Goal: Task Accomplishment & Management: Manage account settings

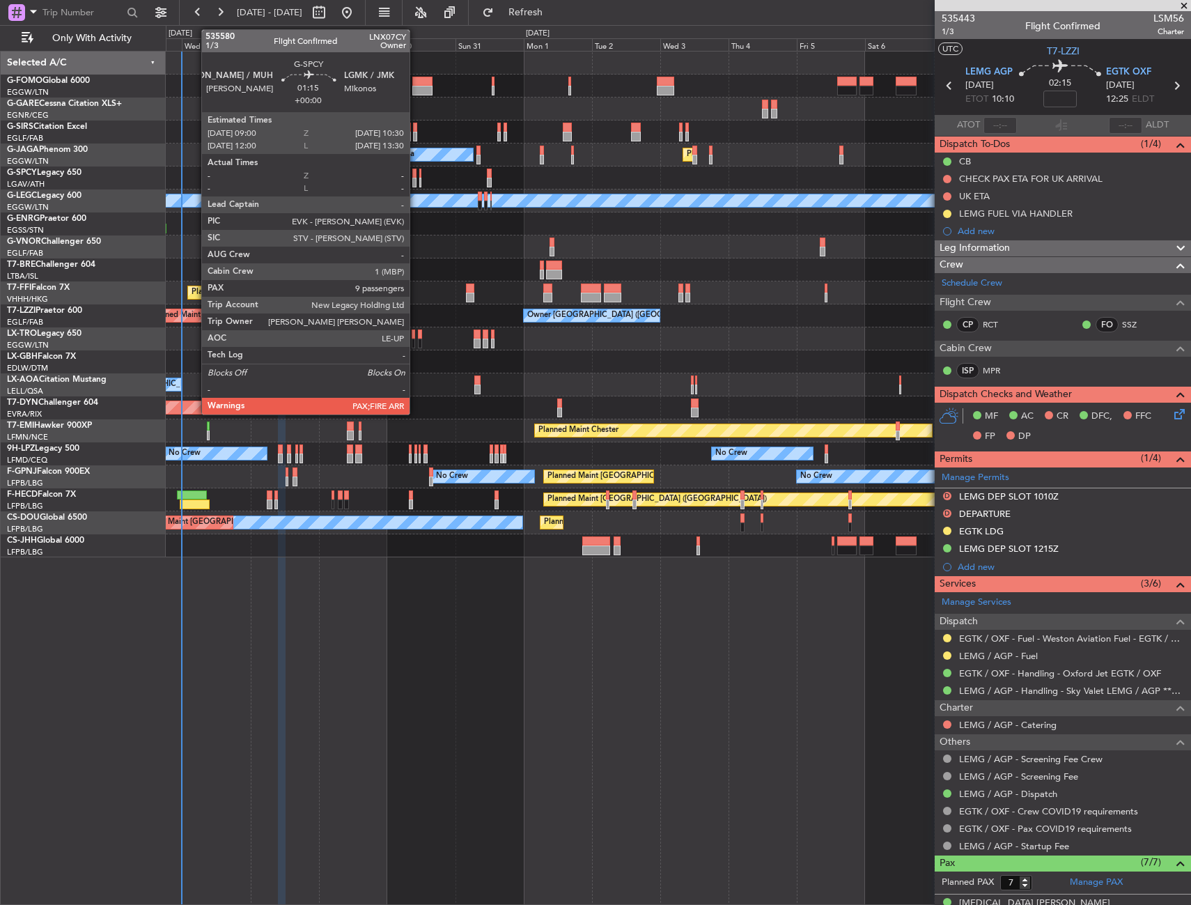
click at [416, 175] on div at bounding box center [414, 174] width 5 height 10
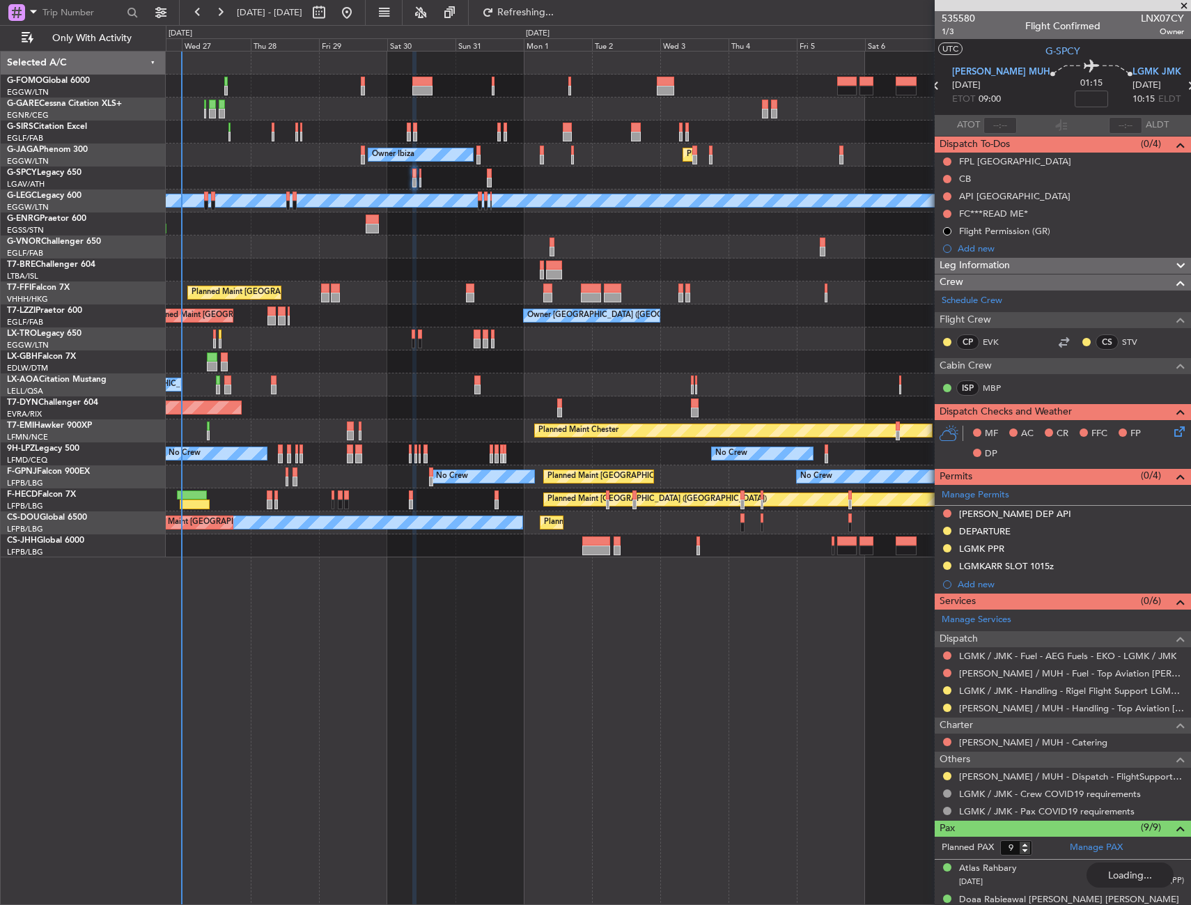
click at [361, 165] on div "Planned Maint London (Luton) Owner Ibiza No Crew Cannes (Mandelieu)" at bounding box center [678, 154] width 1025 height 23
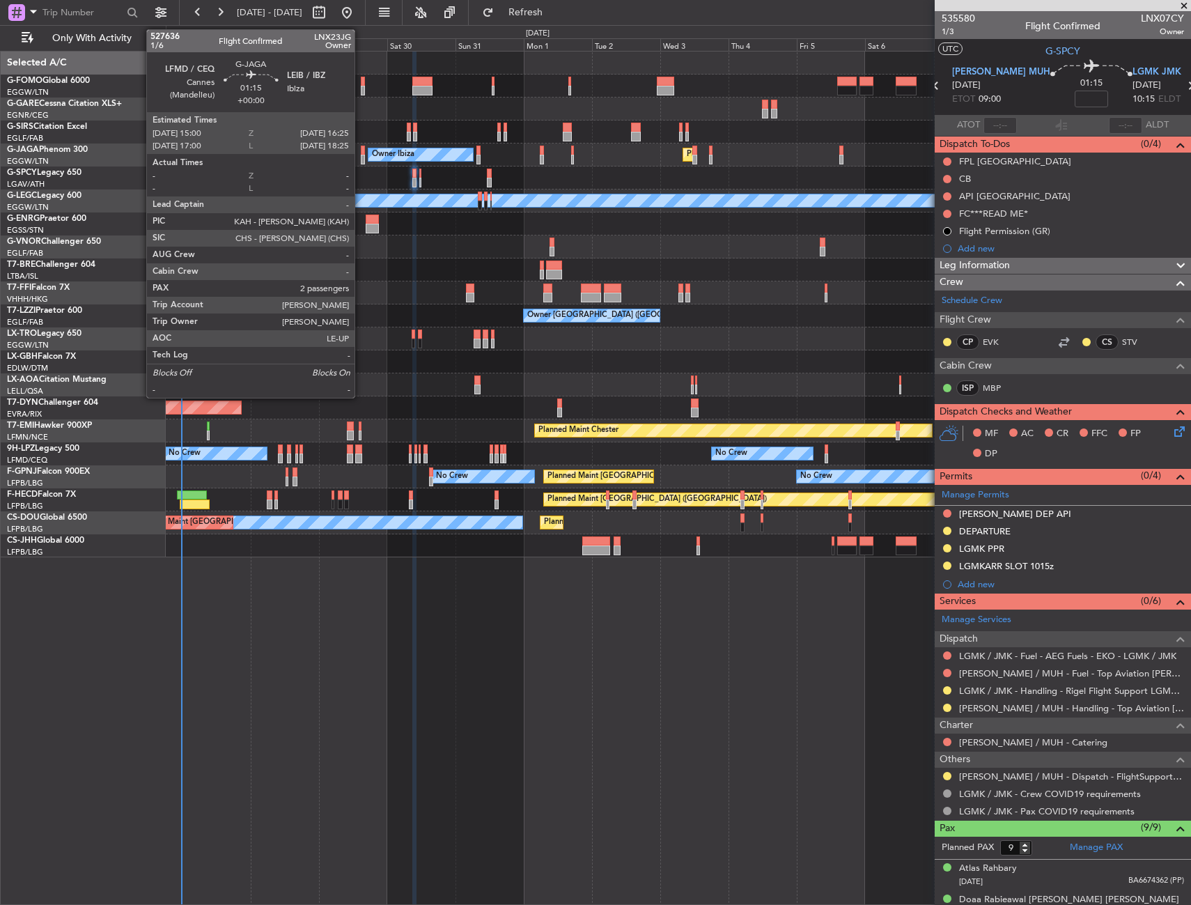
click at [361, 157] on div at bounding box center [363, 160] width 4 height 10
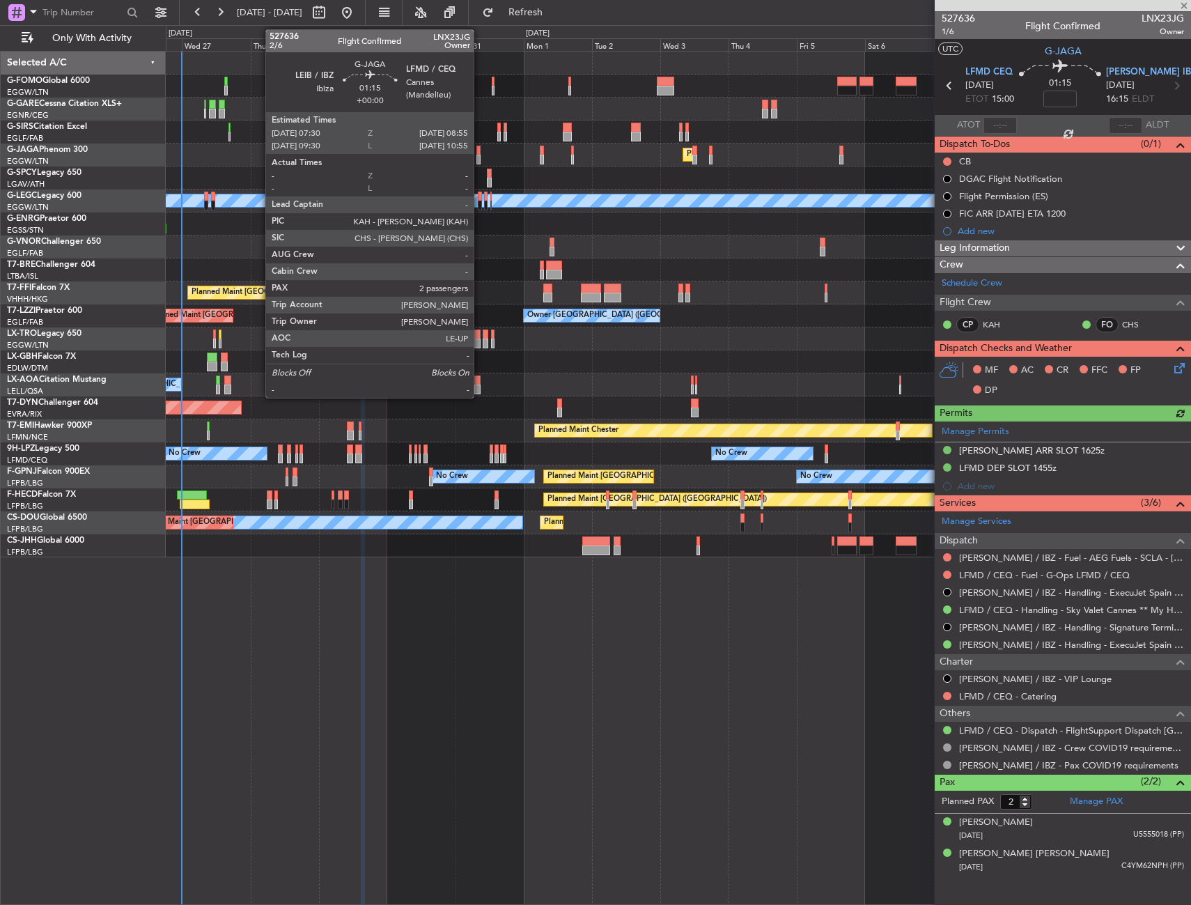
click at [480, 150] on div at bounding box center [478, 151] width 4 height 10
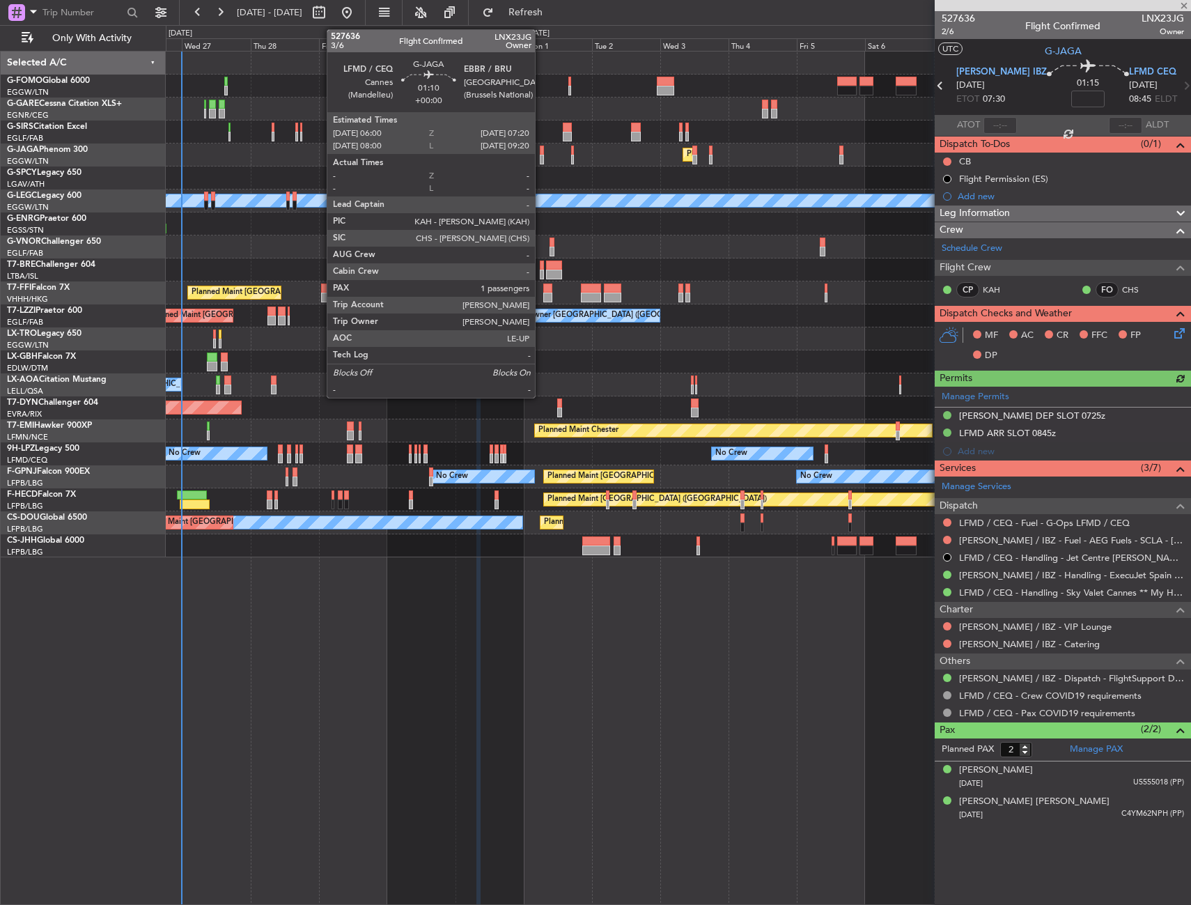
click at [541, 151] on div at bounding box center [542, 151] width 4 height 10
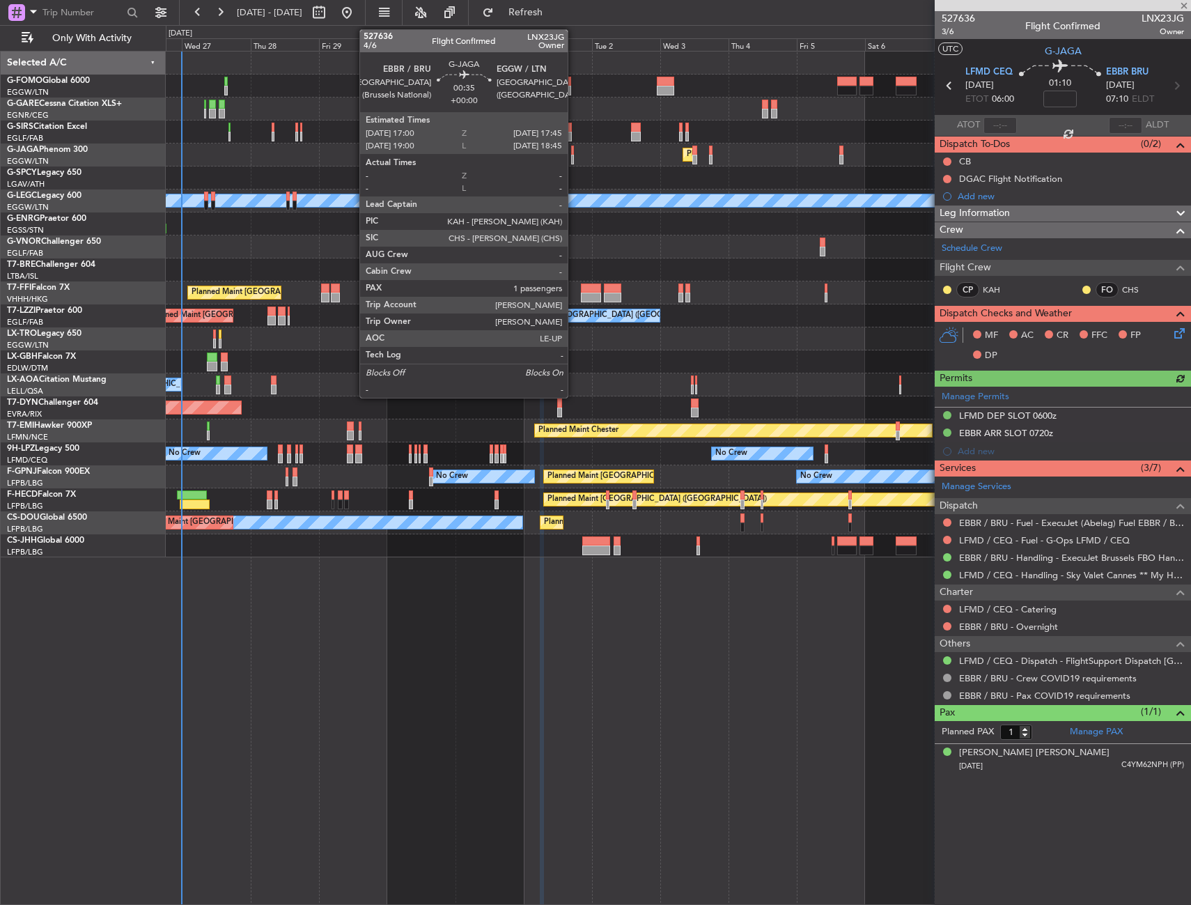
click at [574, 153] on div at bounding box center [572, 151] width 3 height 10
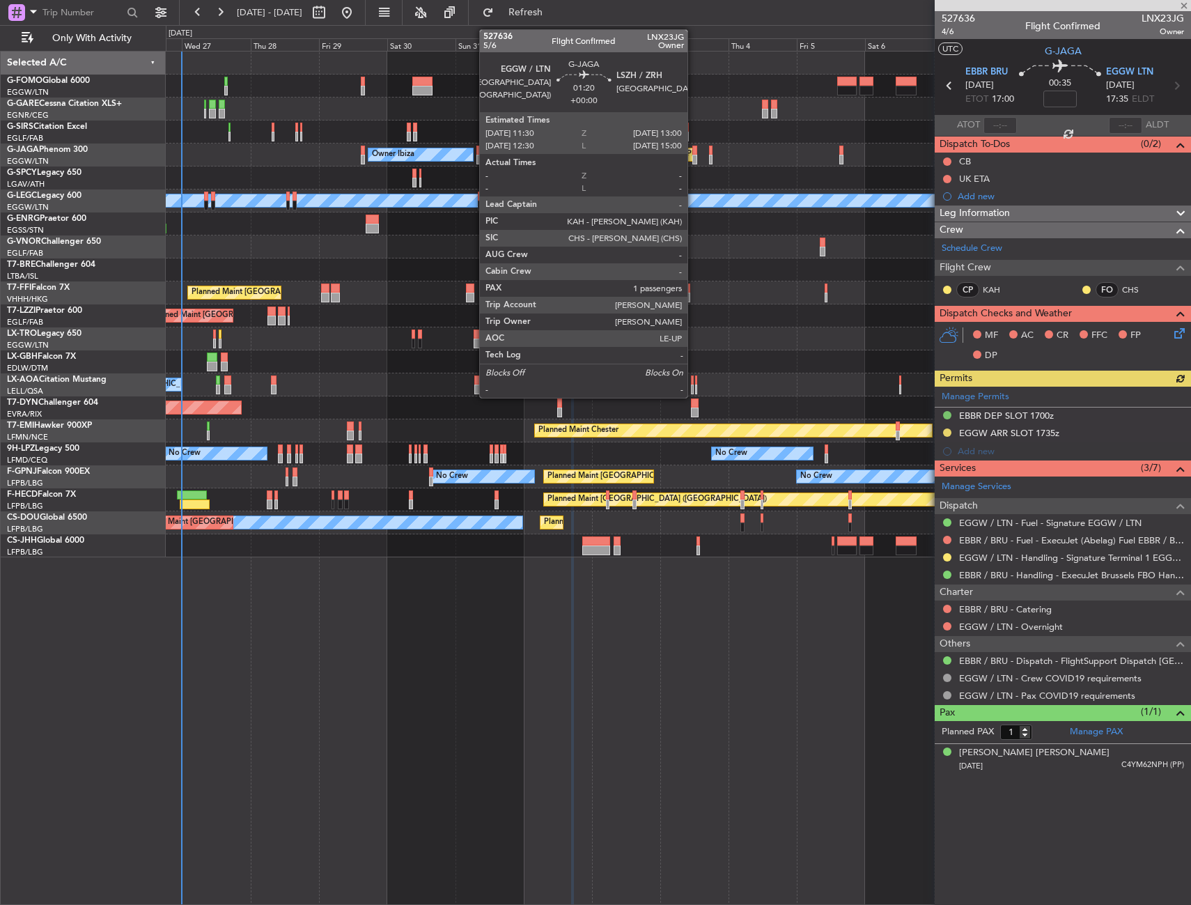
click at [694, 155] on div at bounding box center [694, 160] width 5 height 10
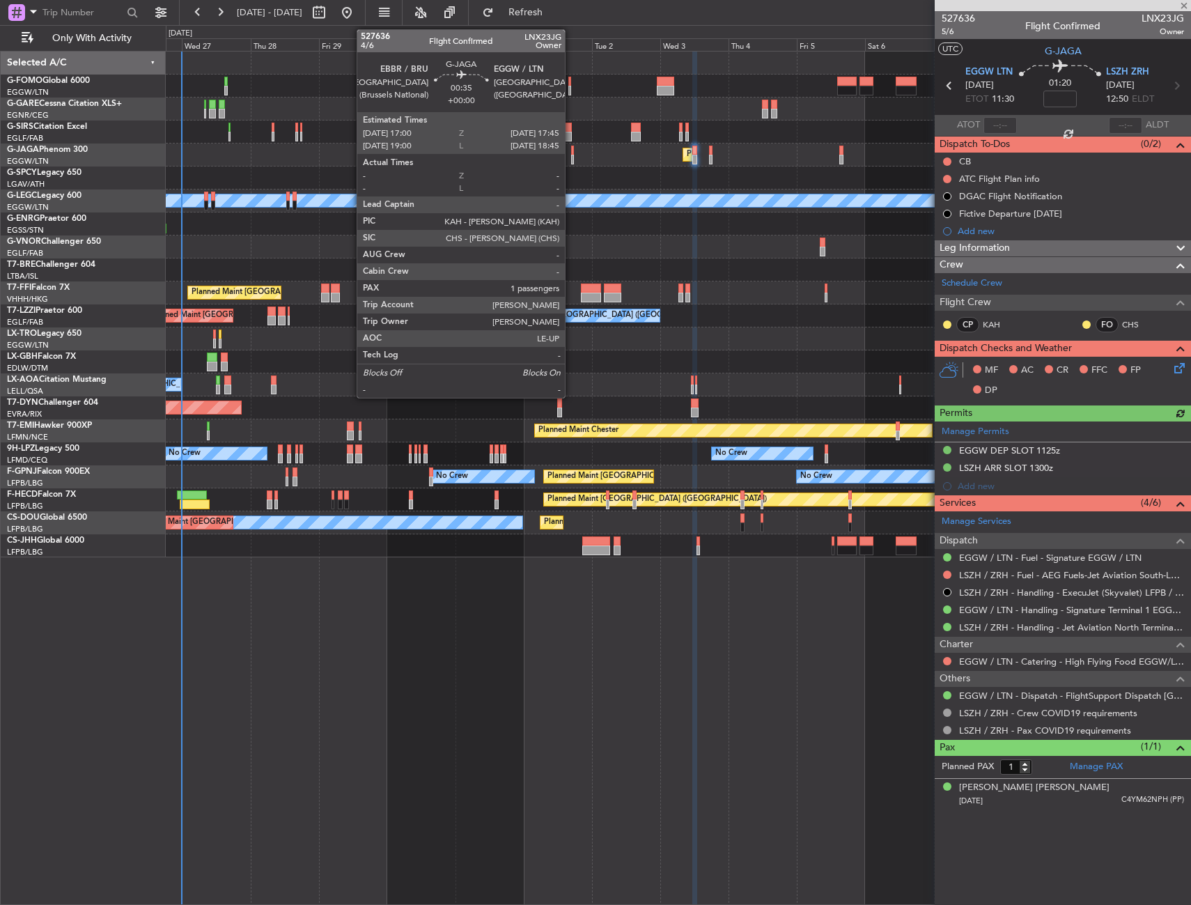
click at [571, 156] on div at bounding box center [572, 160] width 3 height 10
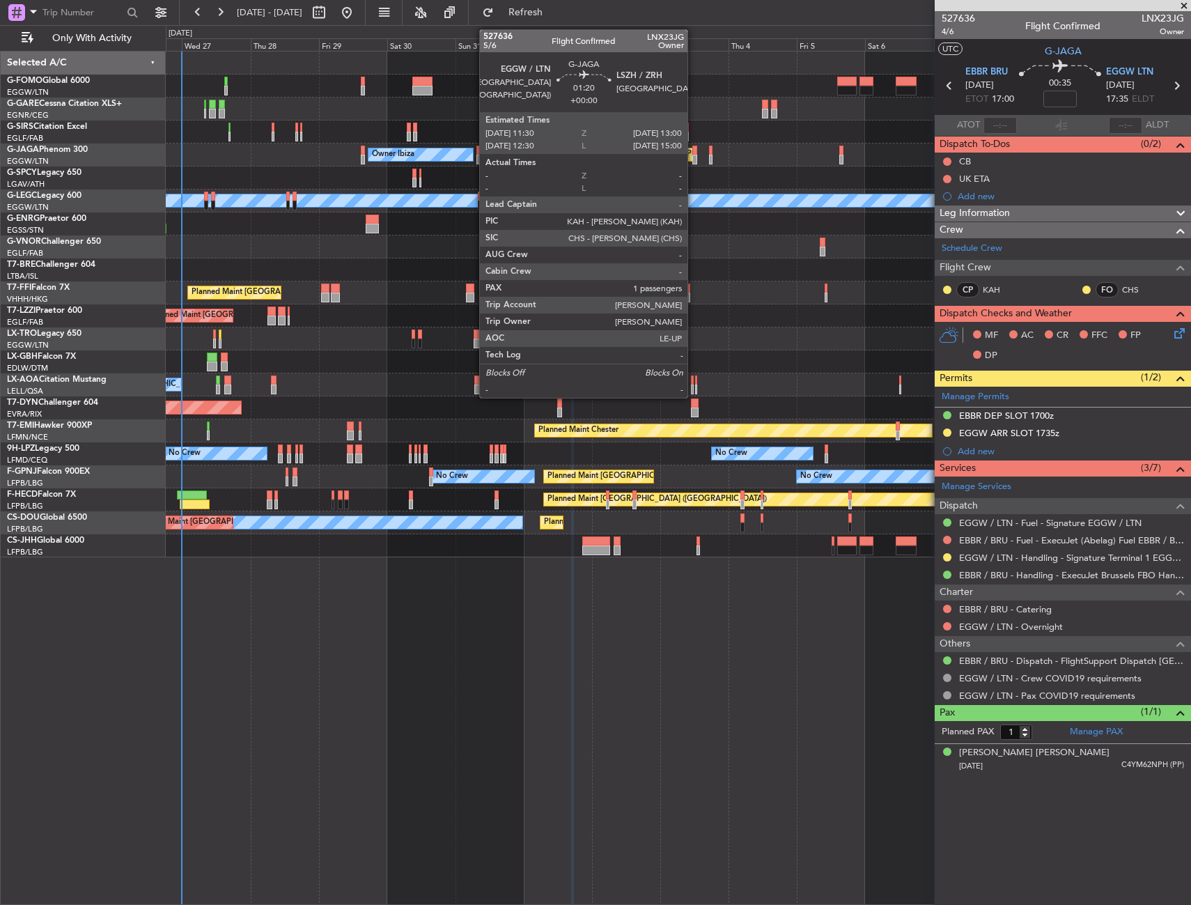
click at [694, 155] on div at bounding box center [694, 160] width 5 height 10
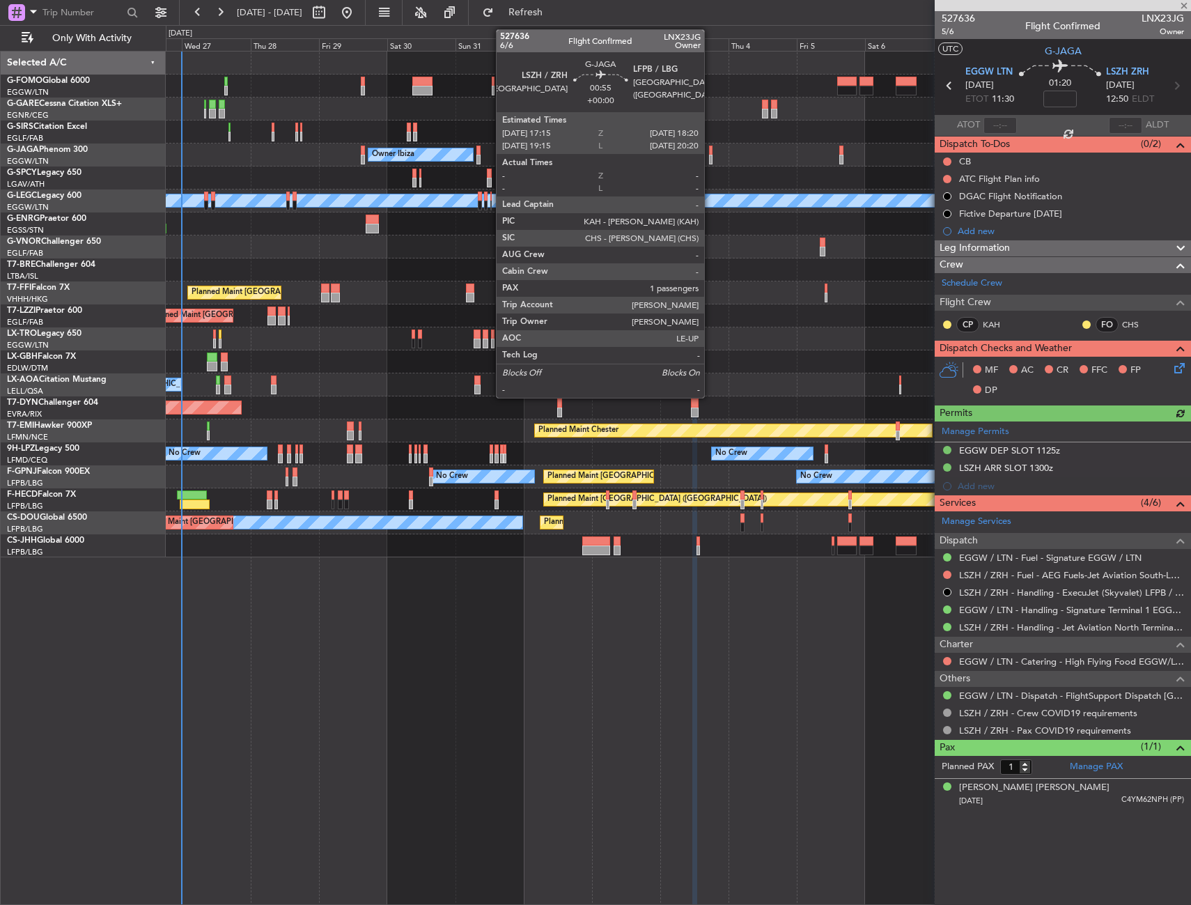
click at [711, 160] on div at bounding box center [710, 160] width 3 height 10
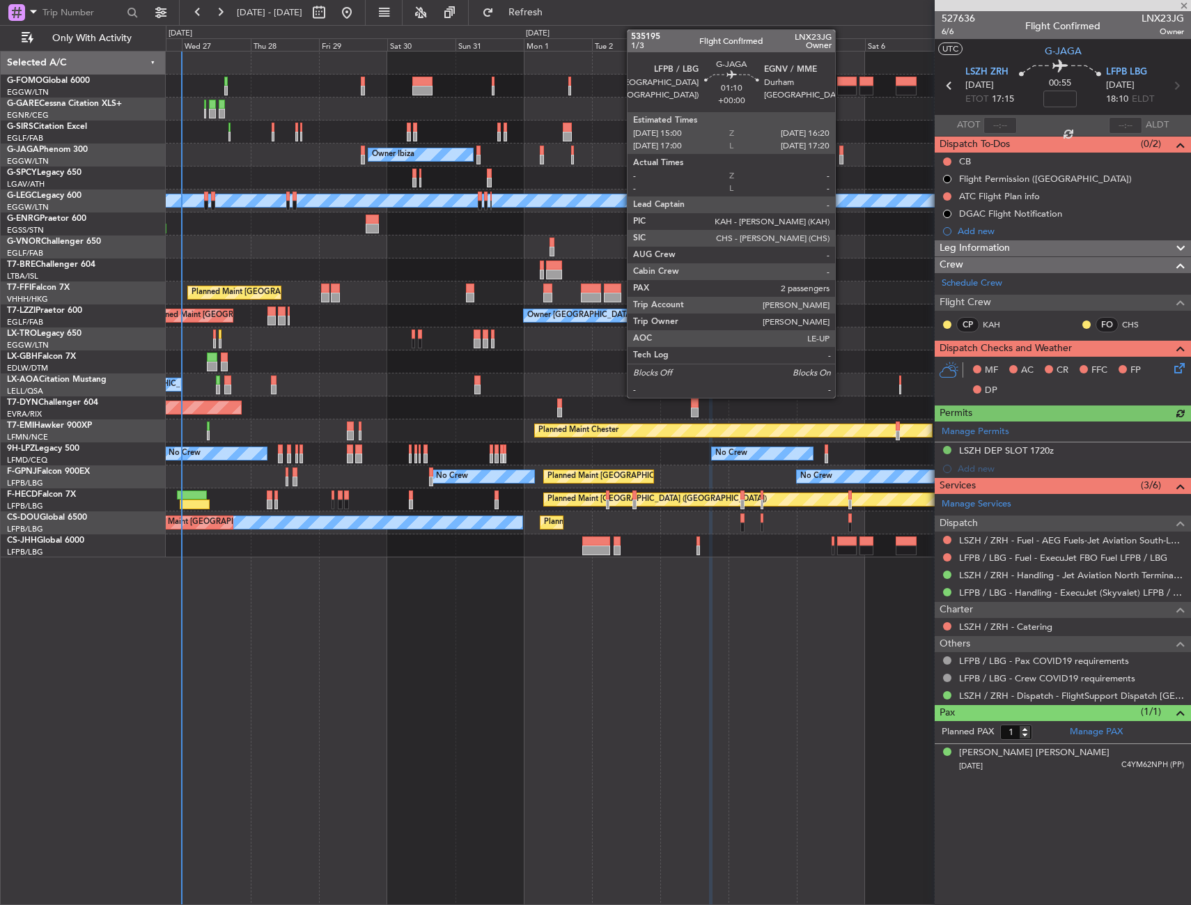
click at [841, 156] on div at bounding box center [841, 160] width 4 height 10
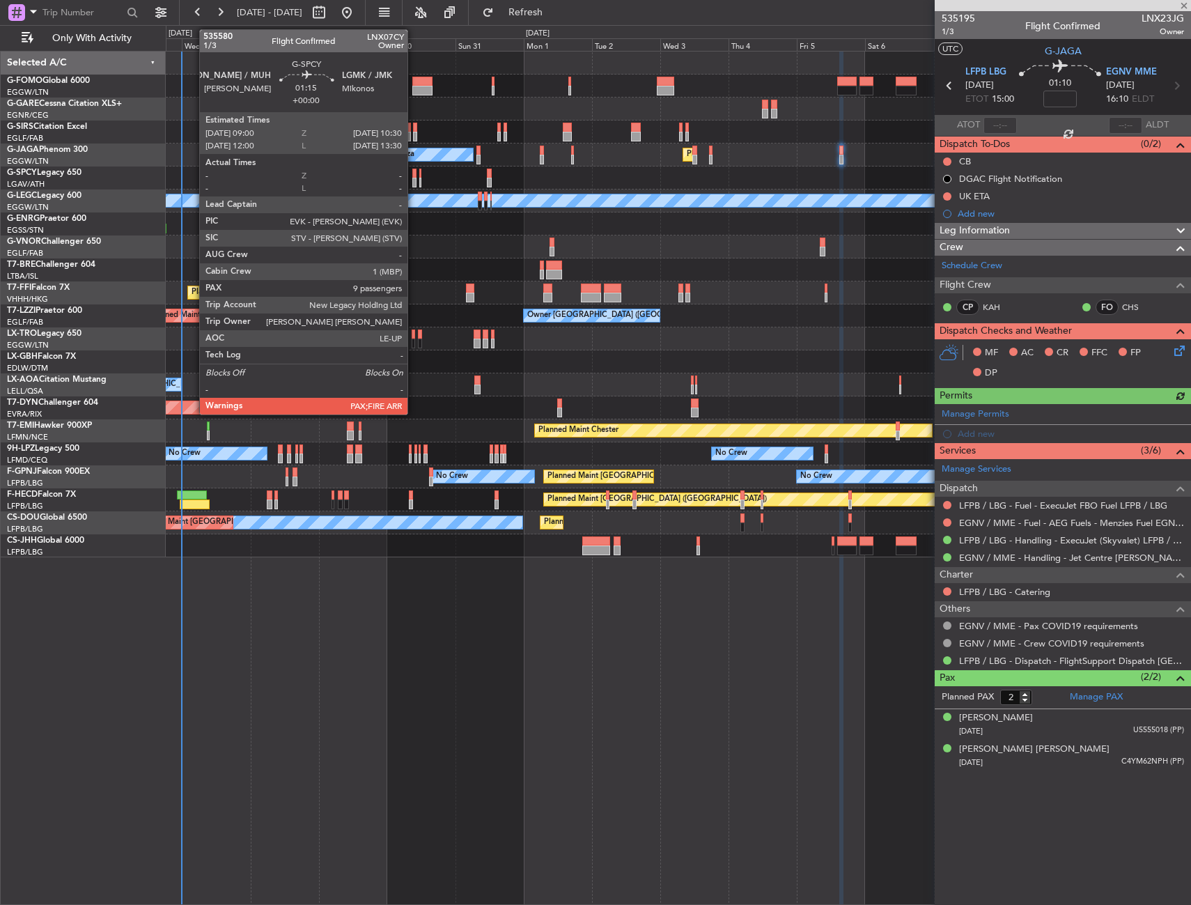
click at [414, 176] on div at bounding box center [414, 174] width 5 height 10
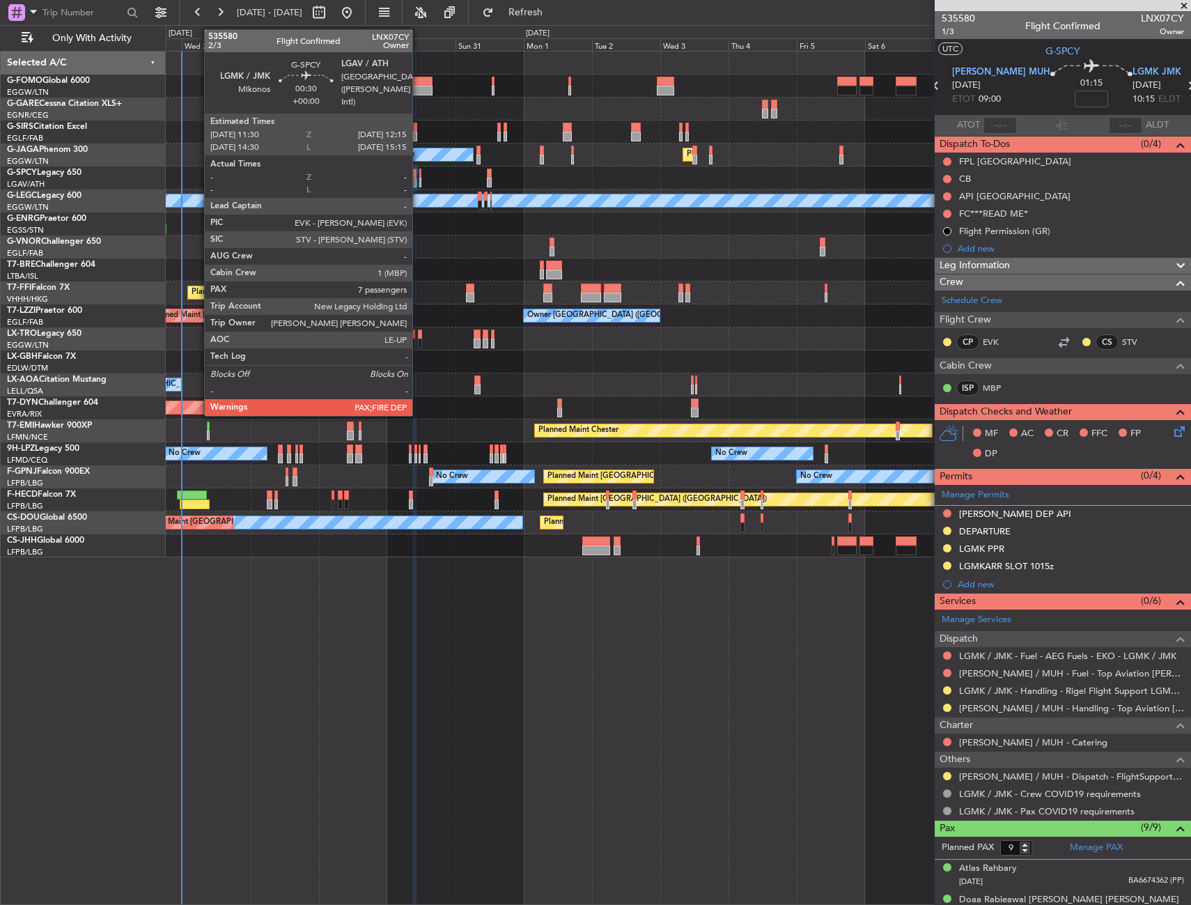
click at [419, 181] on div at bounding box center [420, 183] width 3 height 10
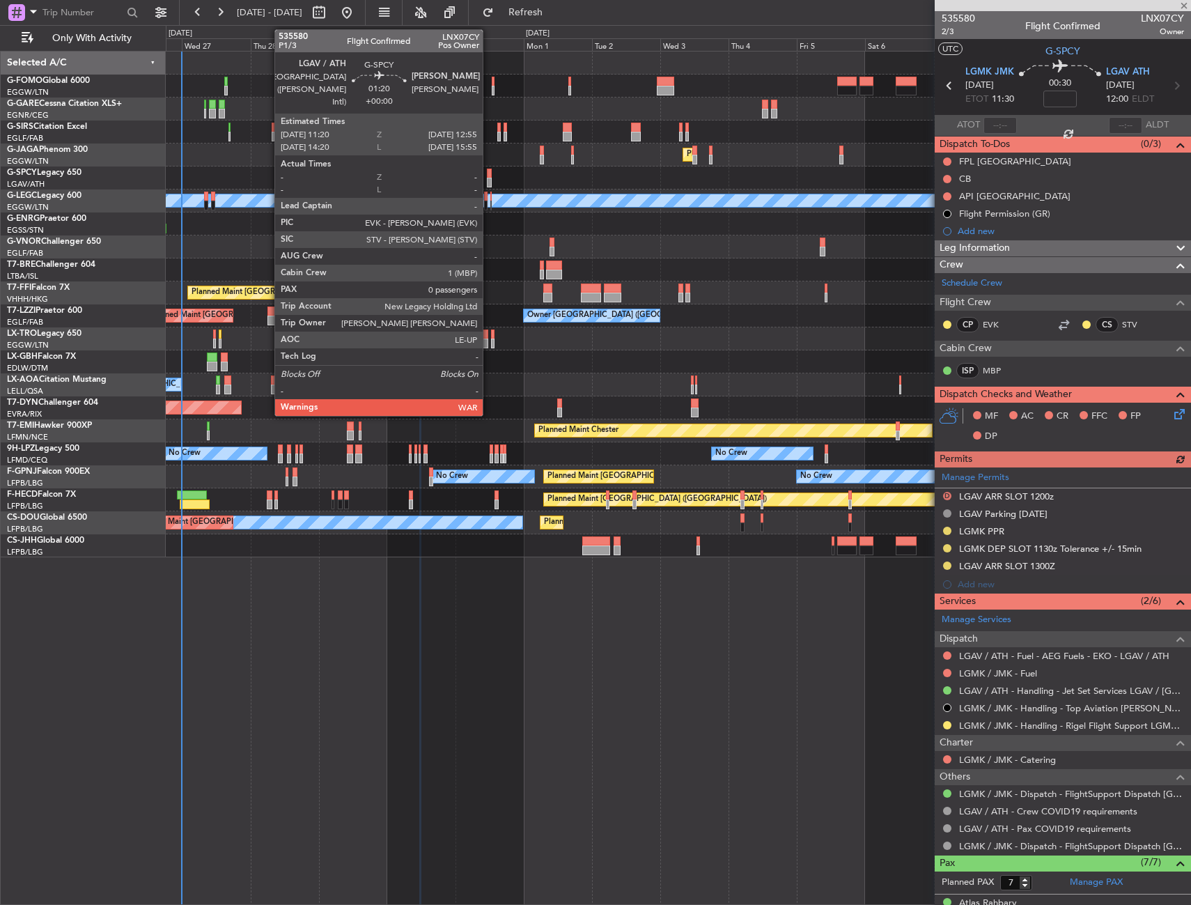
click at [489, 176] on div at bounding box center [489, 174] width 5 height 10
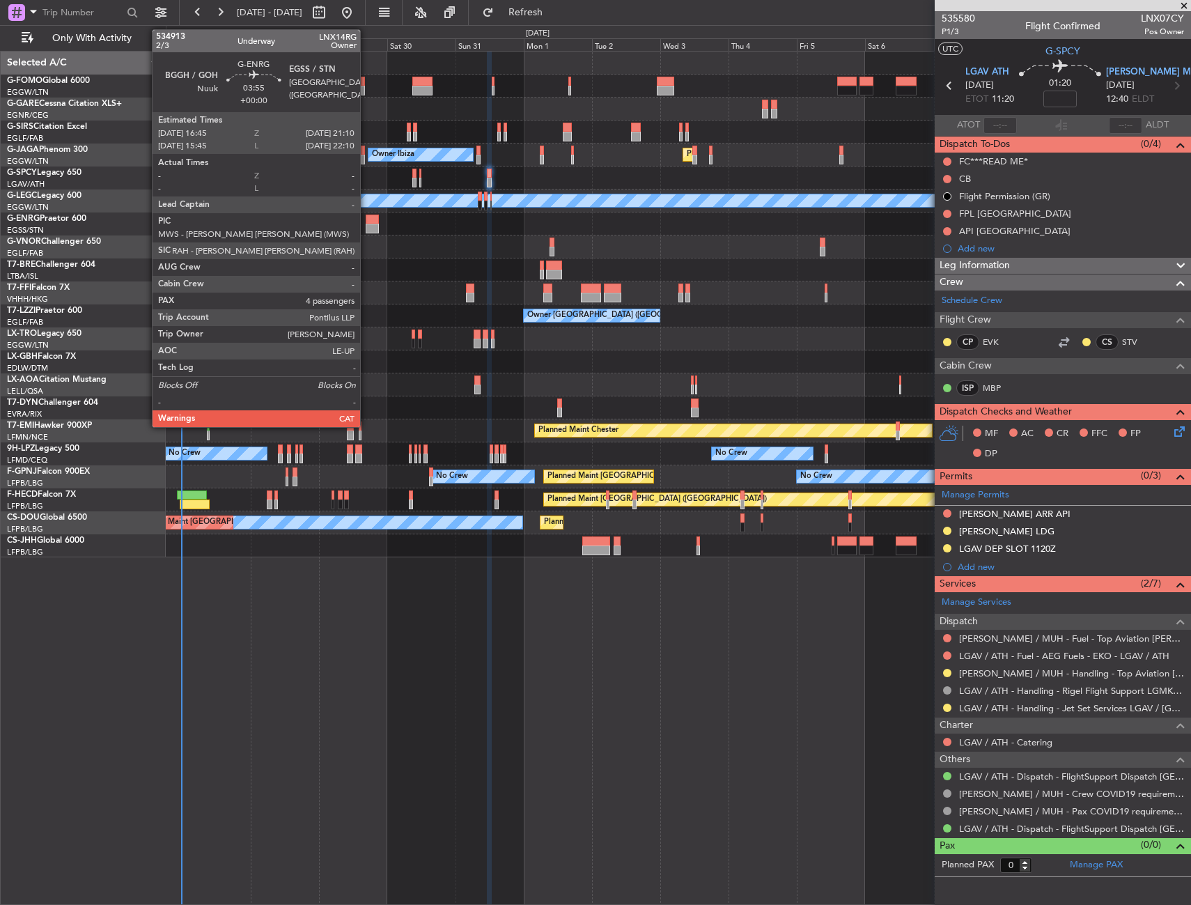
click at [366, 226] on div at bounding box center [372, 229] width 13 height 10
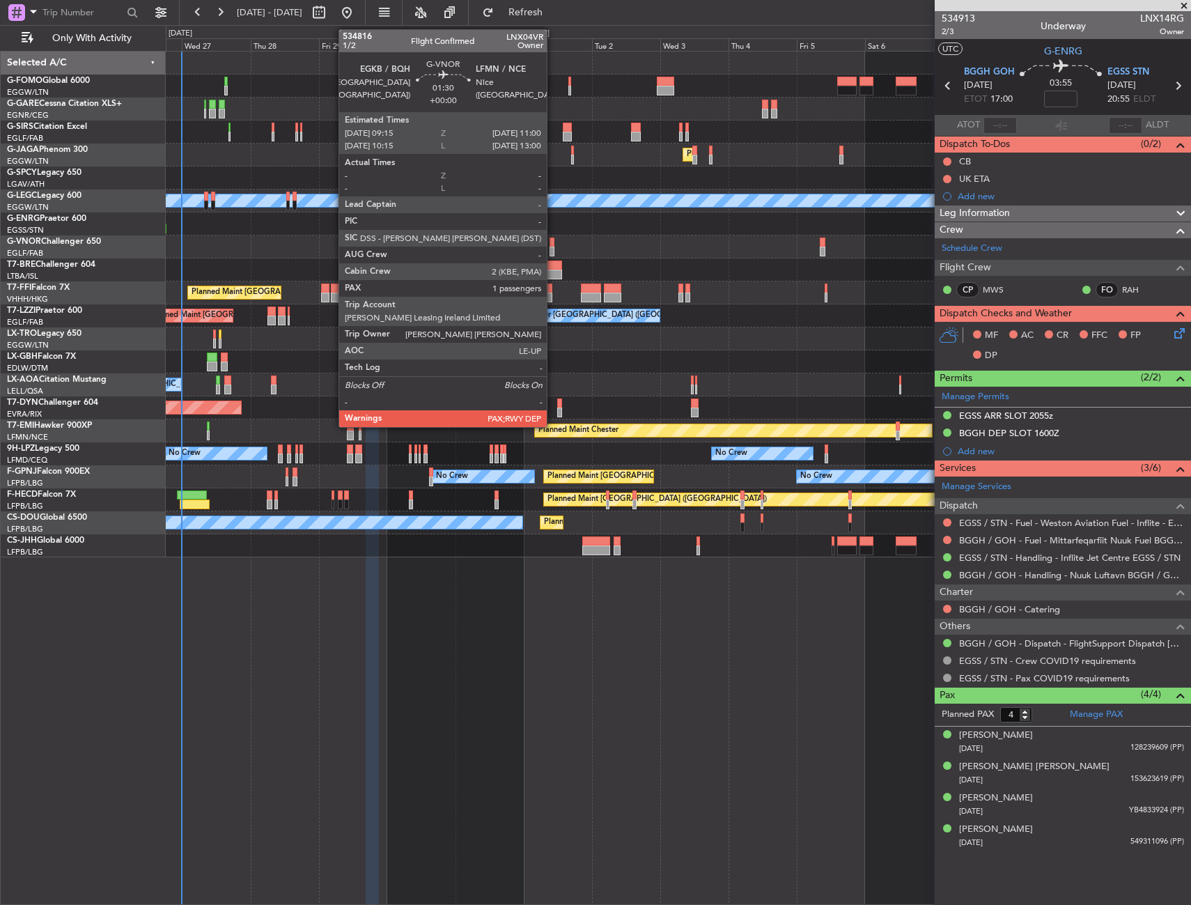
click at [553, 247] on div at bounding box center [553, 252] width 6 height 10
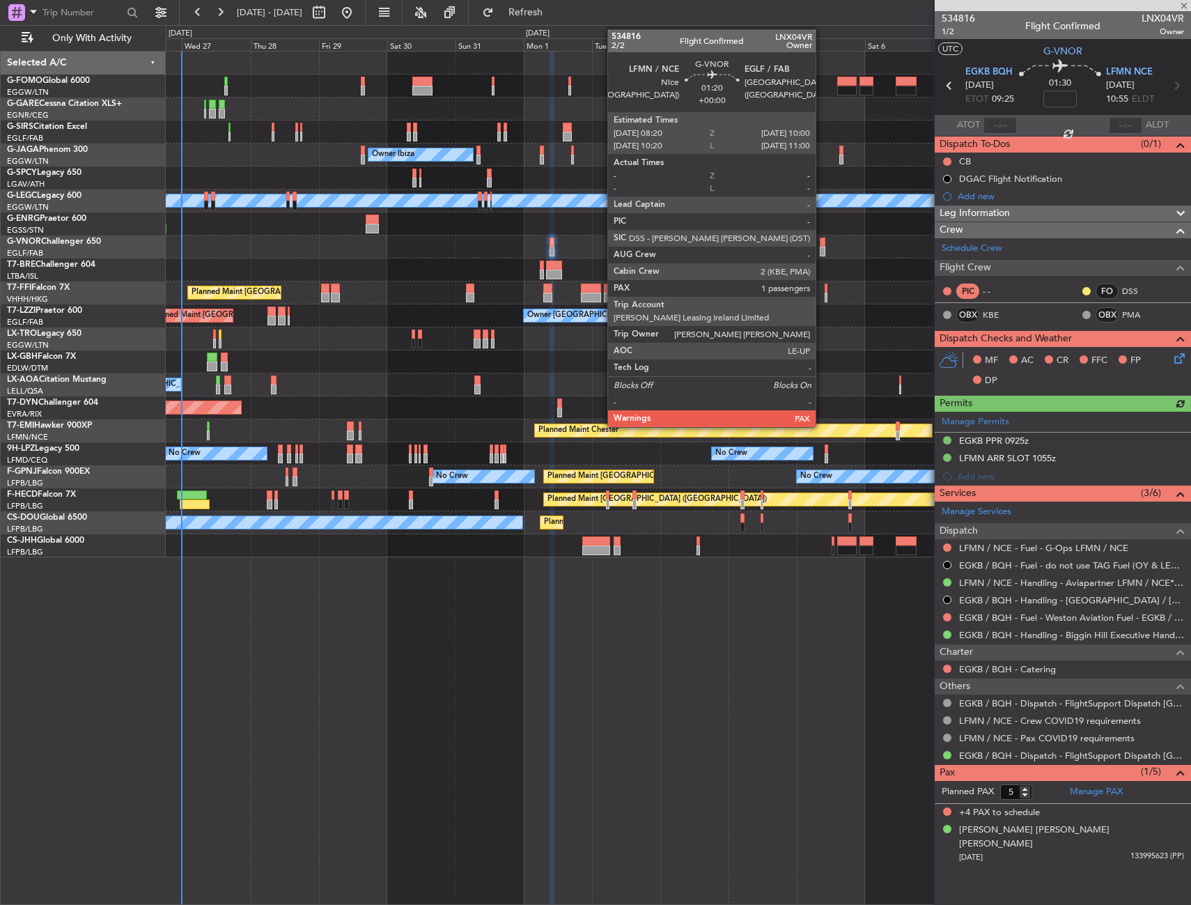
click at [822, 245] on div at bounding box center [822, 243] width 5 height 10
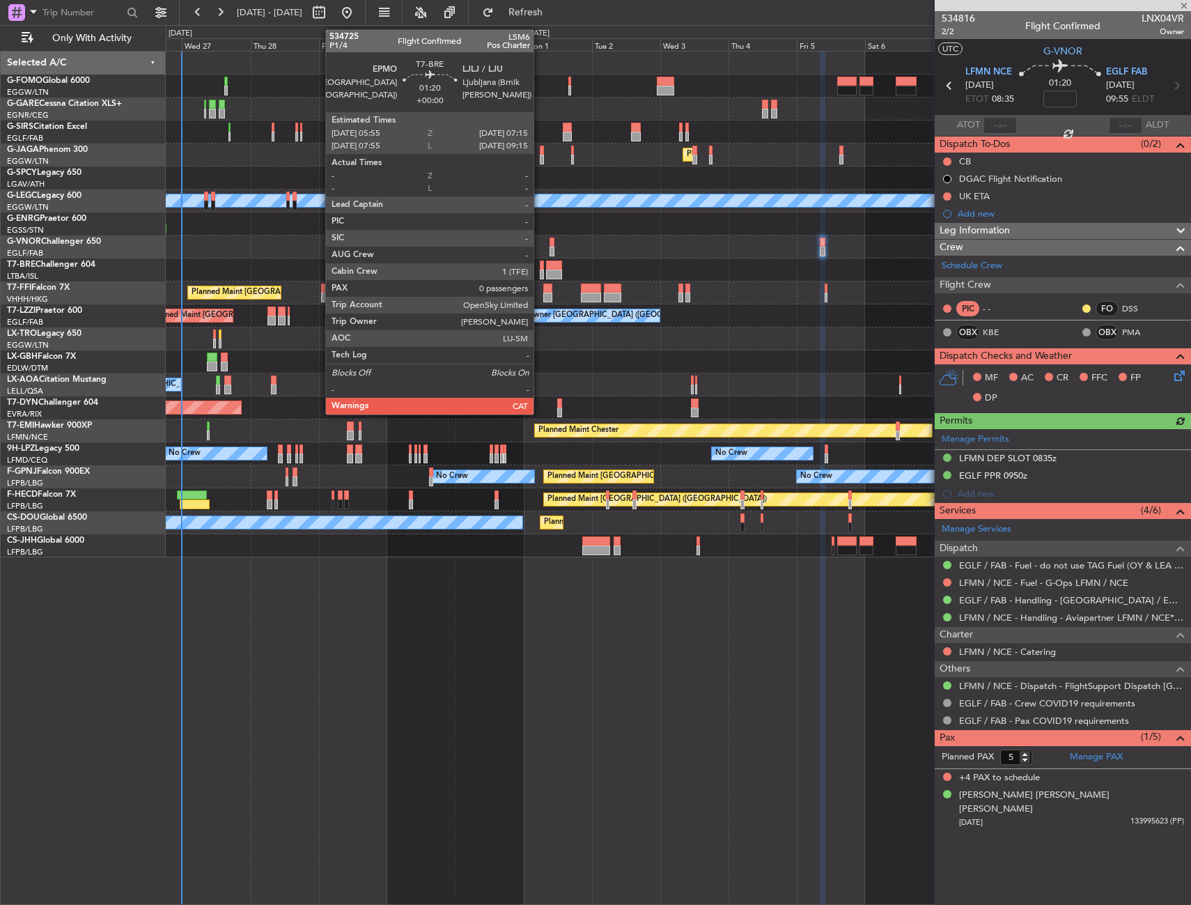
click at [540, 270] on div at bounding box center [542, 275] width 4 height 10
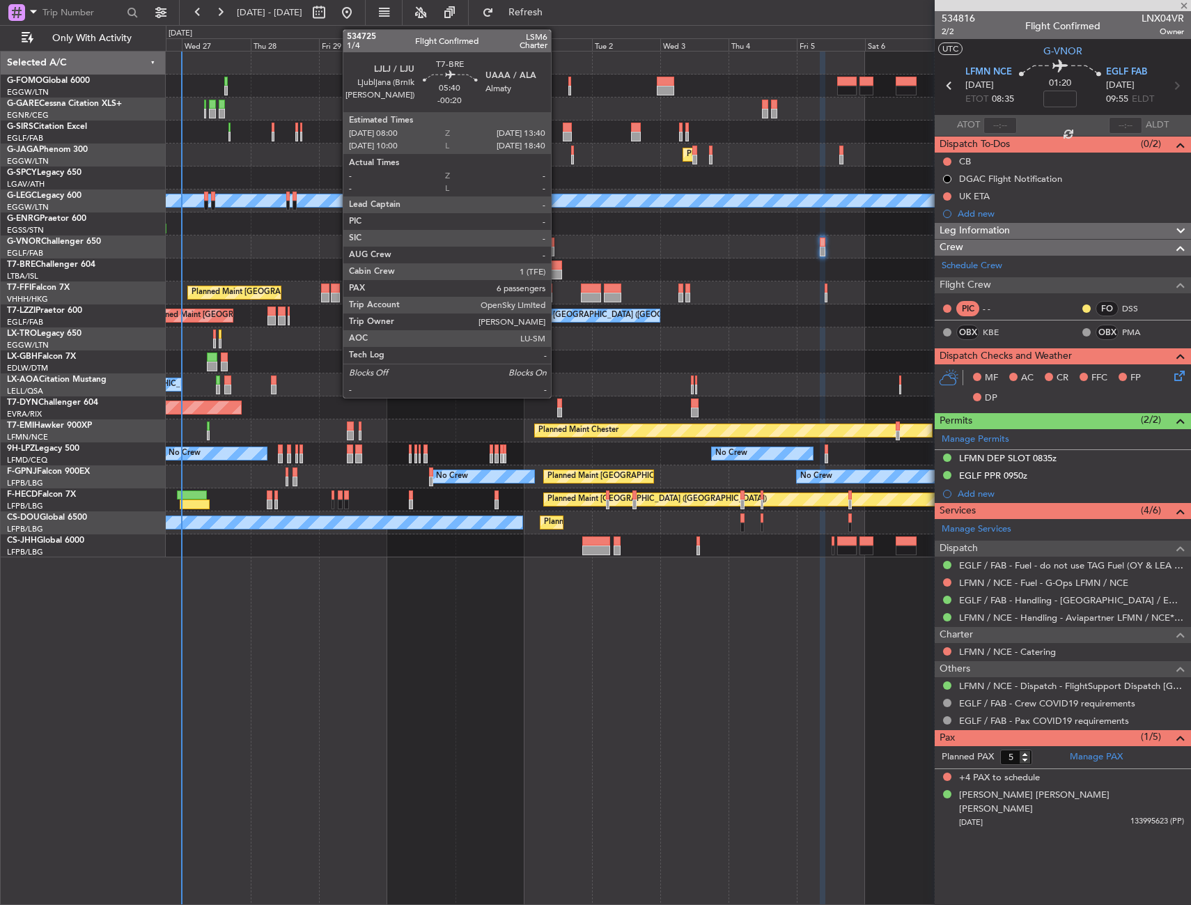
type input "0"
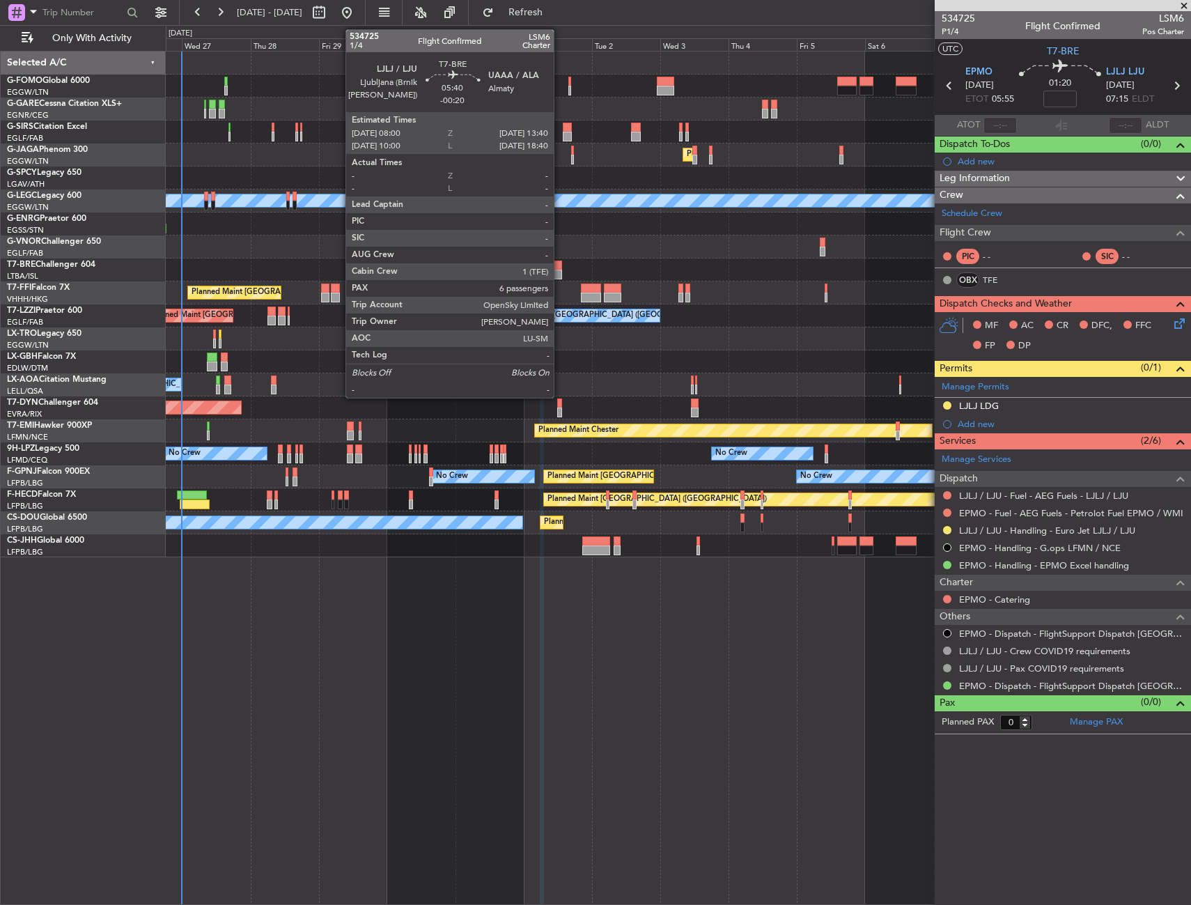
click at [560, 269] on div at bounding box center [554, 266] width 17 height 10
type input "-00:20"
type input "6"
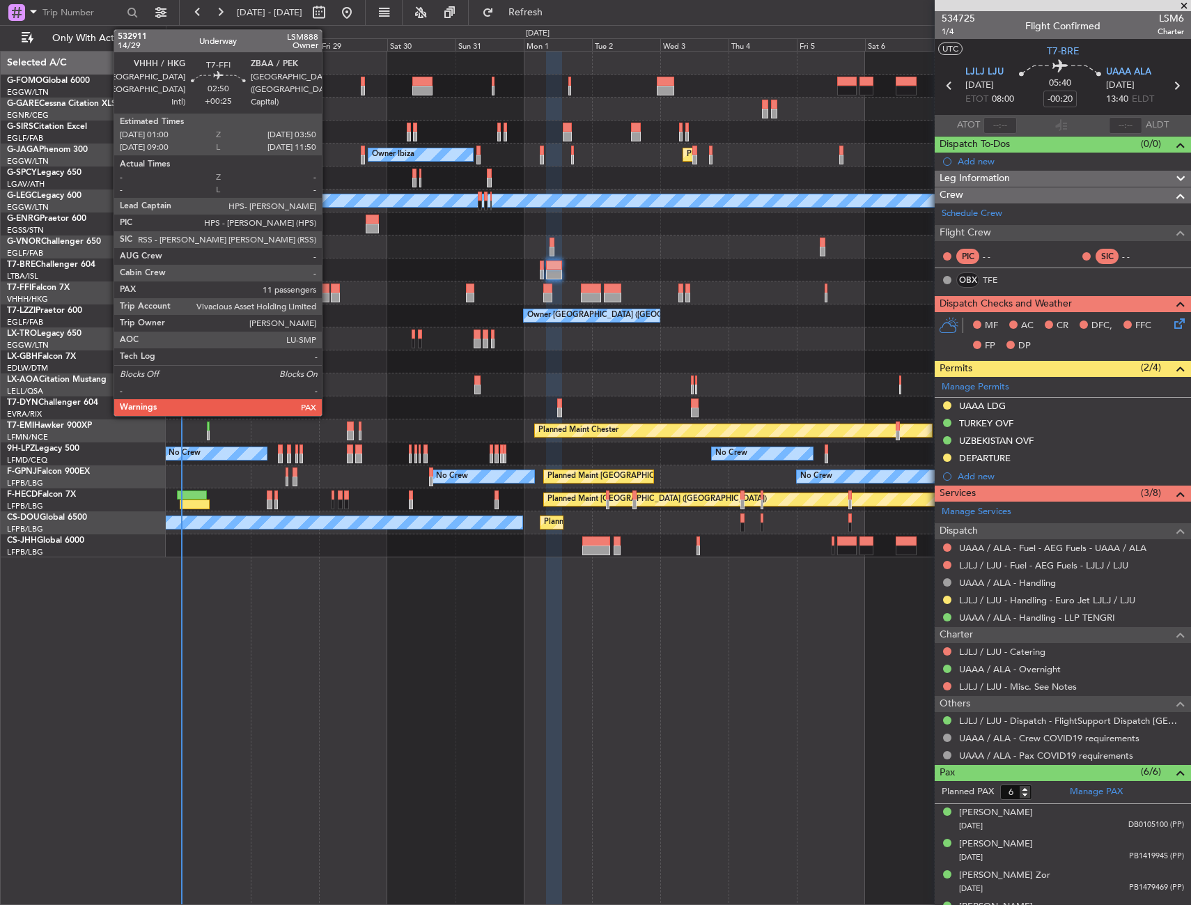
click at [328, 286] on div at bounding box center [325, 289] width 8 height 10
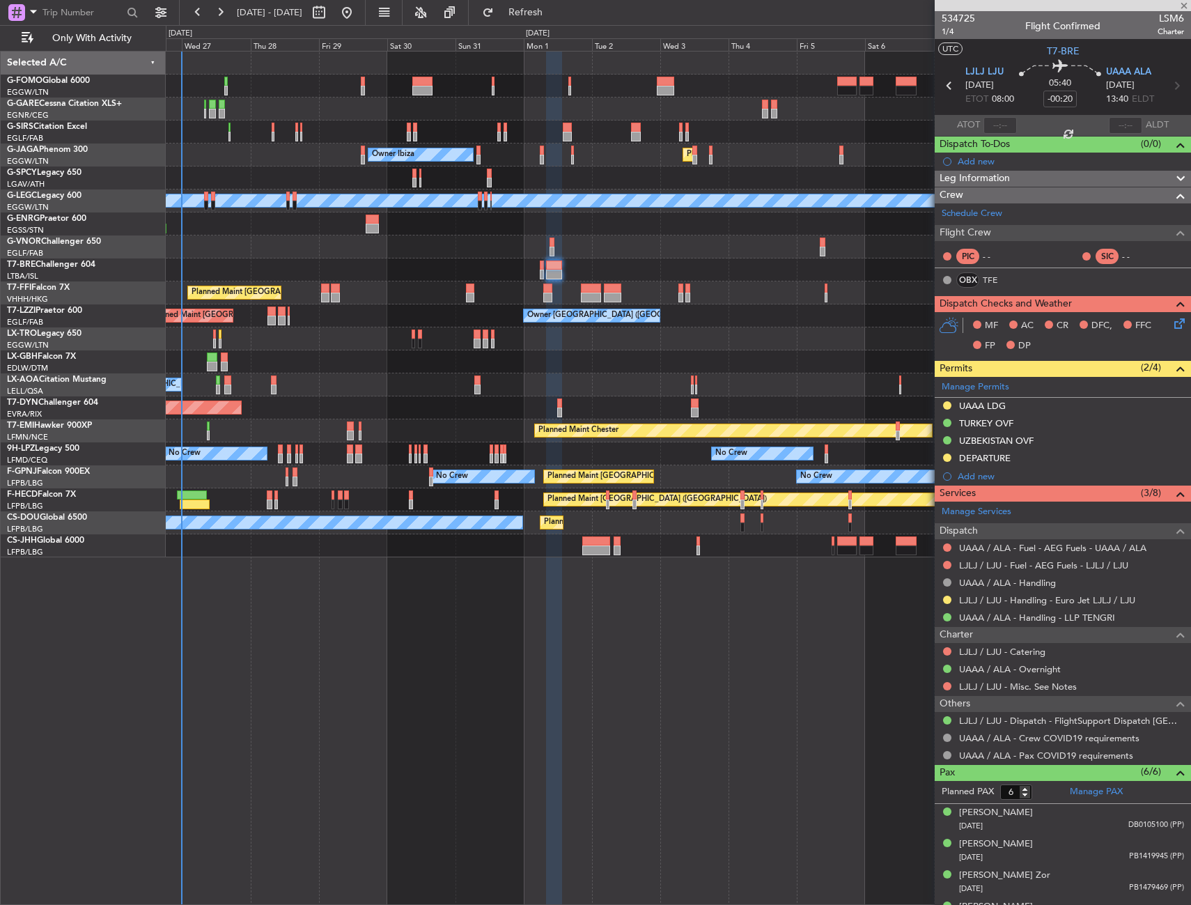
type input "+00:25"
type input "11"
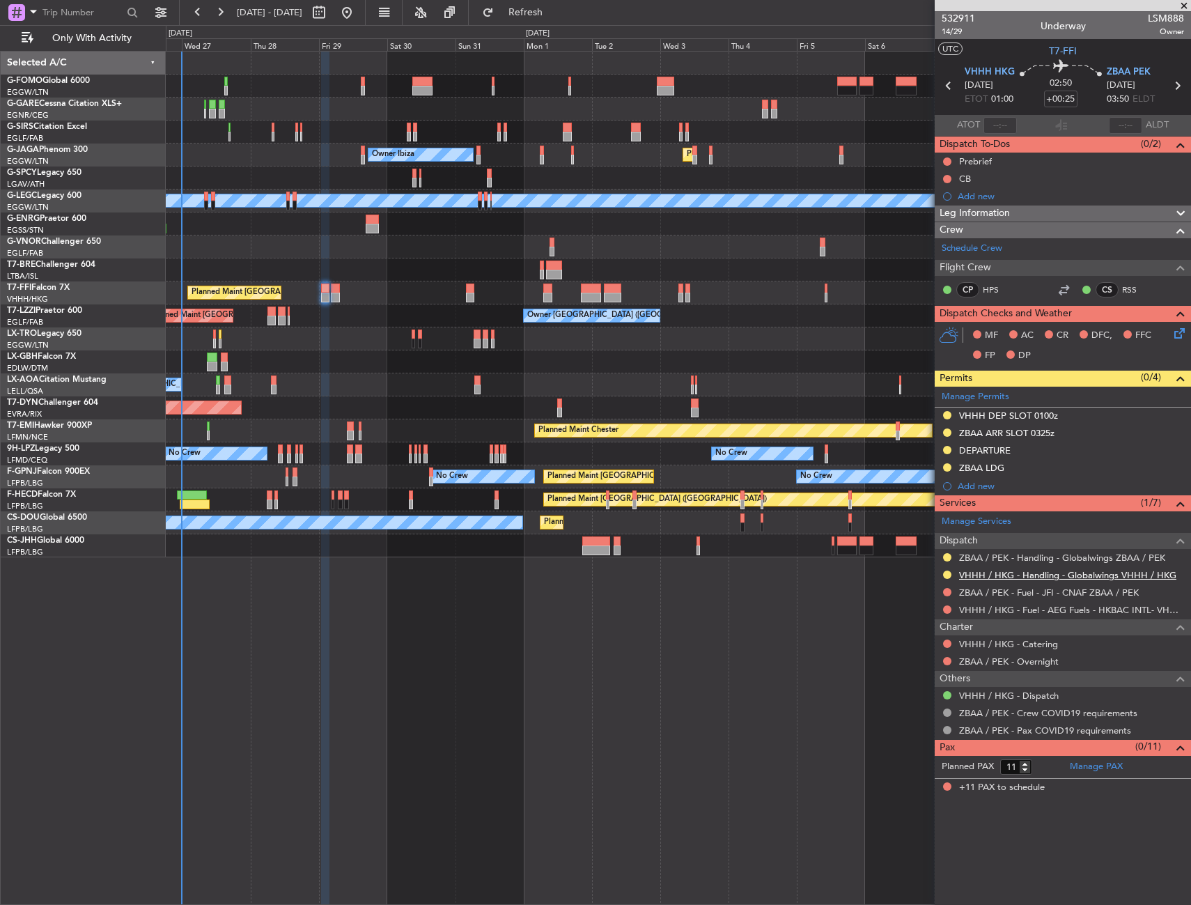
click at [968, 572] on link "VHHH / HKG - Handling - Globalwings VHHH / HKG" at bounding box center [1067, 575] width 217 height 12
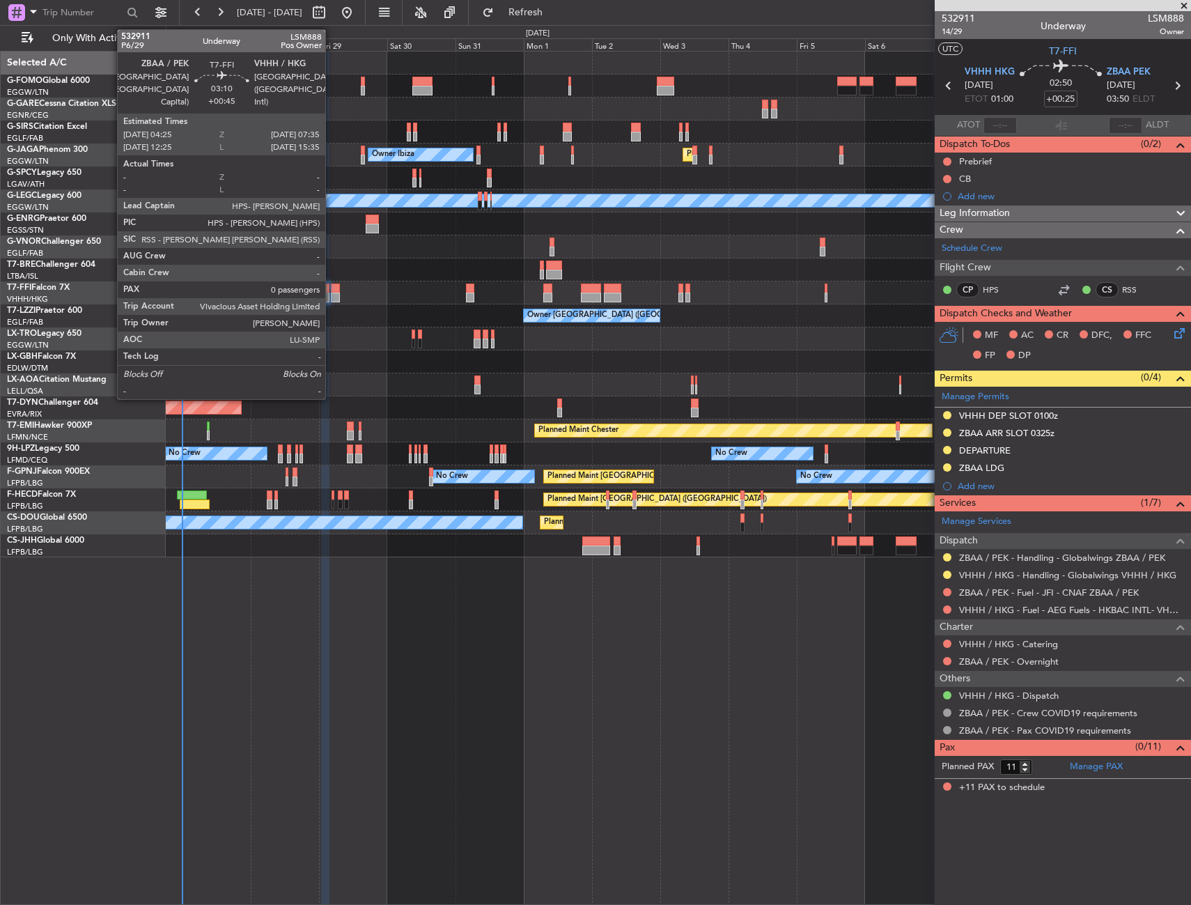
click at [332, 289] on div at bounding box center [335, 289] width 9 height 10
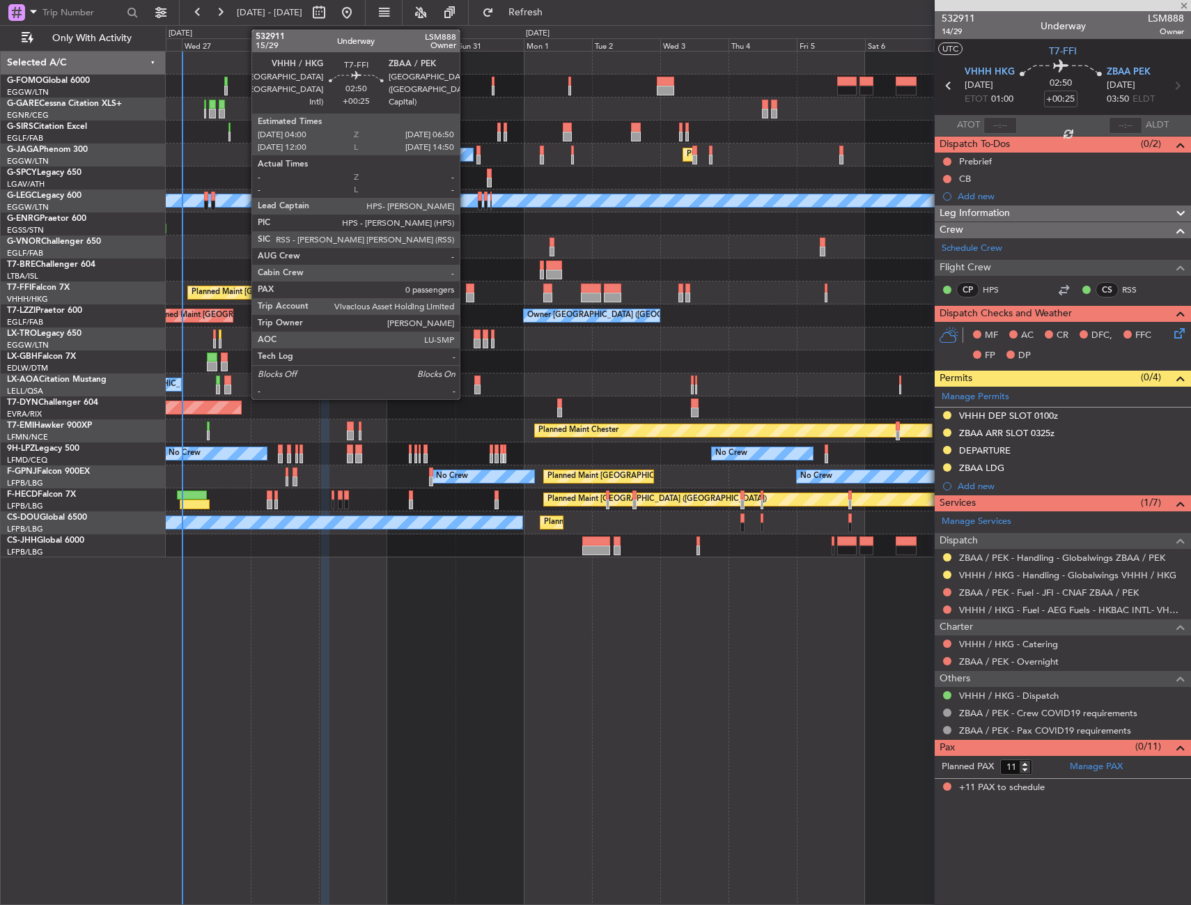
type input "+00:45"
type input "0"
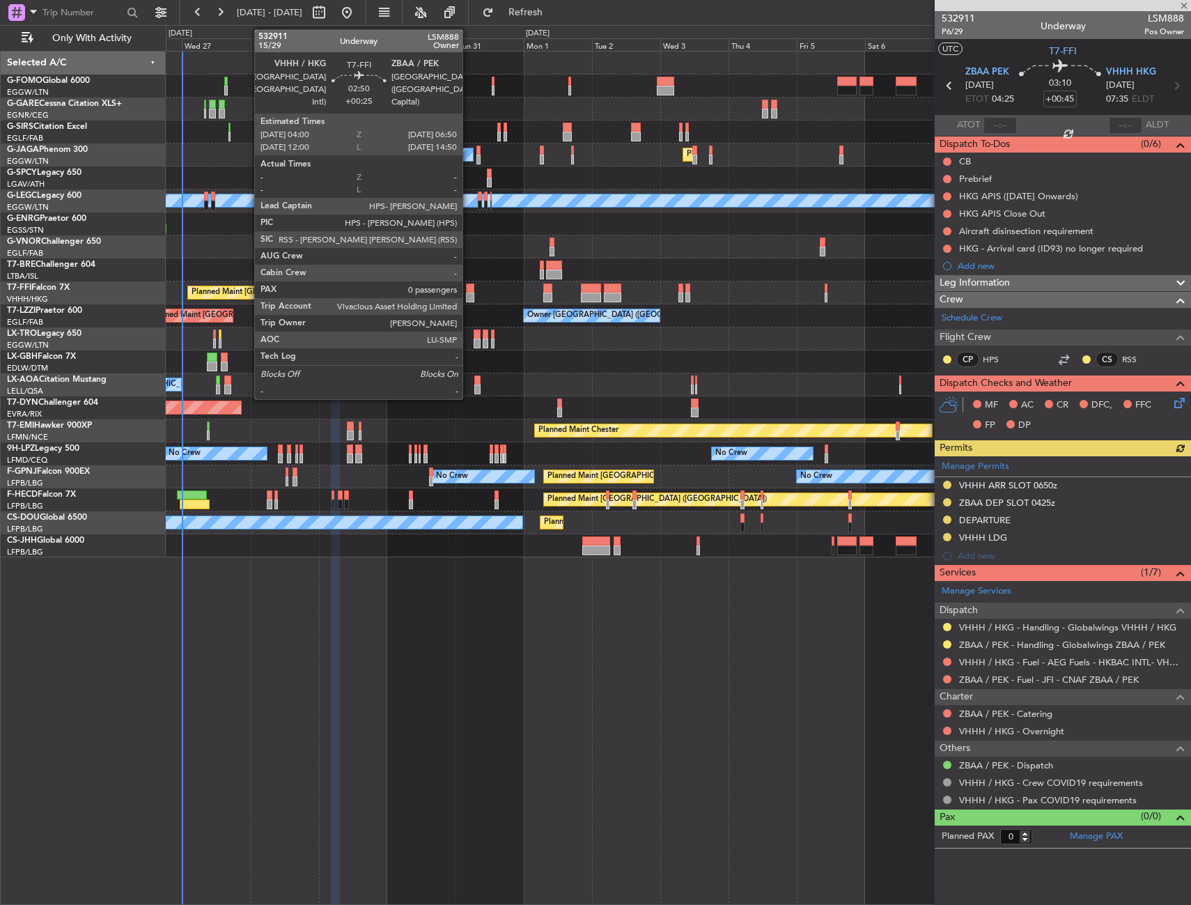
click at [469, 288] on div at bounding box center [470, 289] width 8 height 10
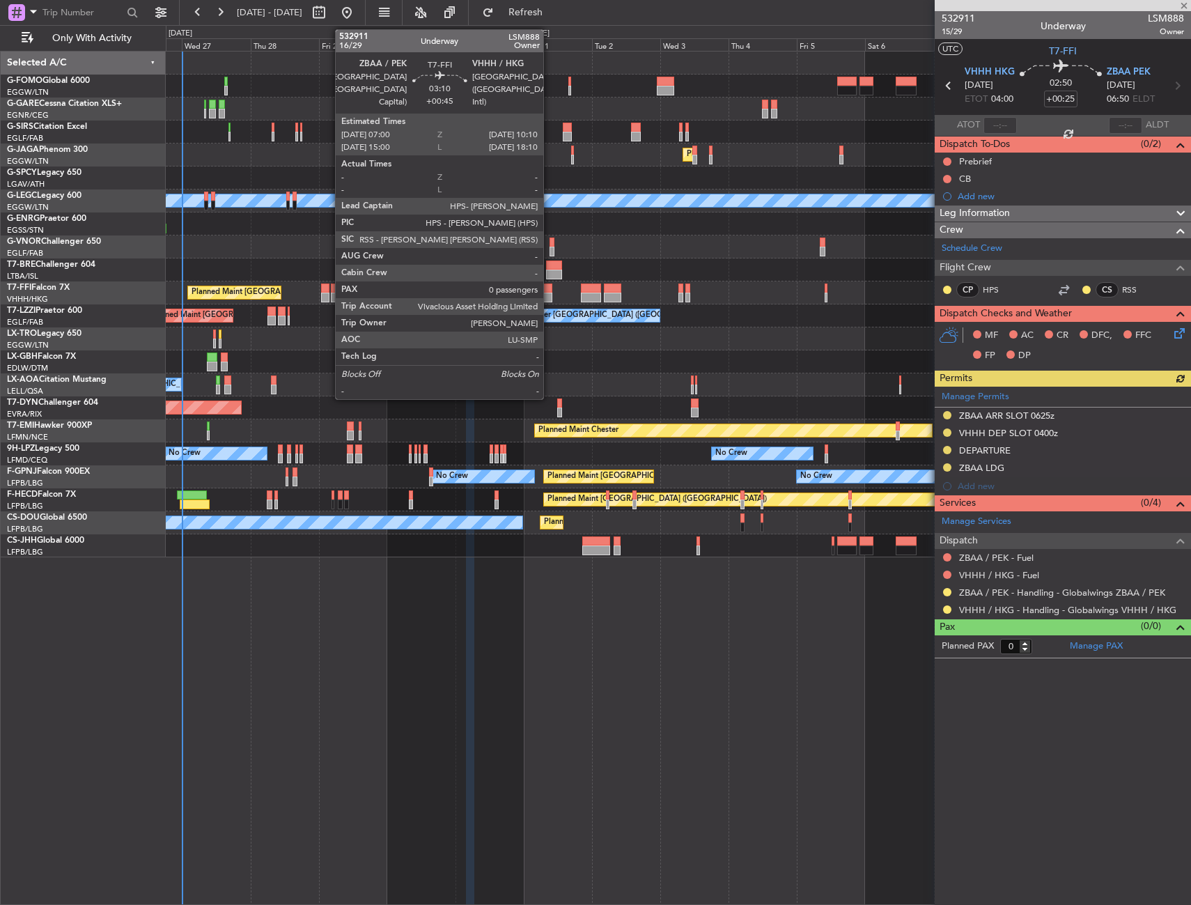
click at [550, 292] on div at bounding box center [547, 289] width 9 height 10
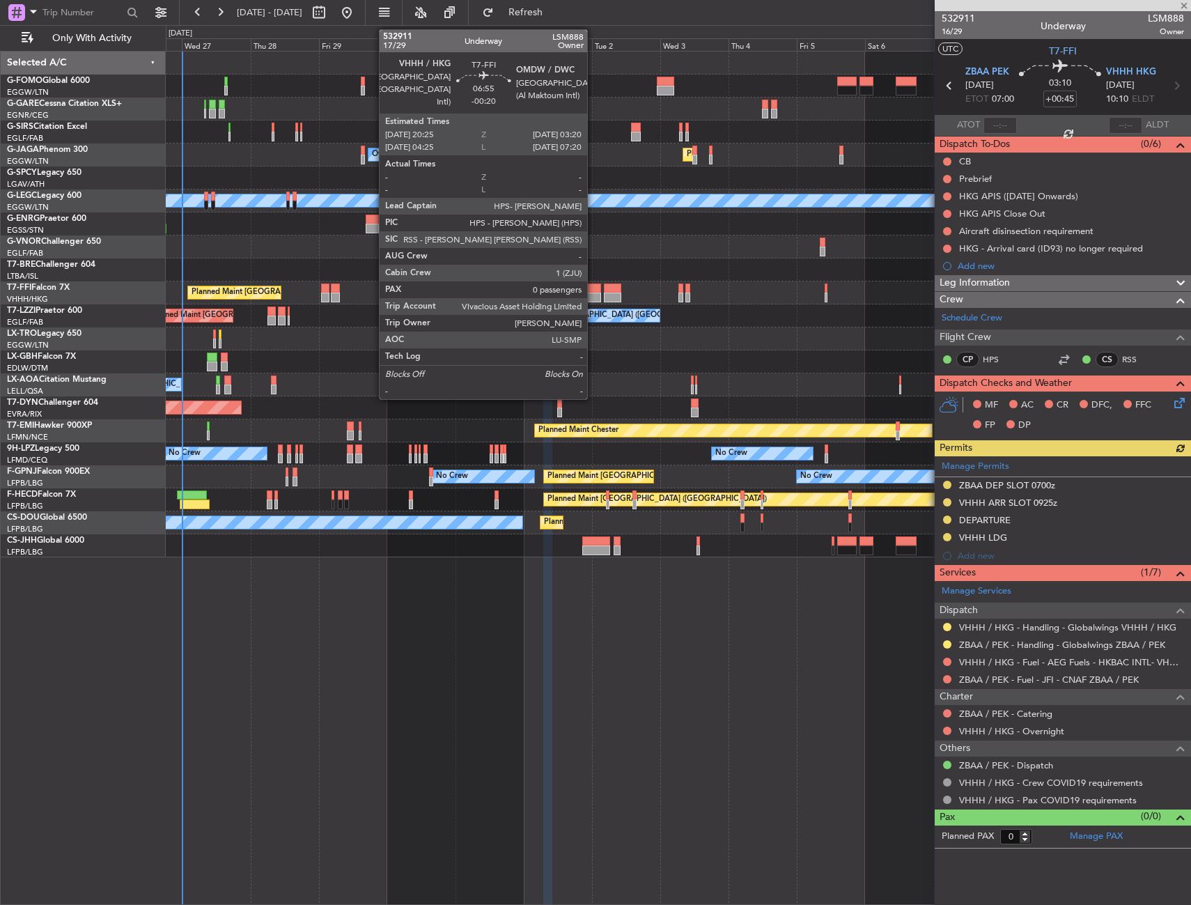
click at [593, 293] on div at bounding box center [591, 298] width 20 height 10
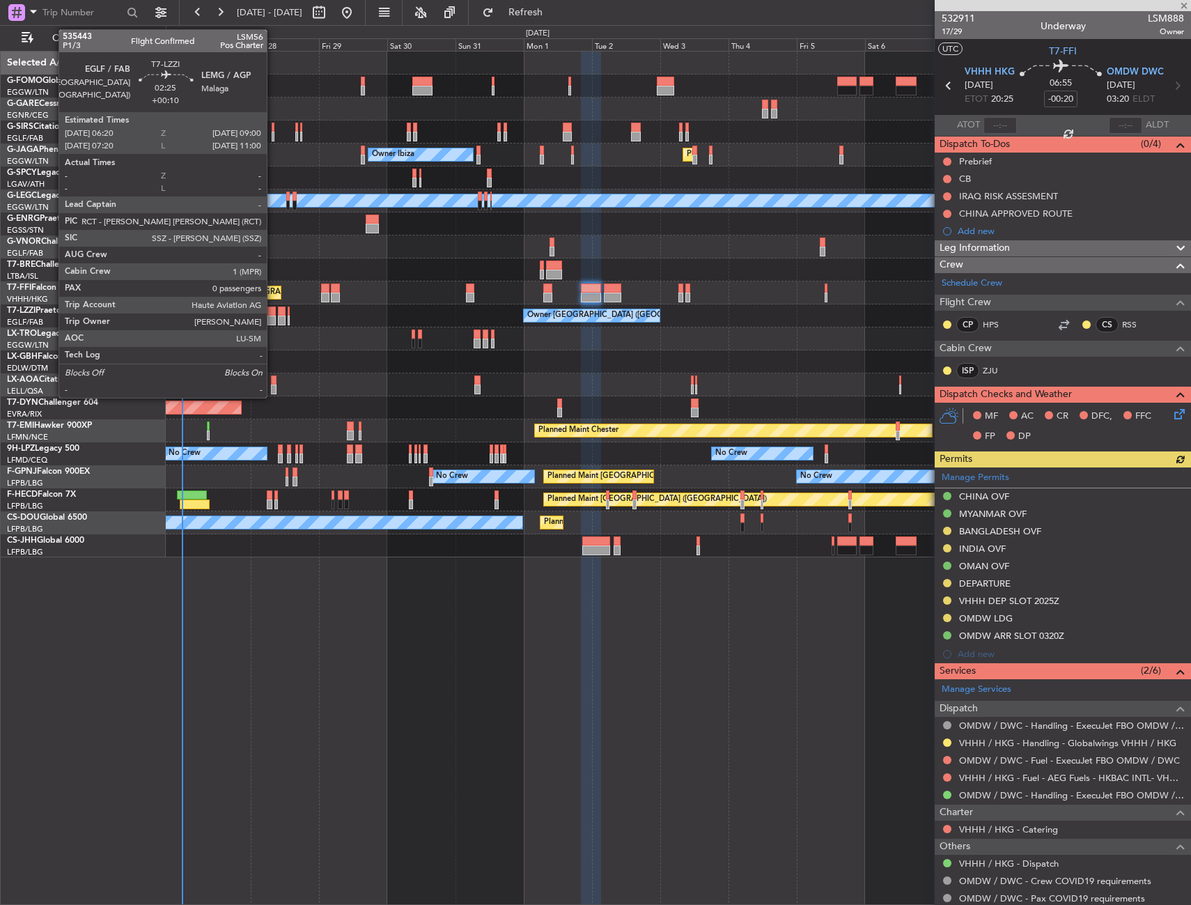
click at [273, 313] on div at bounding box center [271, 311] width 8 height 10
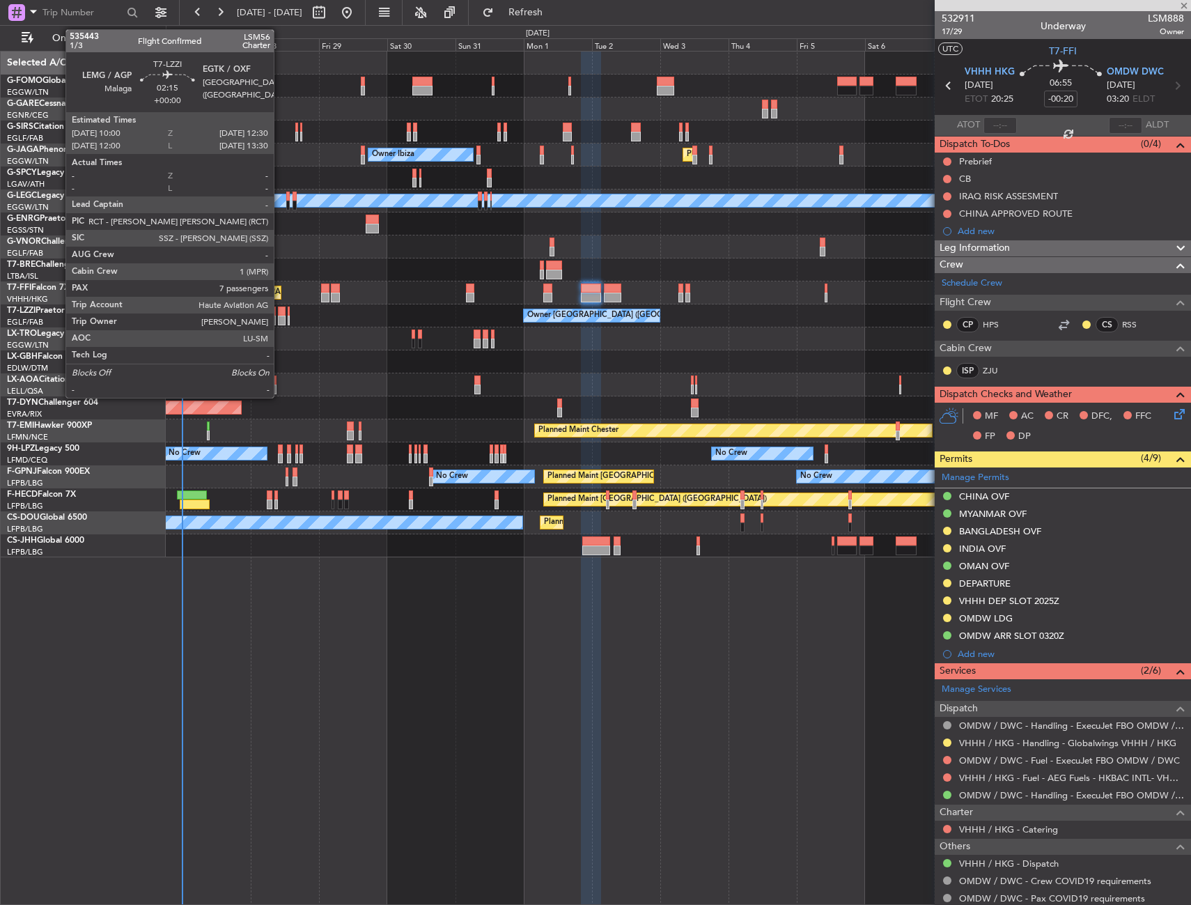
type input "+00:10"
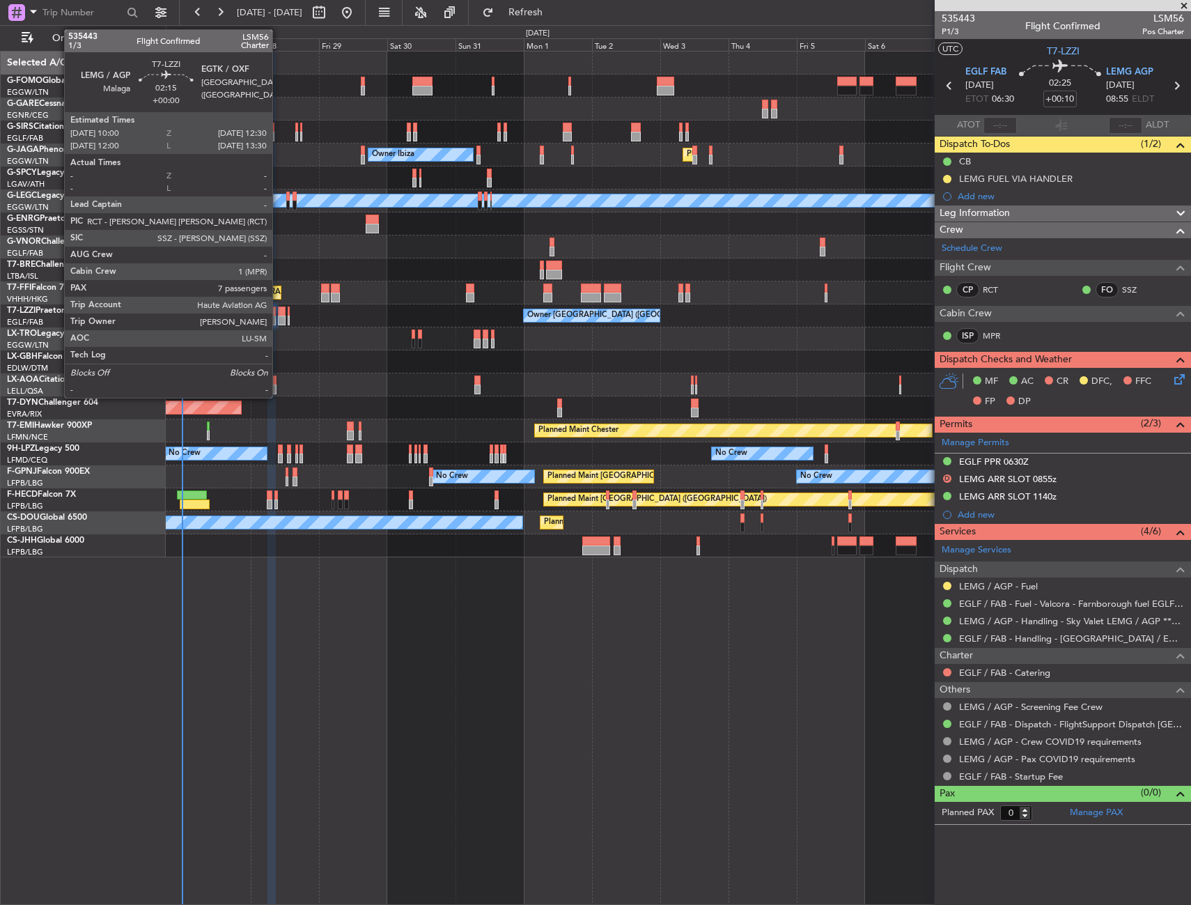
click at [279, 312] on div at bounding box center [282, 311] width 8 height 10
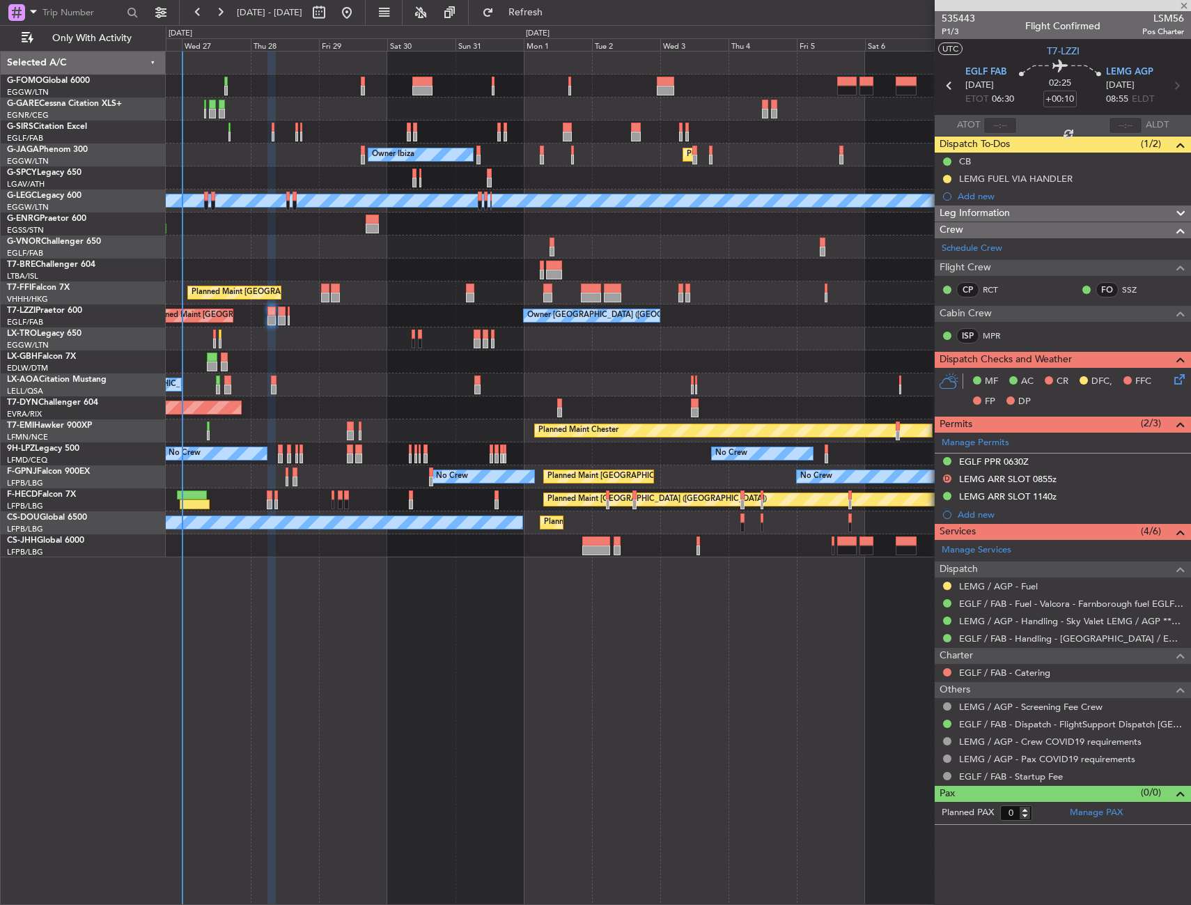
type input "7"
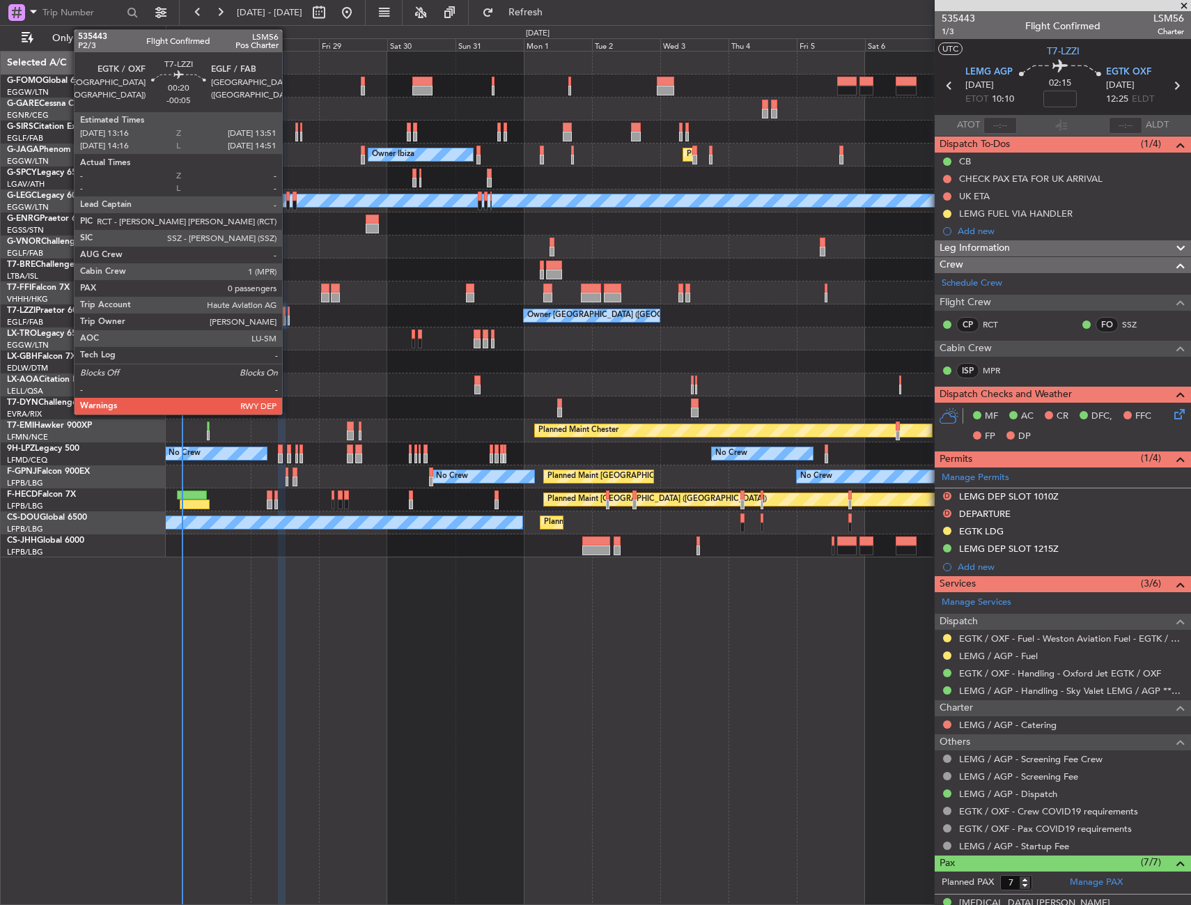
click at [288, 318] on div at bounding box center [289, 321] width 2 height 10
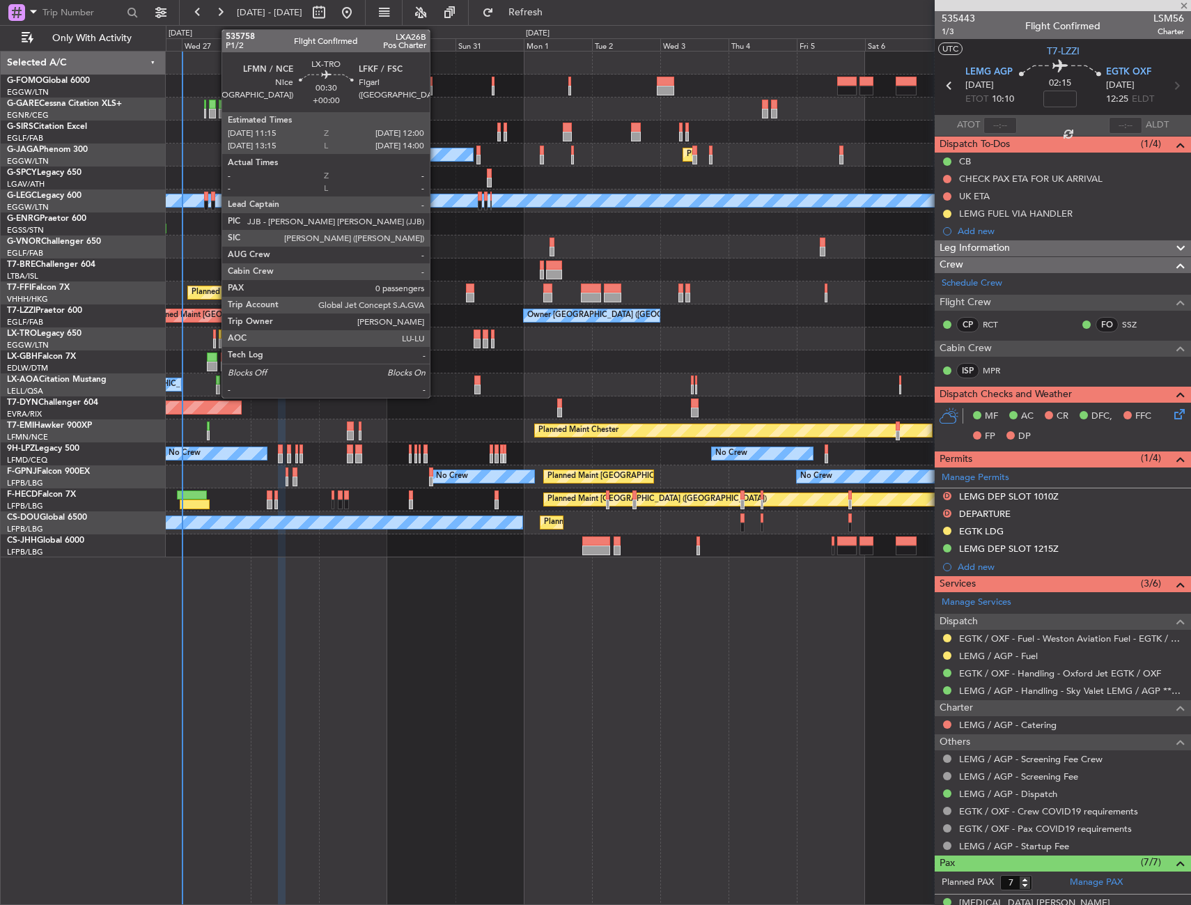
type input "-00:05"
type input "0"
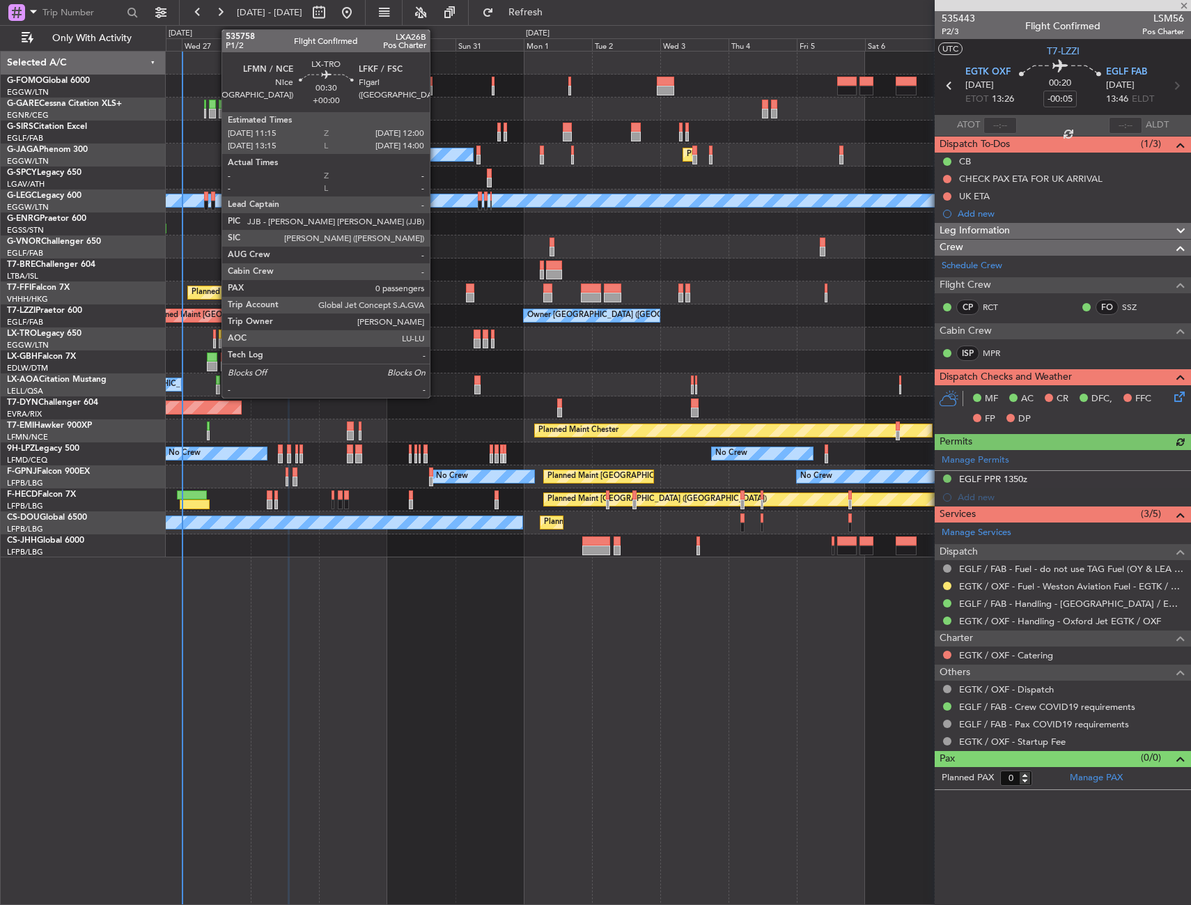
click at [215, 339] on div at bounding box center [214, 344] width 3 height 10
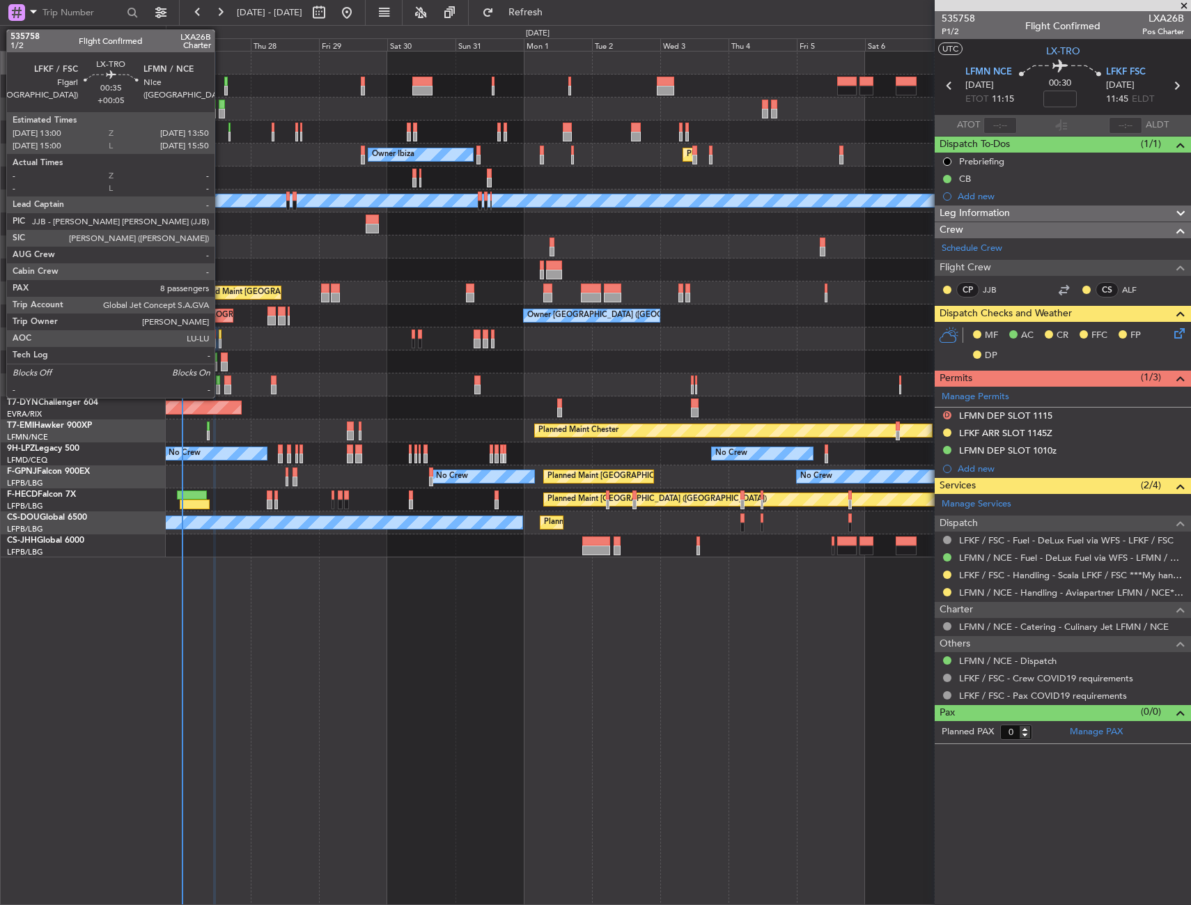
click at [221, 338] on div at bounding box center [220, 334] width 3 height 10
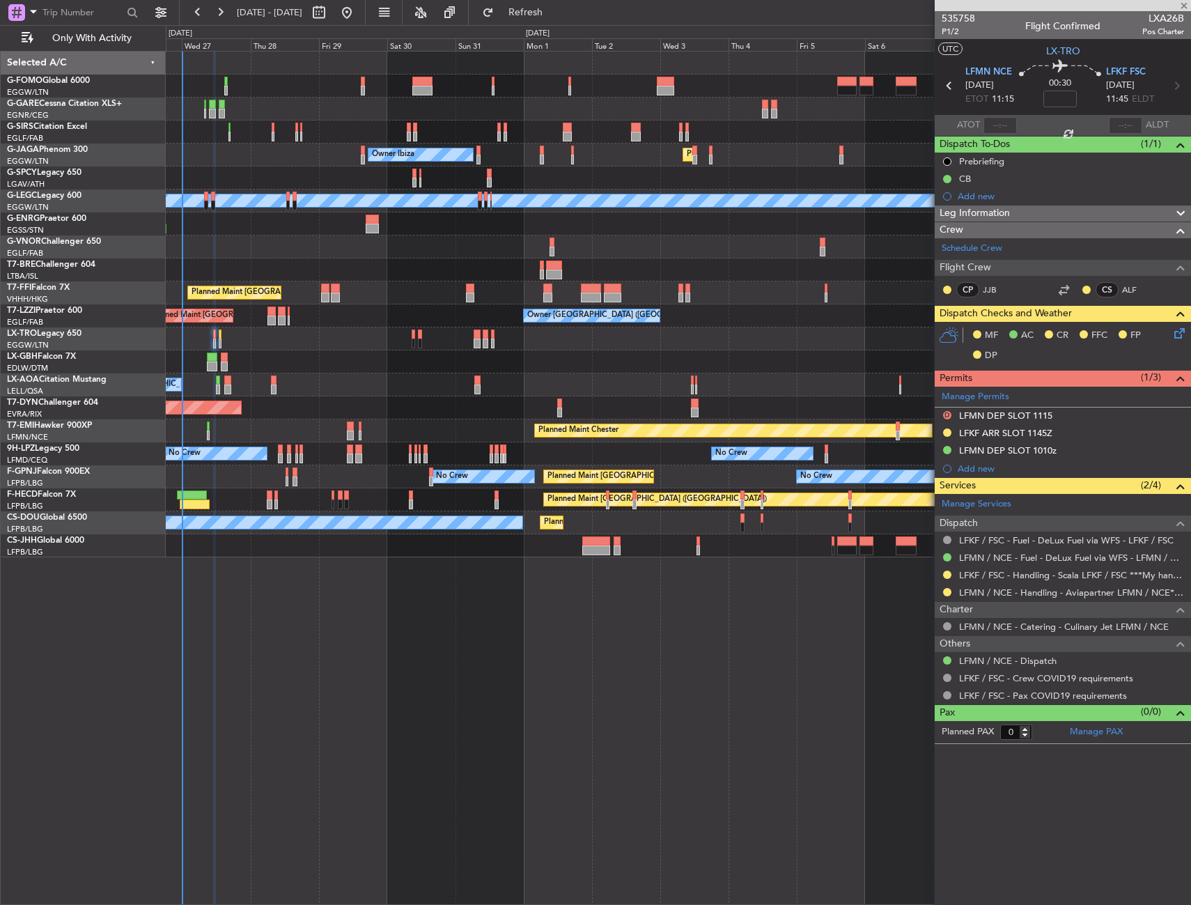
type input "+00:05"
type input "8"
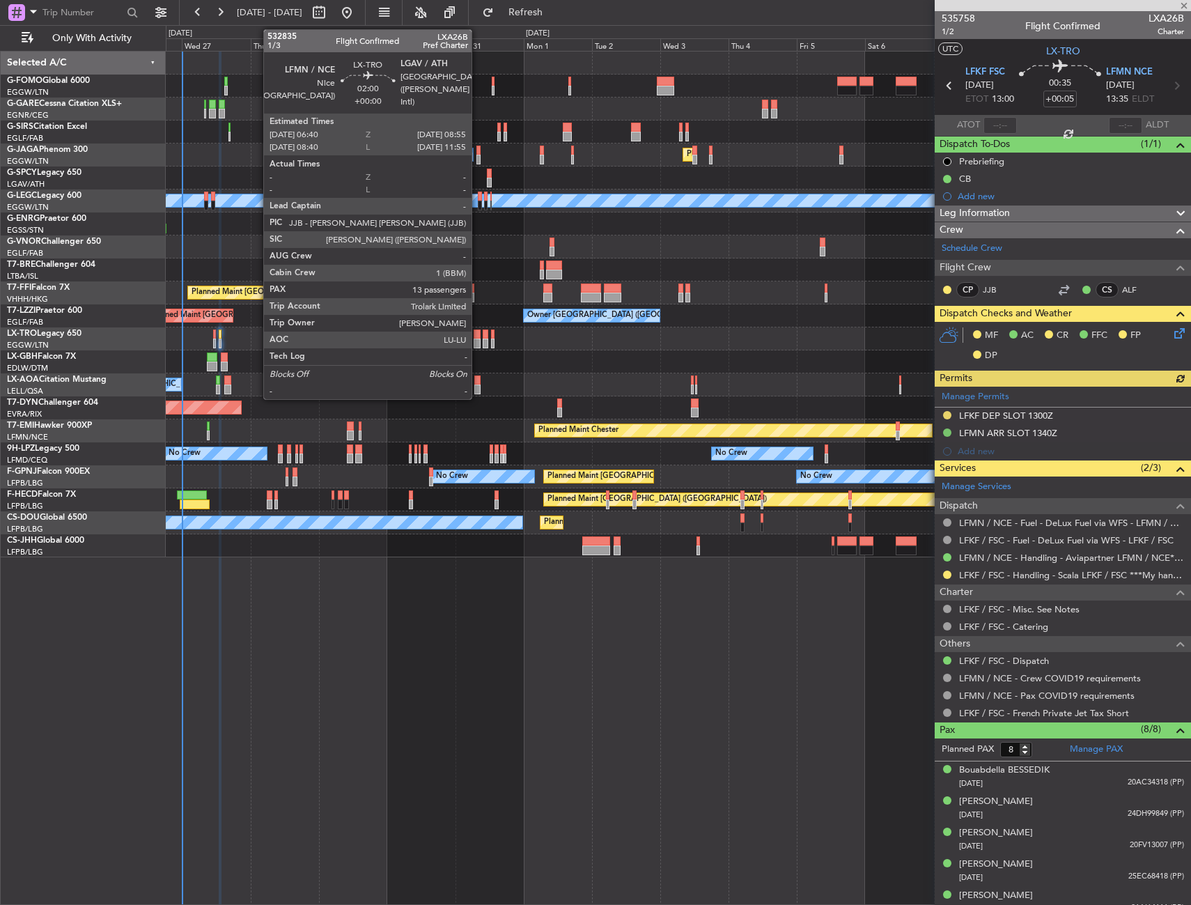
click at [478, 339] on div at bounding box center [477, 344] width 7 height 10
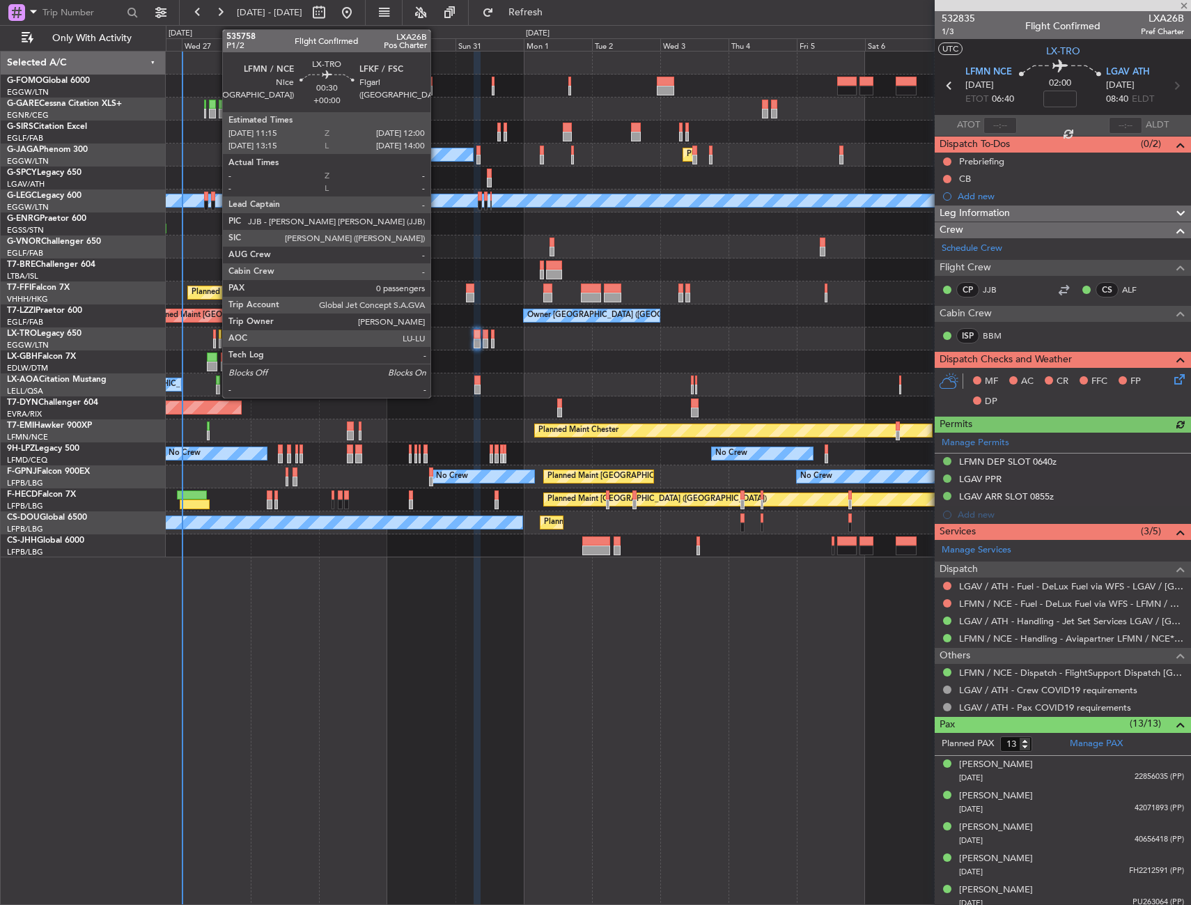
click at [215, 339] on div at bounding box center [214, 344] width 3 height 10
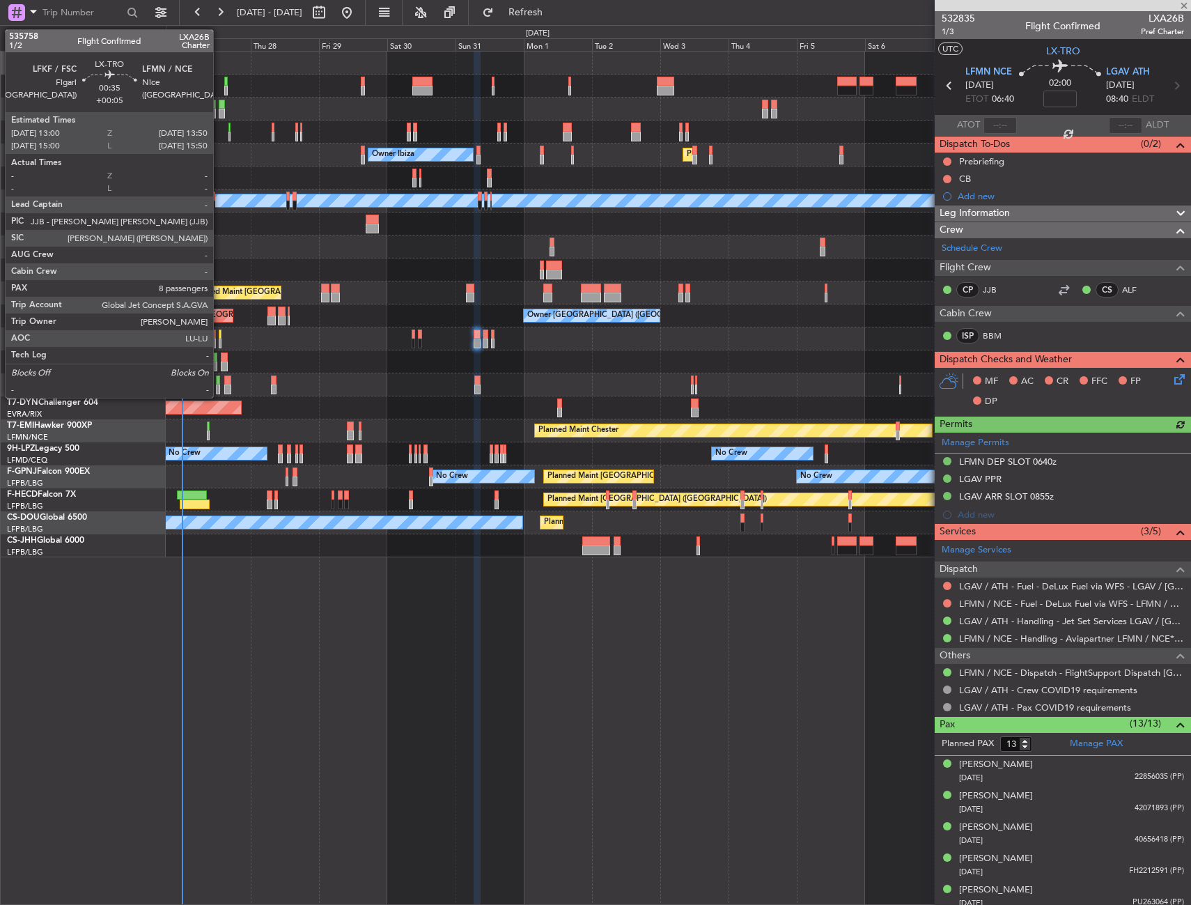
type input "0"
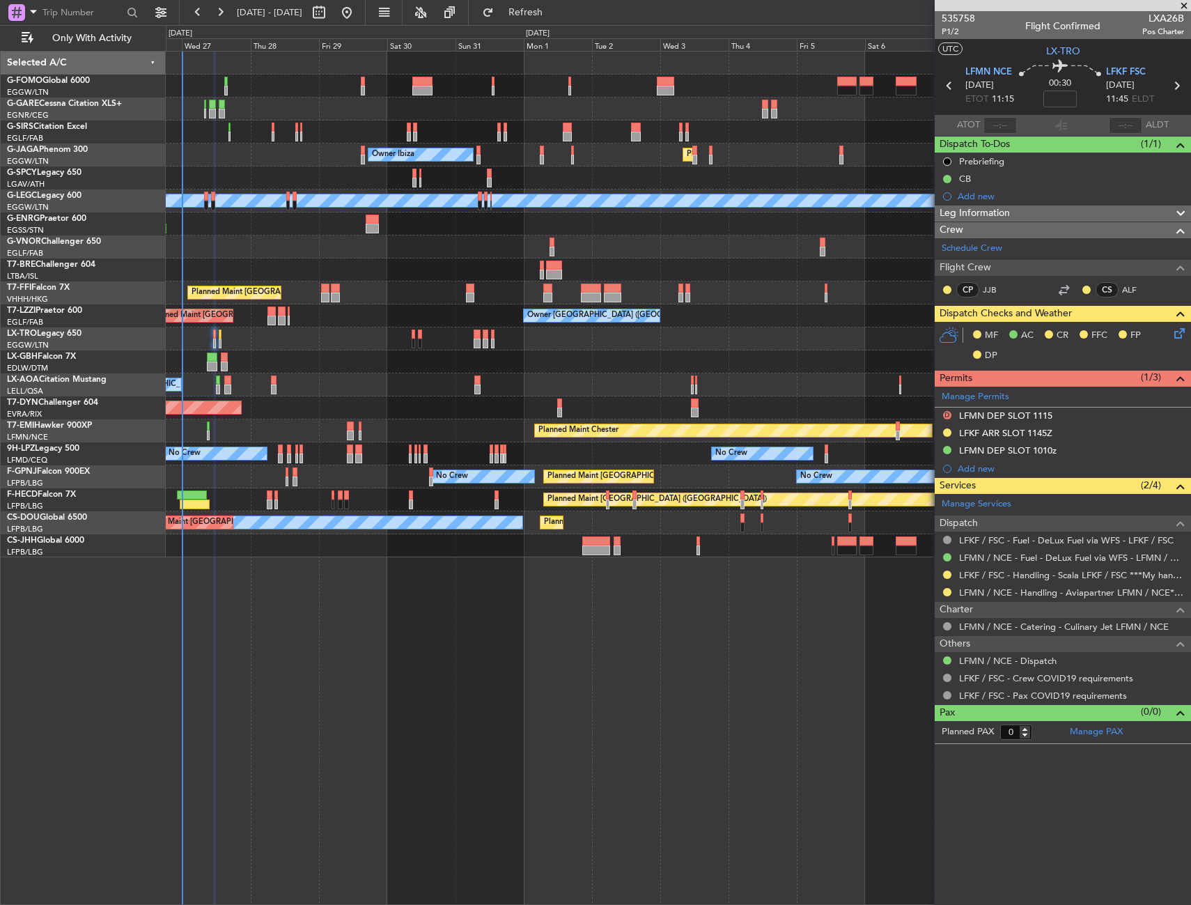
click at [1177, 330] on icon at bounding box center [1177, 330] width 11 height 11
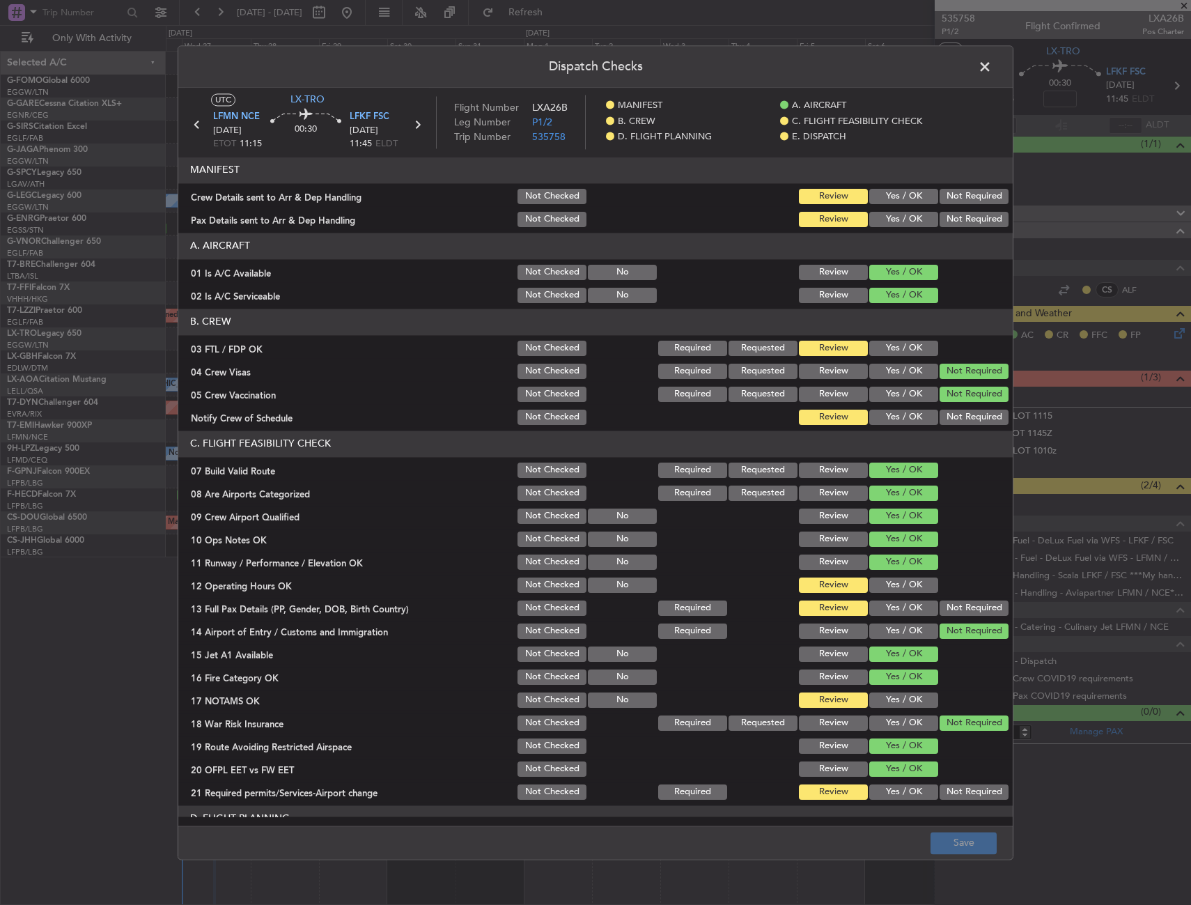
click at [891, 195] on button "Yes / OK" at bounding box center [903, 196] width 69 height 15
click at [885, 218] on button "Yes / OK" at bounding box center [903, 219] width 69 height 15
click at [948, 837] on button "Save" at bounding box center [964, 843] width 66 height 22
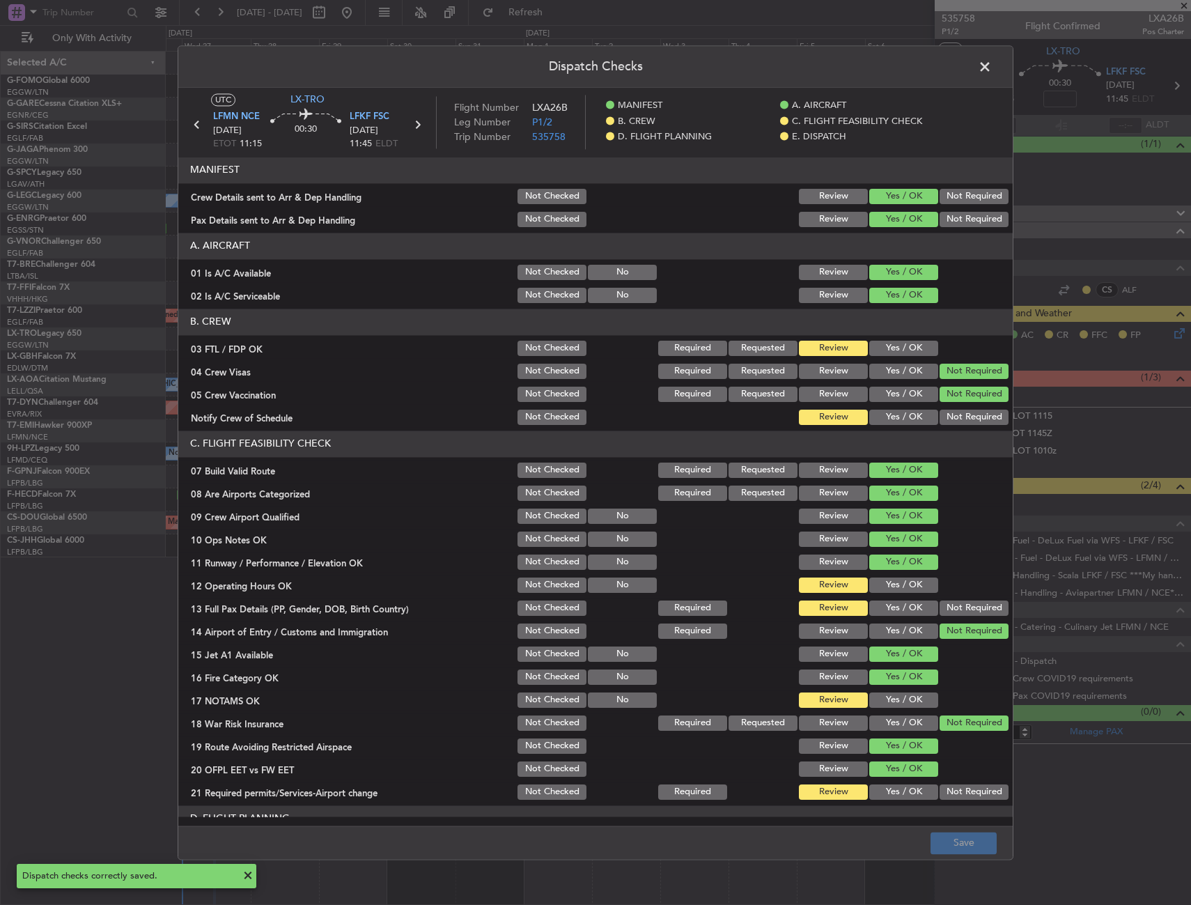
click at [992, 63] on span at bounding box center [992, 70] width 0 height 28
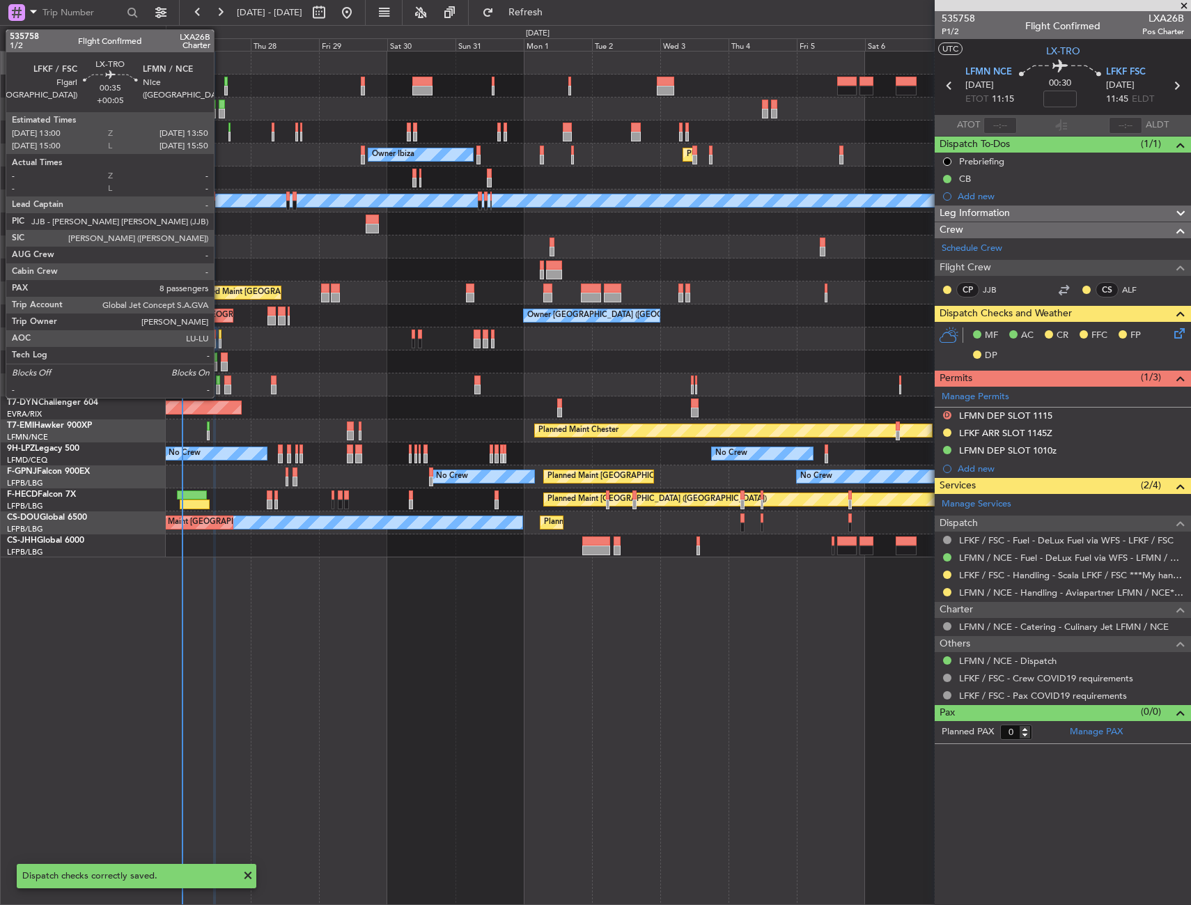
click at [220, 334] on div at bounding box center [220, 334] width 3 height 10
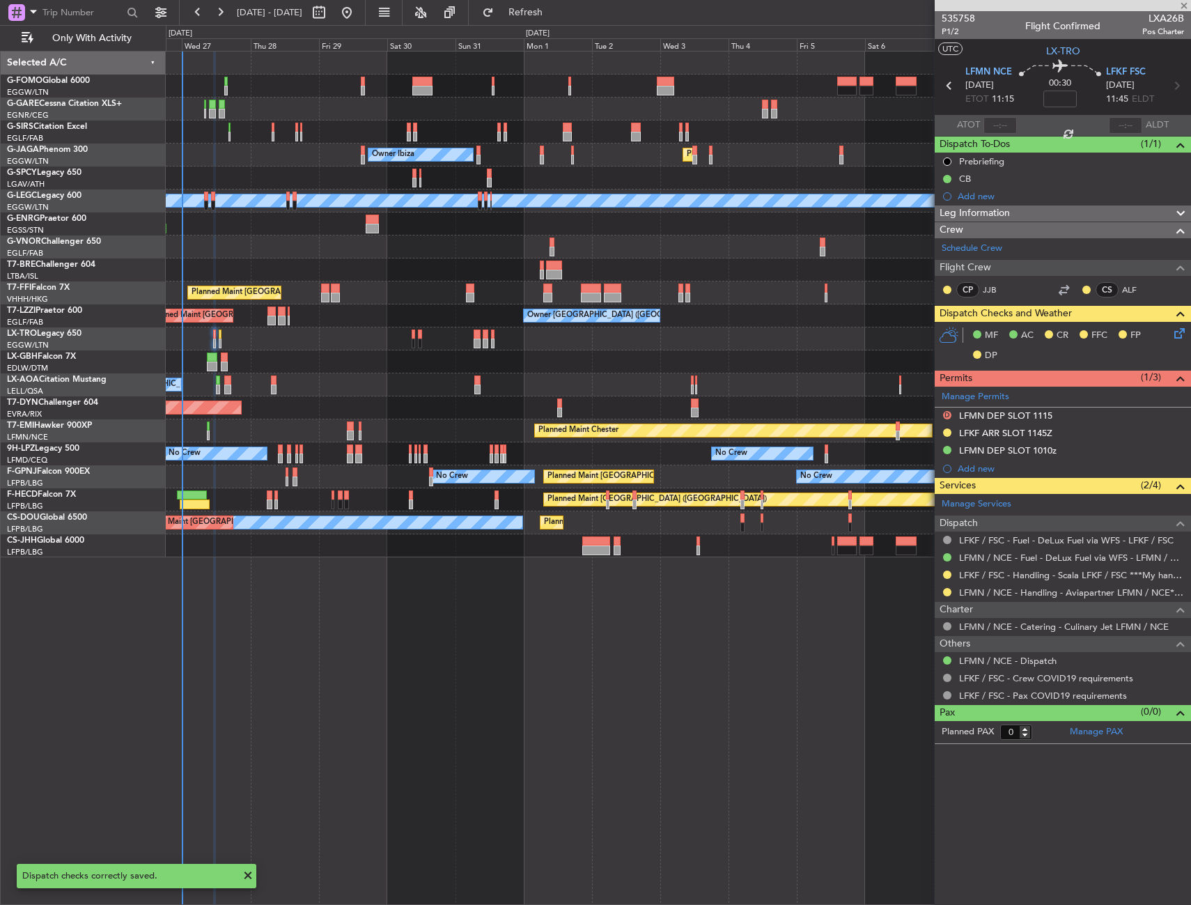
type input "+00:05"
type input "8"
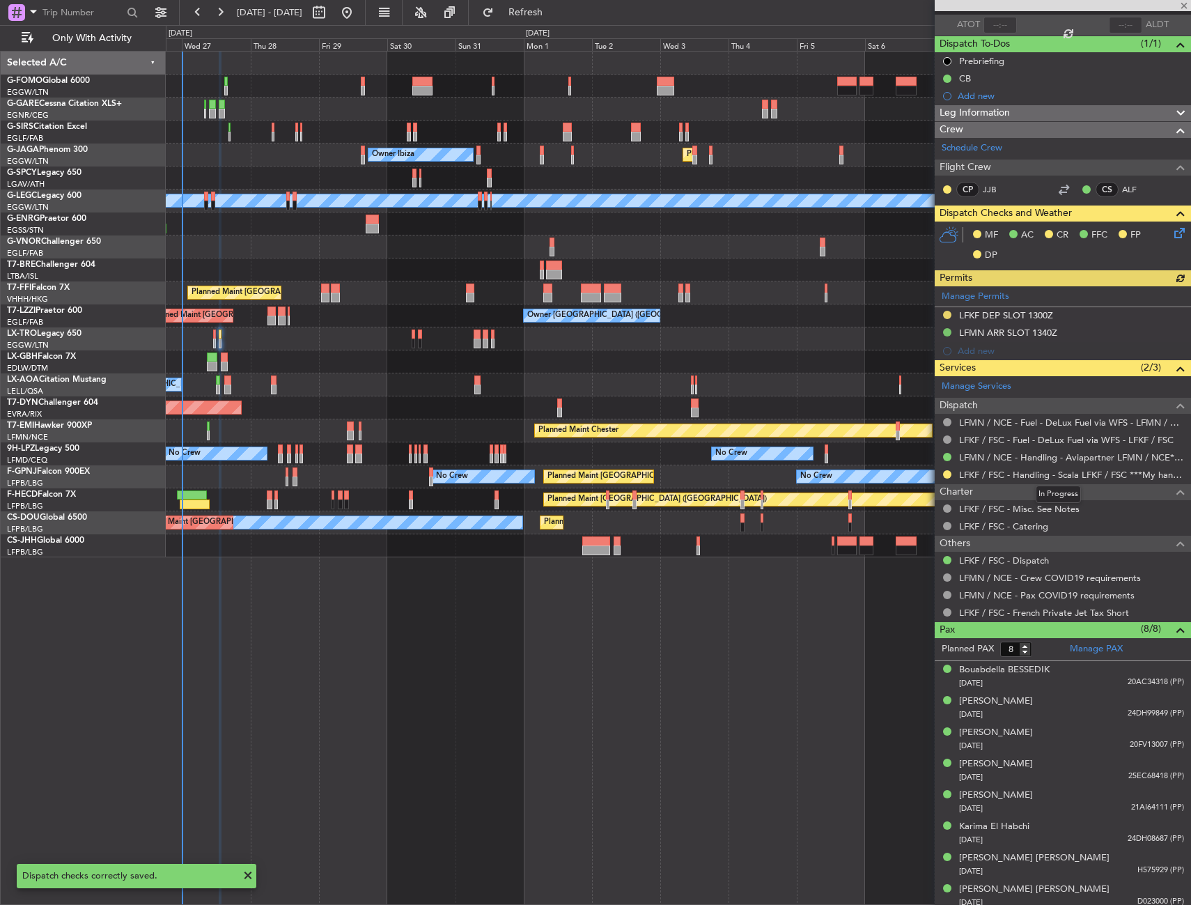
scroll to position [107, 0]
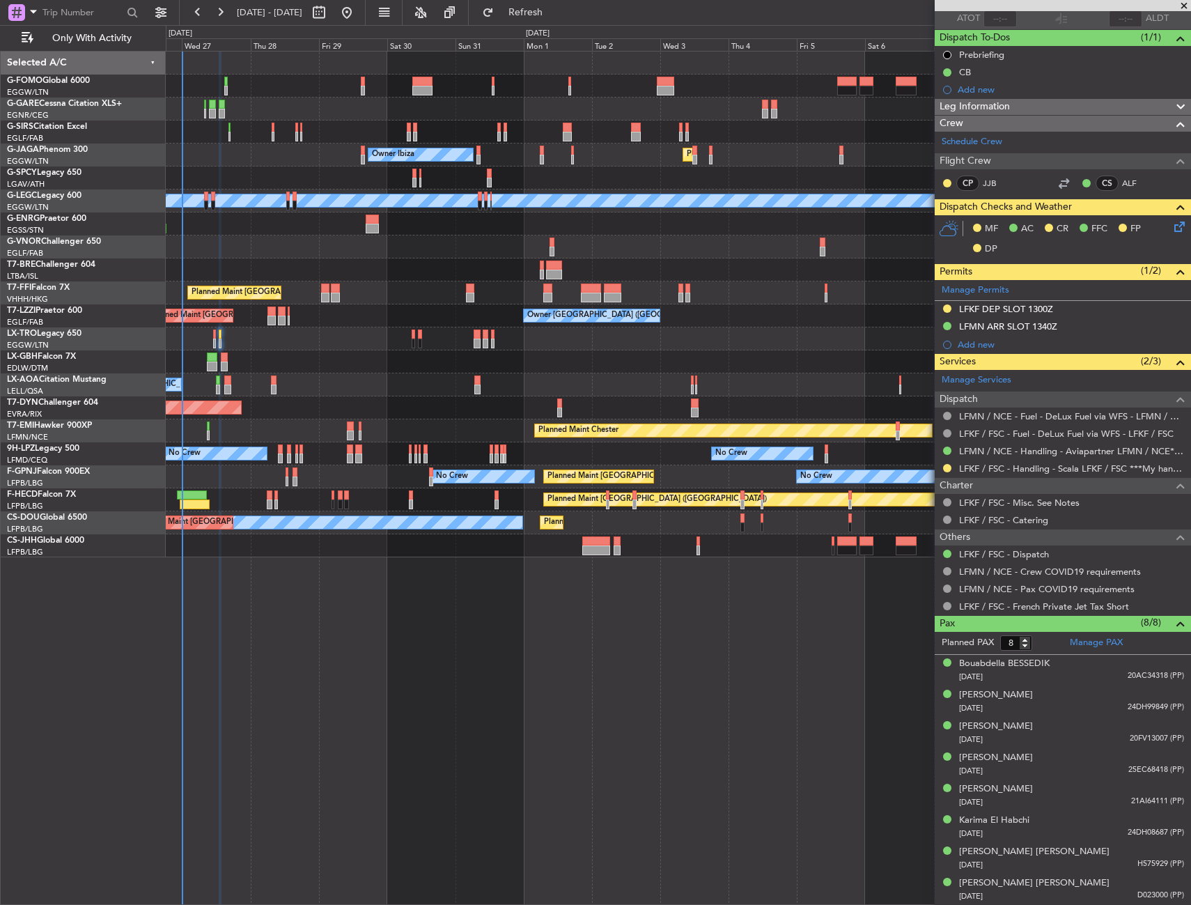
click at [1172, 223] on icon at bounding box center [1177, 224] width 11 height 11
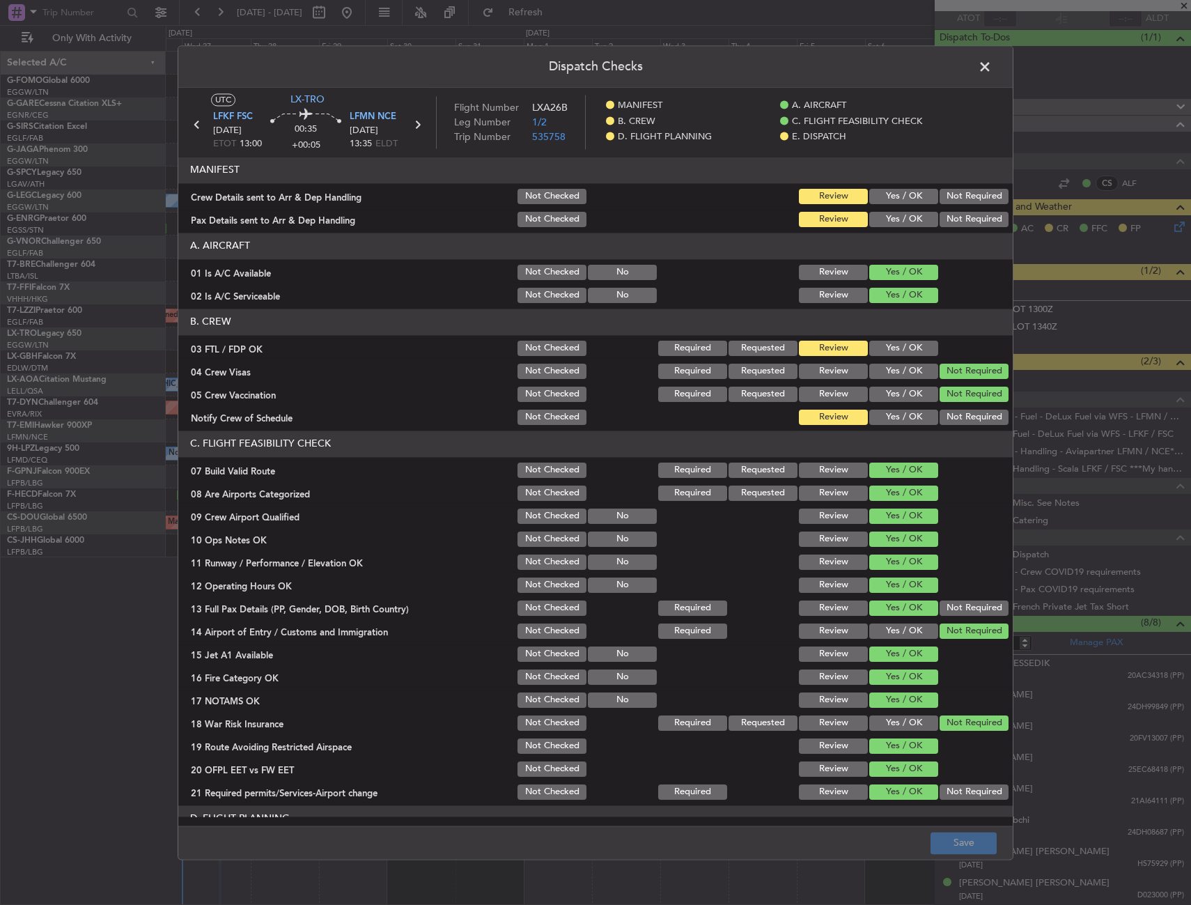
click at [880, 196] on button "Yes / OK" at bounding box center [903, 196] width 69 height 15
click at [881, 219] on button "Yes / OK" at bounding box center [903, 219] width 69 height 15
click at [947, 832] on button "Save" at bounding box center [964, 843] width 66 height 22
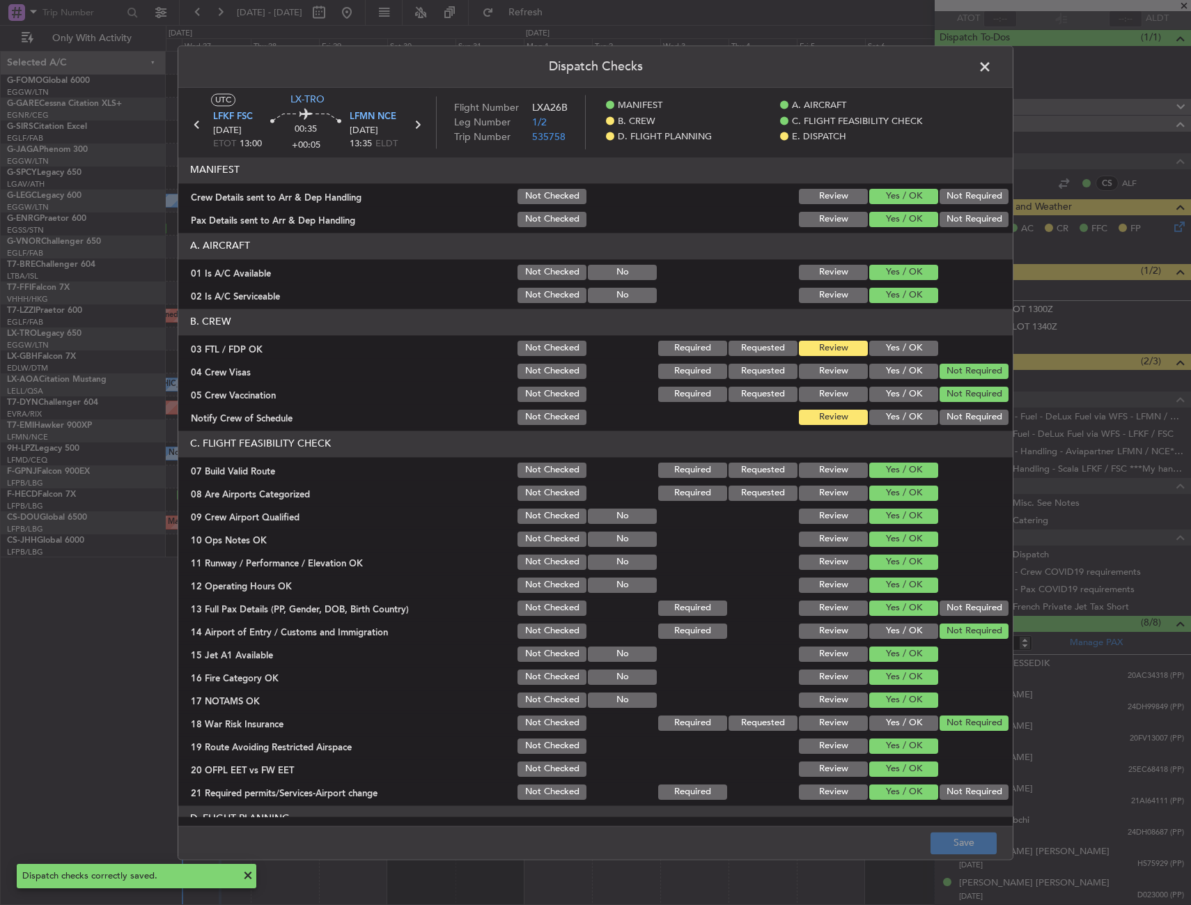
click at [992, 65] on span at bounding box center [992, 70] width 0 height 28
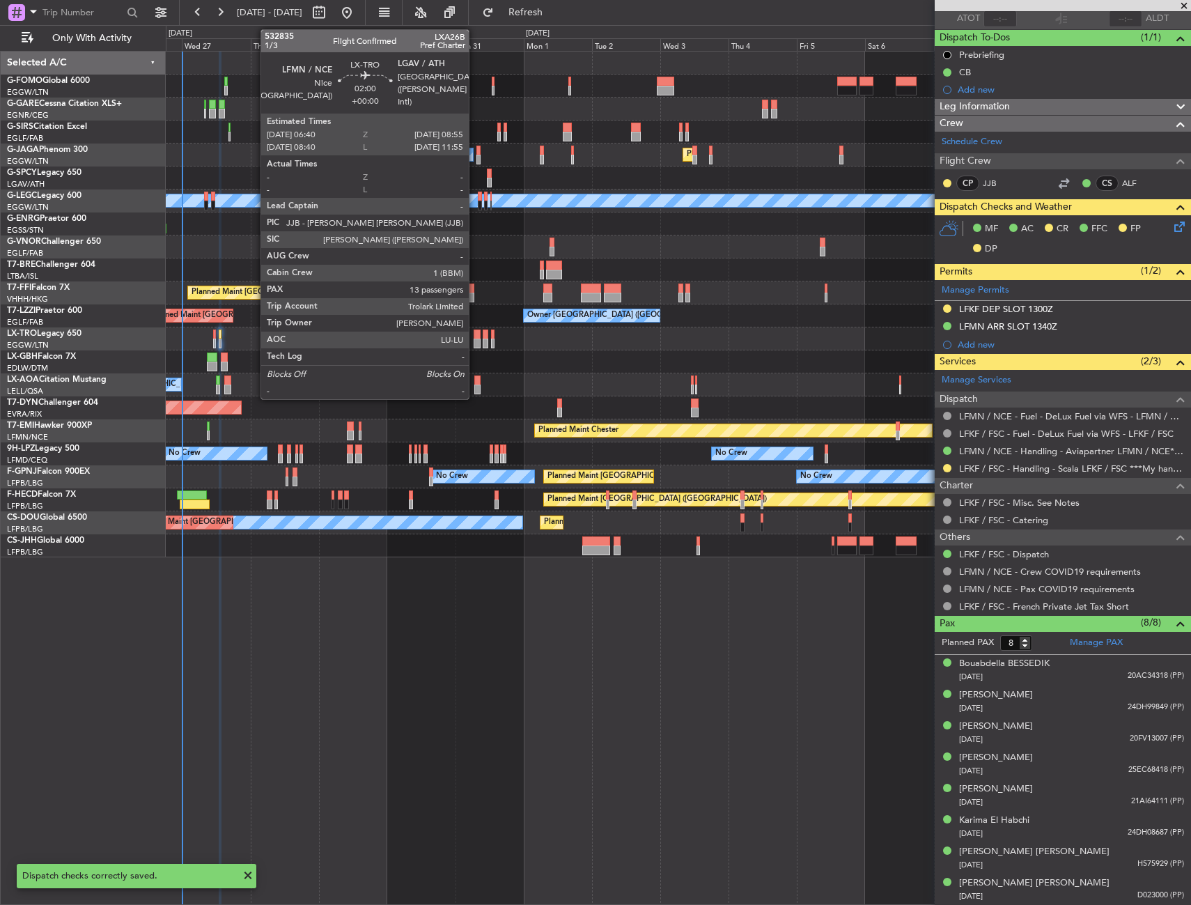
click at [475, 334] on div at bounding box center [477, 334] width 7 height 10
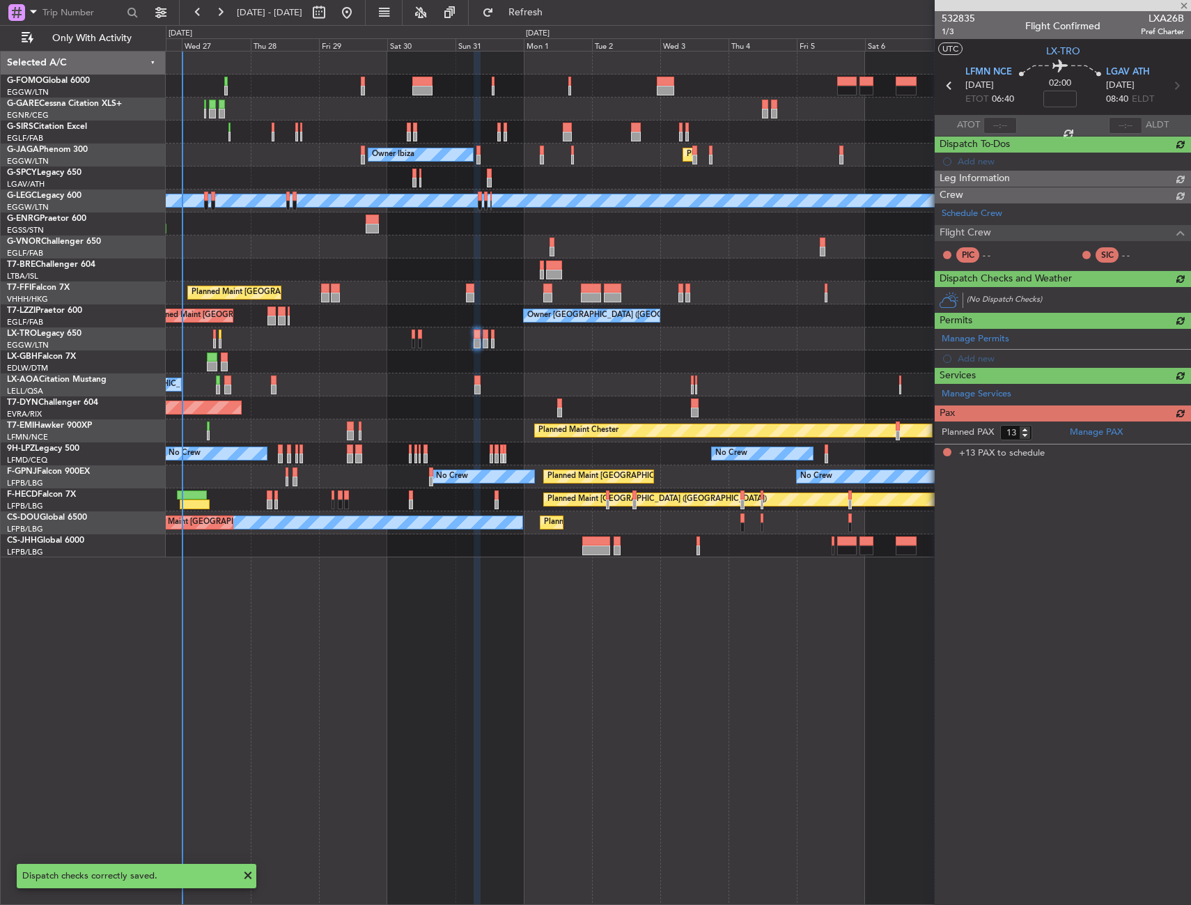
scroll to position [0, 0]
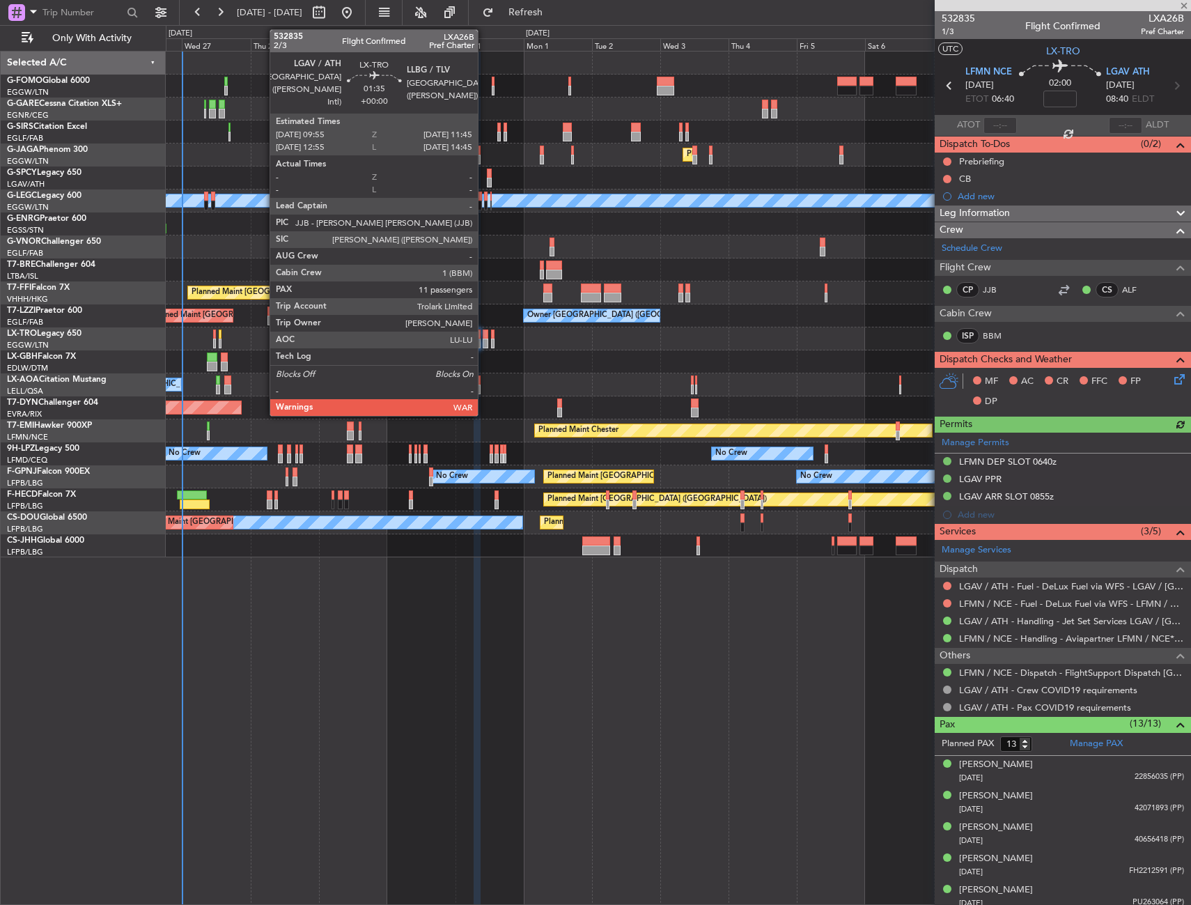
click at [484, 334] on div at bounding box center [486, 334] width 6 height 10
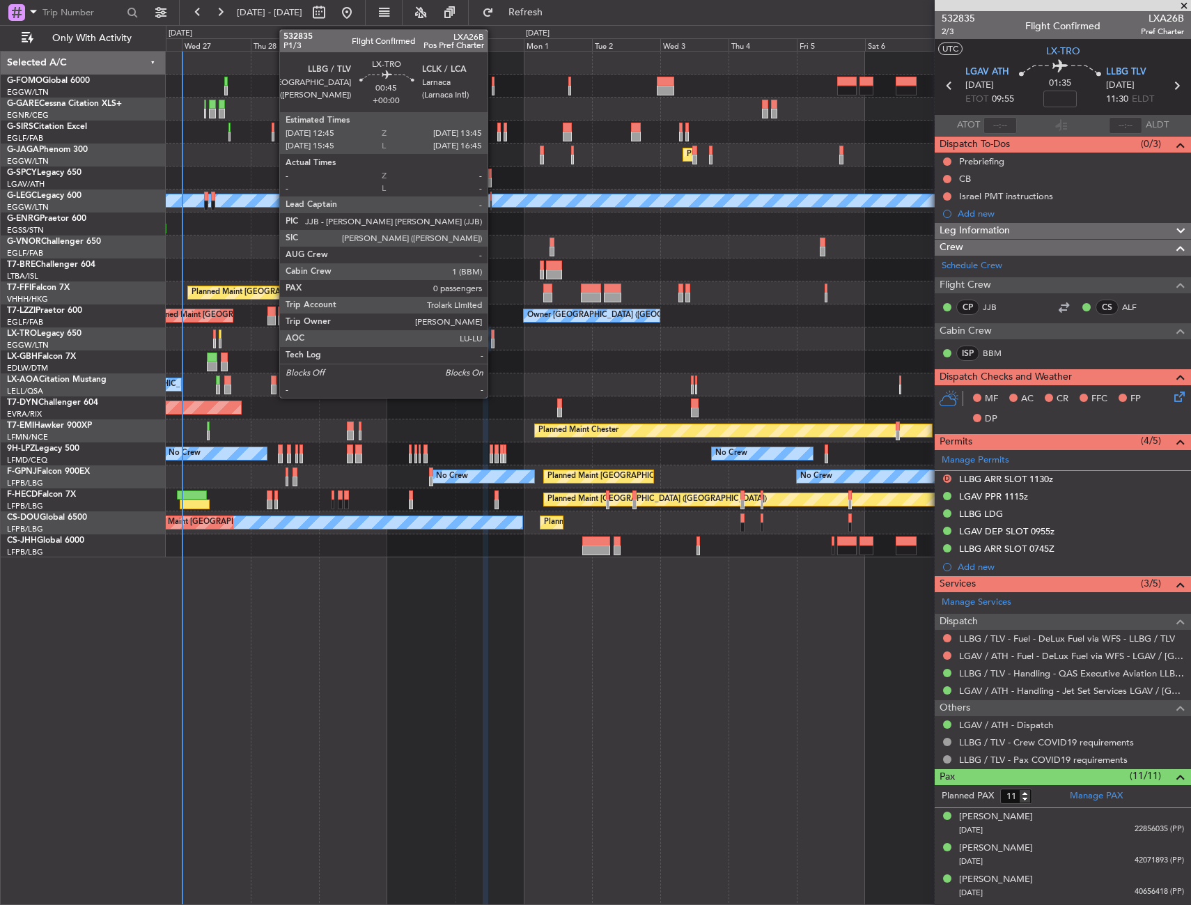
click at [494, 331] on div at bounding box center [492, 334] width 3 height 10
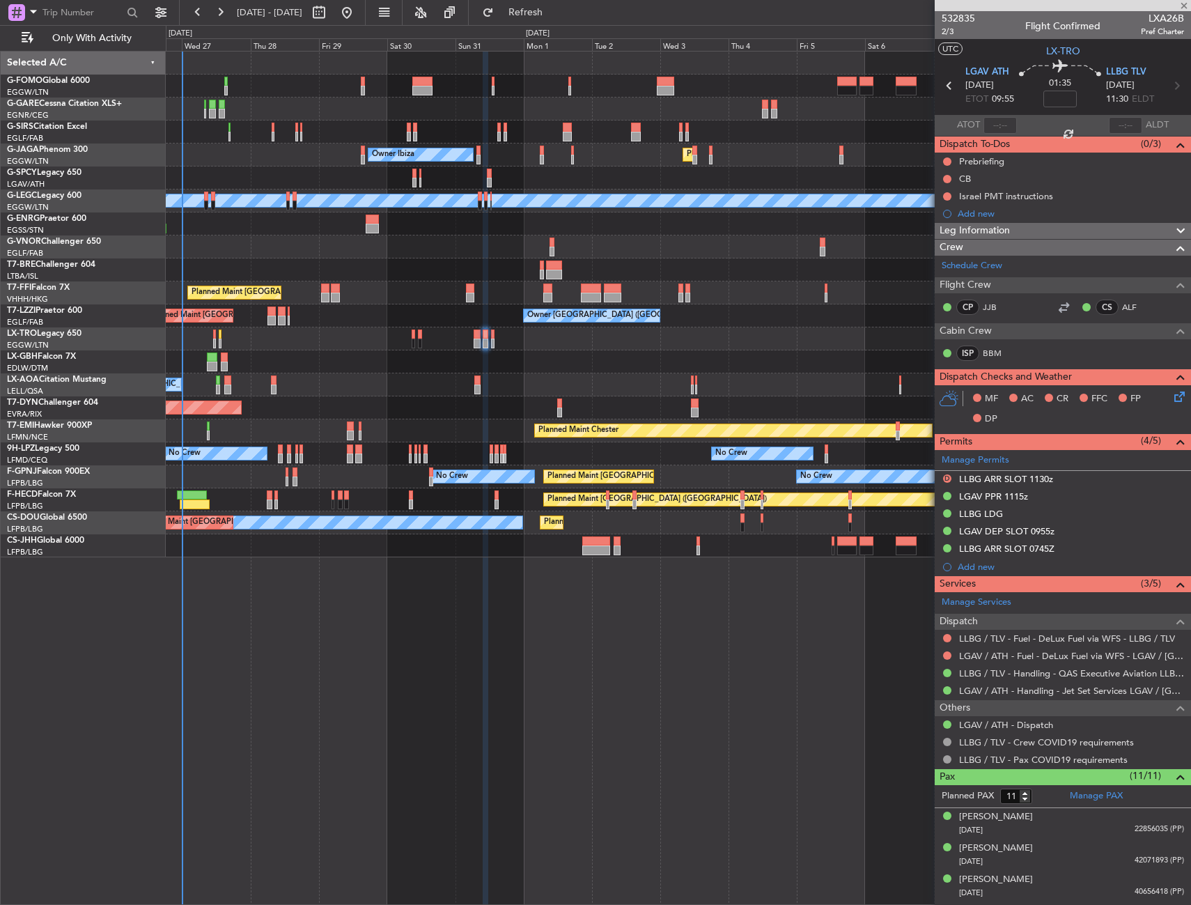
type input "0"
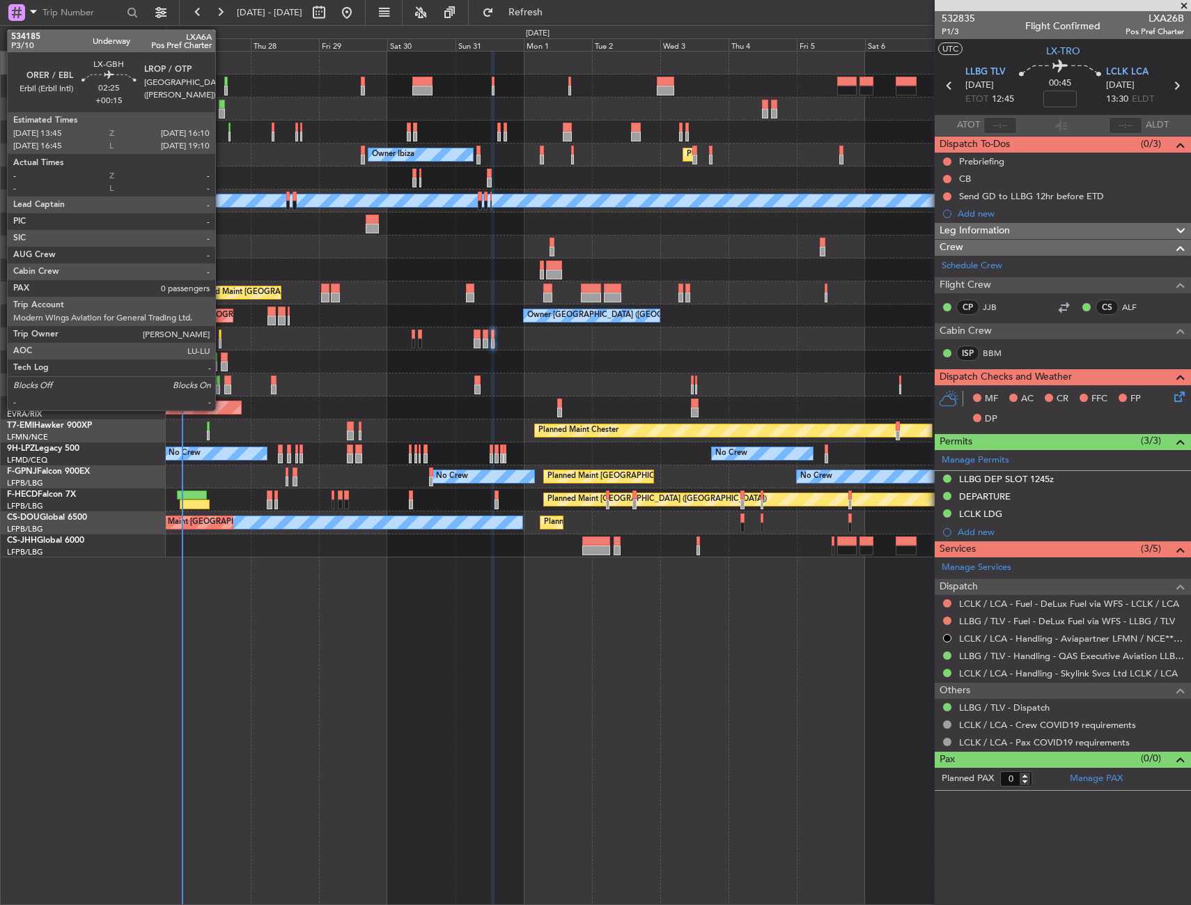
click at [222, 360] on div at bounding box center [224, 357] width 7 height 10
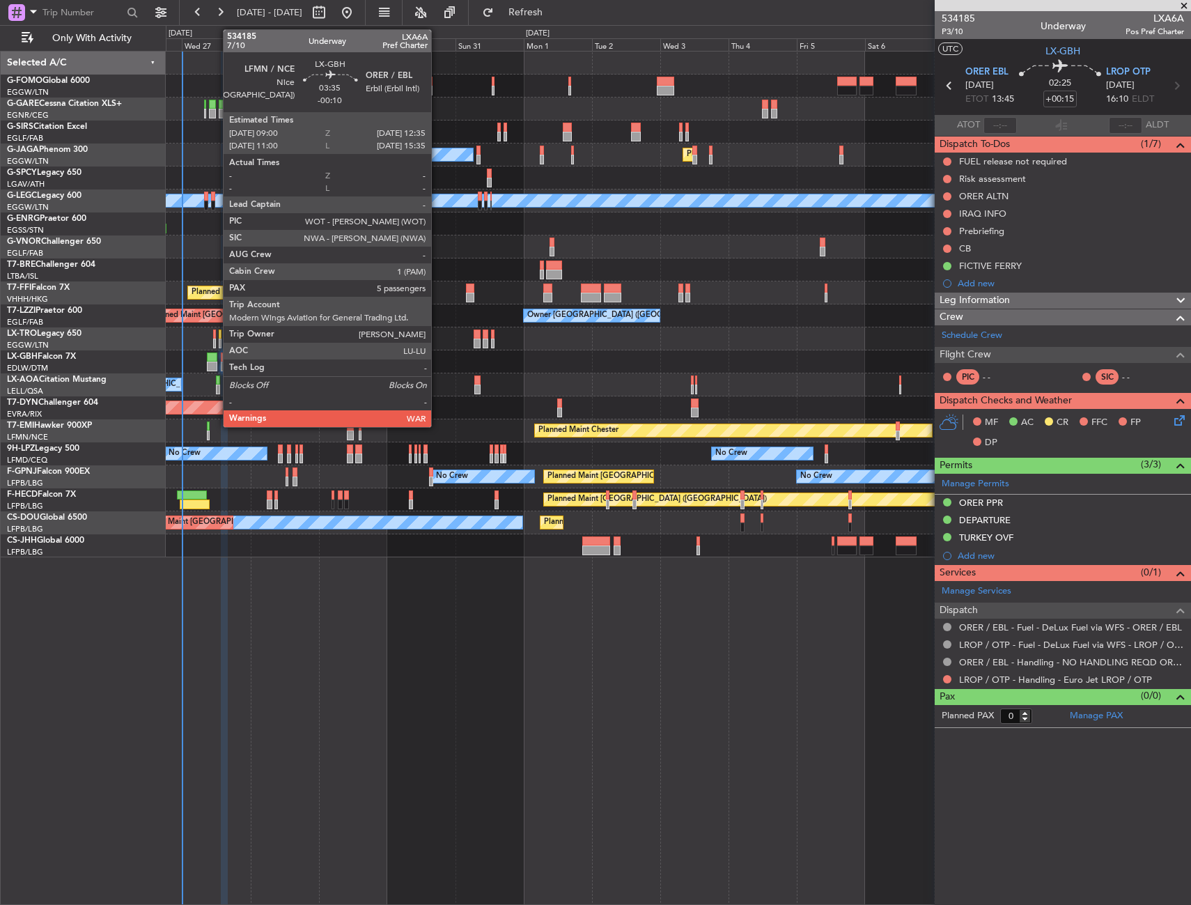
click at [216, 358] on div at bounding box center [212, 357] width 10 height 10
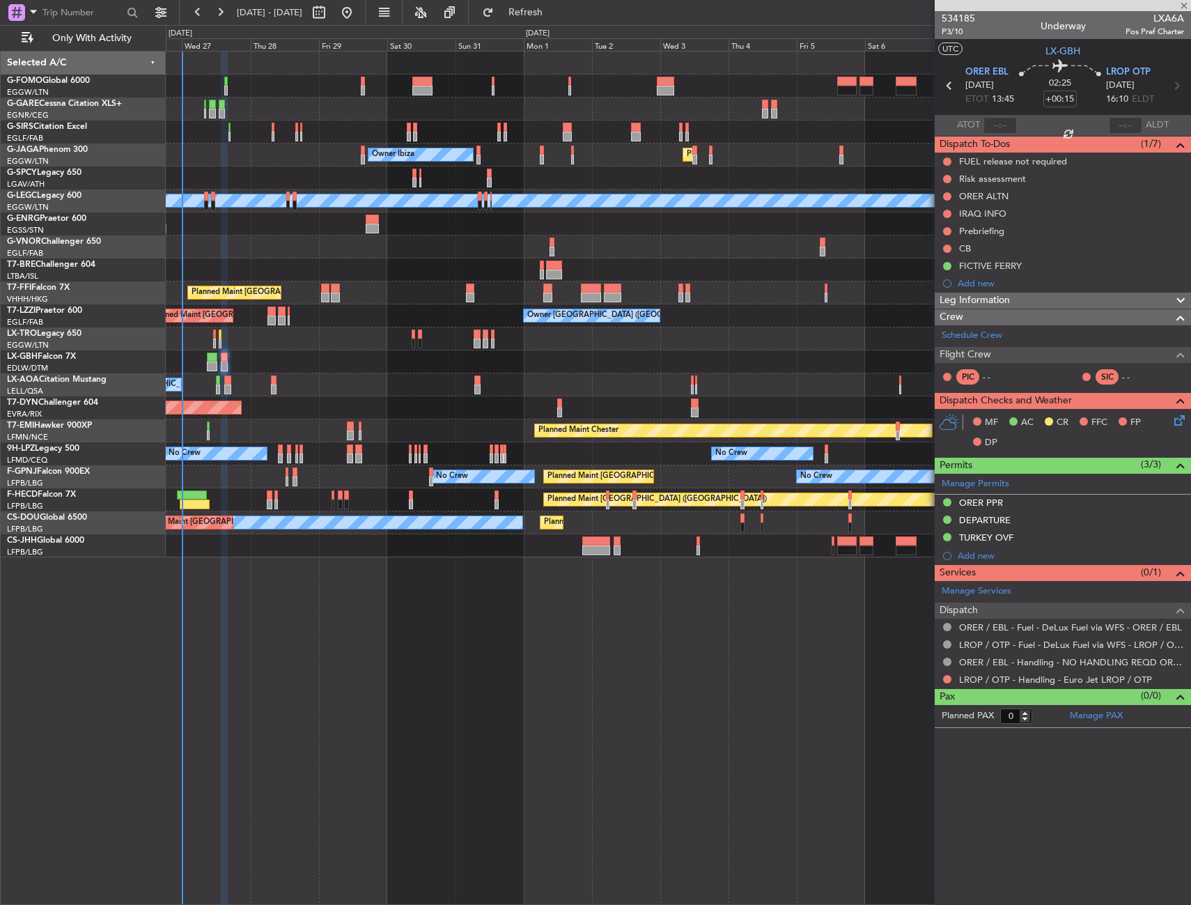
type input "-00:10"
type input "5"
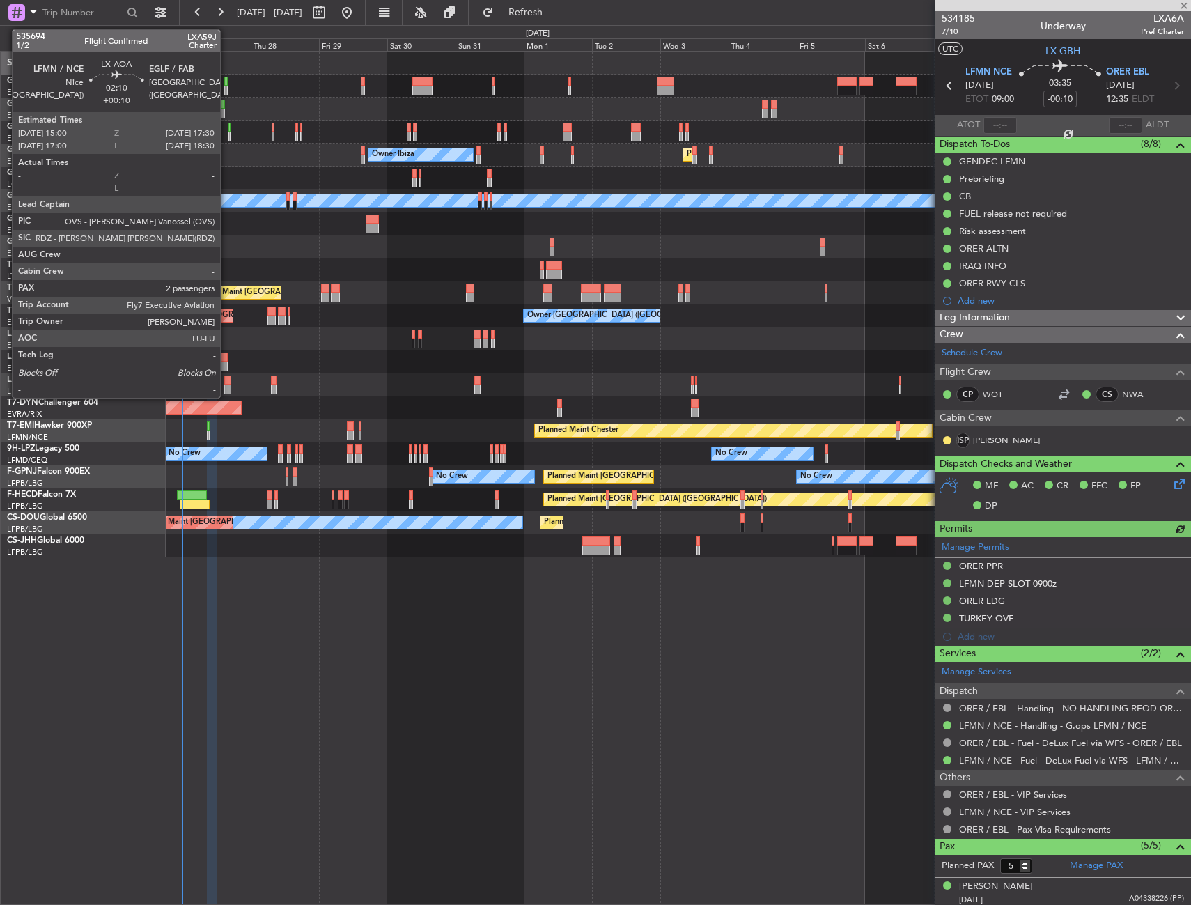
click at [226, 382] on div at bounding box center [228, 380] width 8 height 10
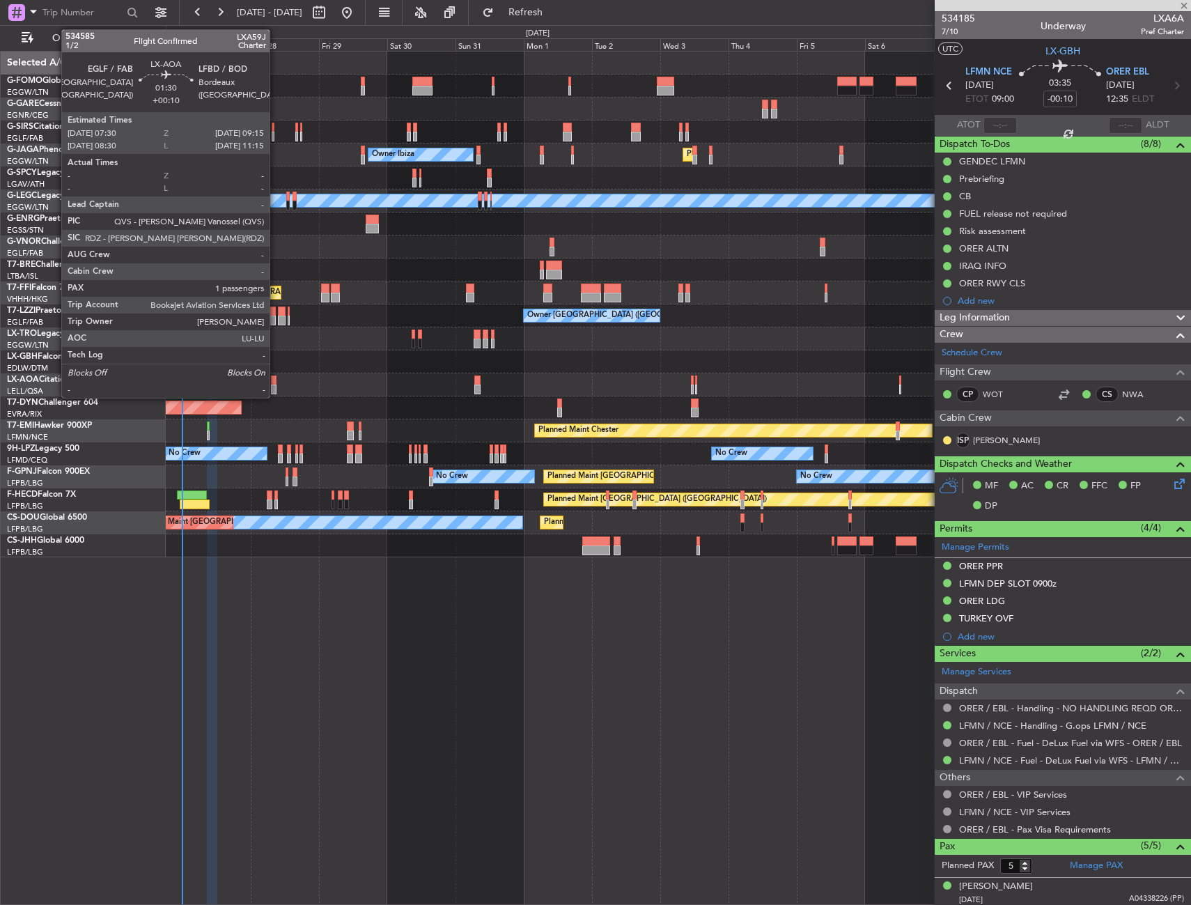
type input "+00:10"
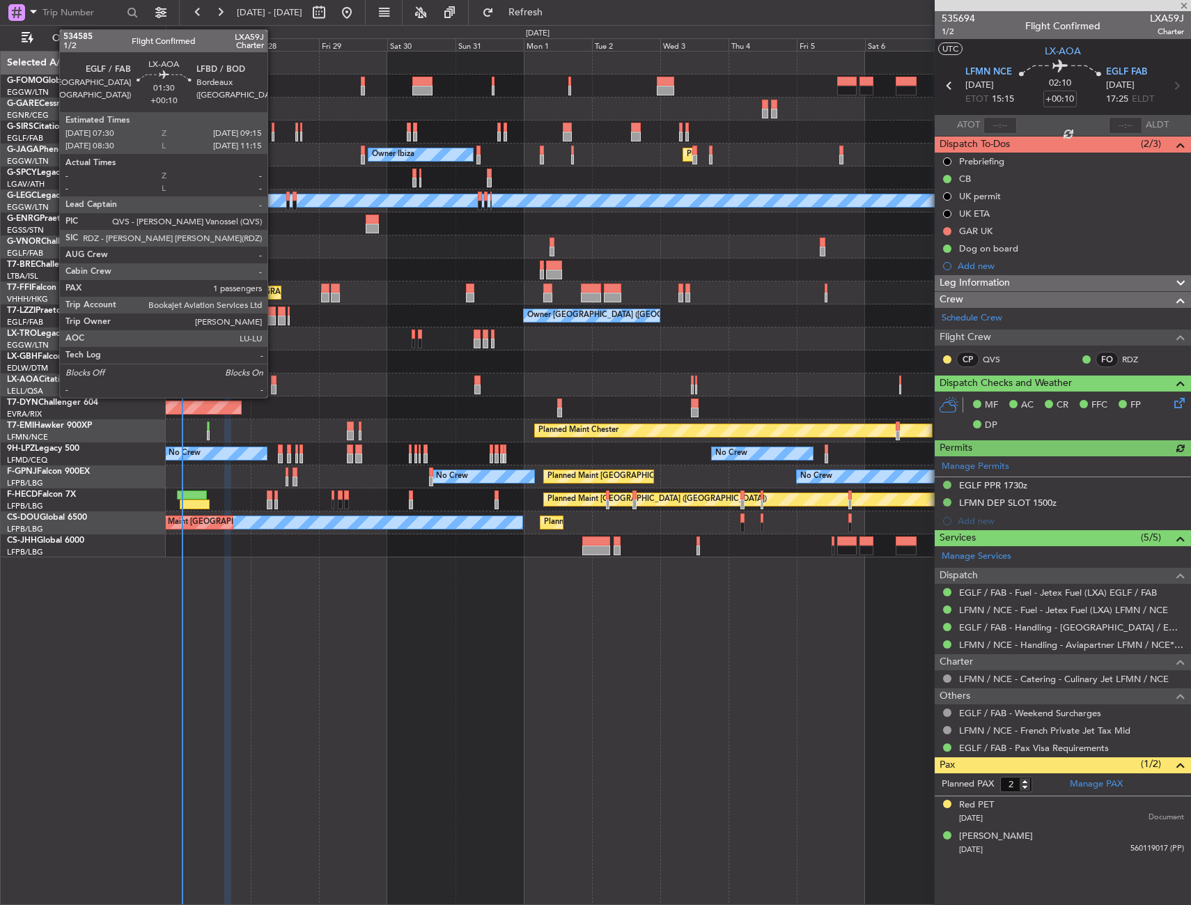
click at [274, 378] on div at bounding box center [274, 380] width 6 height 10
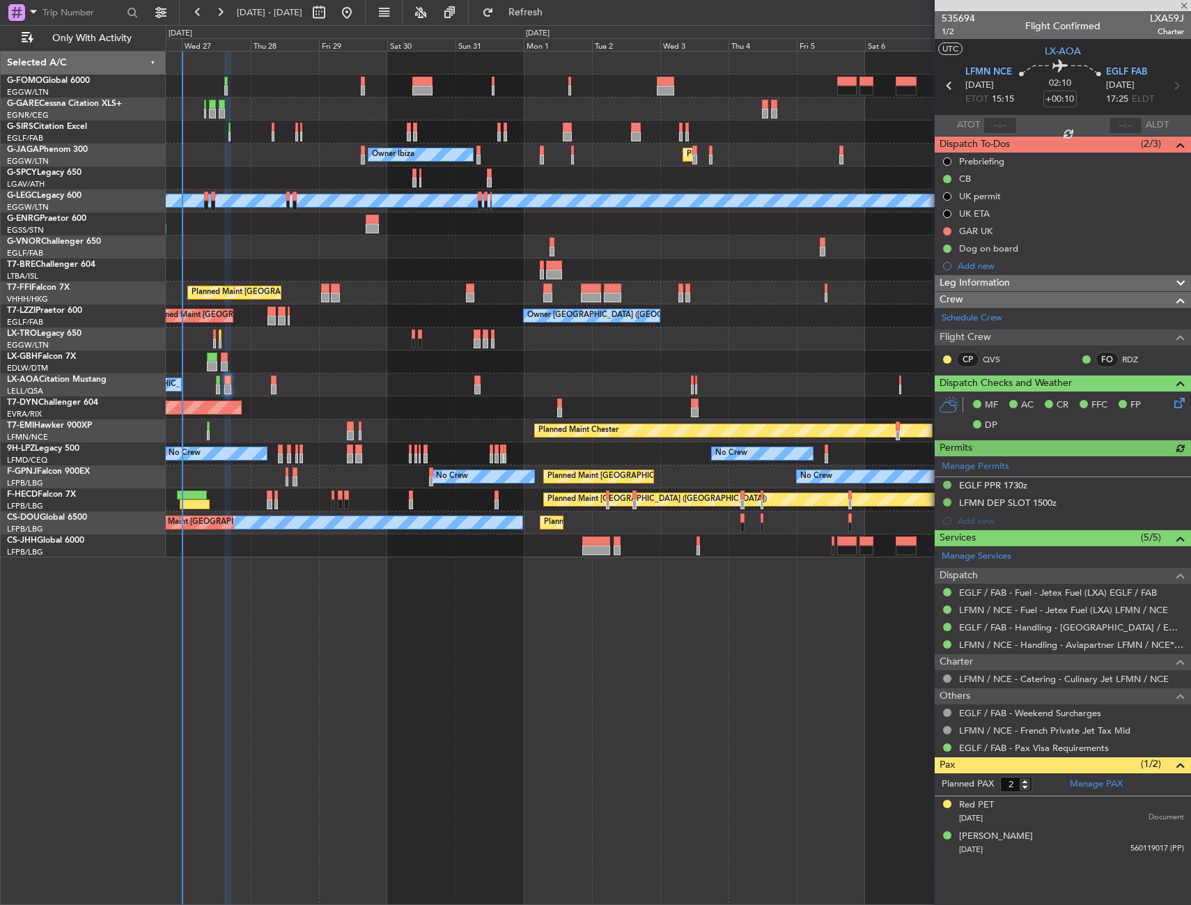
type input "1"
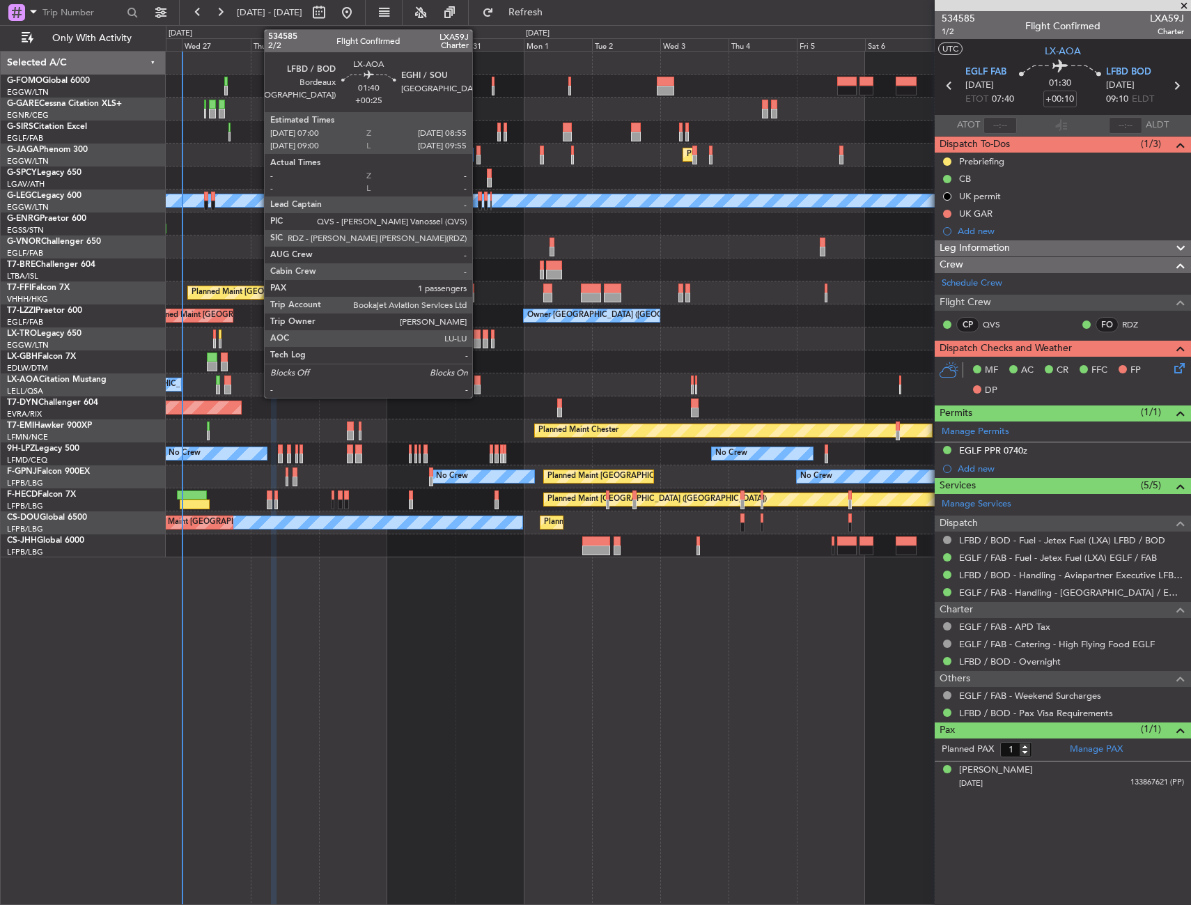
click at [476, 385] on div at bounding box center [477, 390] width 6 height 10
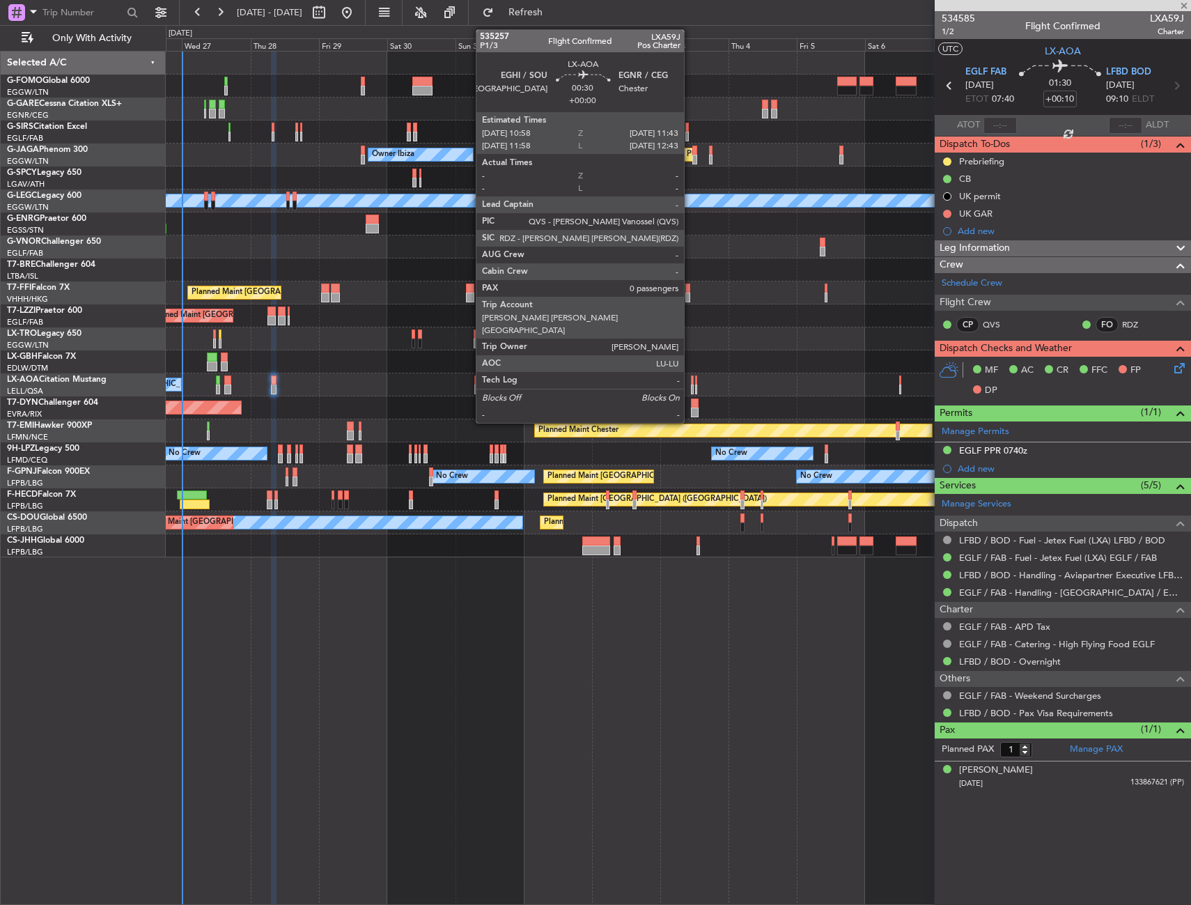
type input "+00:25"
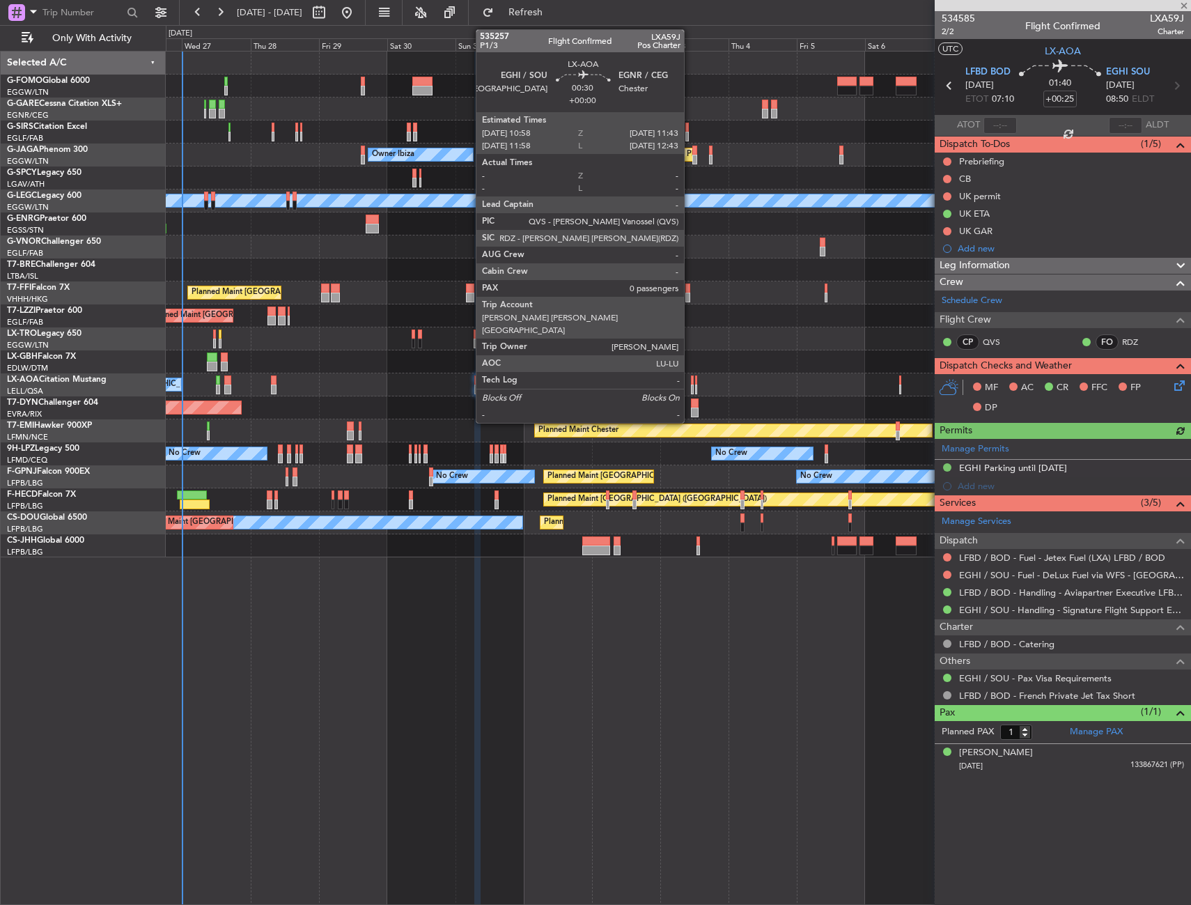
click at [691, 384] on div at bounding box center [692, 380] width 3 height 10
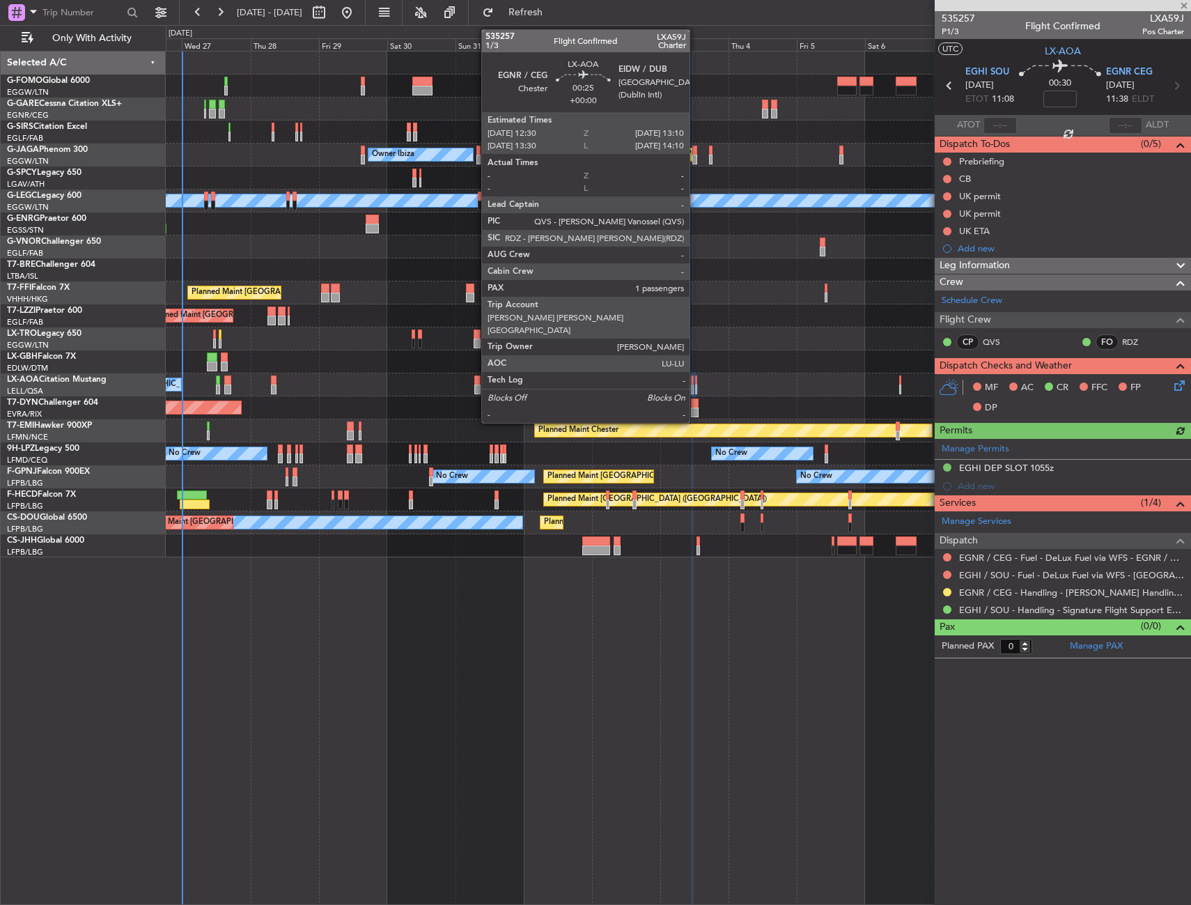
click at [696, 385] on div at bounding box center [696, 390] width 2 height 10
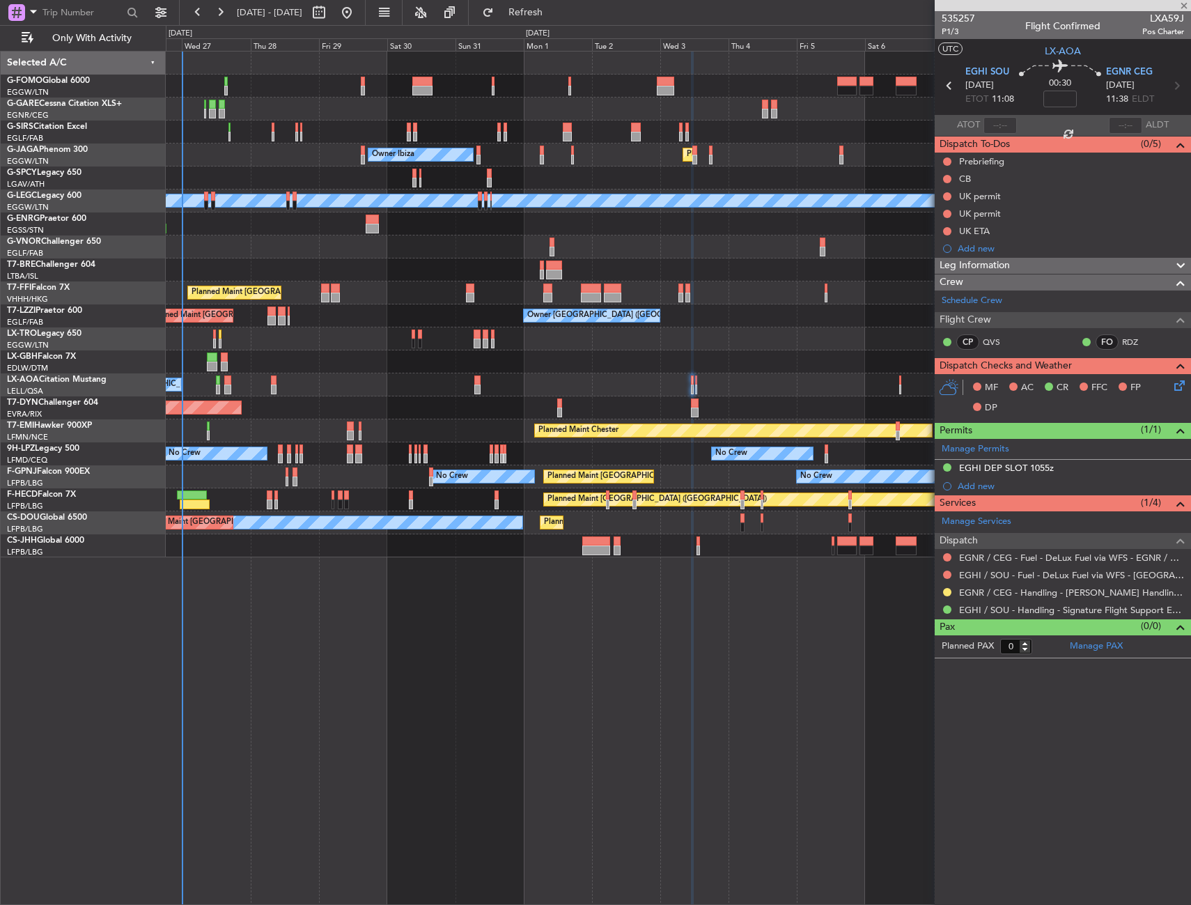
type input "1"
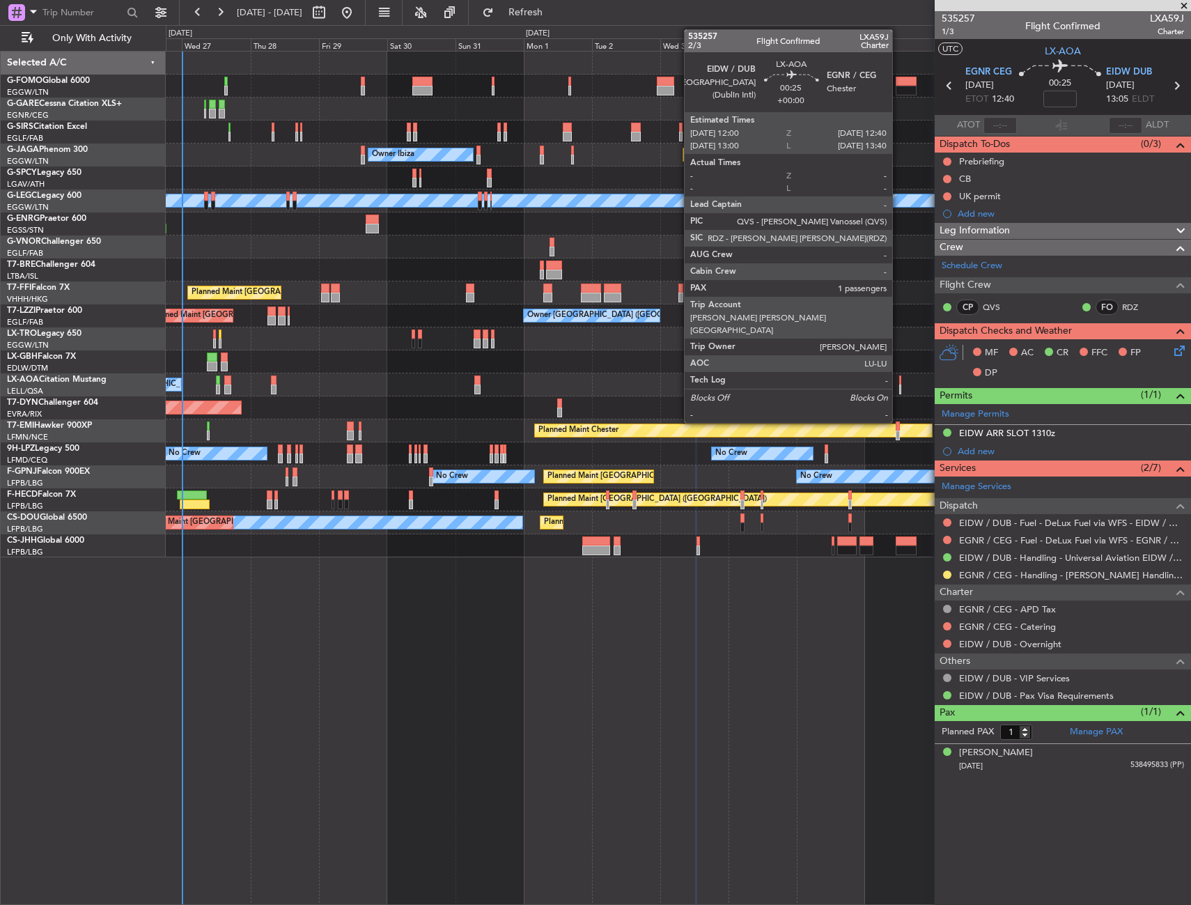
click at [899, 380] on div at bounding box center [900, 380] width 2 height 10
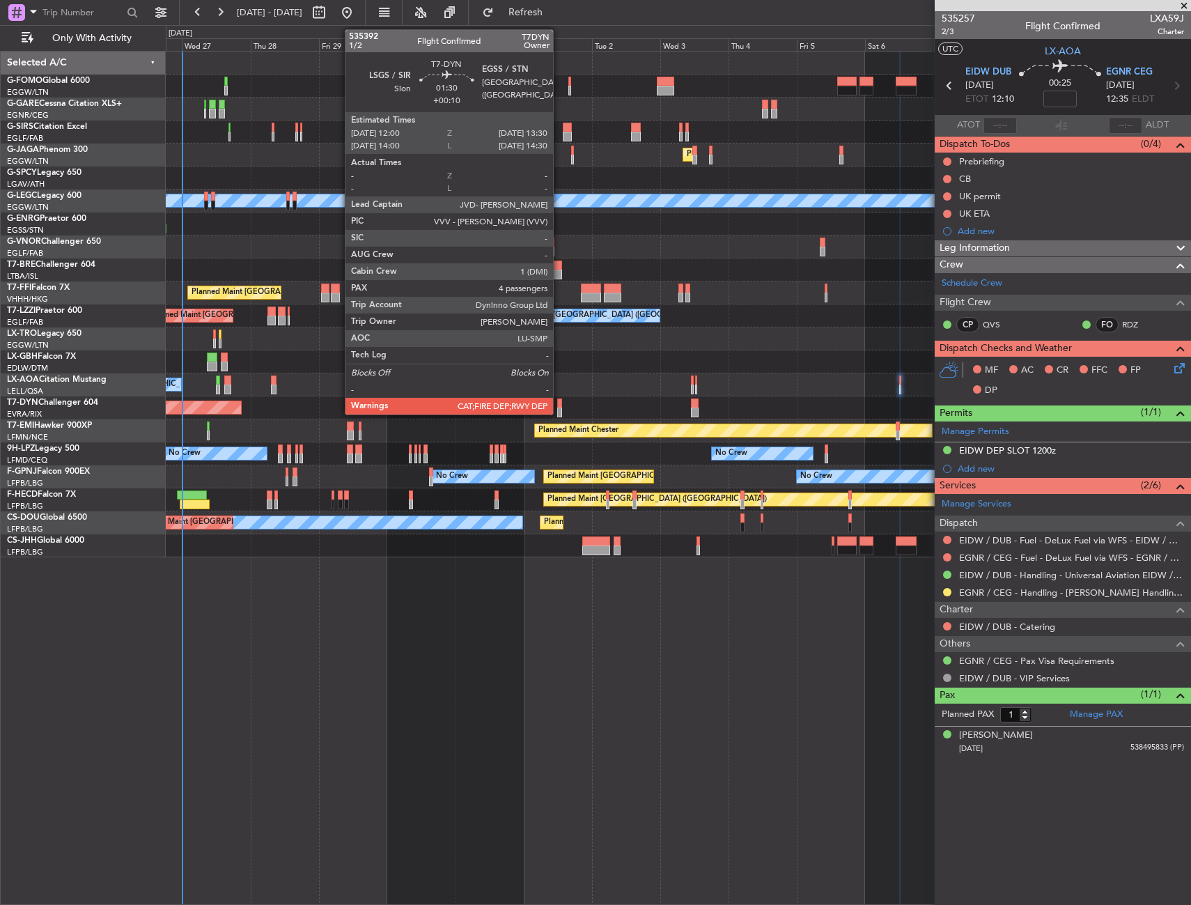
click at [559, 405] on div at bounding box center [559, 403] width 5 height 10
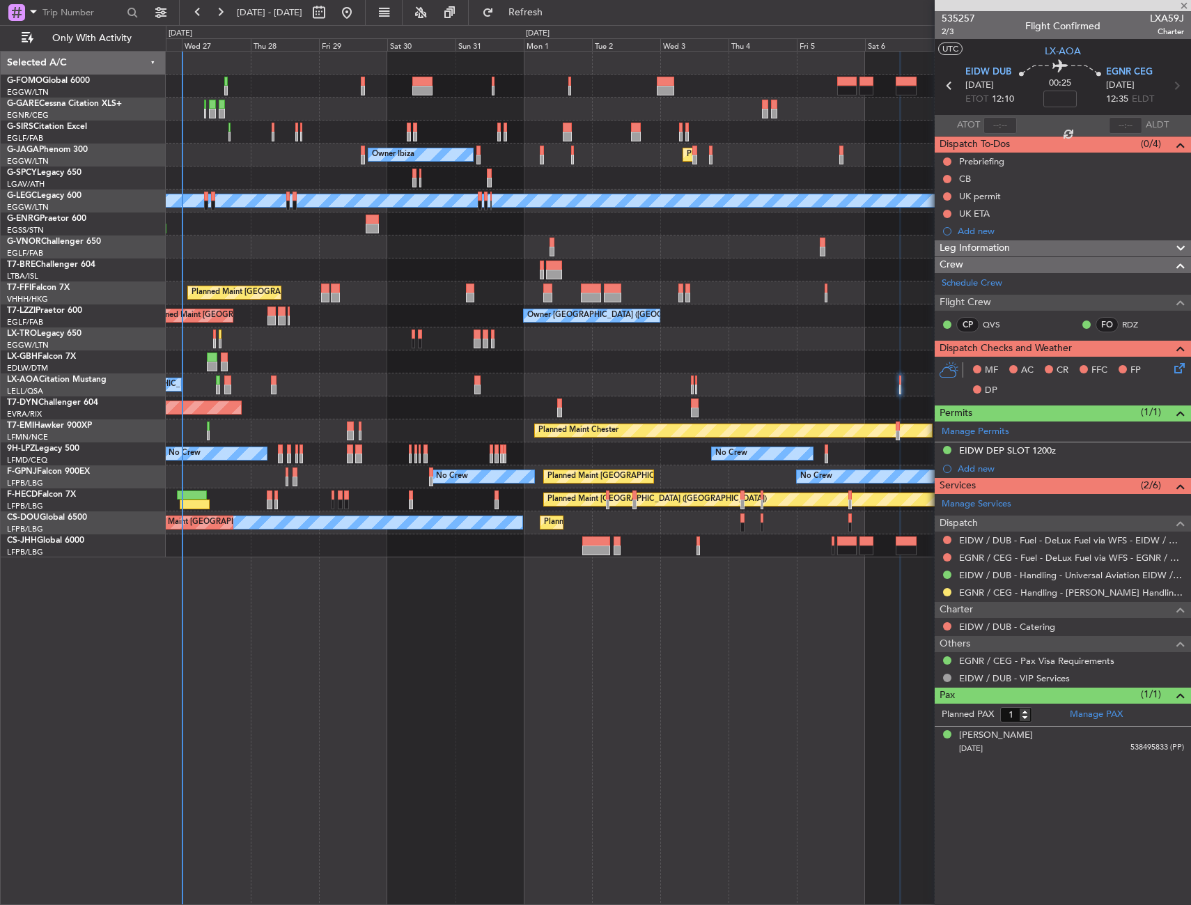
type input "+00:10"
type input "4"
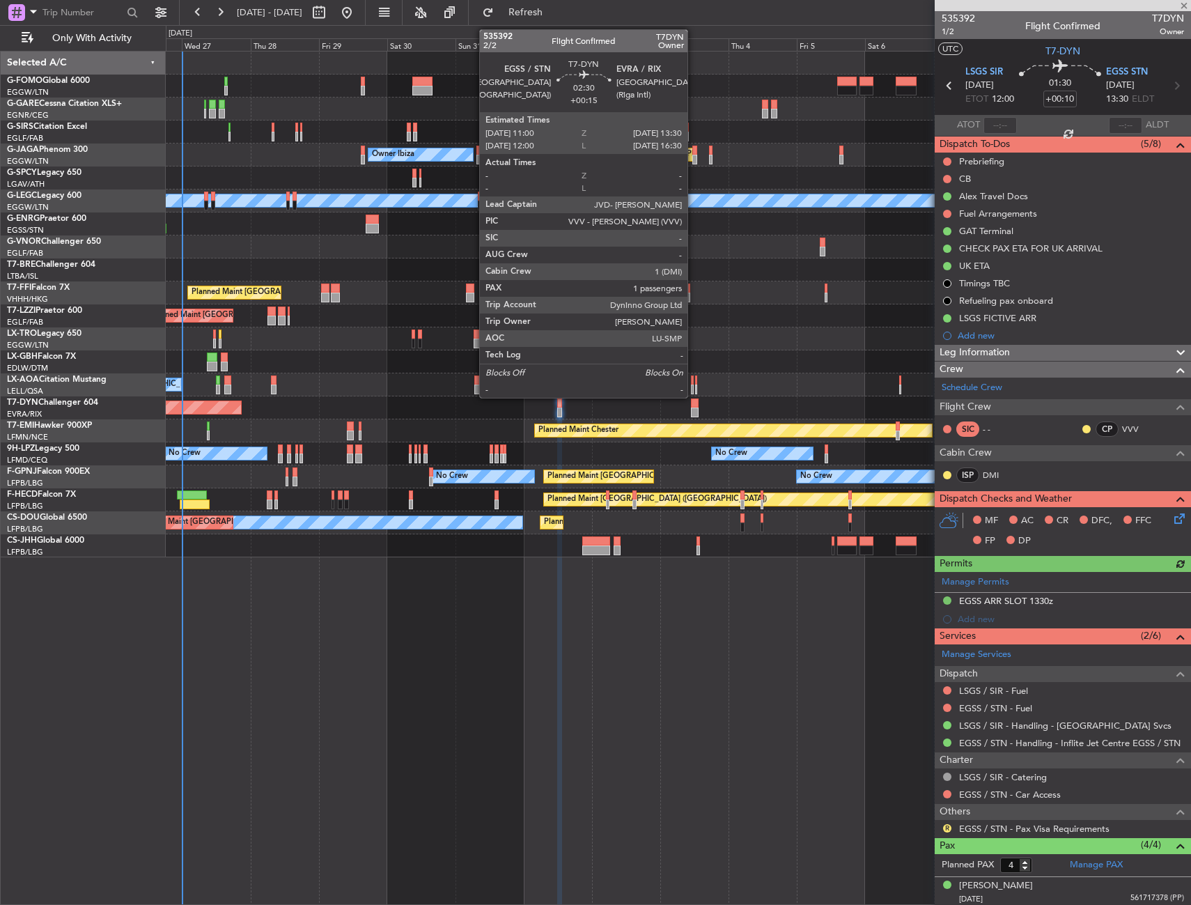
click at [694, 405] on div at bounding box center [695, 403] width 8 height 10
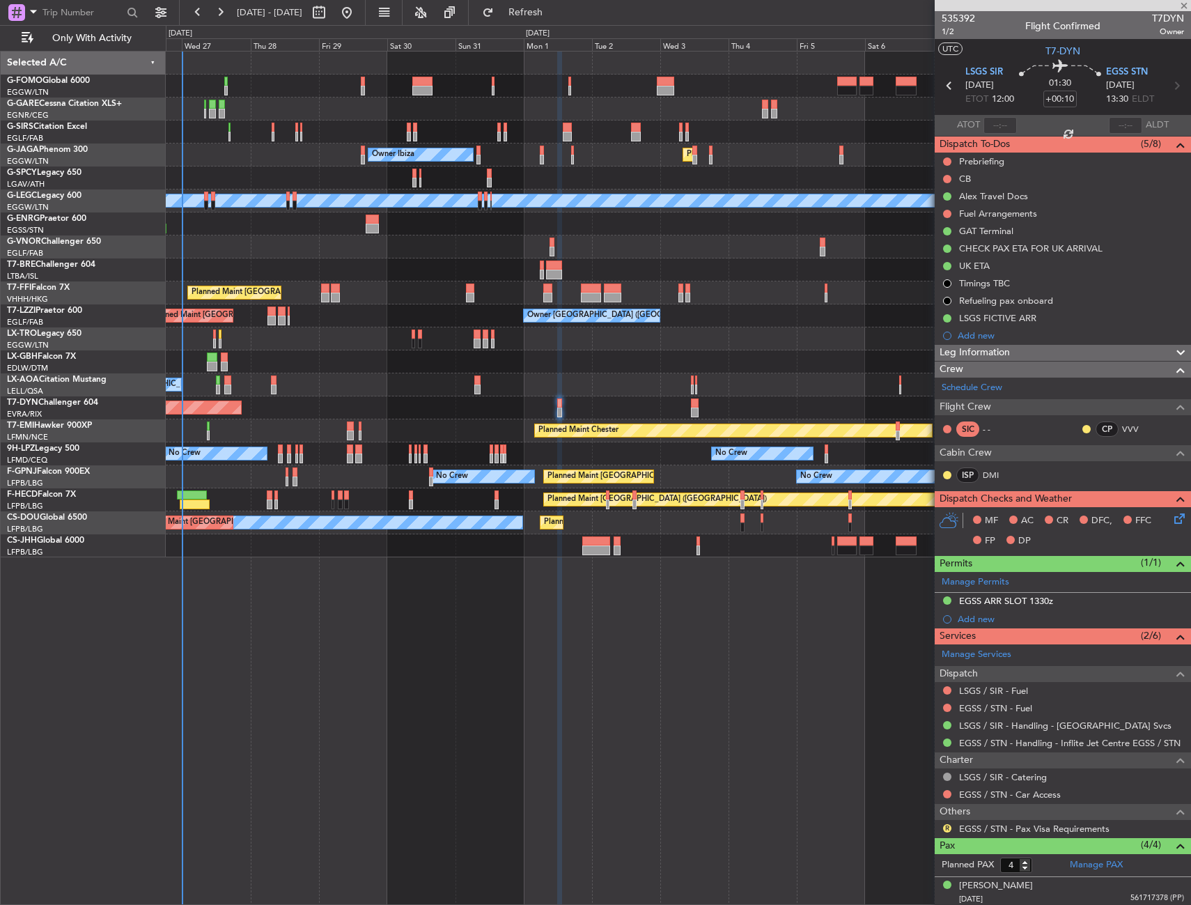
type input "+00:15"
type input "1"
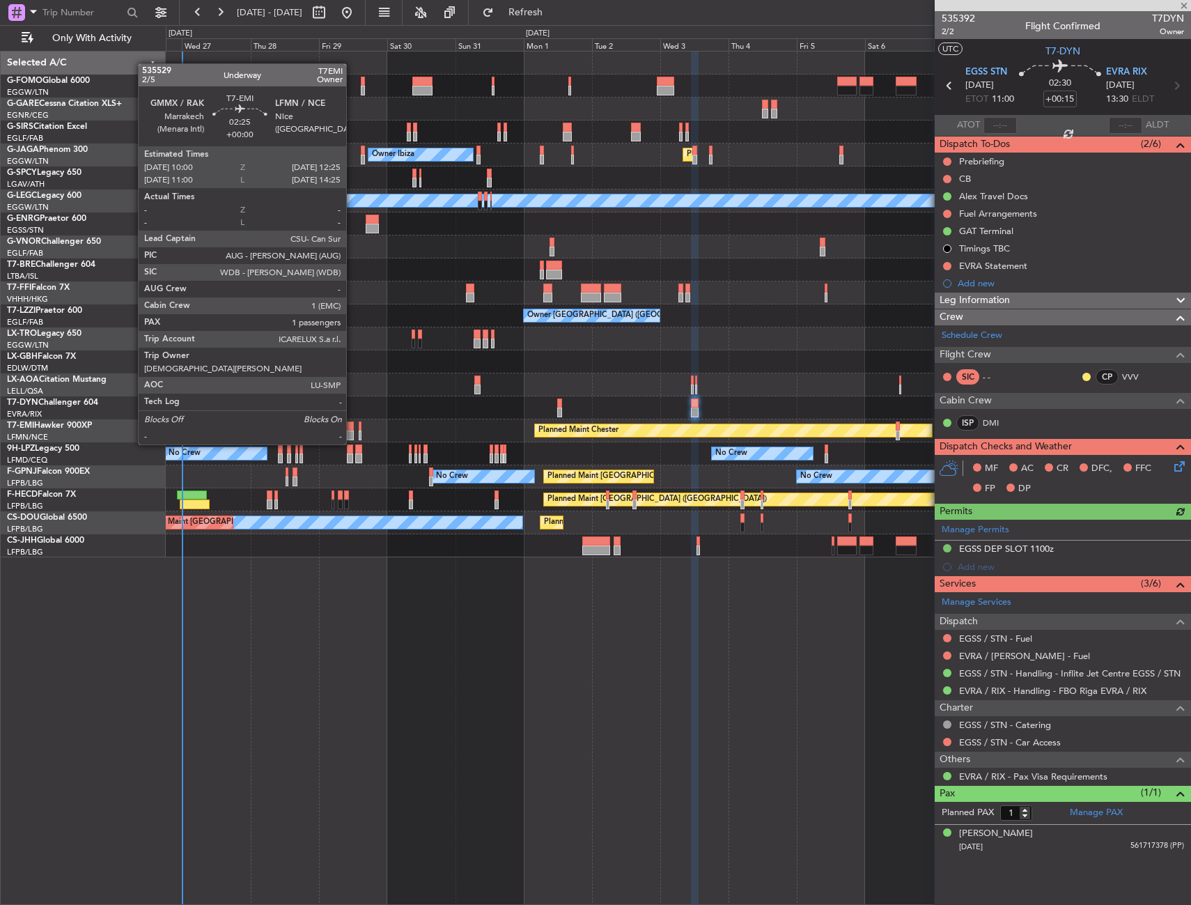
click at [352, 430] on div at bounding box center [350, 435] width 7 height 10
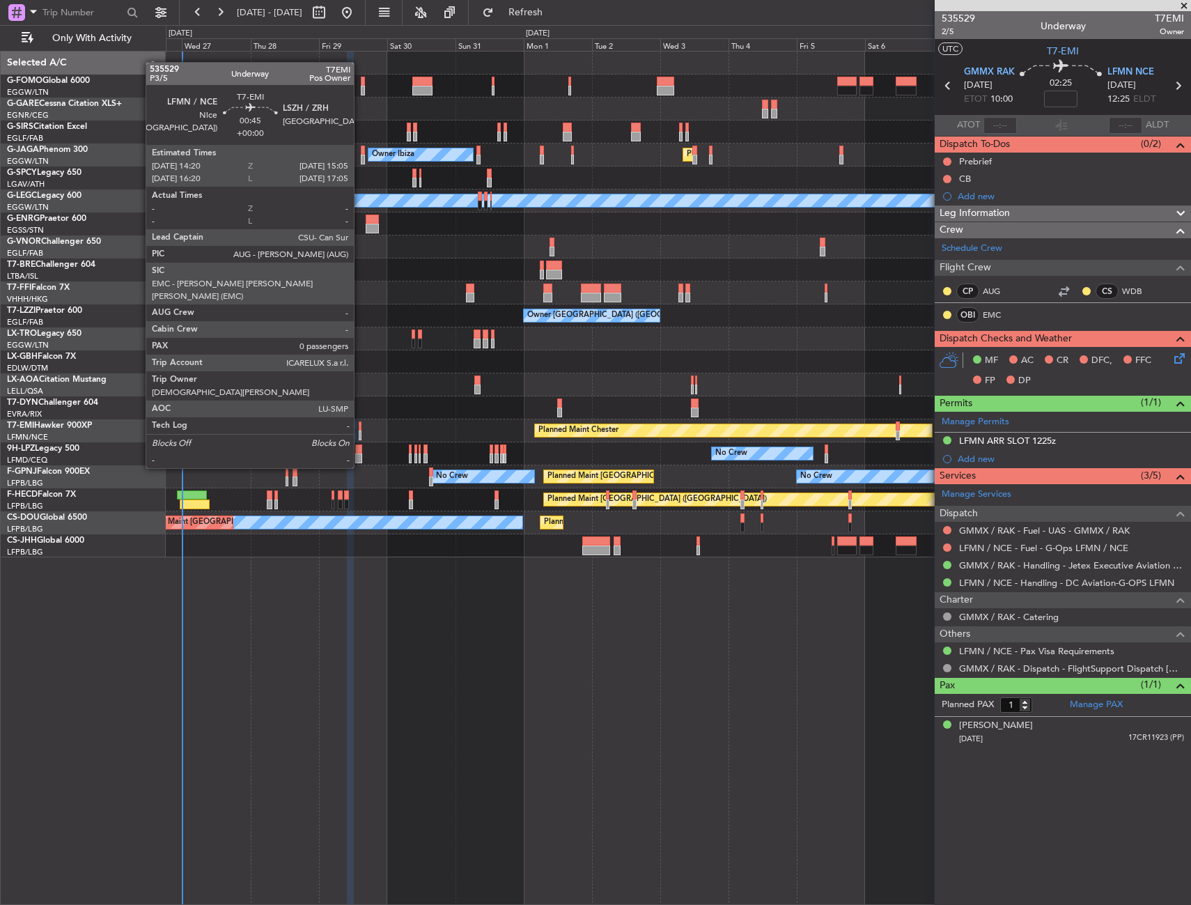
click at [360, 429] on div at bounding box center [360, 426] width 3 height 10
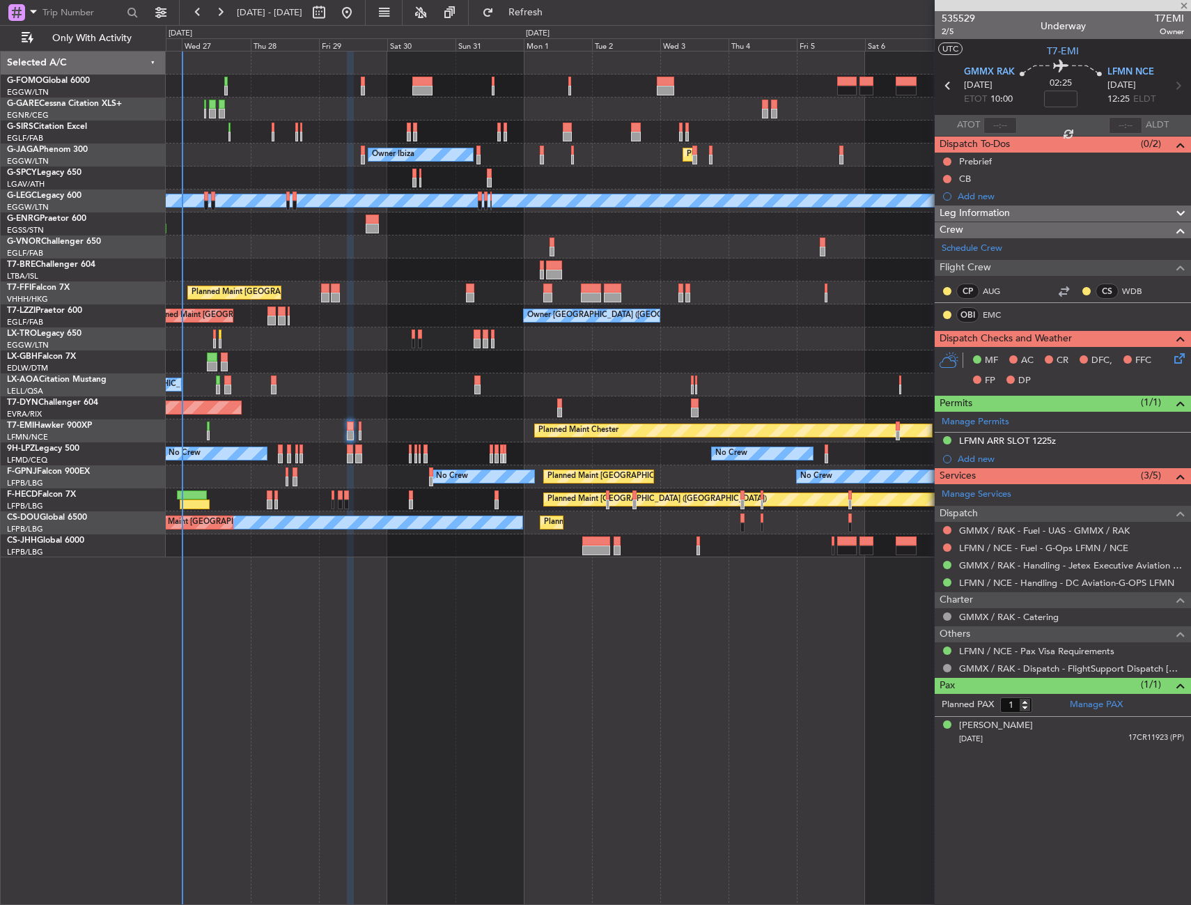
type input "0"
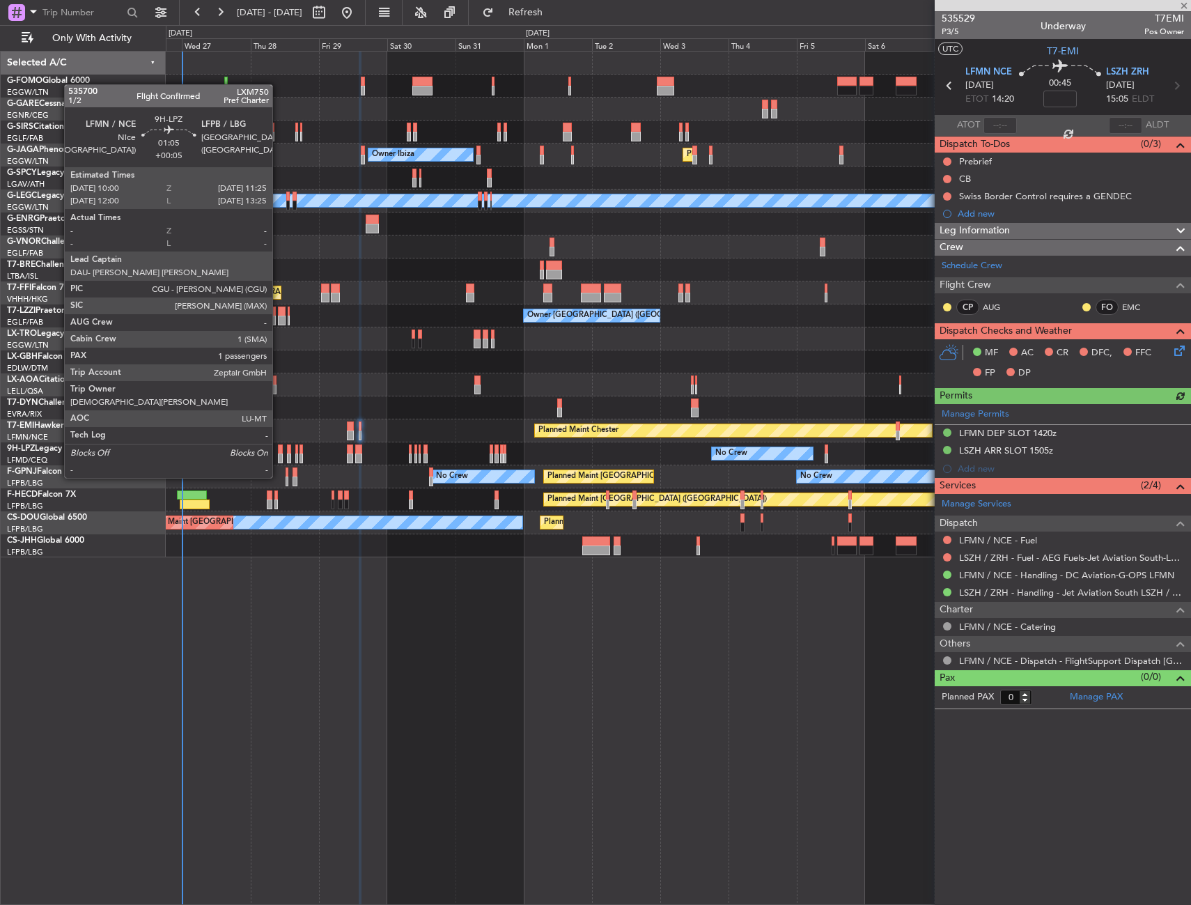
click at [279, 451] on div at bounding box center [280, 449] width 4 height 10
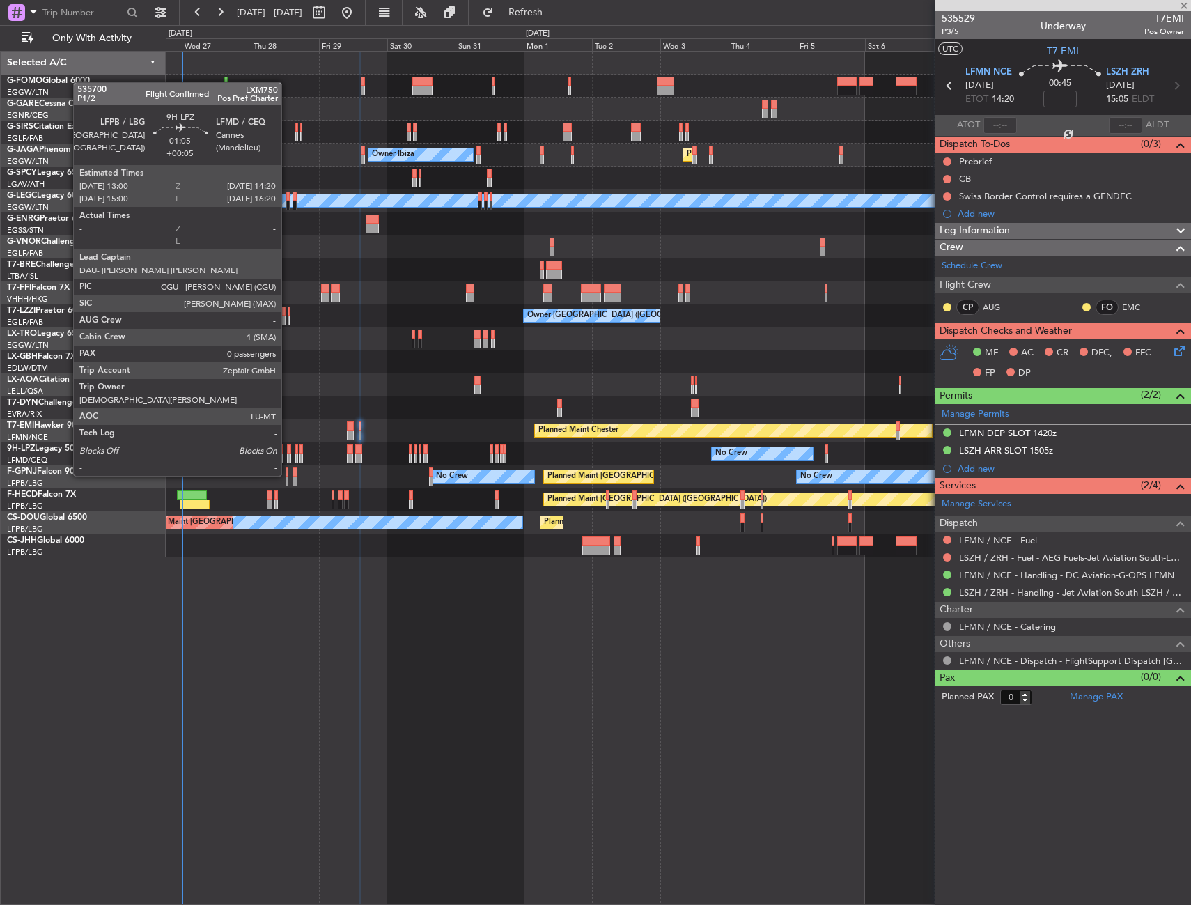
type input "+00:05"
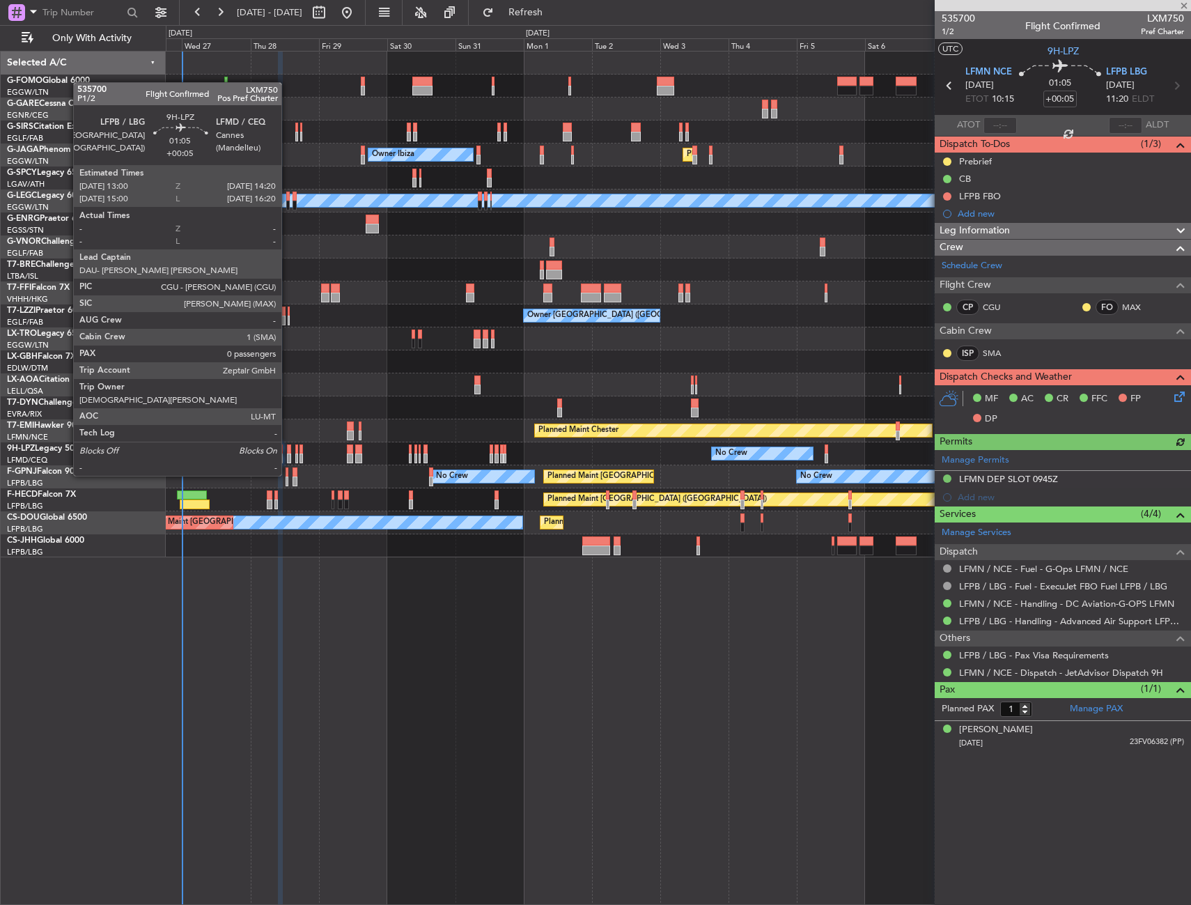
click at [288, 449] on div at bounding box center [289, 449] width 4 height 10
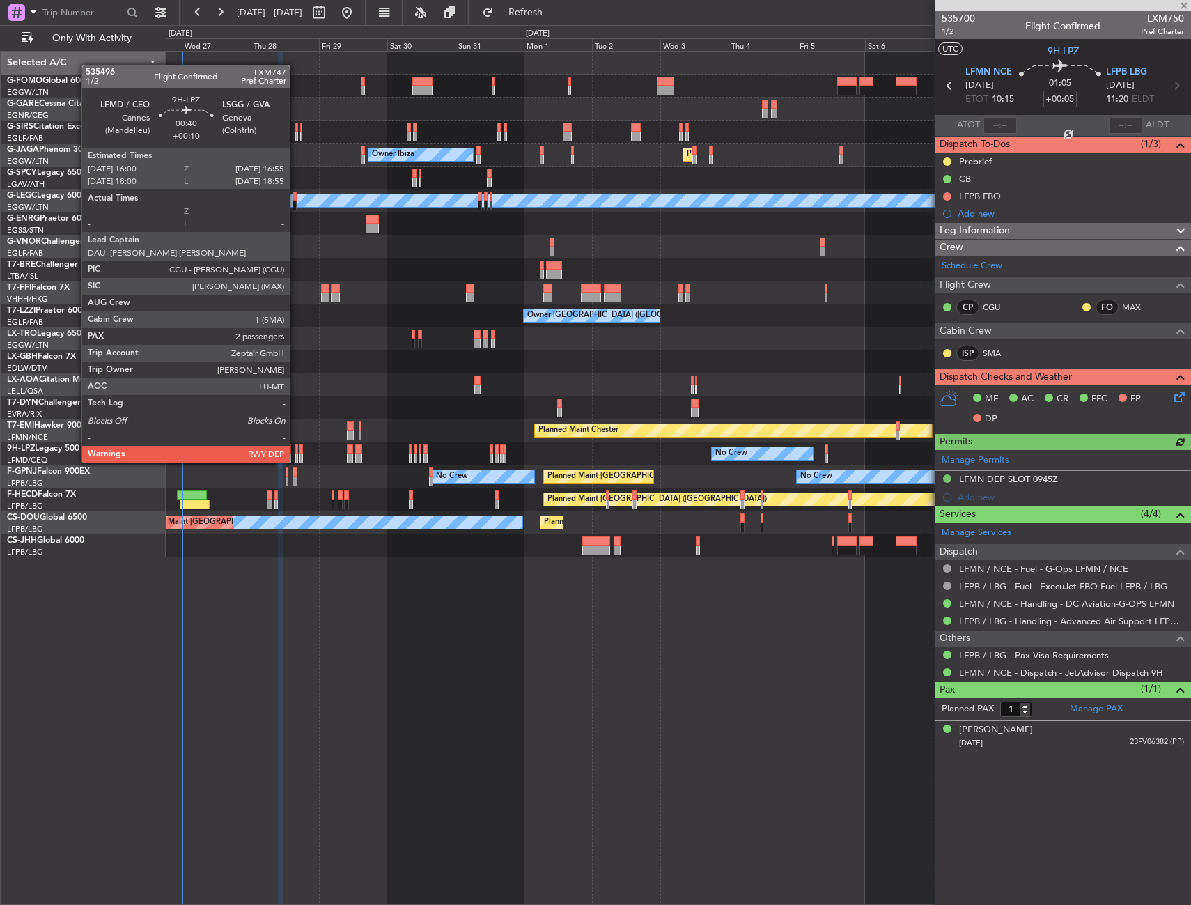
type input "0"
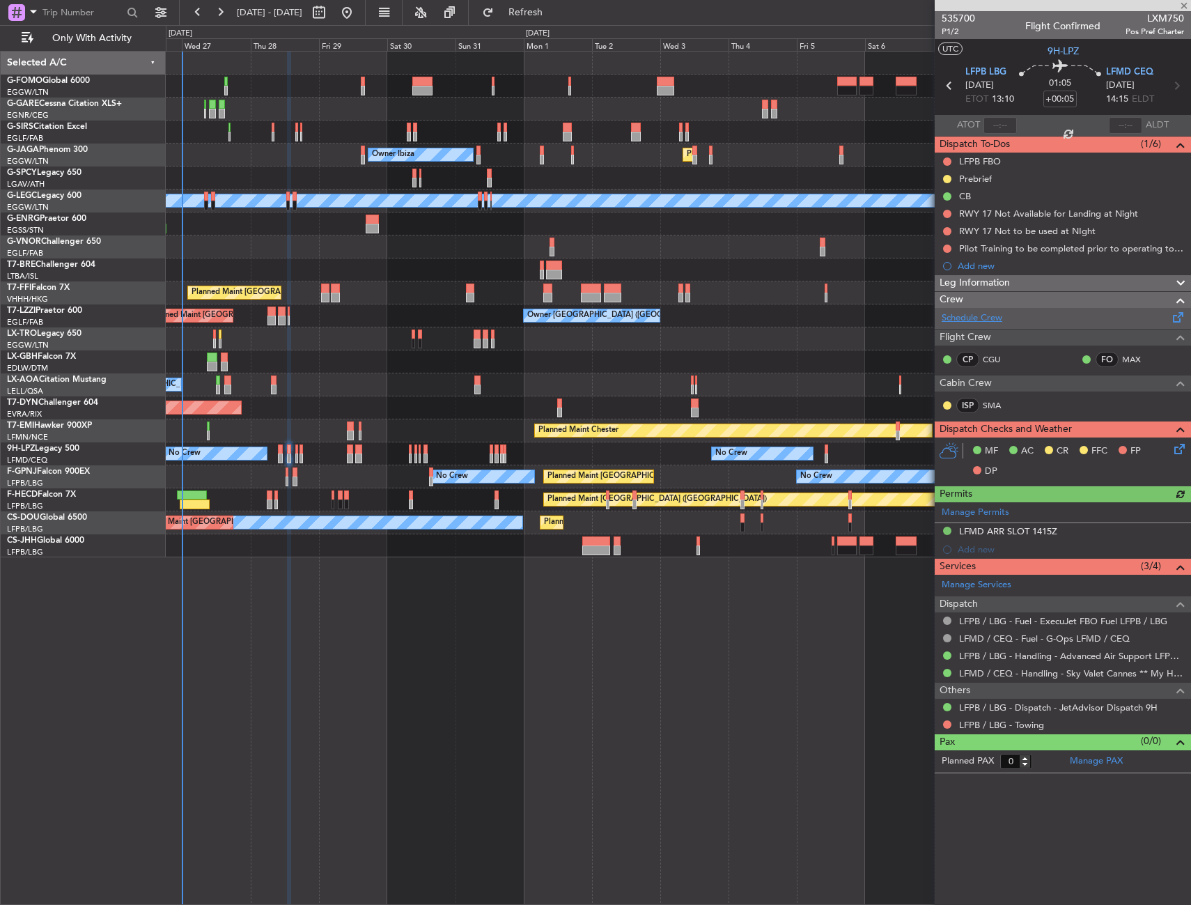
click at [975, 320] on link "Schedule Crew" at bounding box center [972, 318] width 61 height 14
click at [1175, 449] on icon at bounding box center [1177, 446] width 11 height 11
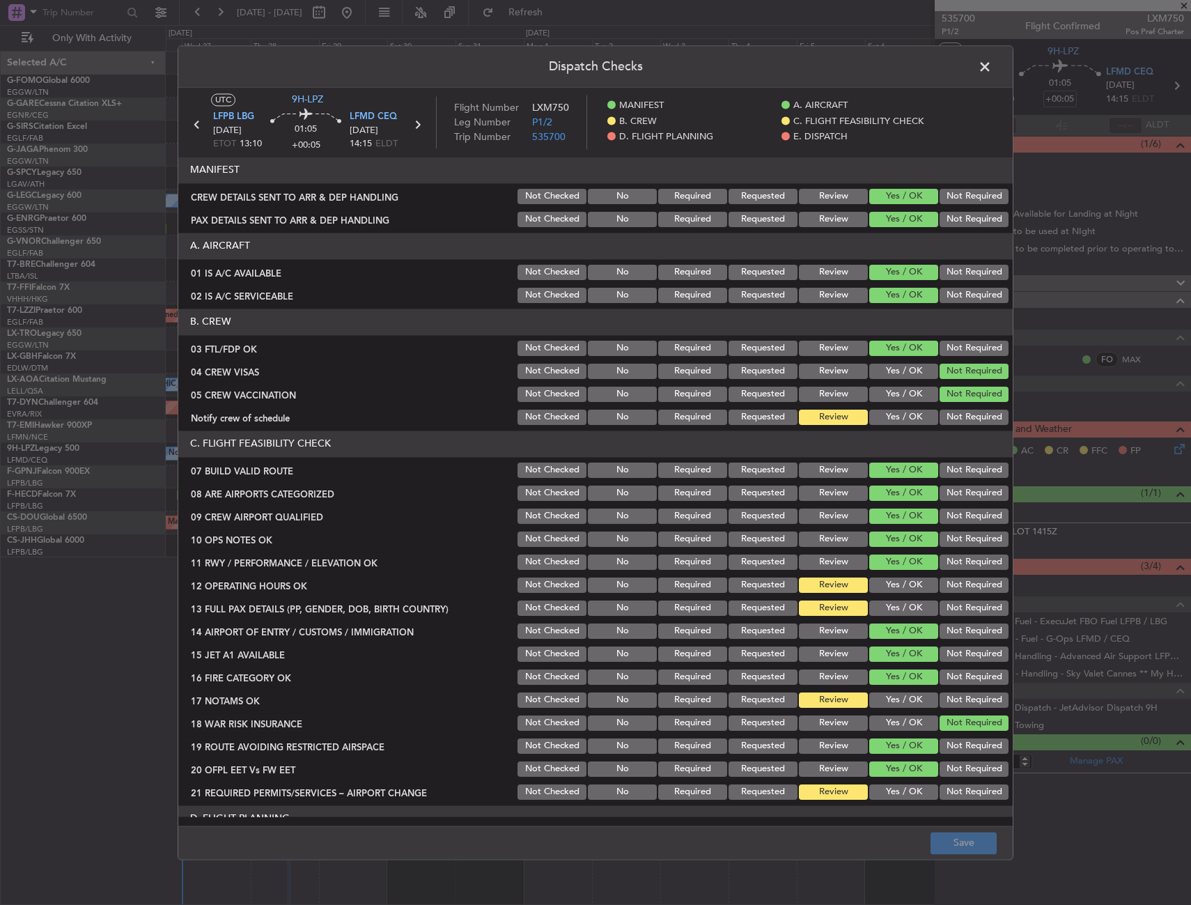
click at [880, 412] on button "Yes / OK" at bounding box center [903, 417] width 69 height 15
click at [961, 836] on button "Save" at bounding box center [964, 843] width 66 height 22
click at [992, 70] on span at bounding box center [992, 70] width 0 height 28
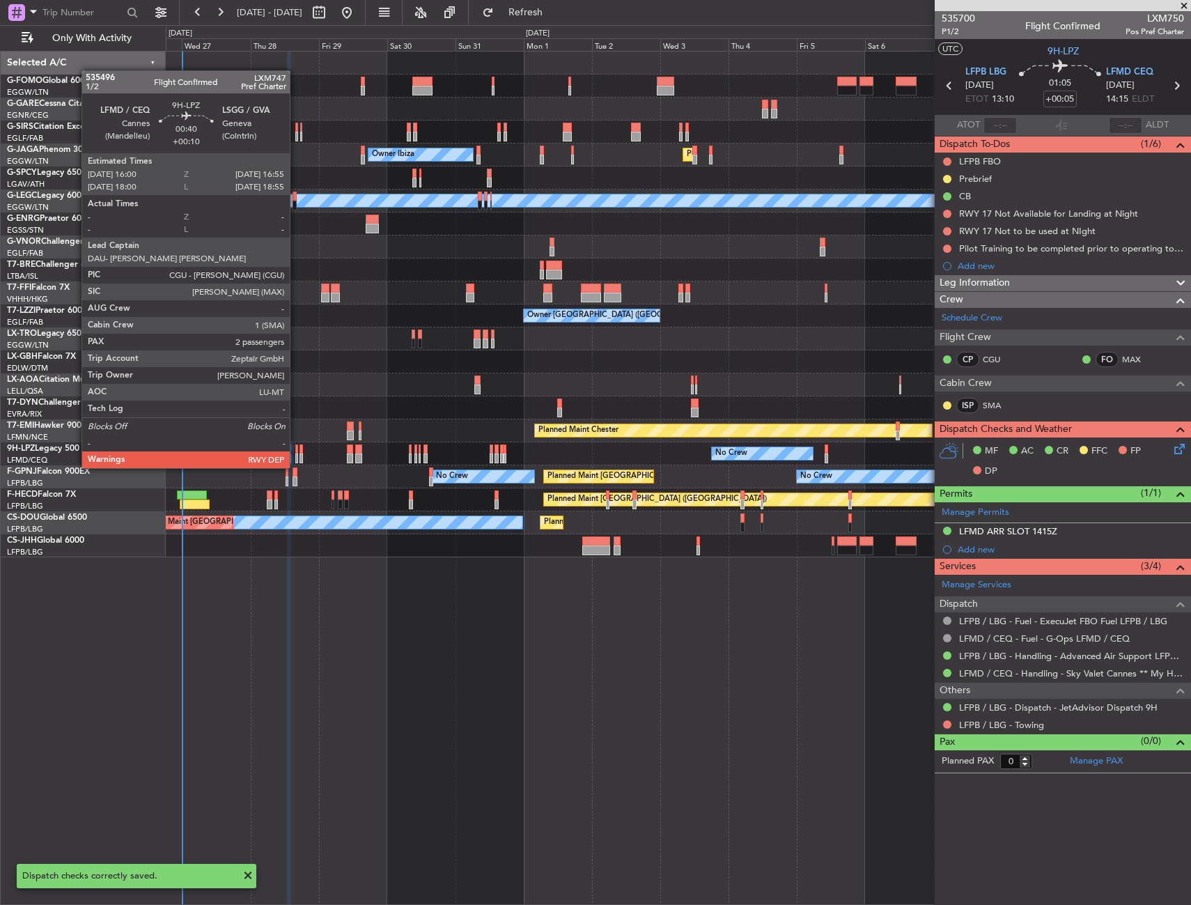
click at [296, 454] on div at bounding box center [296, 458] width 3 height 10
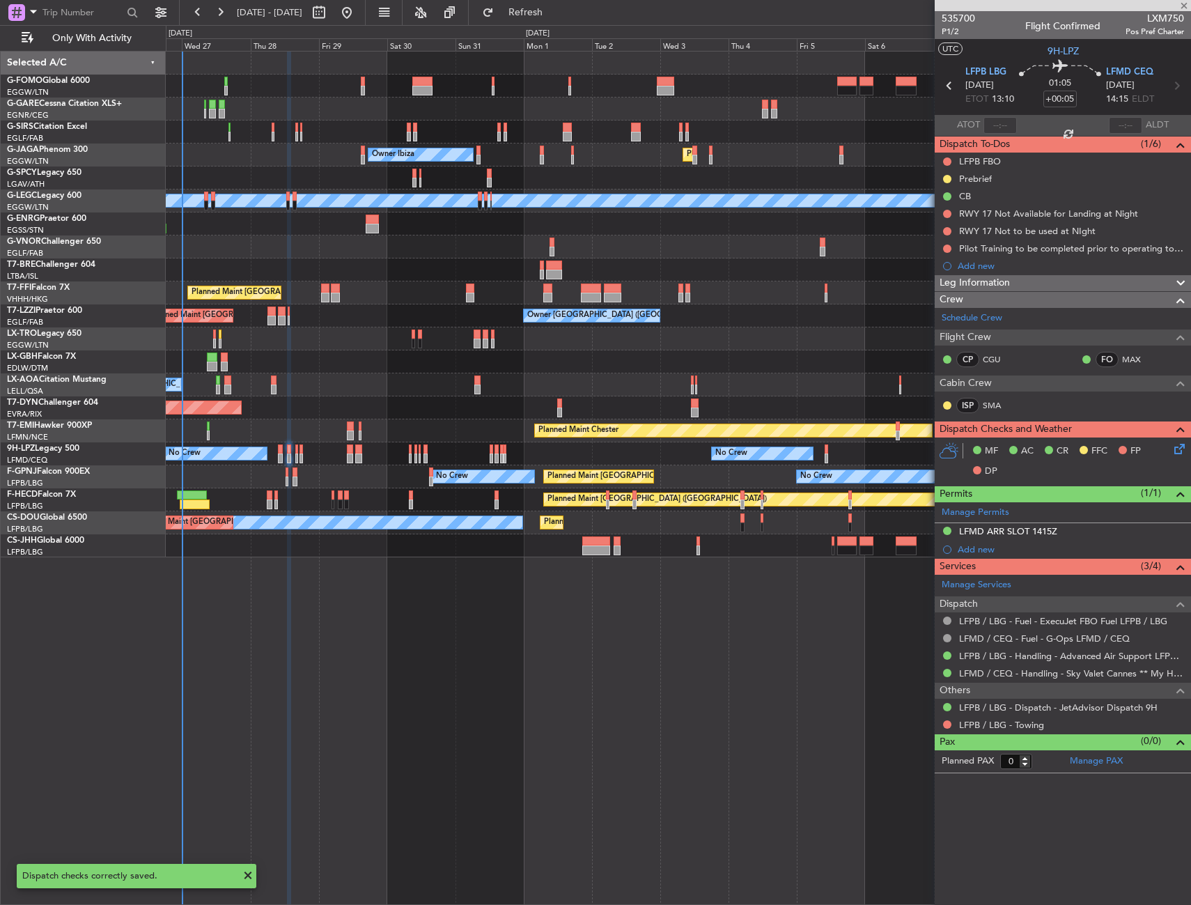
type input "+00:10"
type input "2"
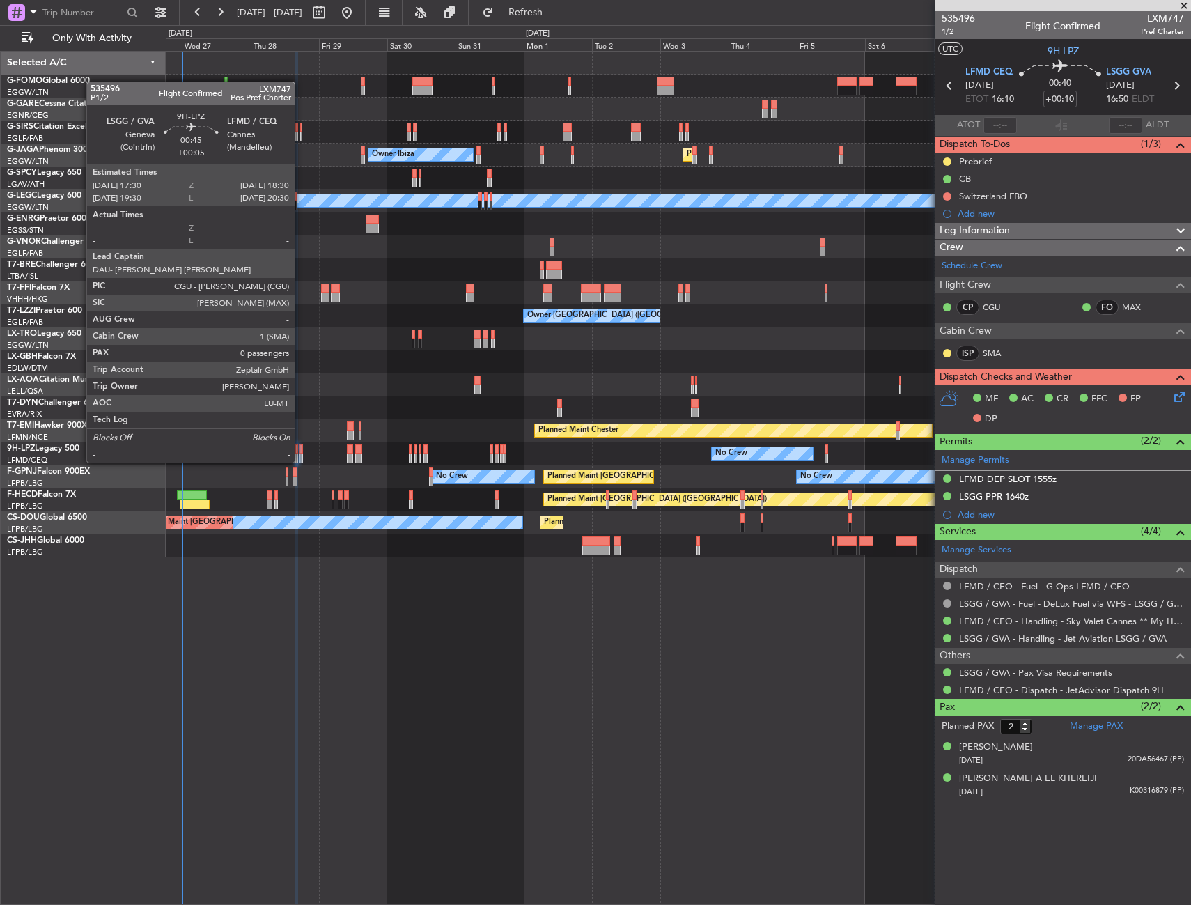
click at [301, 449] on div at bounding box center [301, 449] width 3 height 10
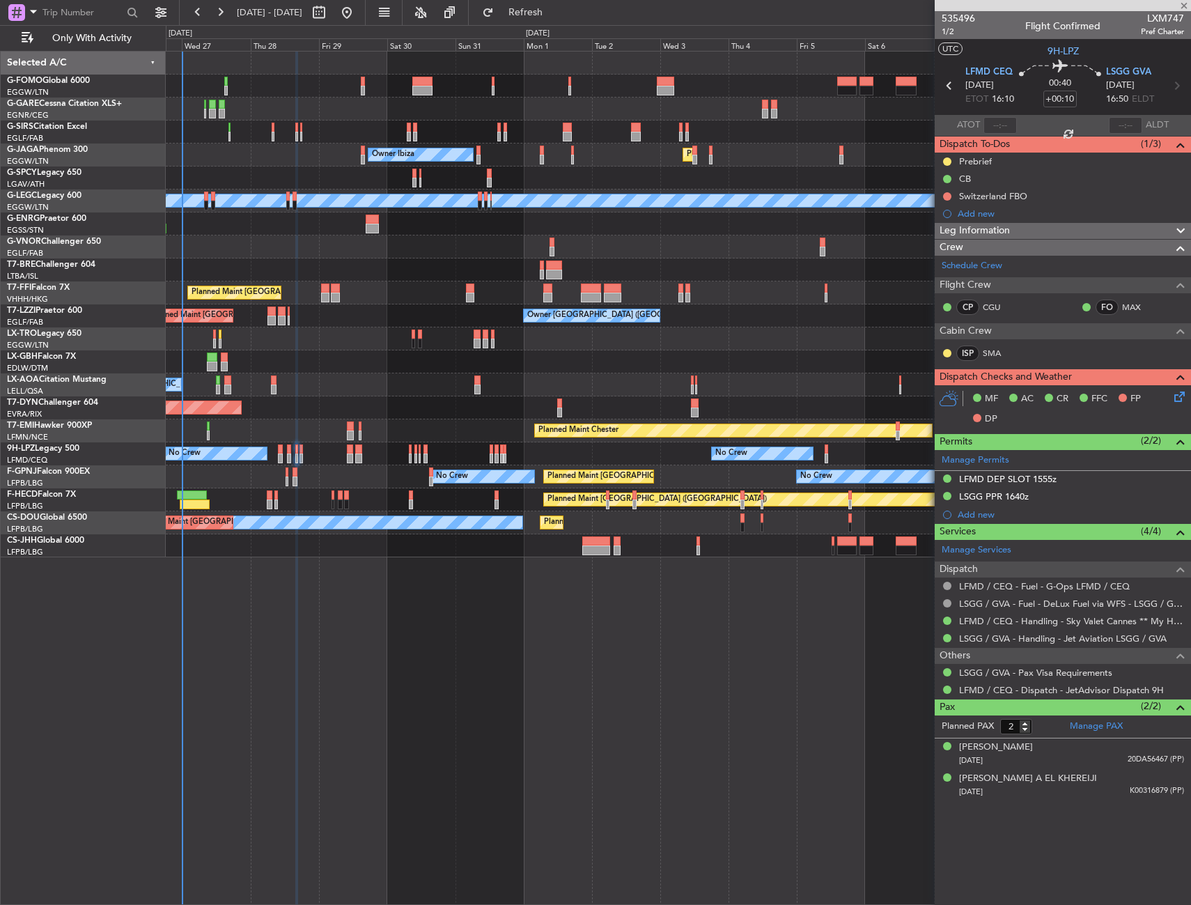
type input "+00:05"
type input "0"
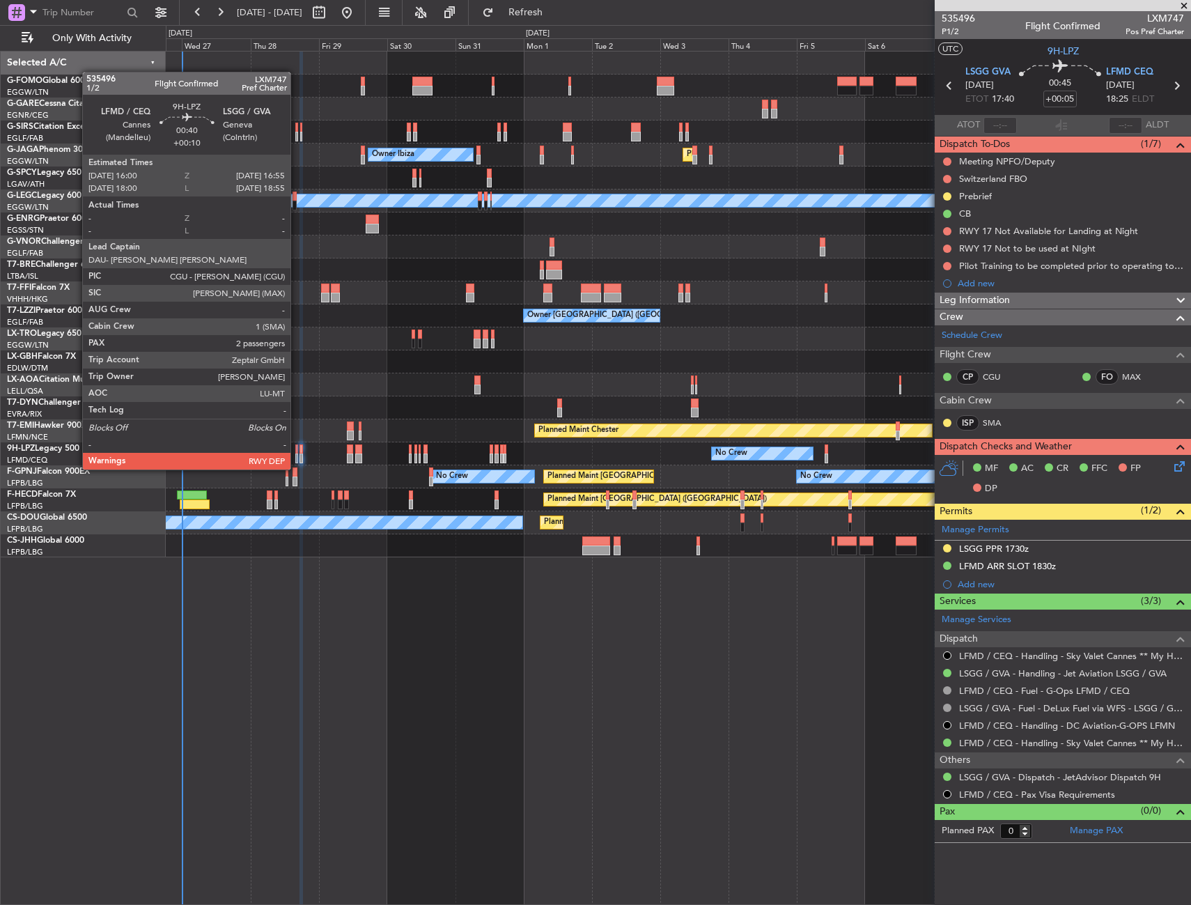
click at [297, 456] on div at bounding box center [296, 458] width 3 height 10
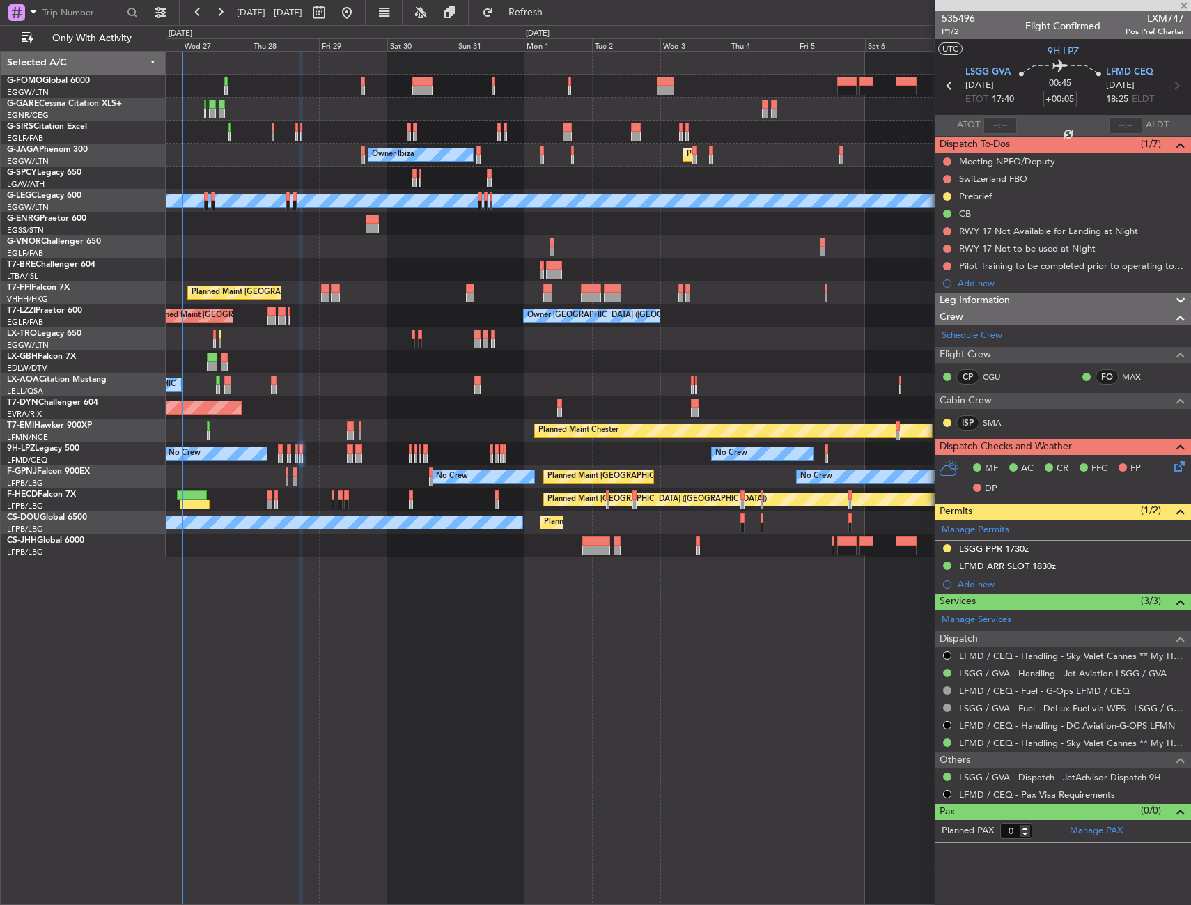
type input "+00:10"
type input "2"
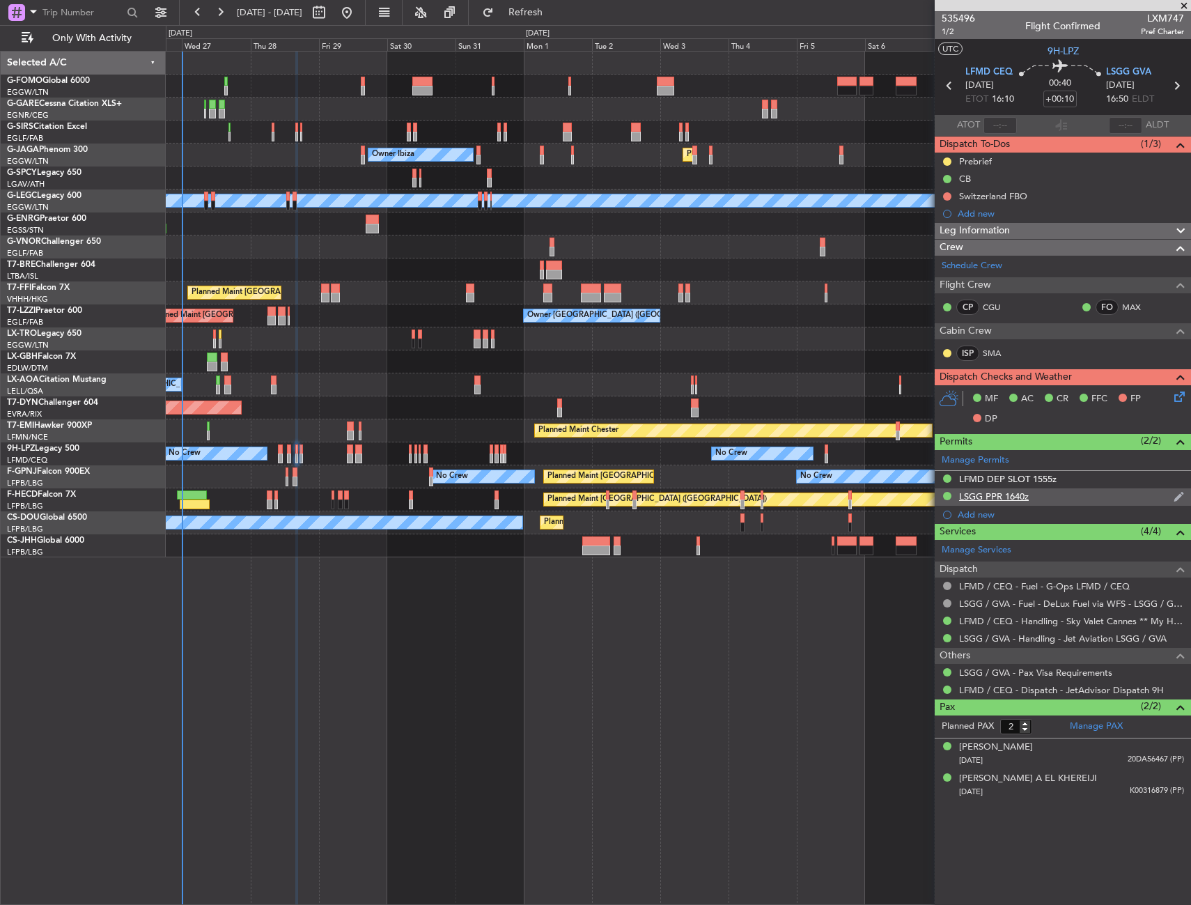
click at [1049, 498] on div "LSGG PPR 1640z" at bounding box center [1063, 496] width 256 height 17
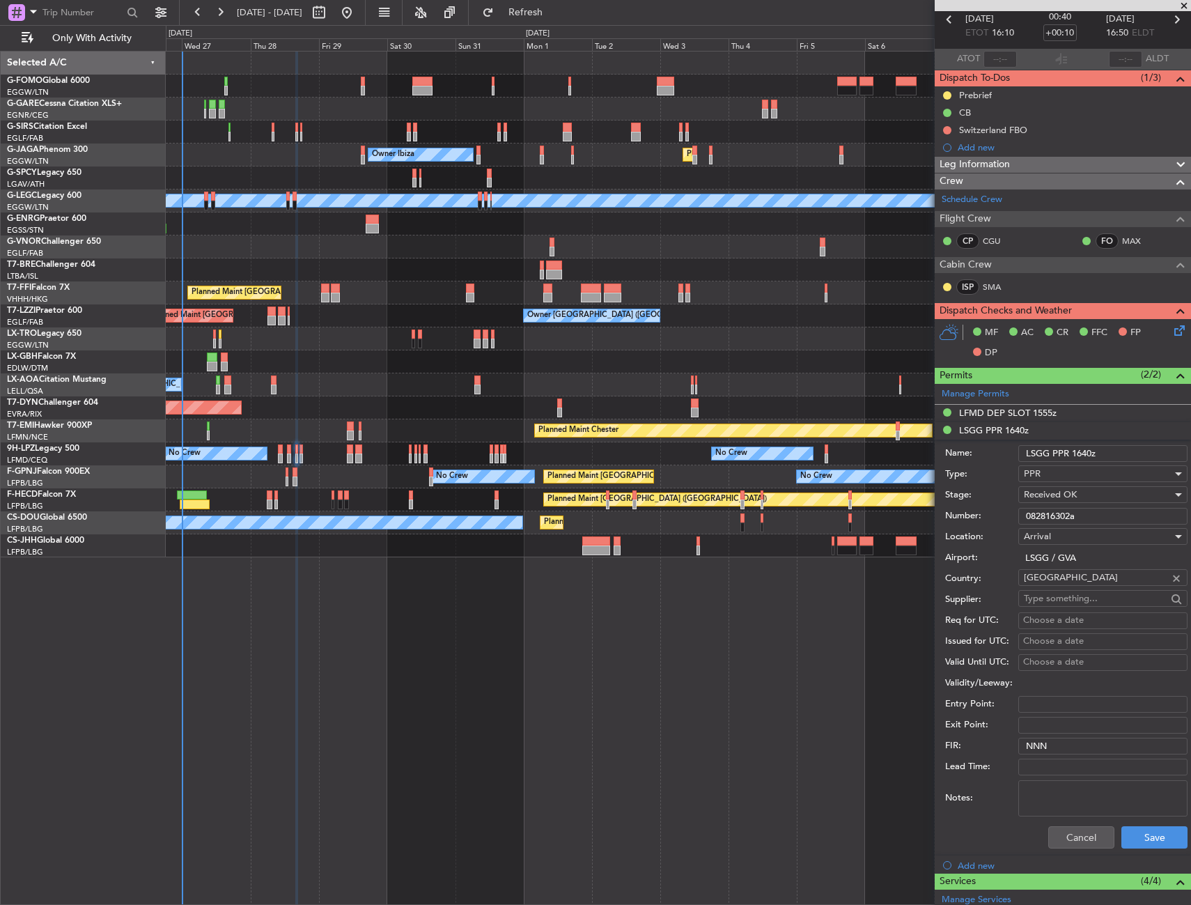
scroll to position [139, 0]
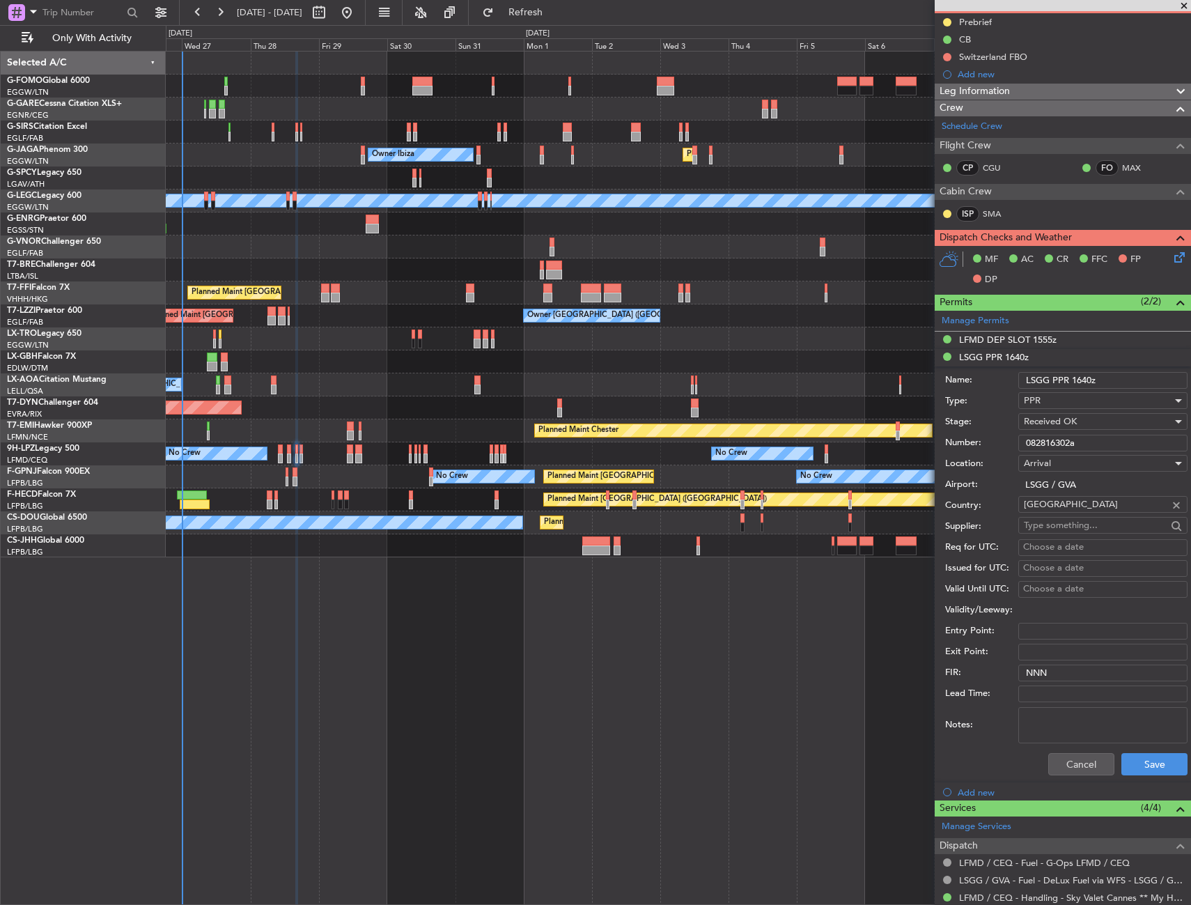
click at [1102, 443] on input "082816302a" at bounding box center [1102, 443] width 169 height 17
type input "082816302A"
click at [1147, 765] on button "Save" at bounding box center [1154, 764] width 66 height 22
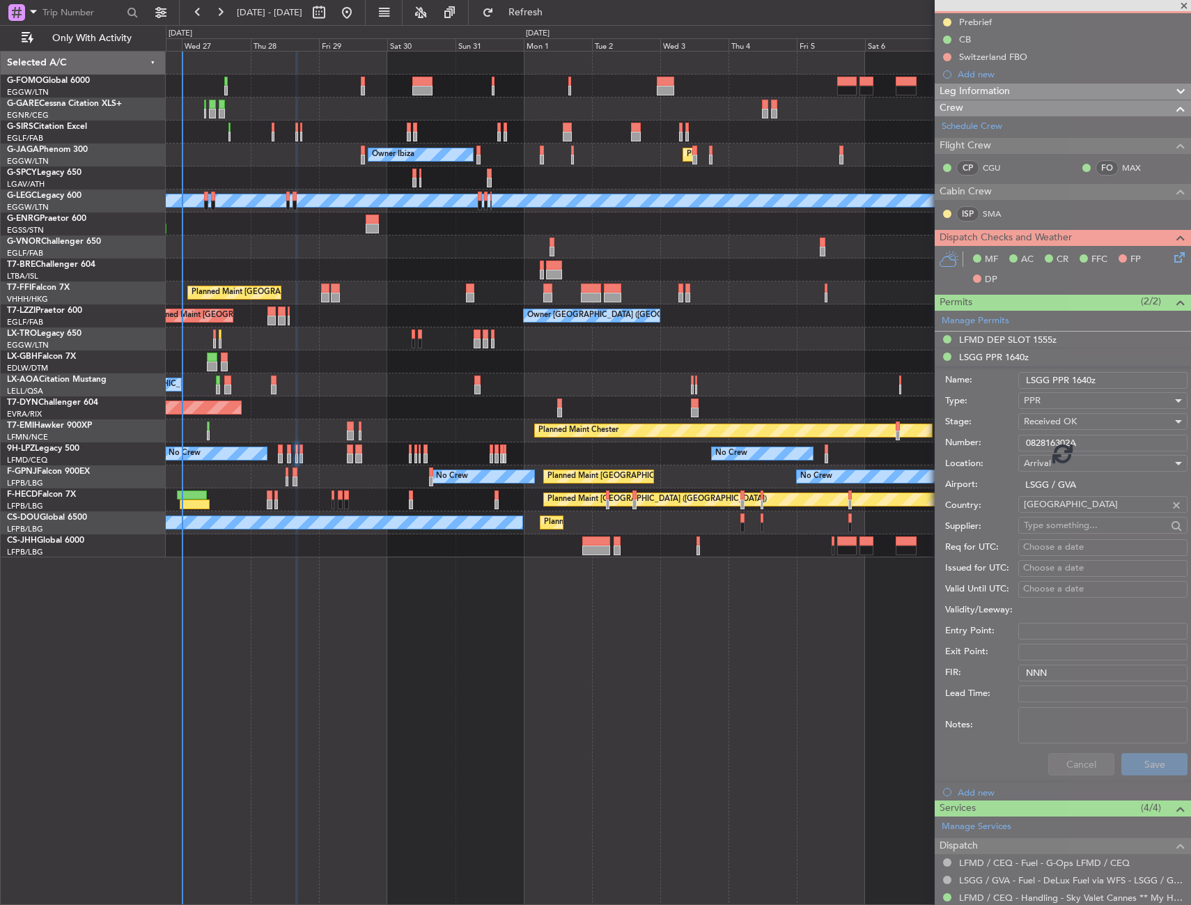
scroll to position [0, 0]
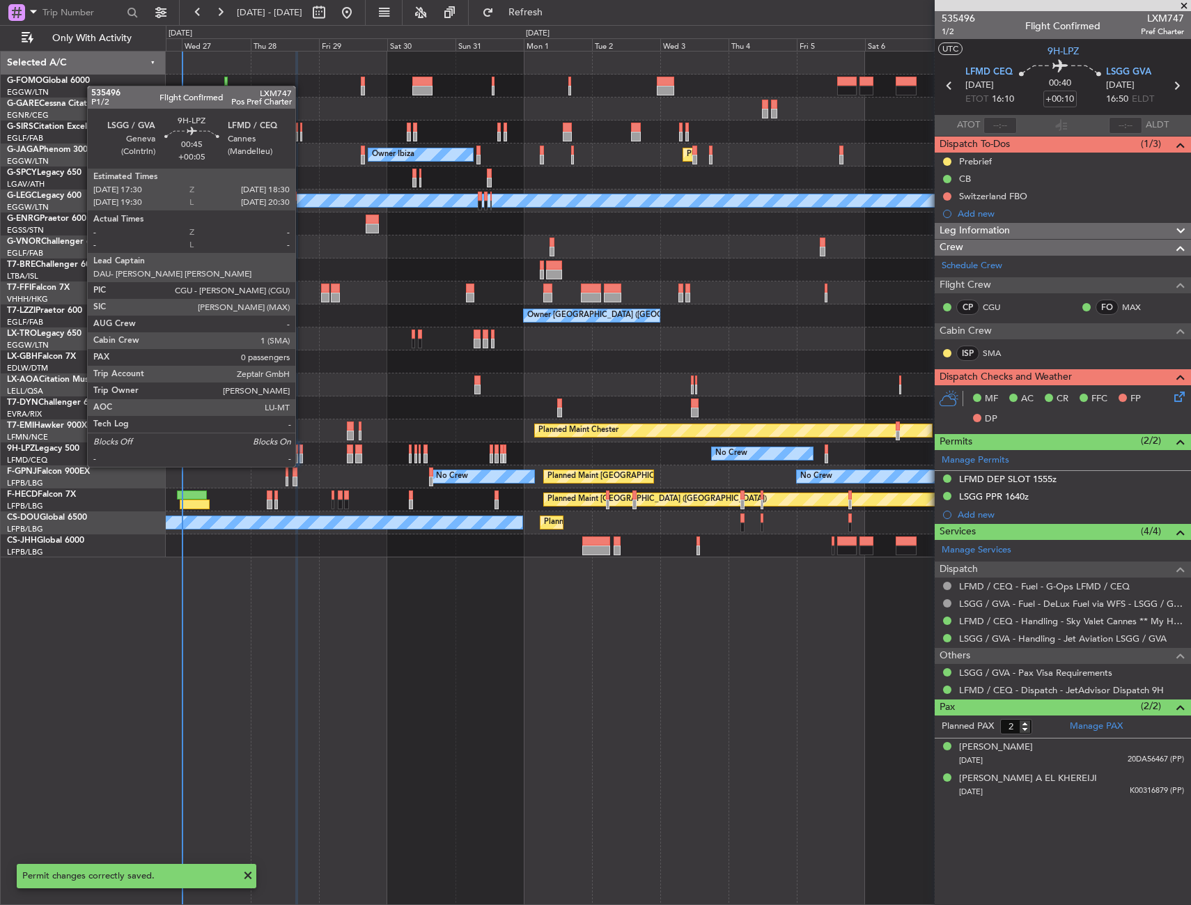
click at [302, 453] on div at bounding box center [301, 449] width 3 height 10
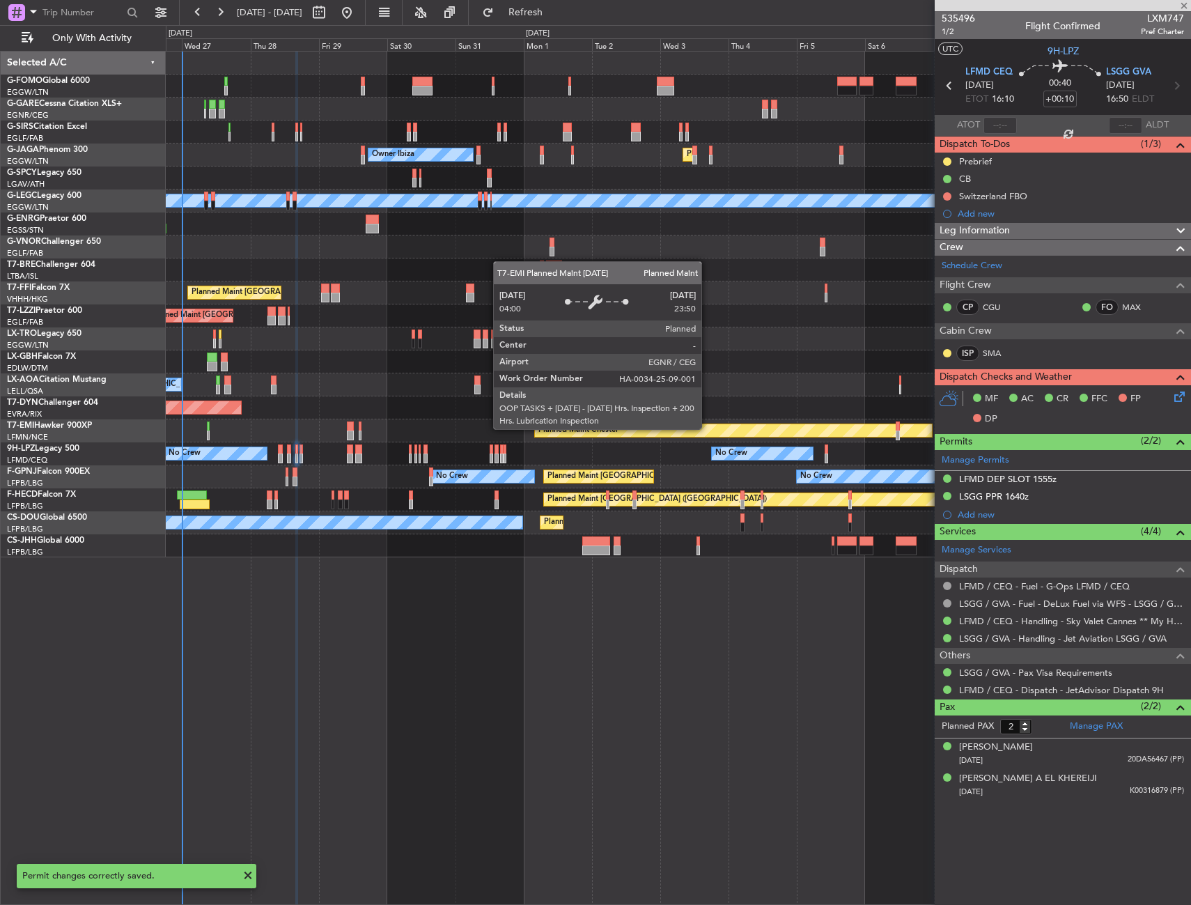
type input "+00:05"
type input "0"
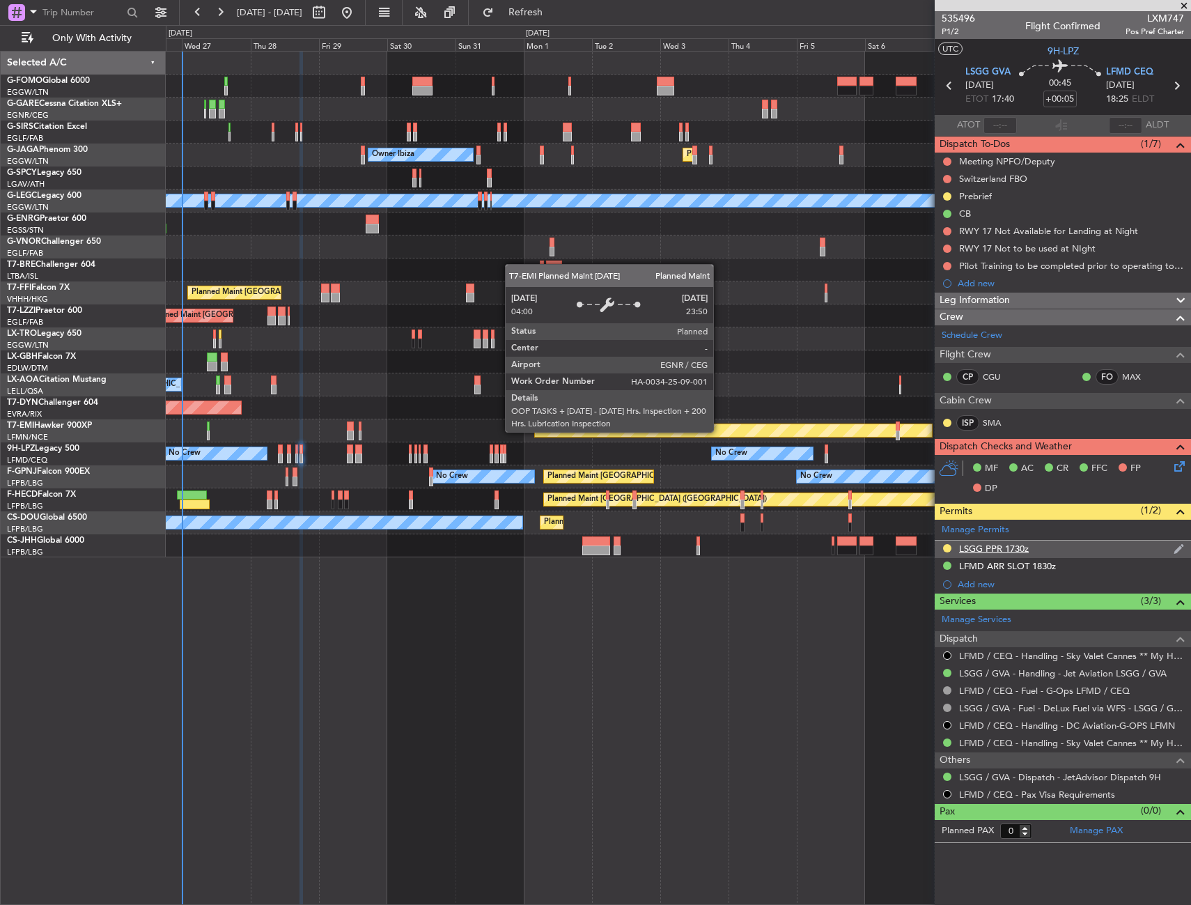
click at [1051, 544] on div "LSGG PPR 1730z" at bounding box center [1063, 549] width 256 height 17
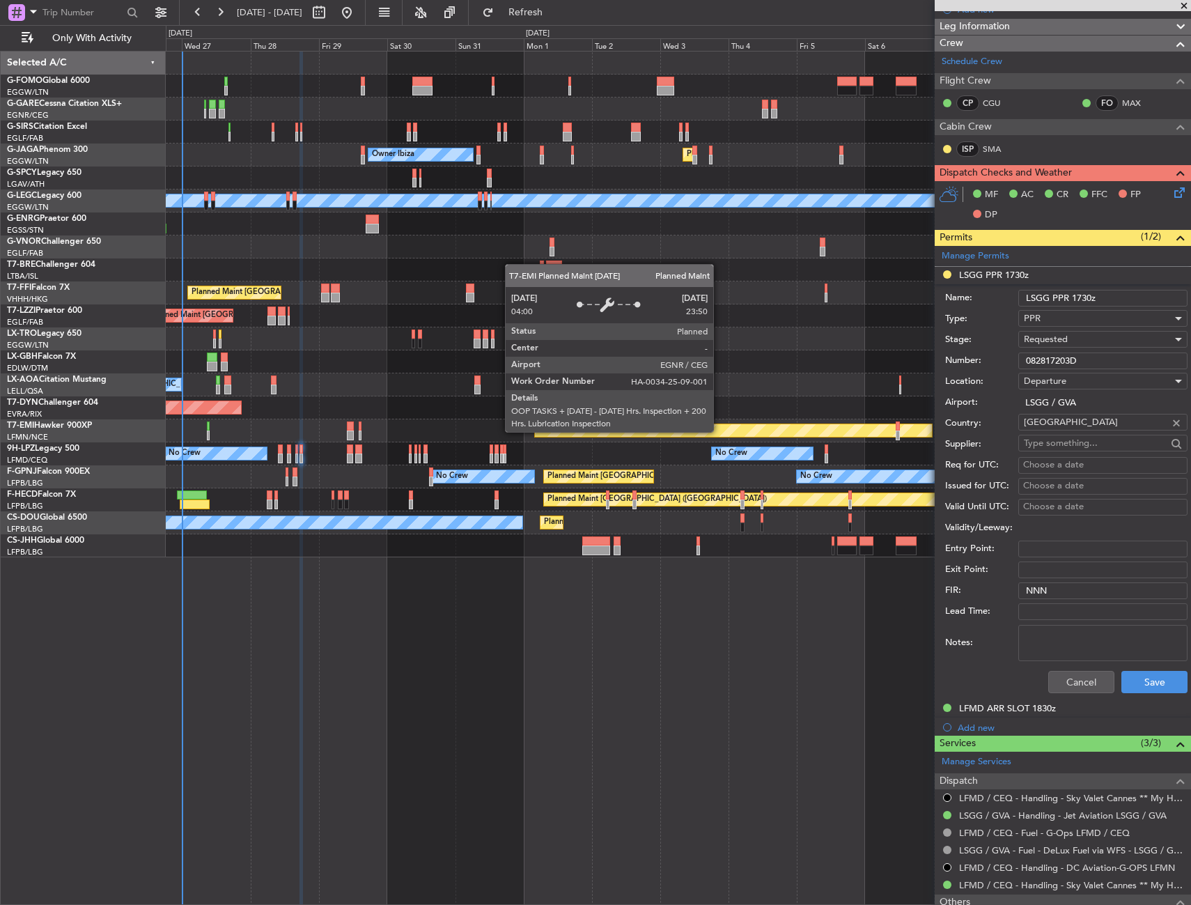
scroll to position [279, 0]
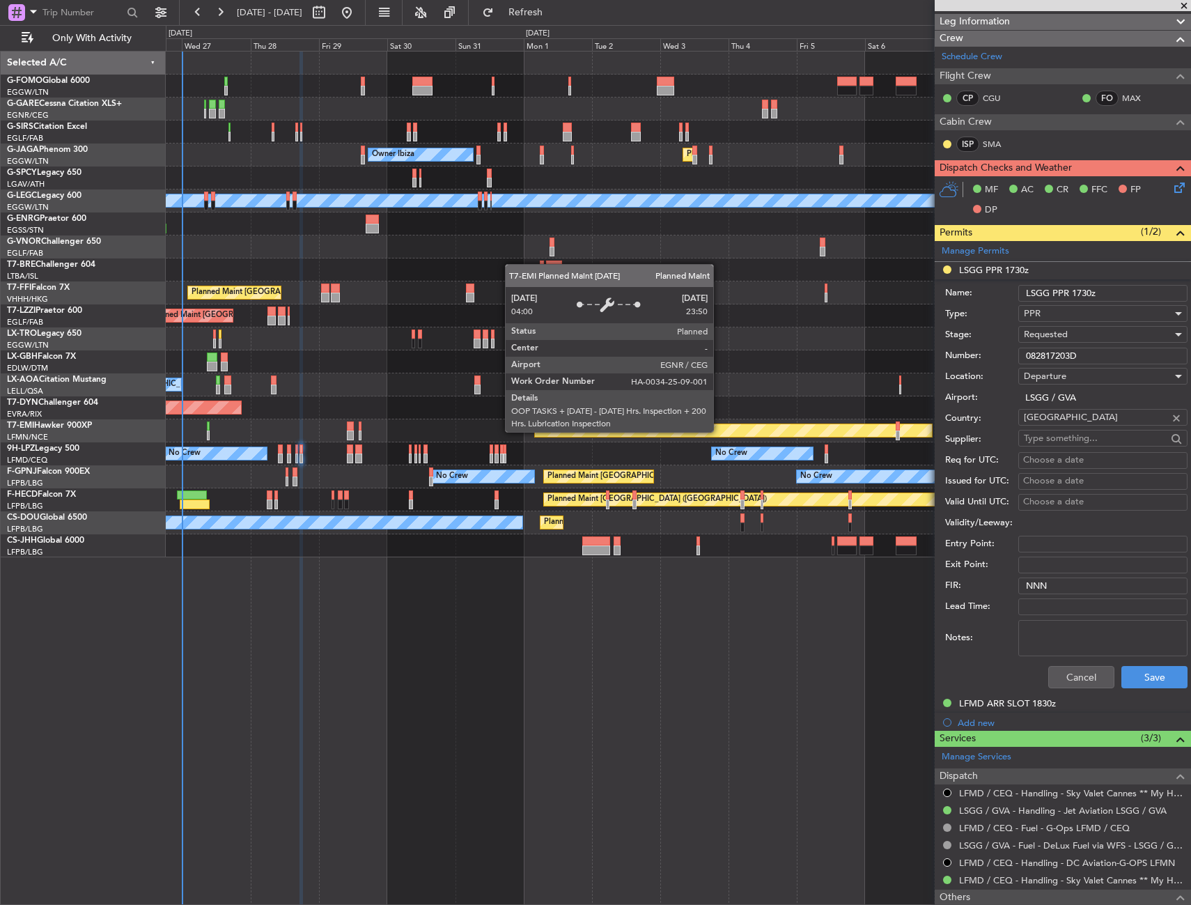
click at [1034, 371] on span "Departure" at bounding box center [1045, 376] width 42 height 13
click at [1039, 339] on div at bounding box center [595, 452] width 1191 height 905
click at [1039, 339] on span "Requested" at bounding box center [1046, 334] width 44 height 13
drag, startPoint x: 1039, startPoint y: 339, endPoint x: 1051, endPoint y: 441, distance: 102.4
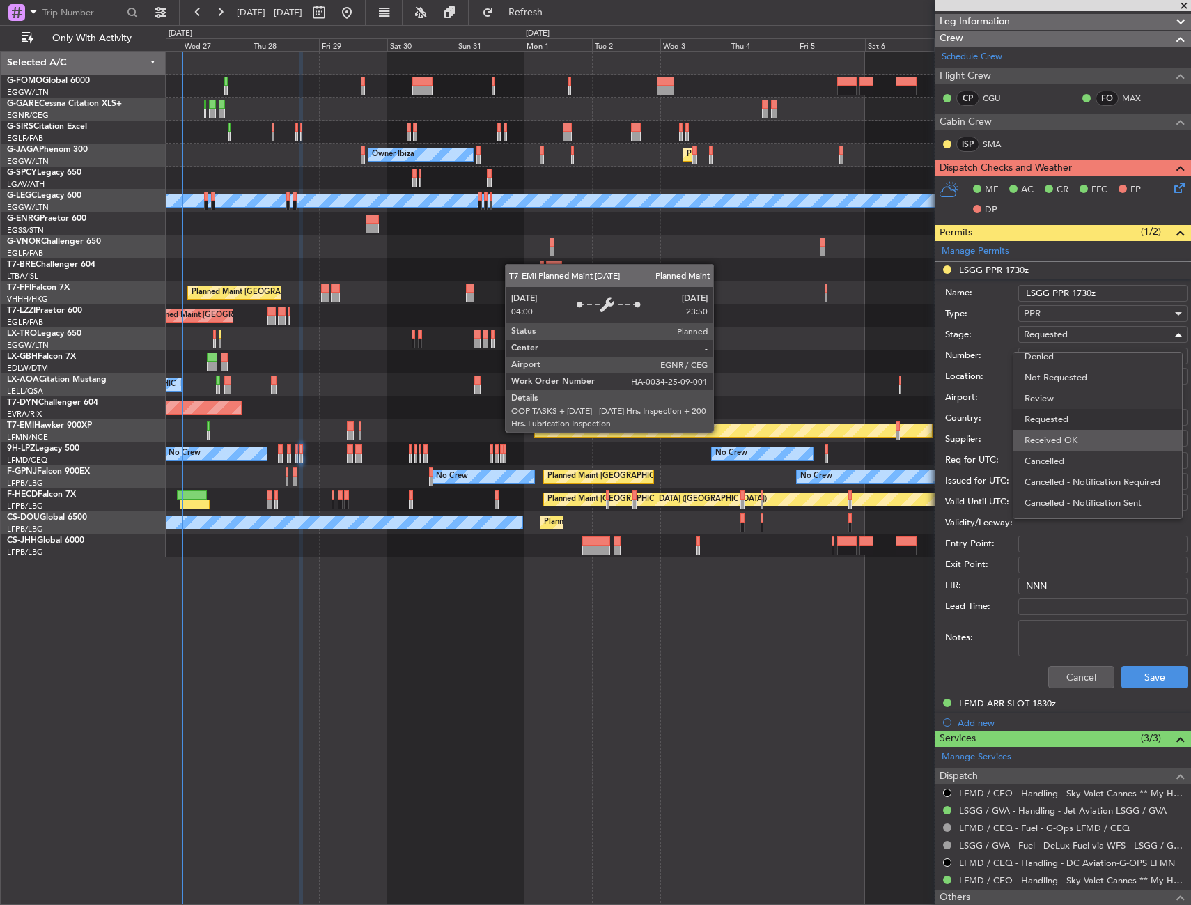
click at [1051, 441] on span "Received OK" at bounding box center [1098, 440] width 146 height 21
click at [1136, 676] on button "Save" at bounding box center [1154, 677] width 66 height 22
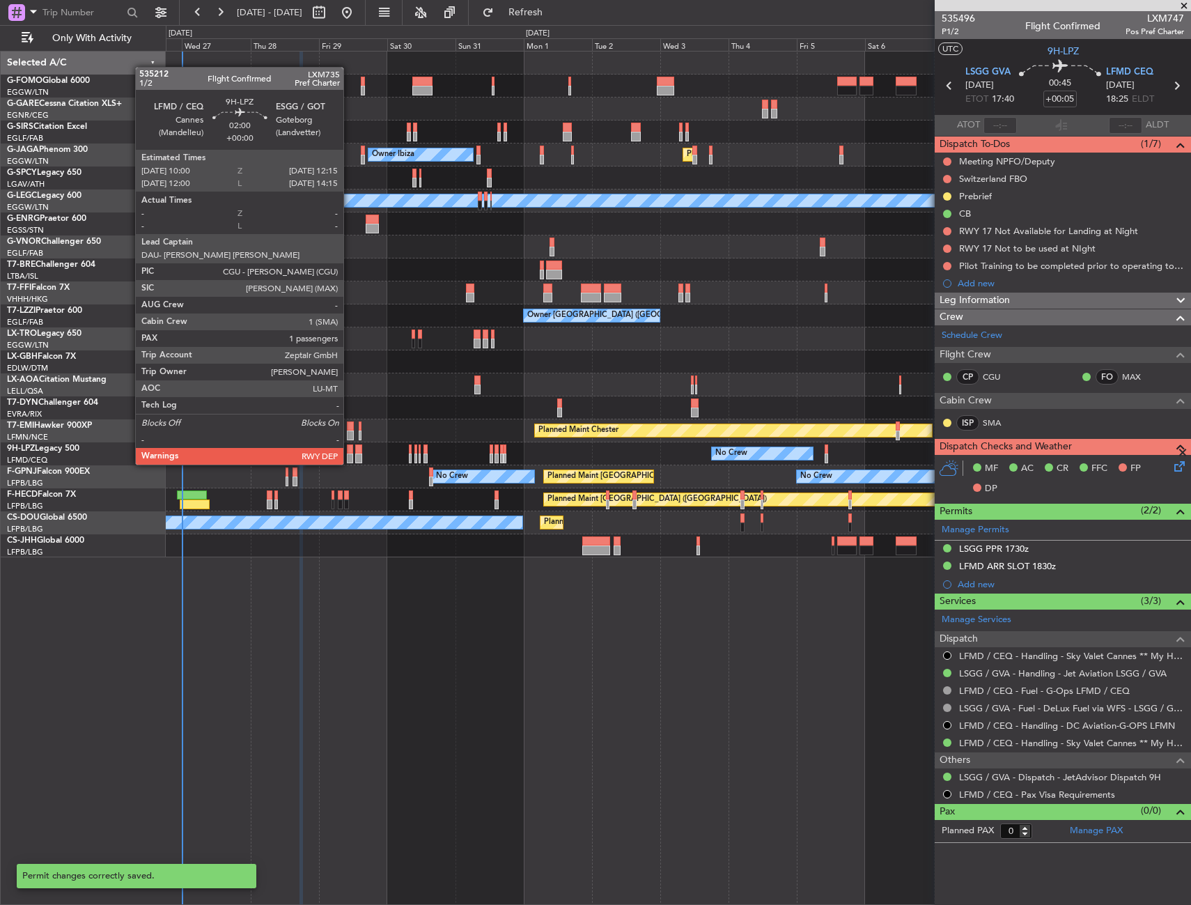
scroll to position [0, 0]
click at [350, 451] on div at bounding box center [350, 449] width 7 height 10
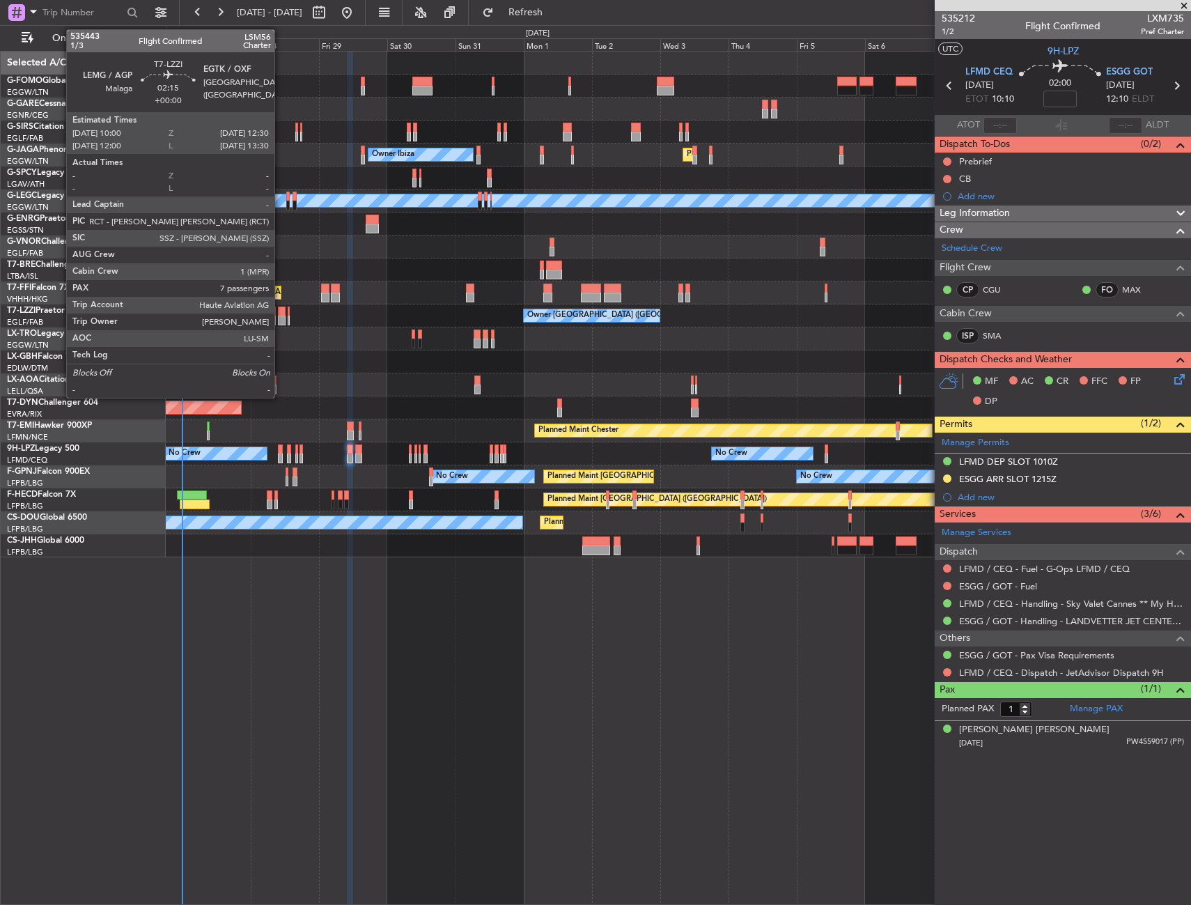
click at [281, 313] on div at bounding box center [282, 311] width 8 height 10
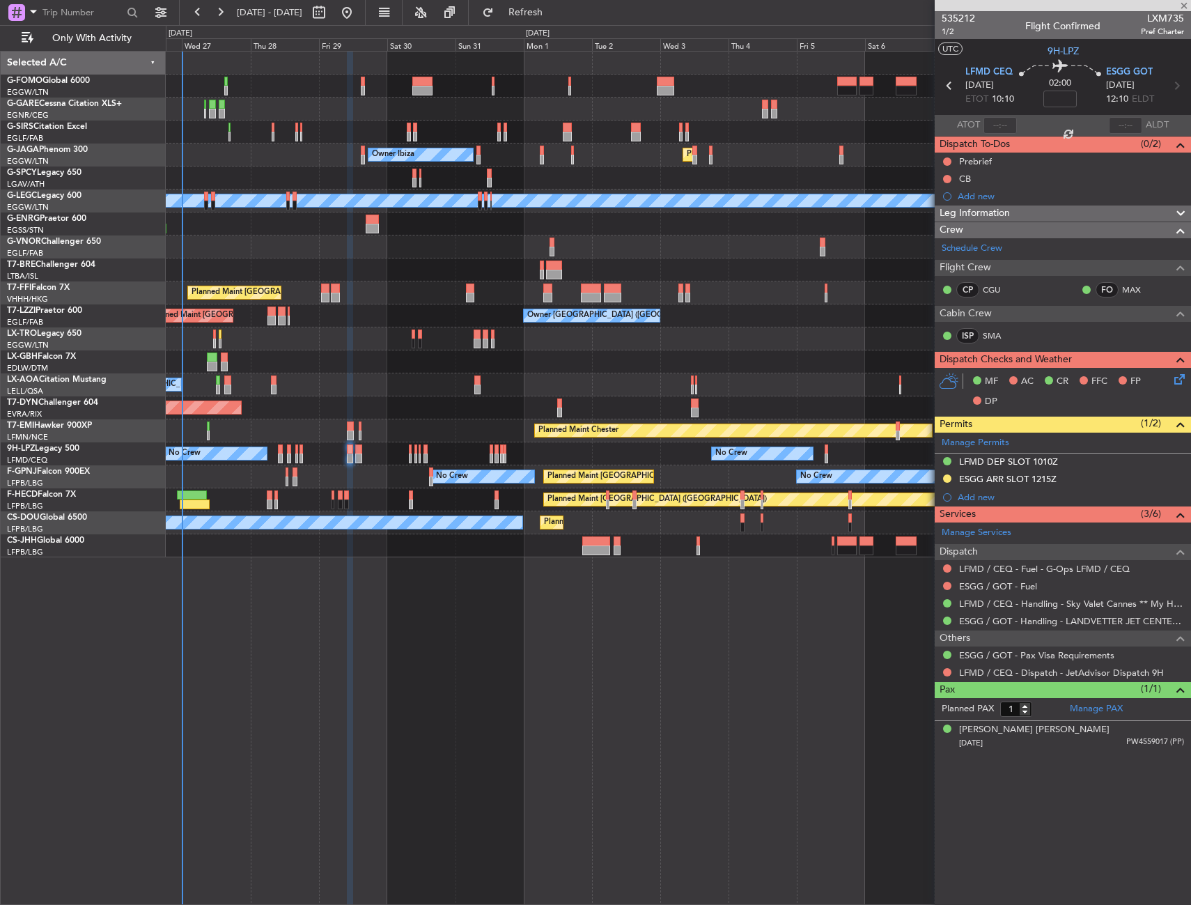
type input "7"
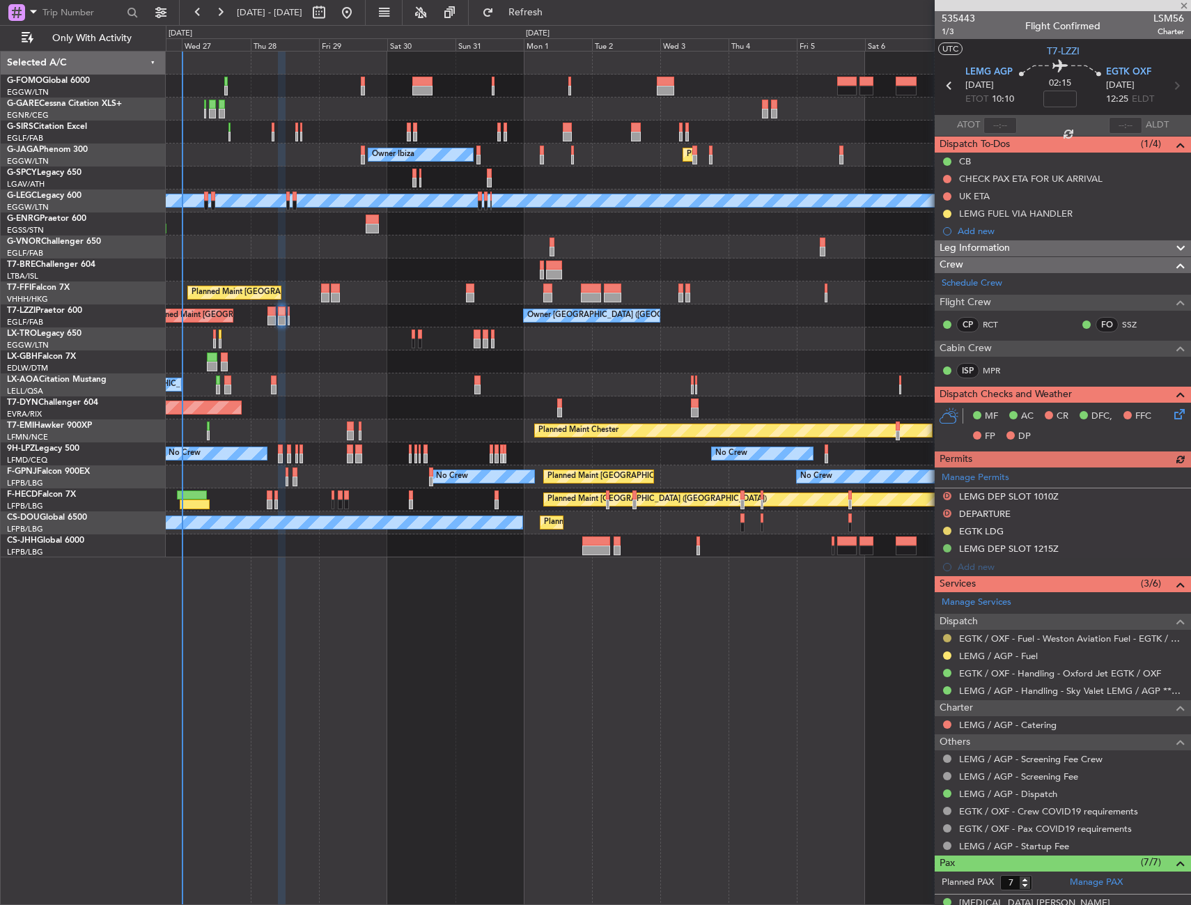
click at [947, 639] on button at bounding box center [947, 638] width 8 height 8
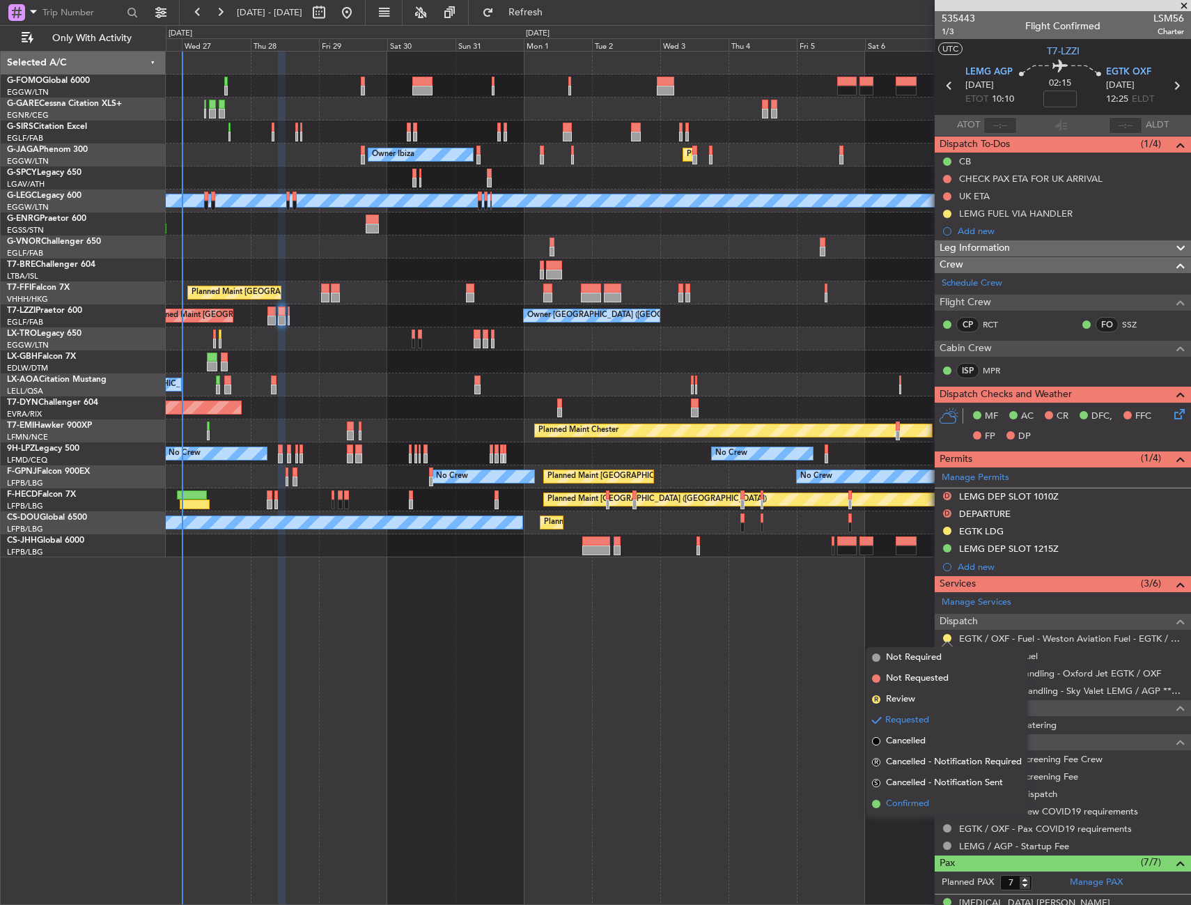
click at [908, 804] on span "Confirmed" at bounding box center [907, 804] width 43 height 14
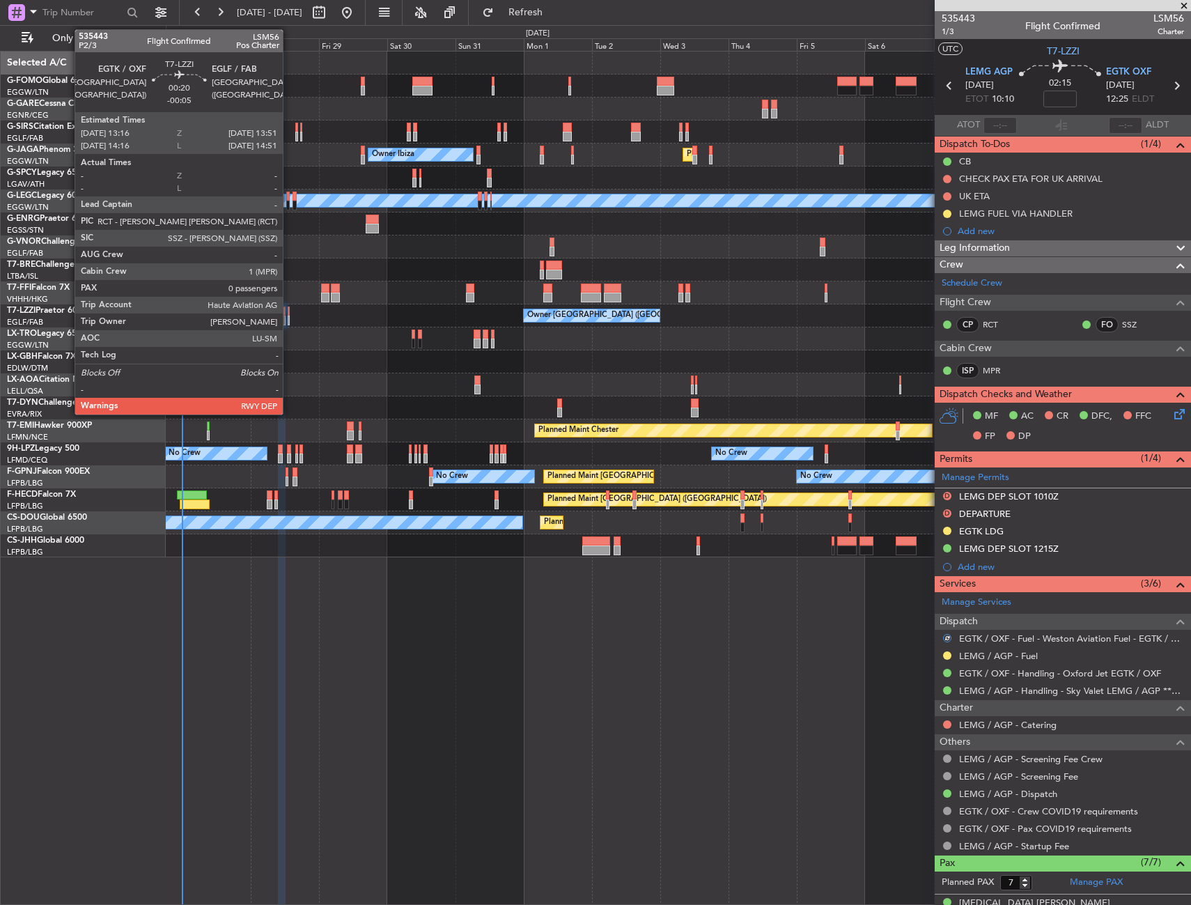
click at [289, 313] on div at bounding box center [289, 311] width 2 height 10
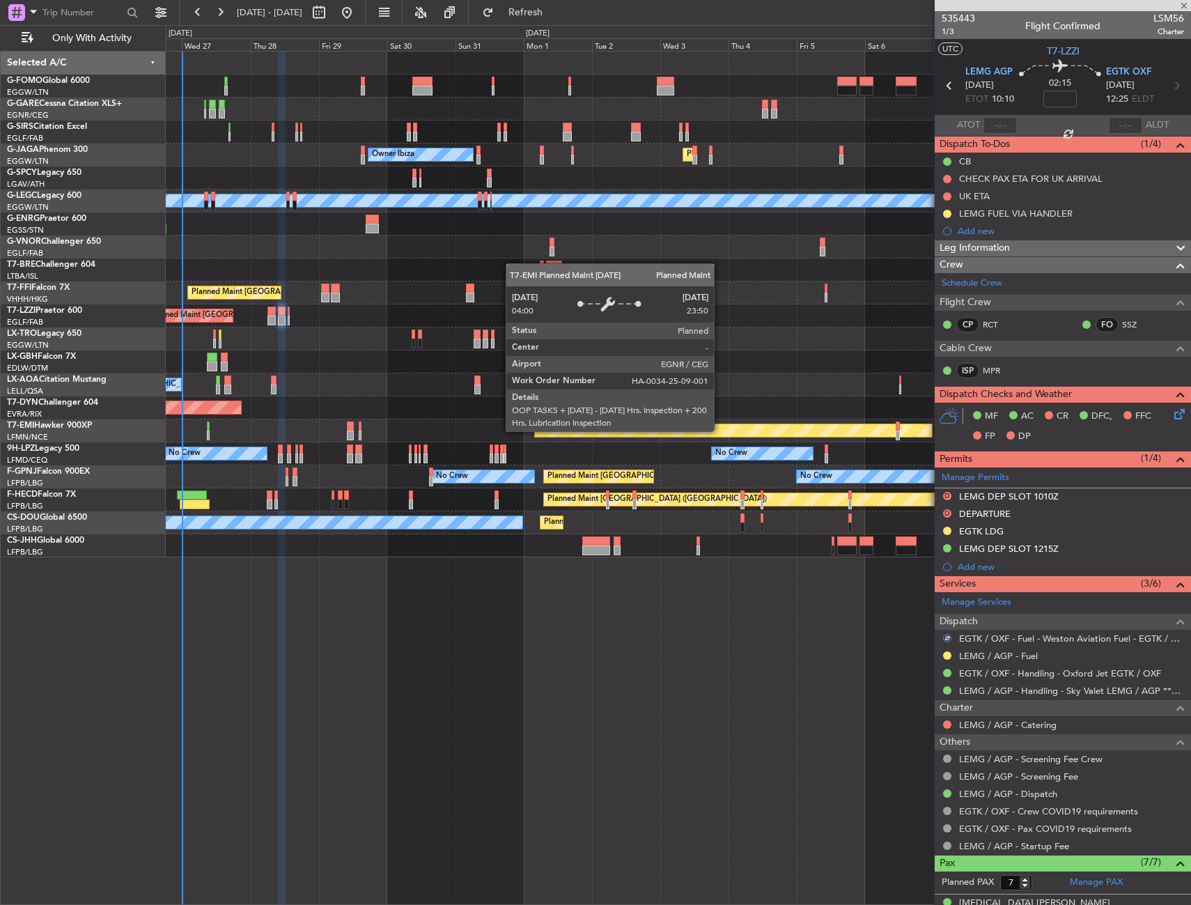
type input "-00:05"
type input "0"
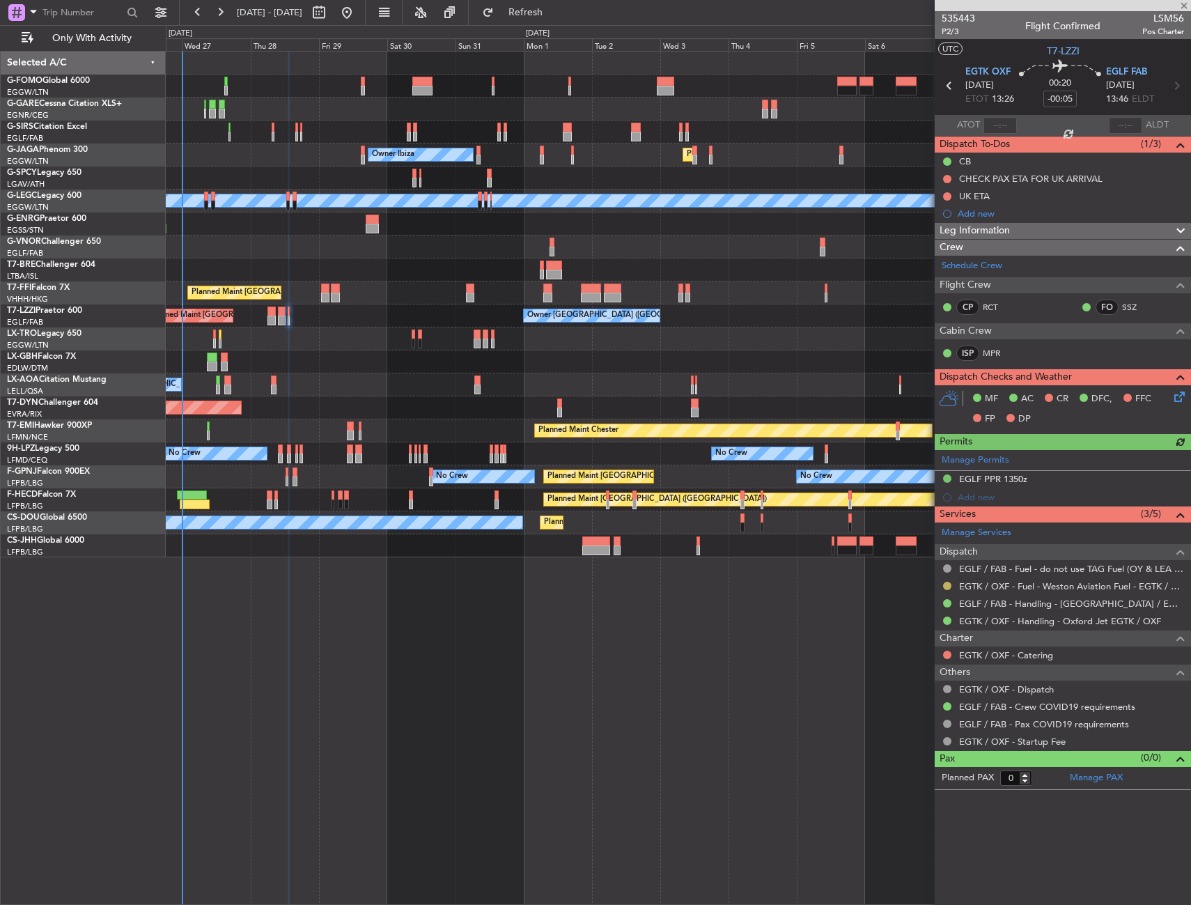
click at [946, 586] on button at bounding box center [947, 586] width 8 height 8
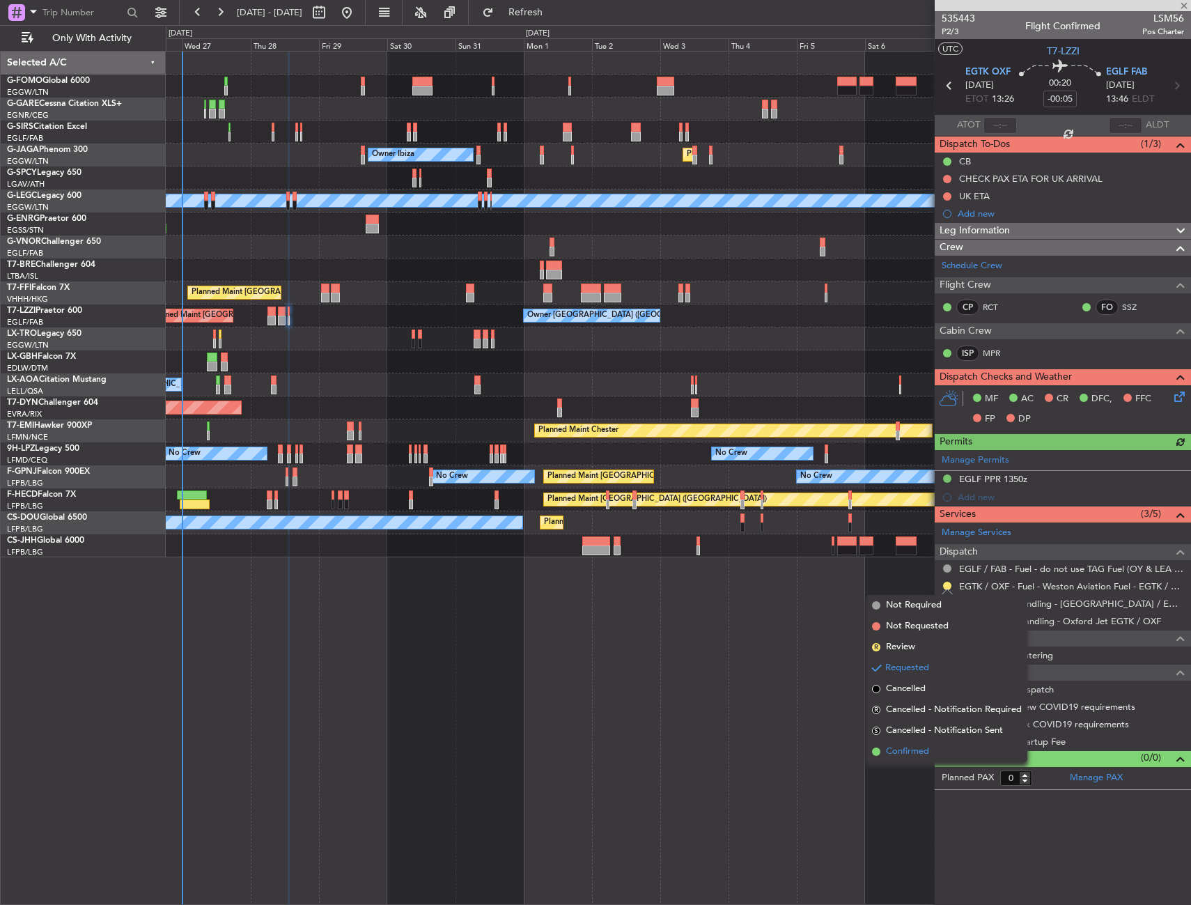
click at [919, 747] on span "Confirmed" at bounding box center [907, 752] width 43 height 14
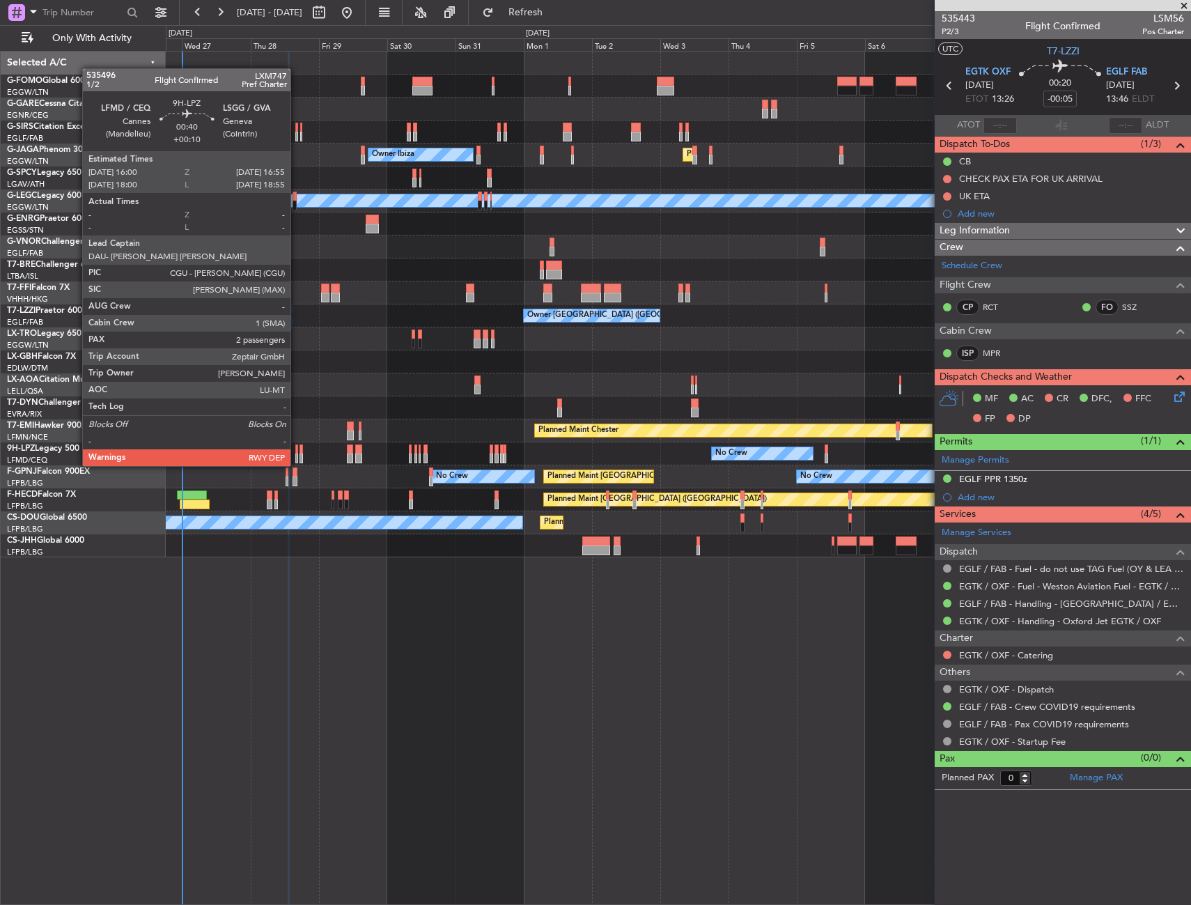
click at [297, 452] on div at bounding box center [296, 449] width 3 height 10
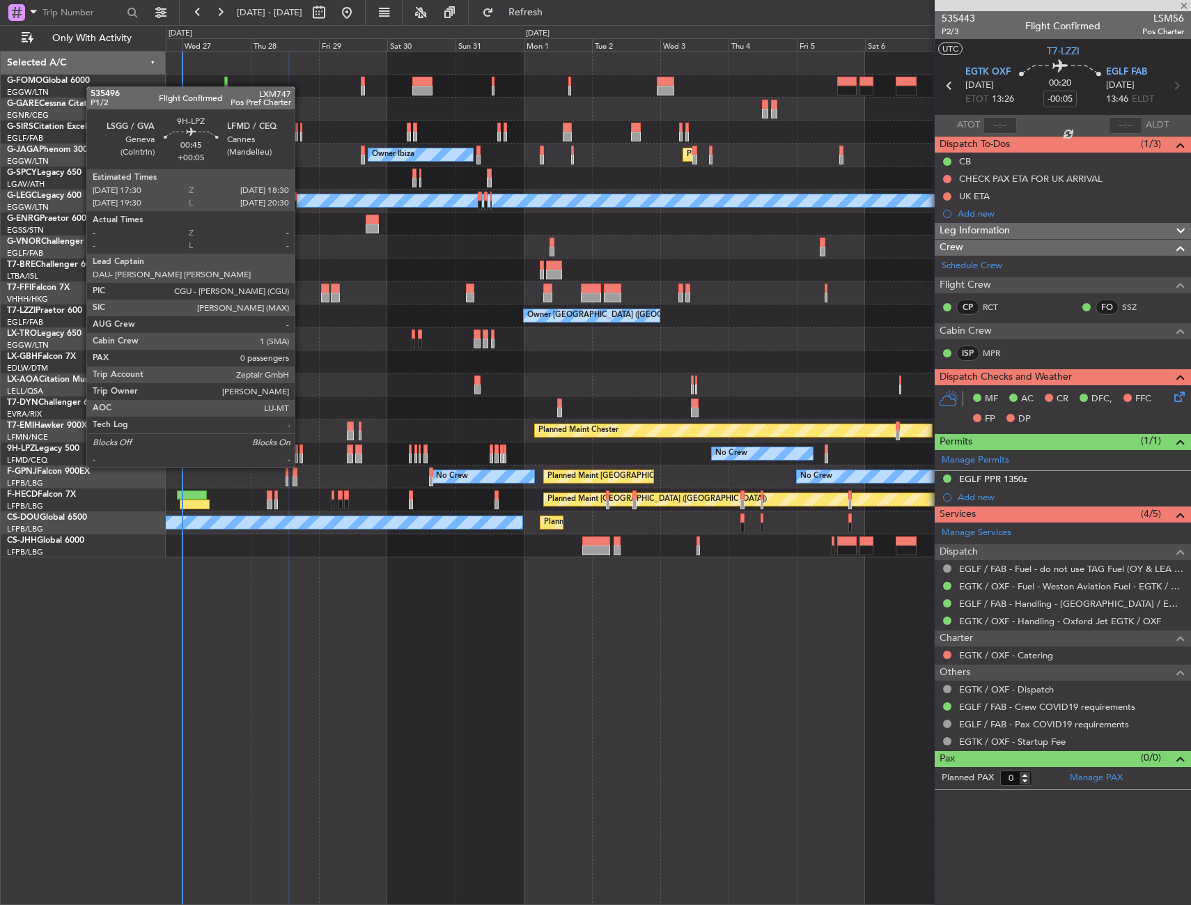
type input "+00:10"
type input "2"
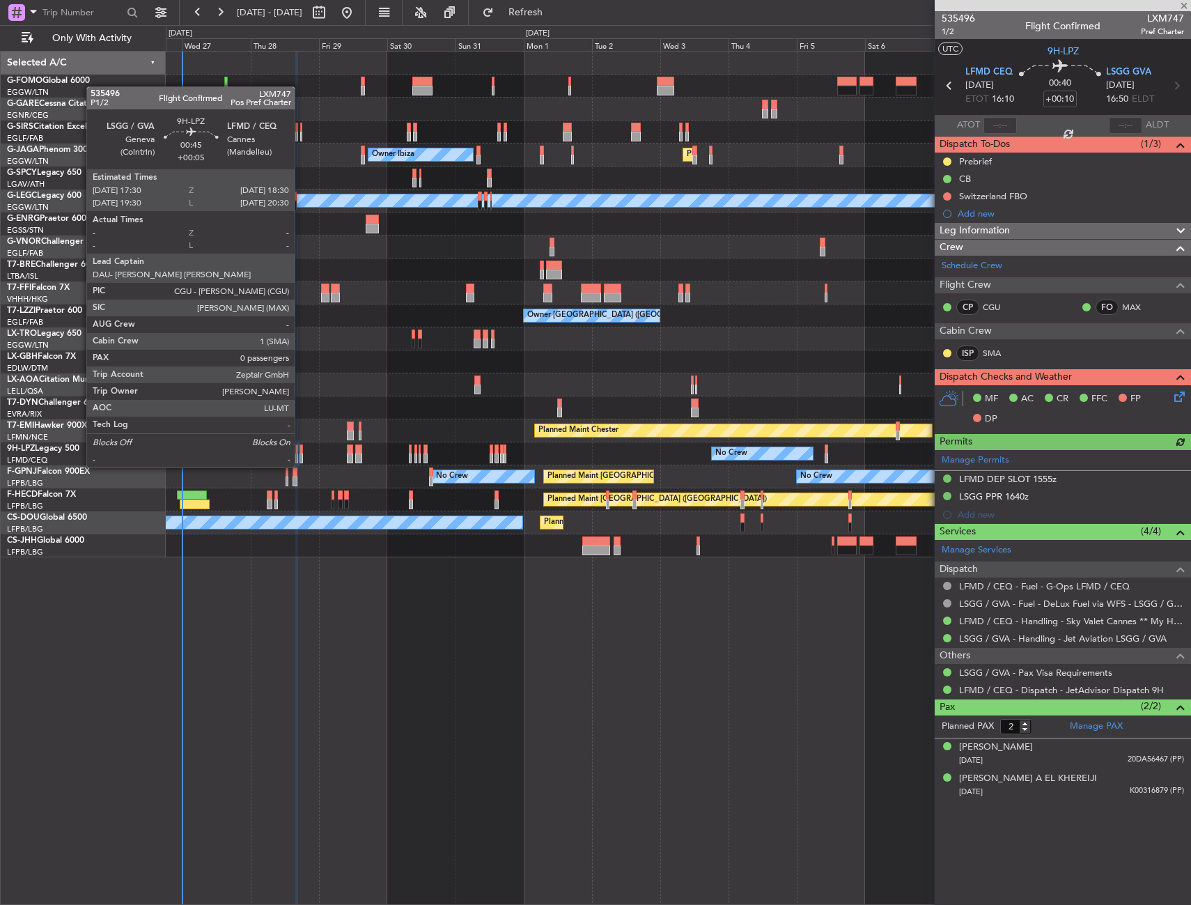
click at [301, 453] on div at bounding box center [301, 458] width 3 height 10
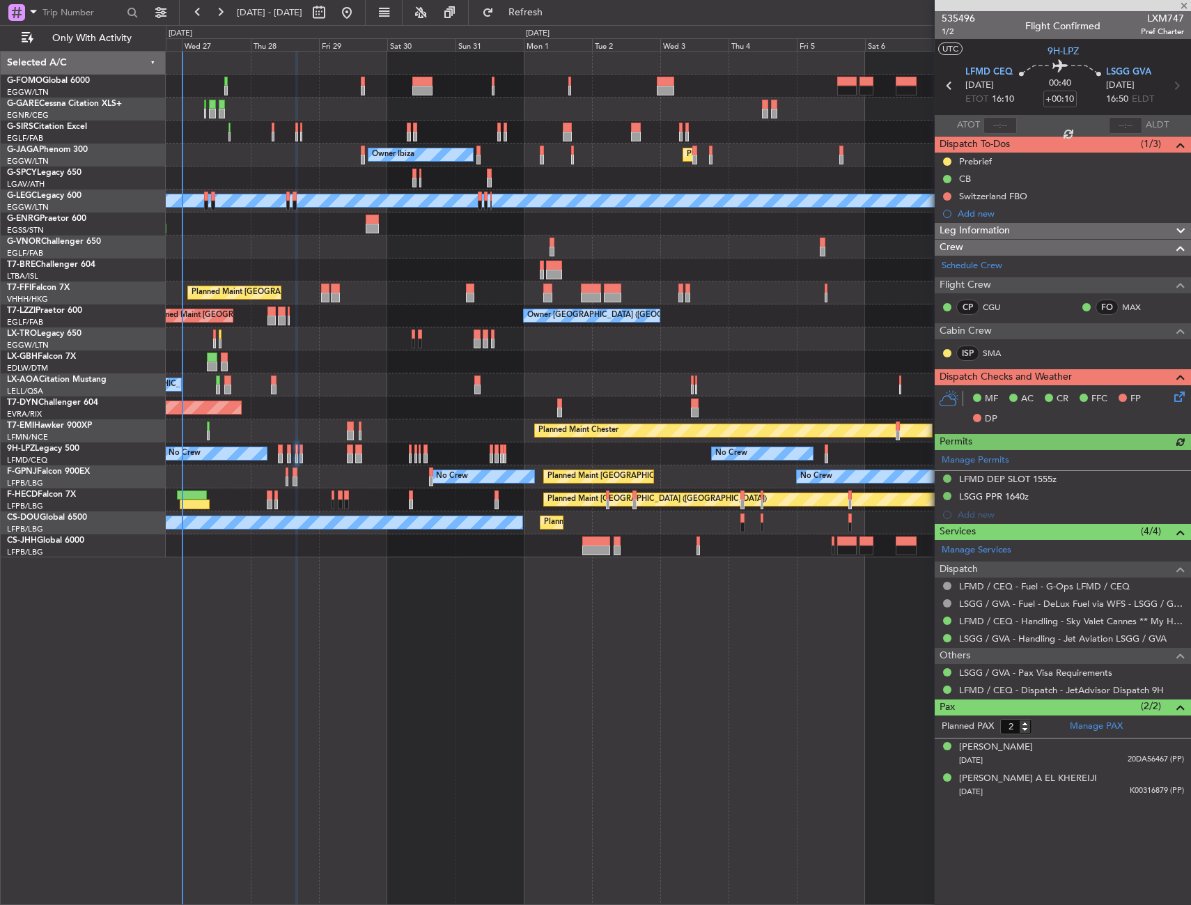
type input "+00:05"
type input "0"
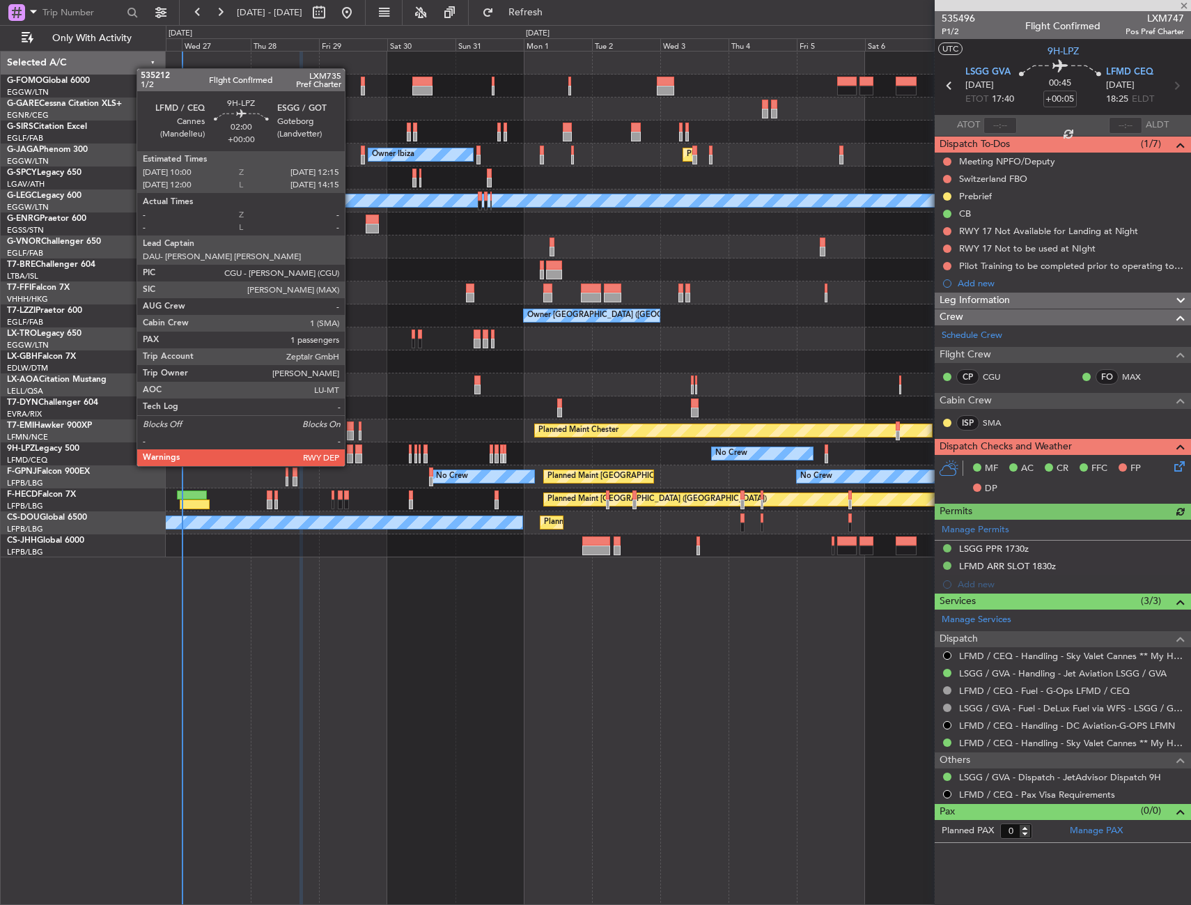
click at [351, 452] on div at bounding box center [350, 449] width 7 height 10
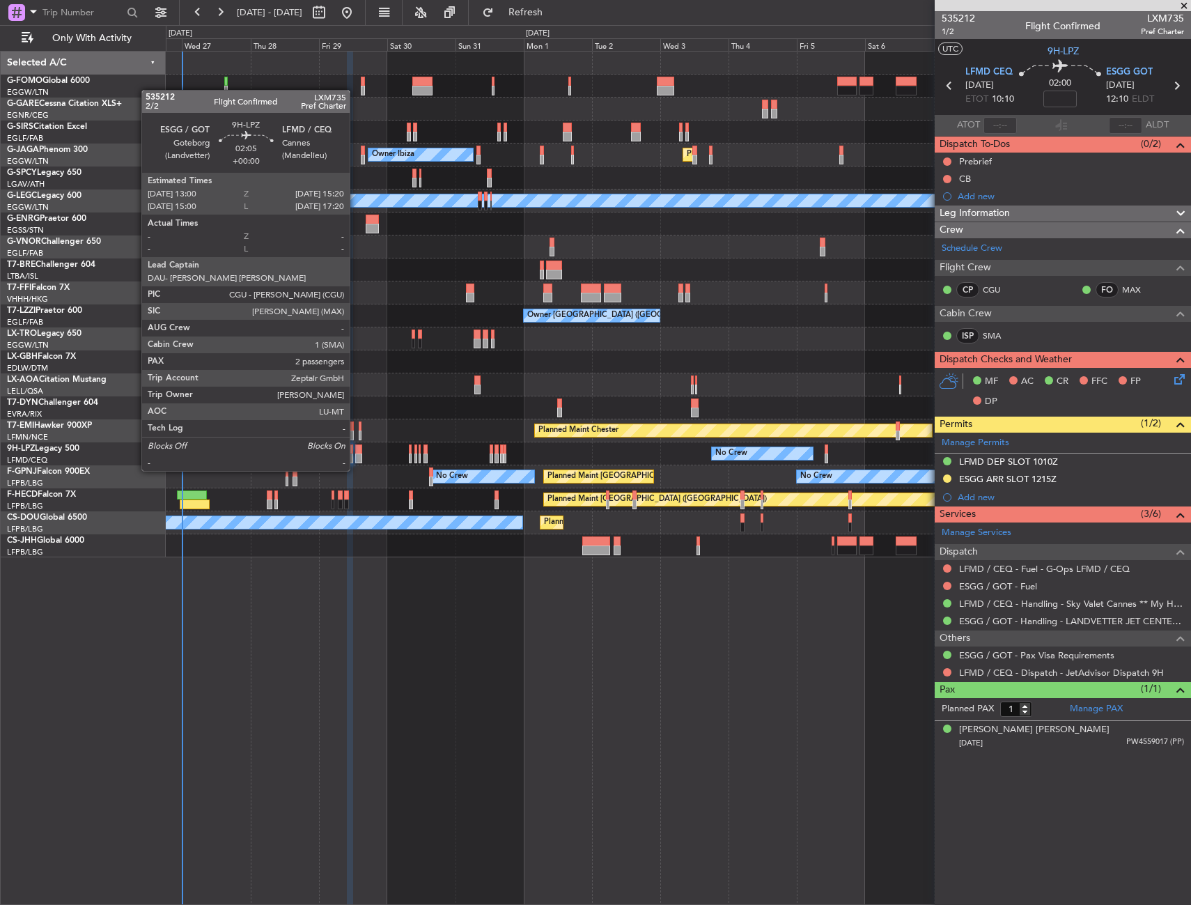
click at [356, 457] on div at bounding box center [358, 458] width 7 height 10
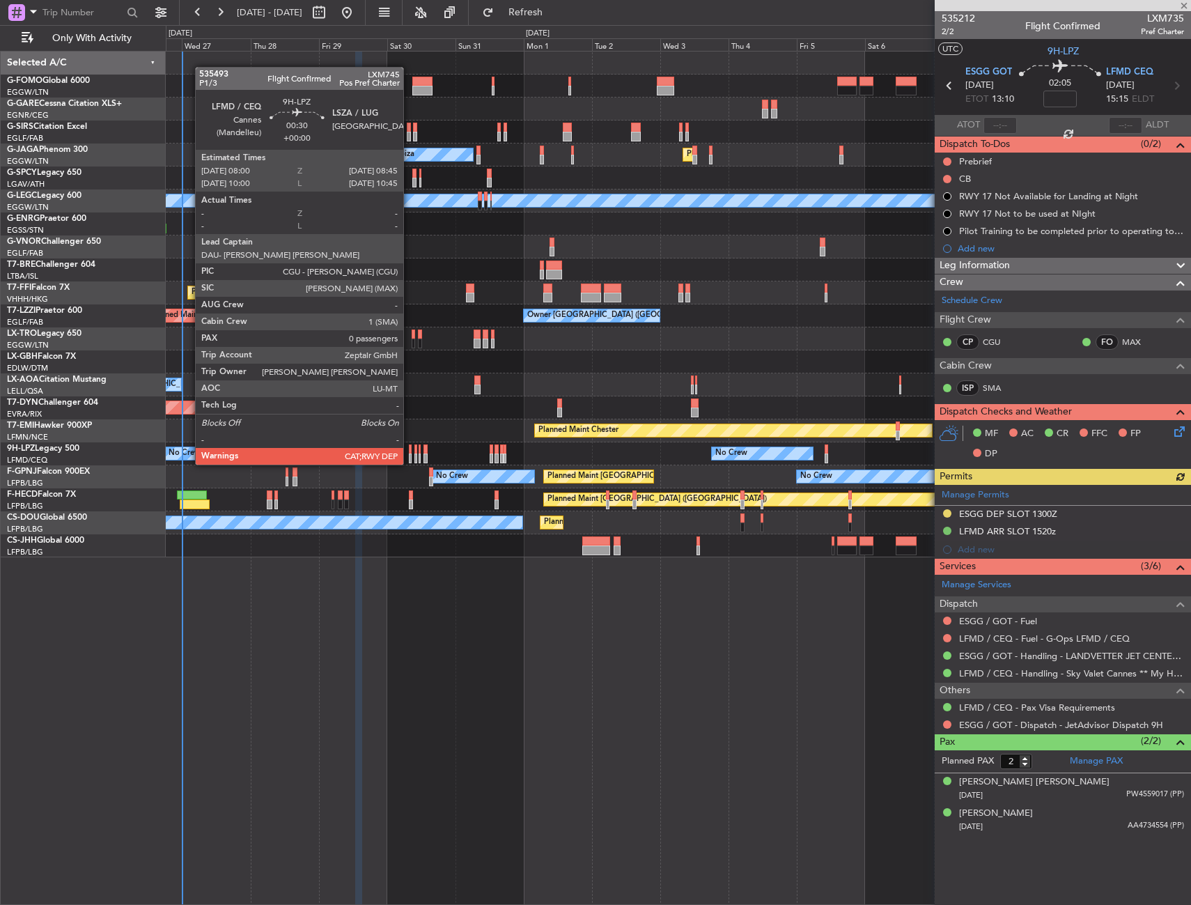
click at [410, 451] on div at bounding box center [410, 449] width 3 height 10
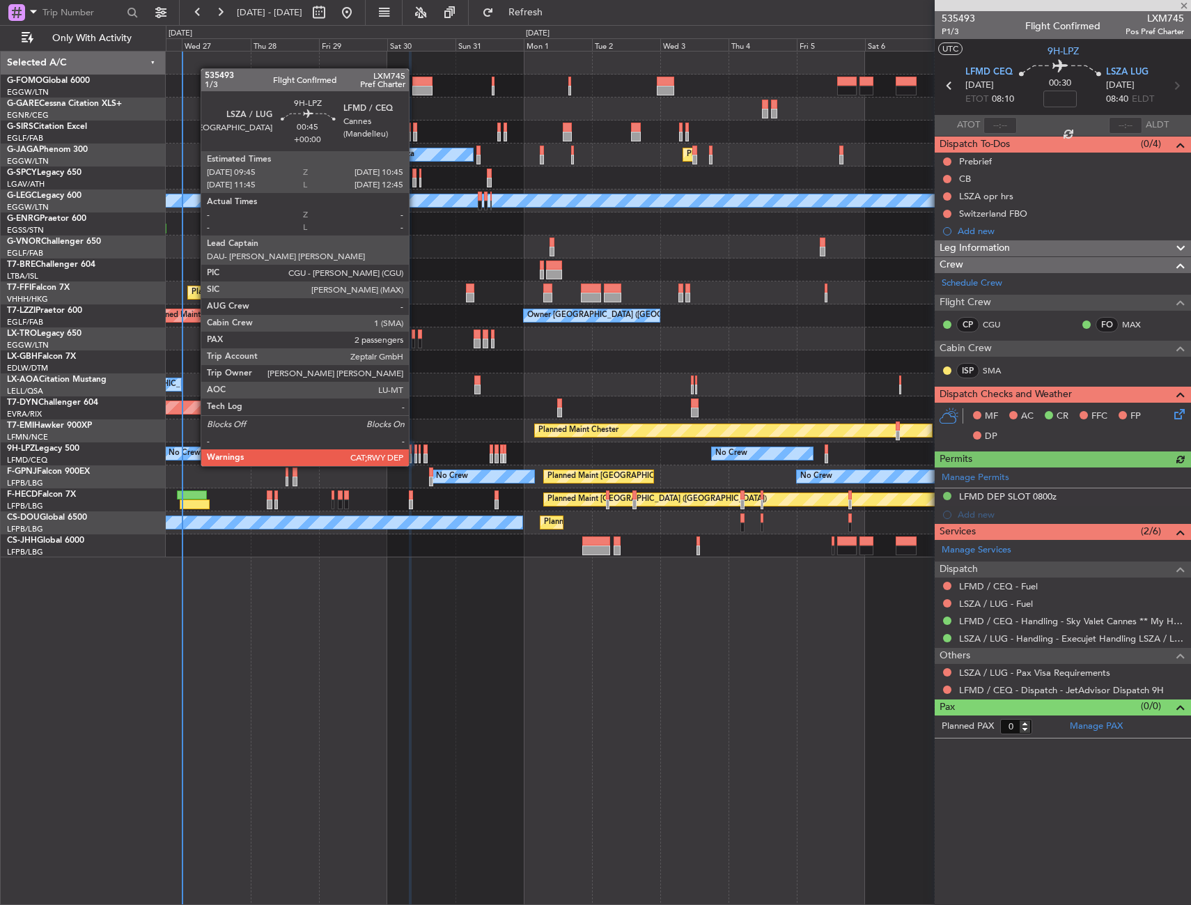
click at [415, 452] on div at bounding box center [415, 449] width 3 height 10
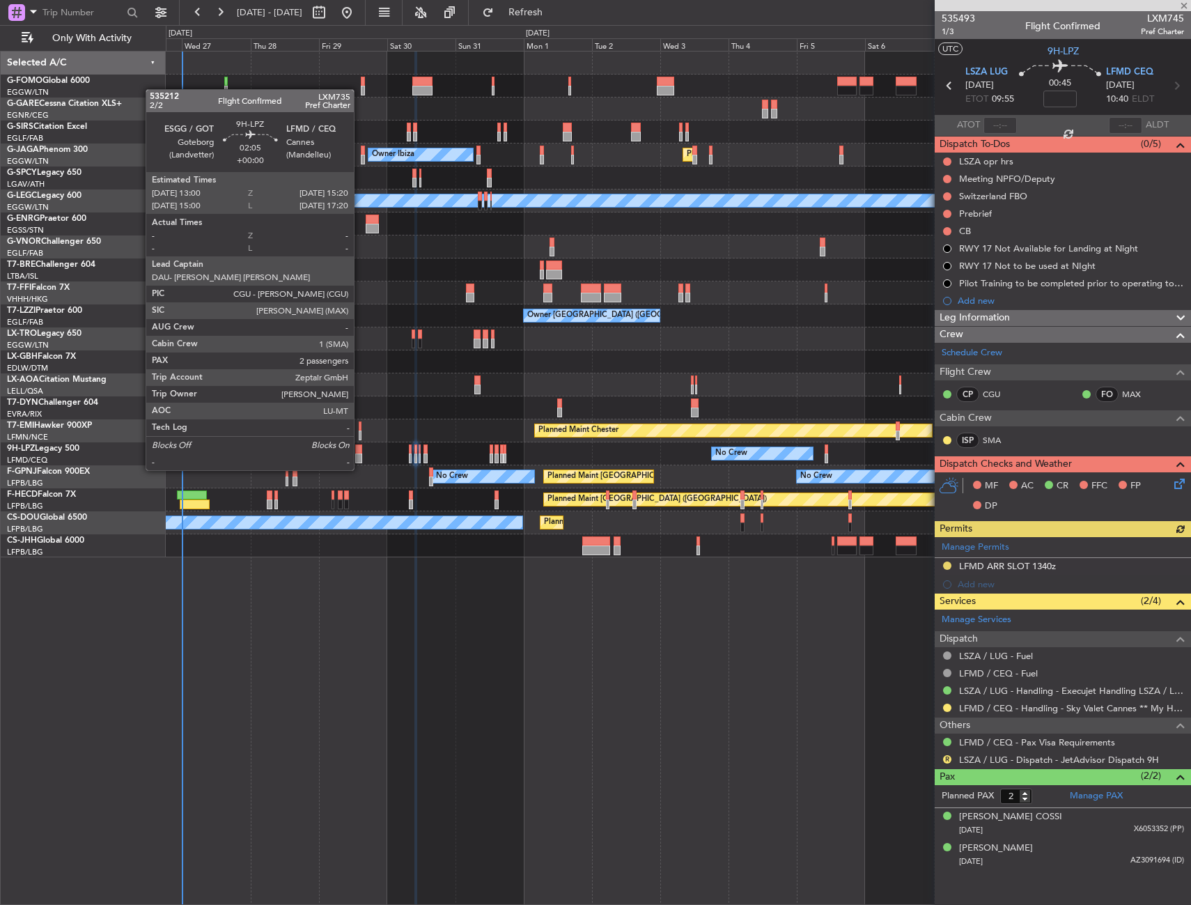
click at [360, 456] on div at bounding box center [358, 458] width 7 height 10
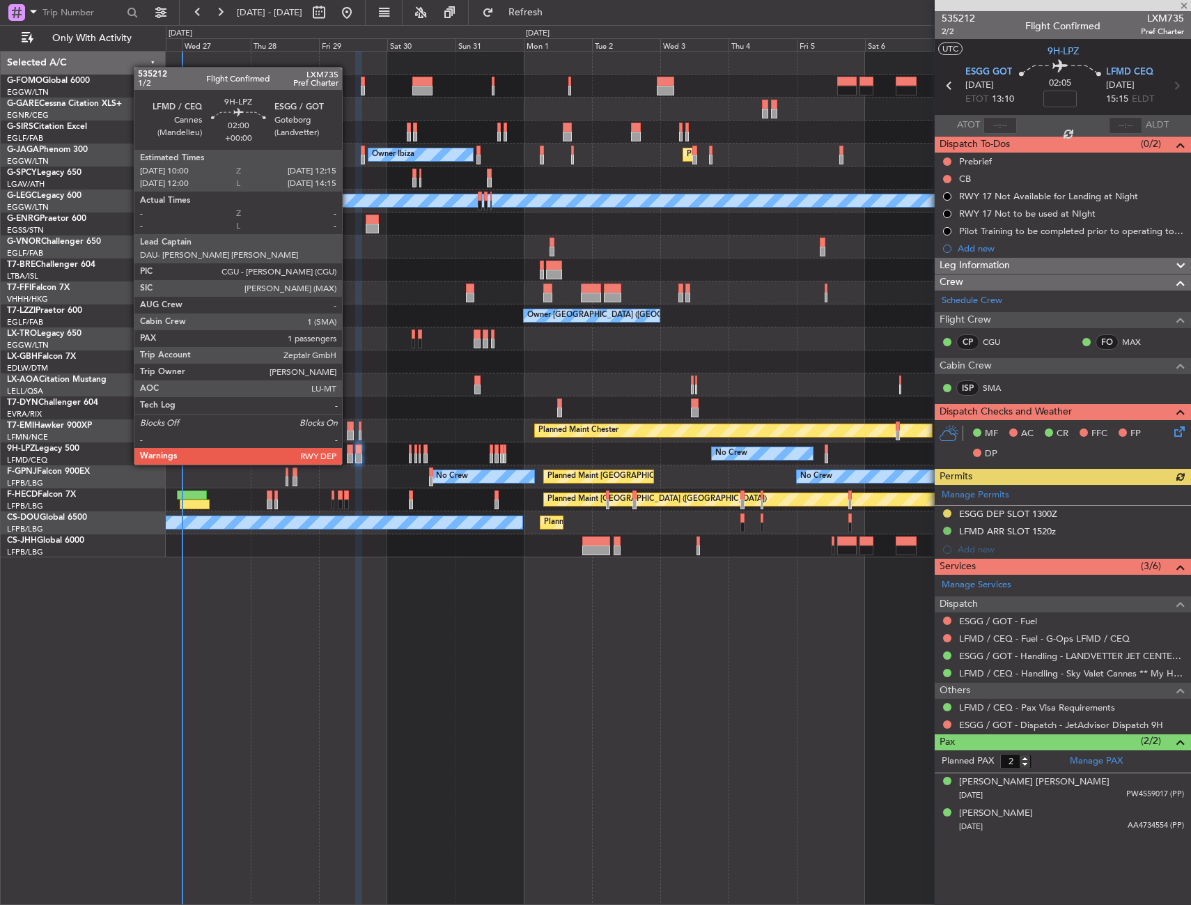
click at [348, 451] on div at bounding box center [350, 449] width 7 height 10
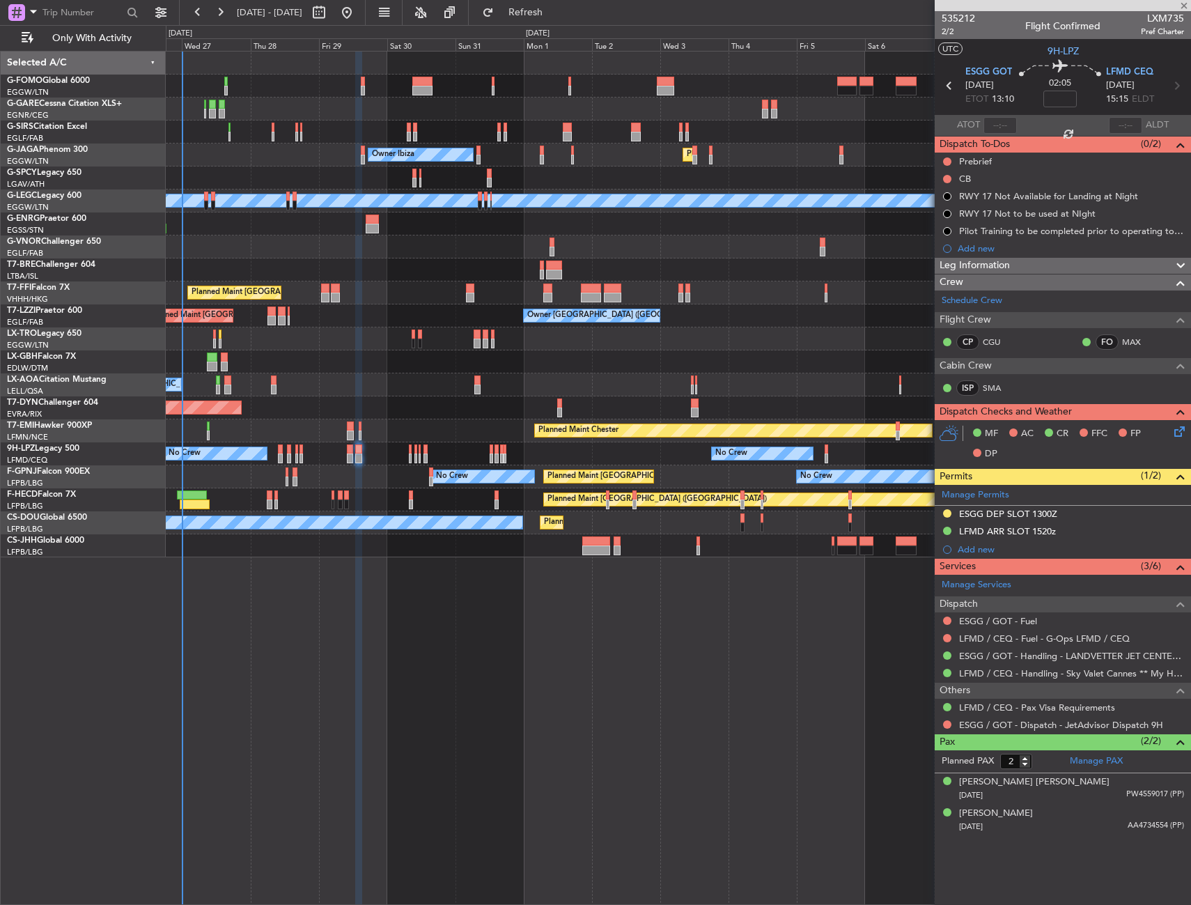
type input "1"
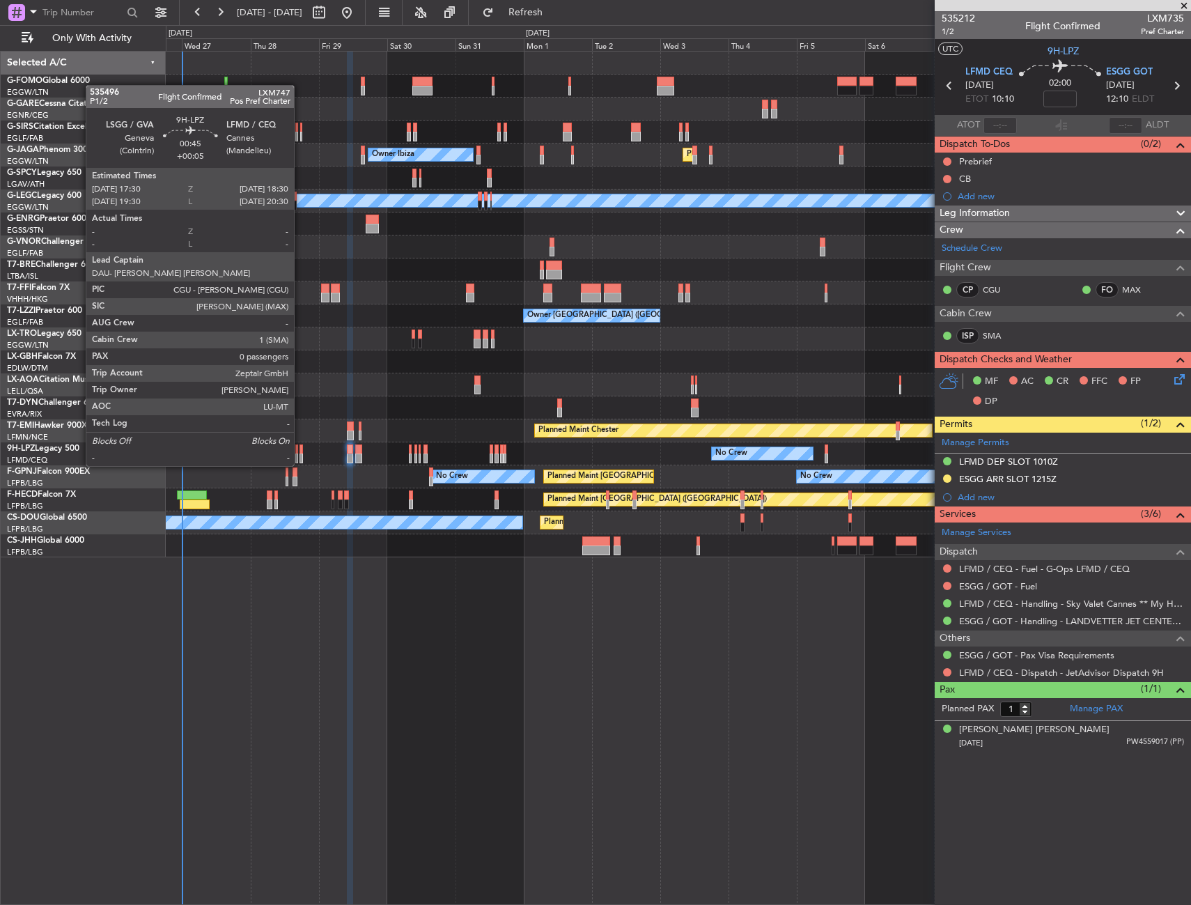
click at [300, 452] on div at bounding box center [301, 449] width 3 height 10
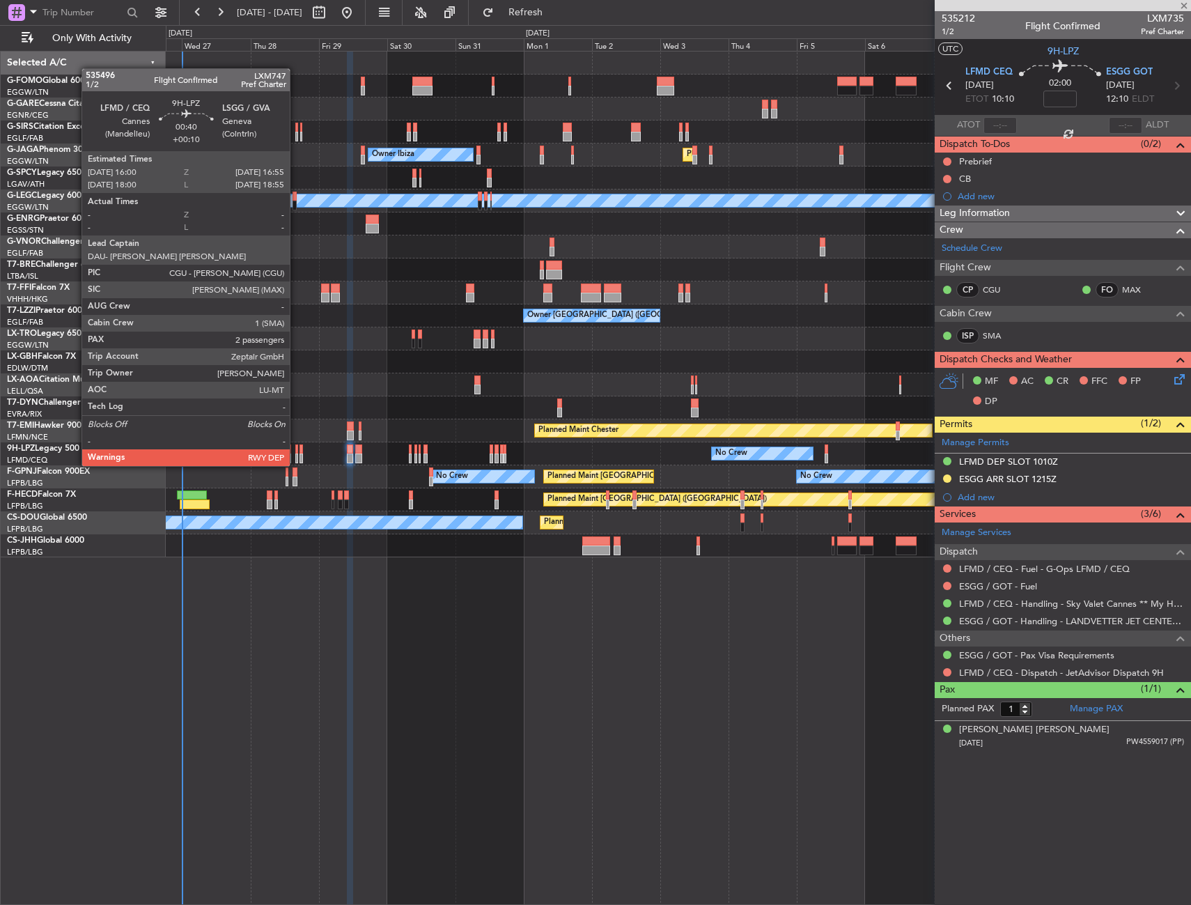
type input "+00:05"
type input "0"
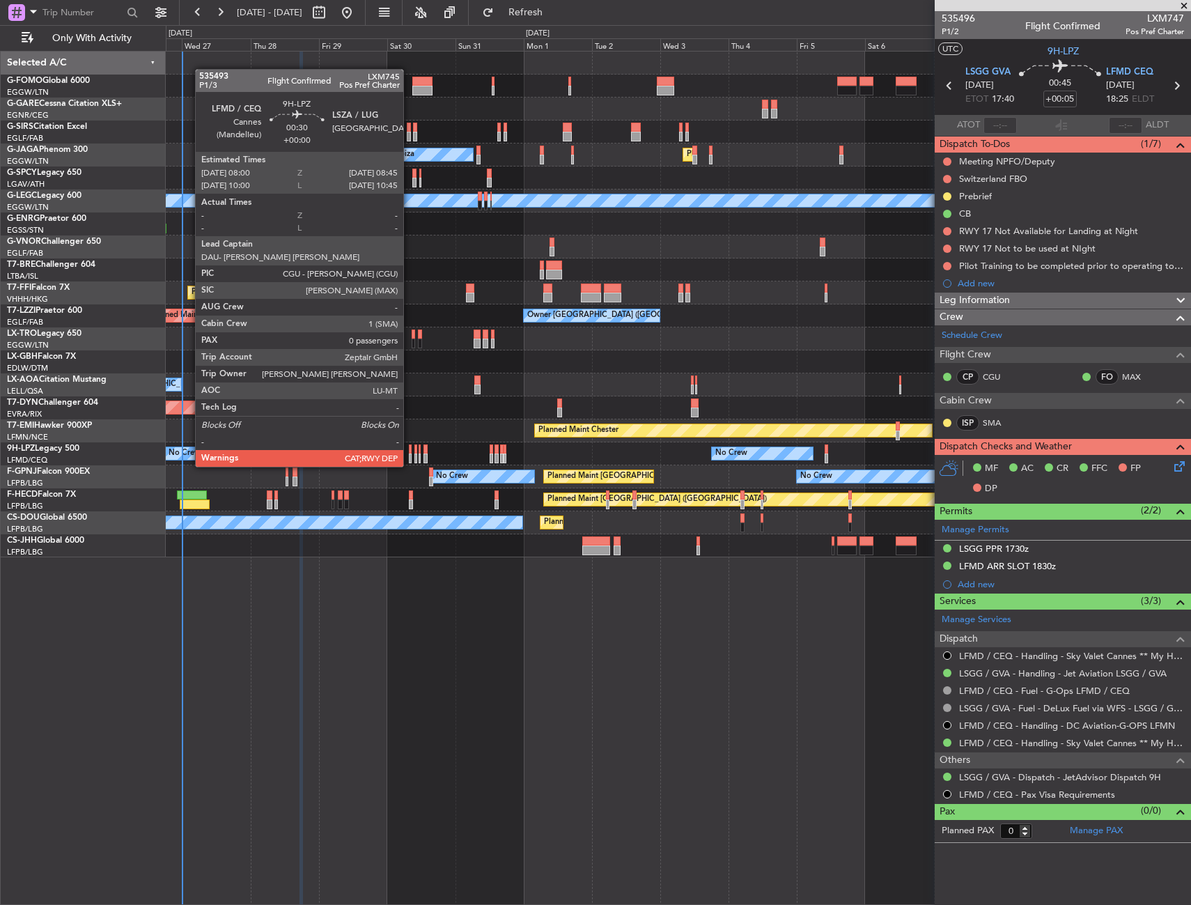
click at [410, 453] on div at bounding box center [410, 449] width 3 height 10
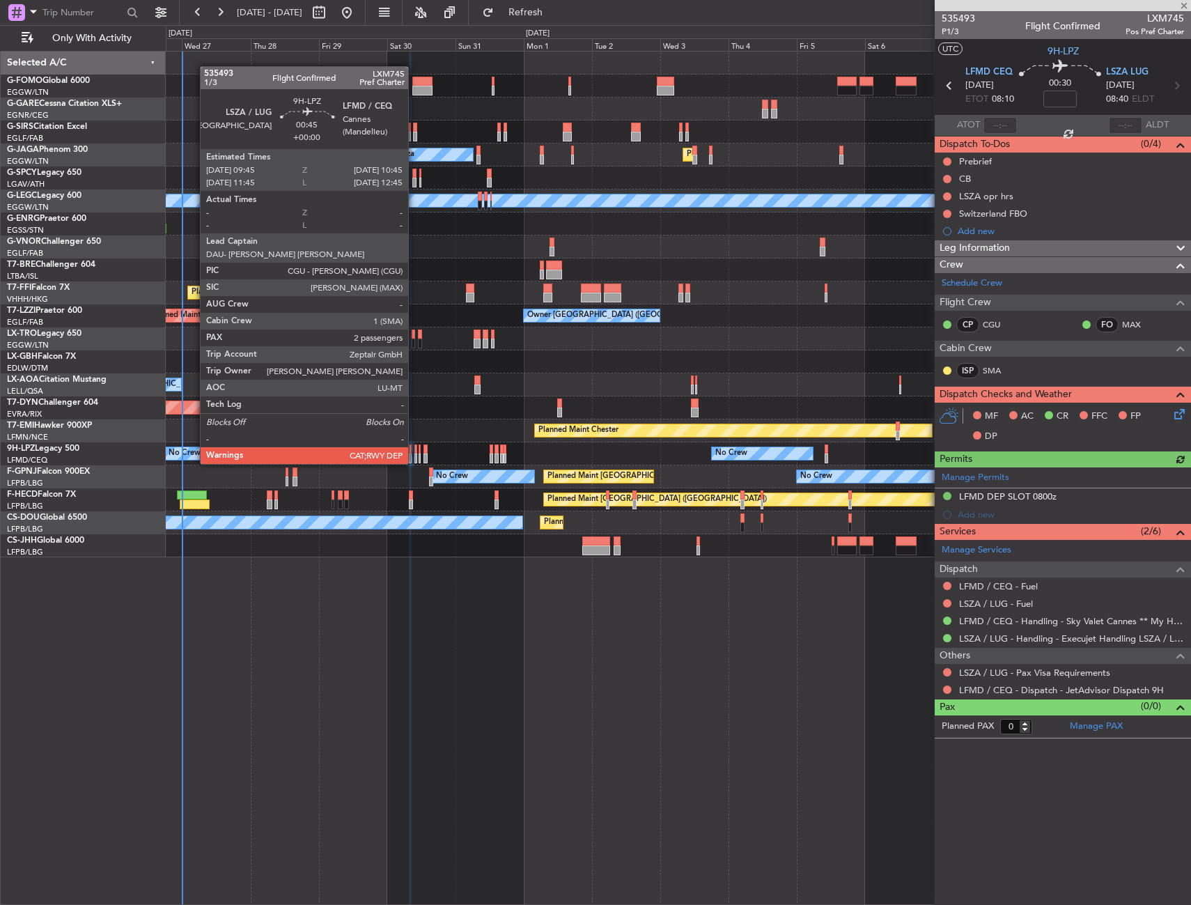
click at [414, 450] on div at bounding box center [415, 449] width 3 height 10
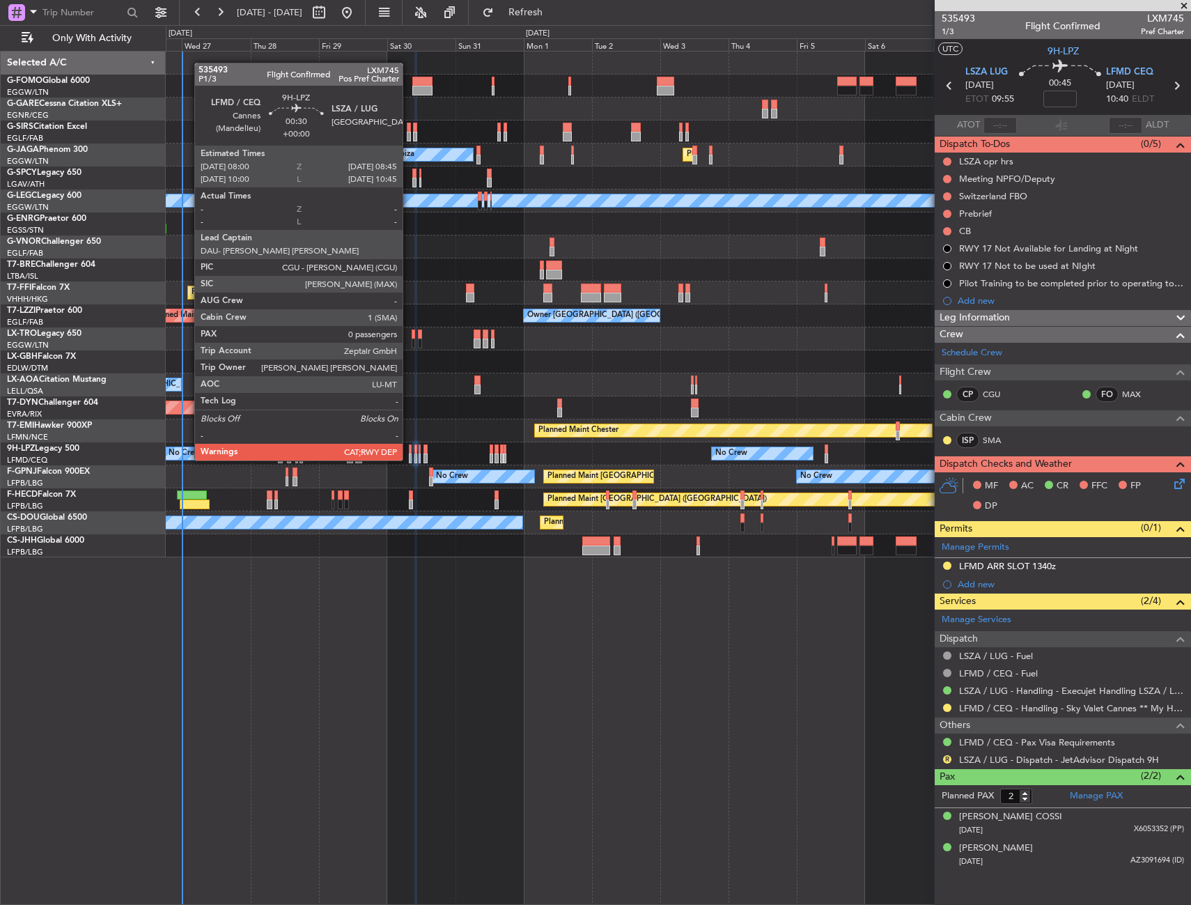
click at [409, 447] on div at bounding box center [410, 449] width 3 height 10
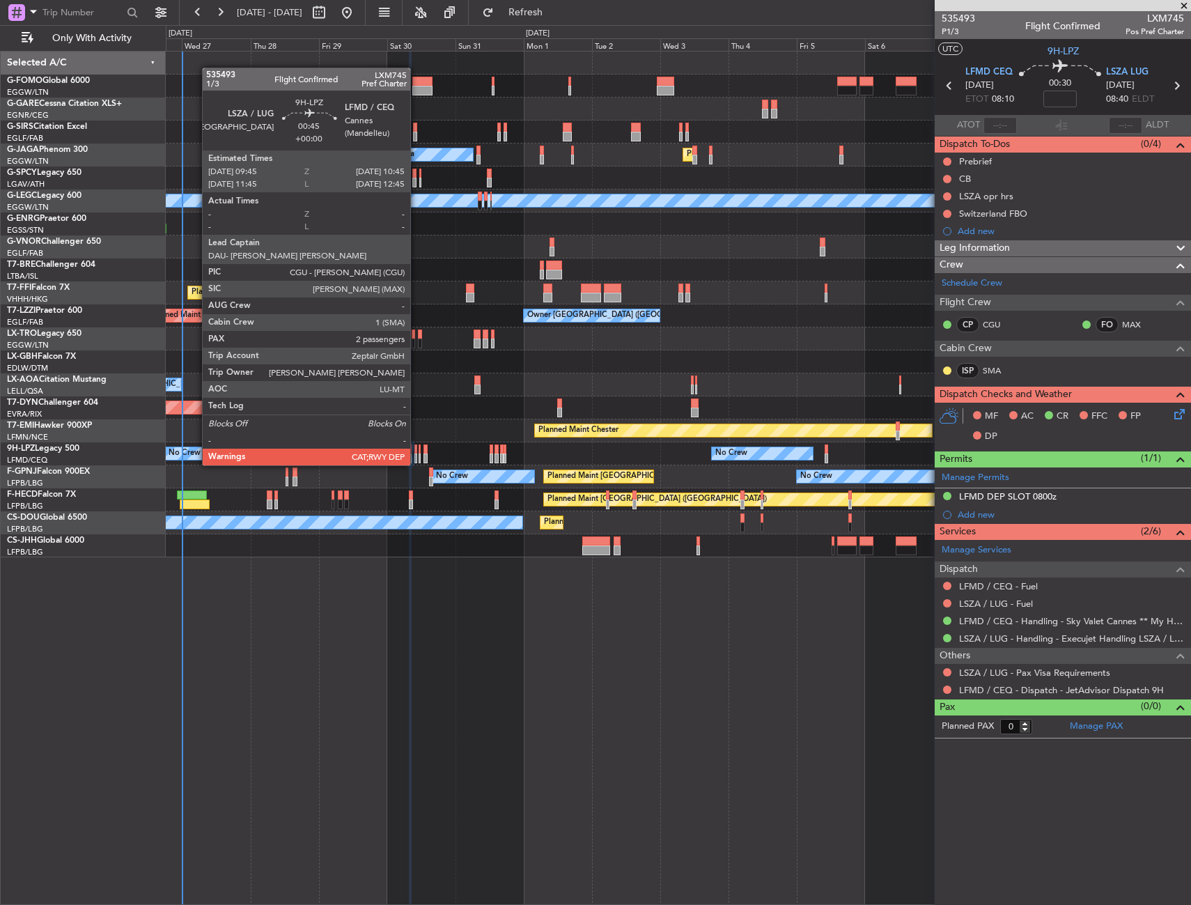
click at [417, 451] on div at bounding box center [415, 449] width 3 height 10
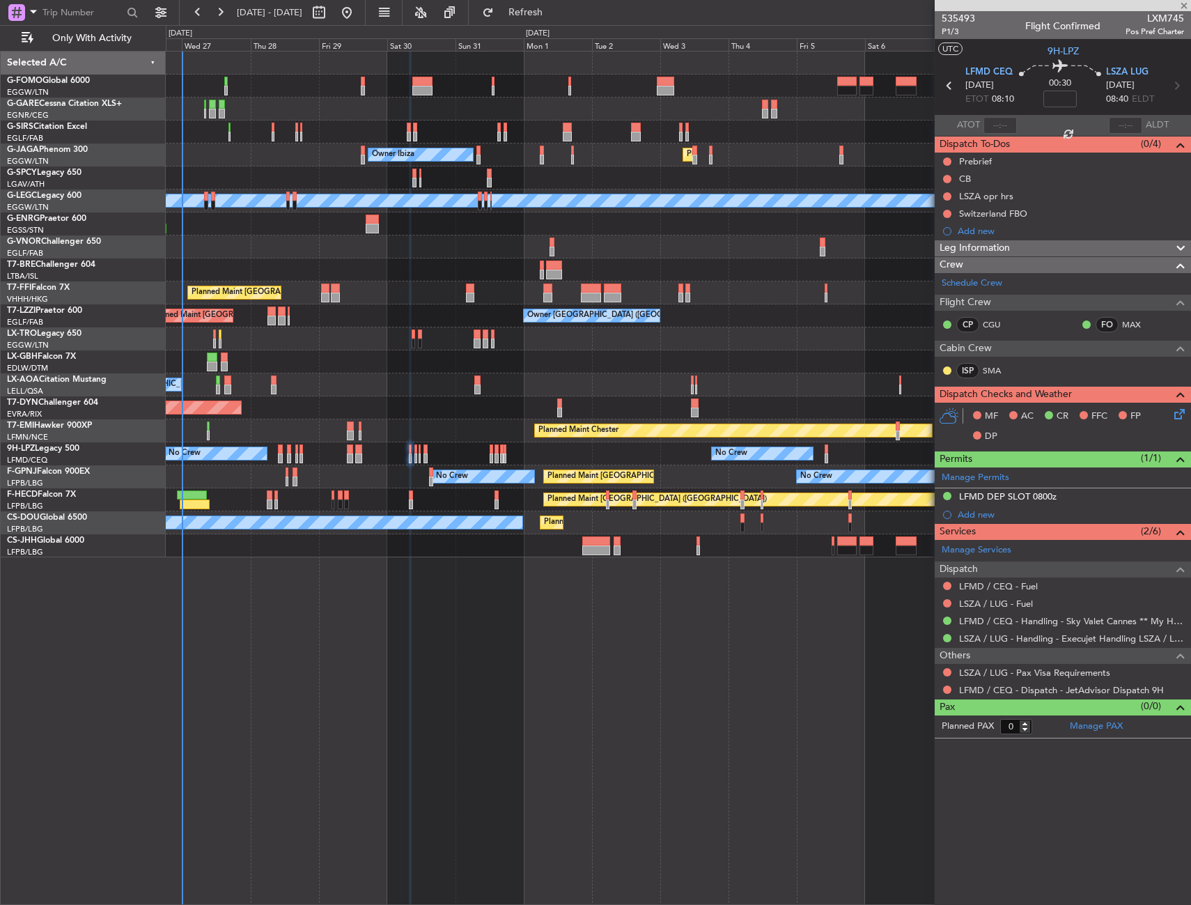
type input "2"
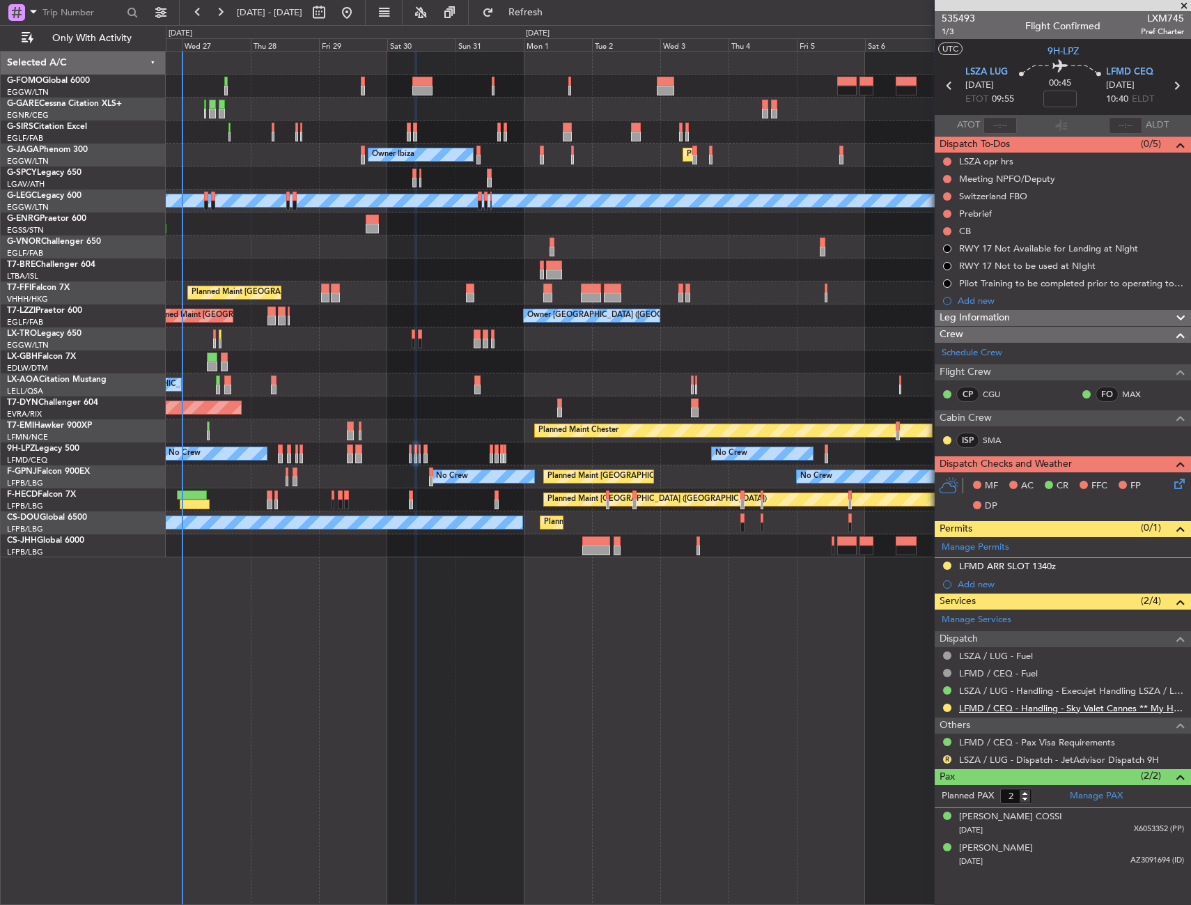
click at [981, 704] on link "LFMD / CEQ - Handling - Sky Valet Cannes ** My Handling**LFMD / CEQ" at bounding box center [1071, 708] width 225 height 12
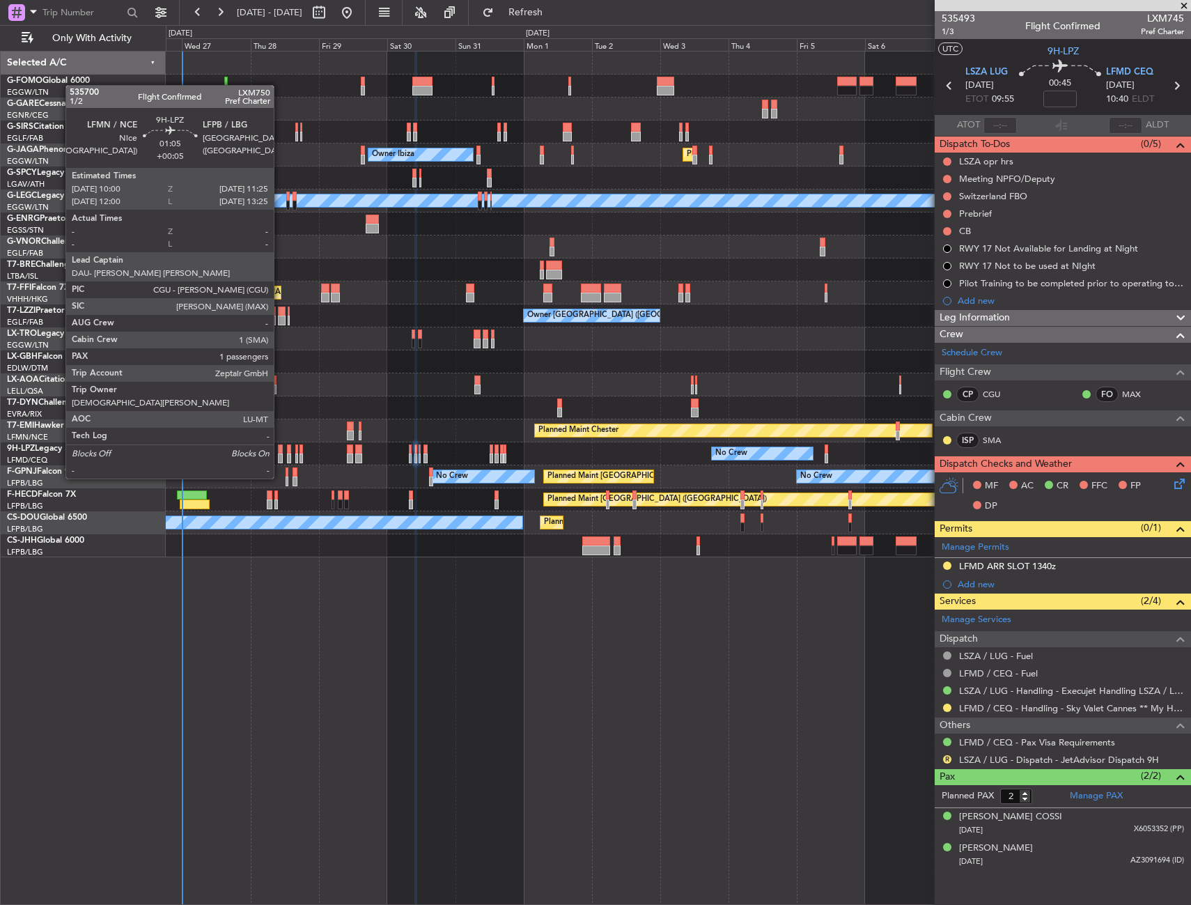
click at [280, 452] on div at bounding box center [280, 449] width 4 height 10
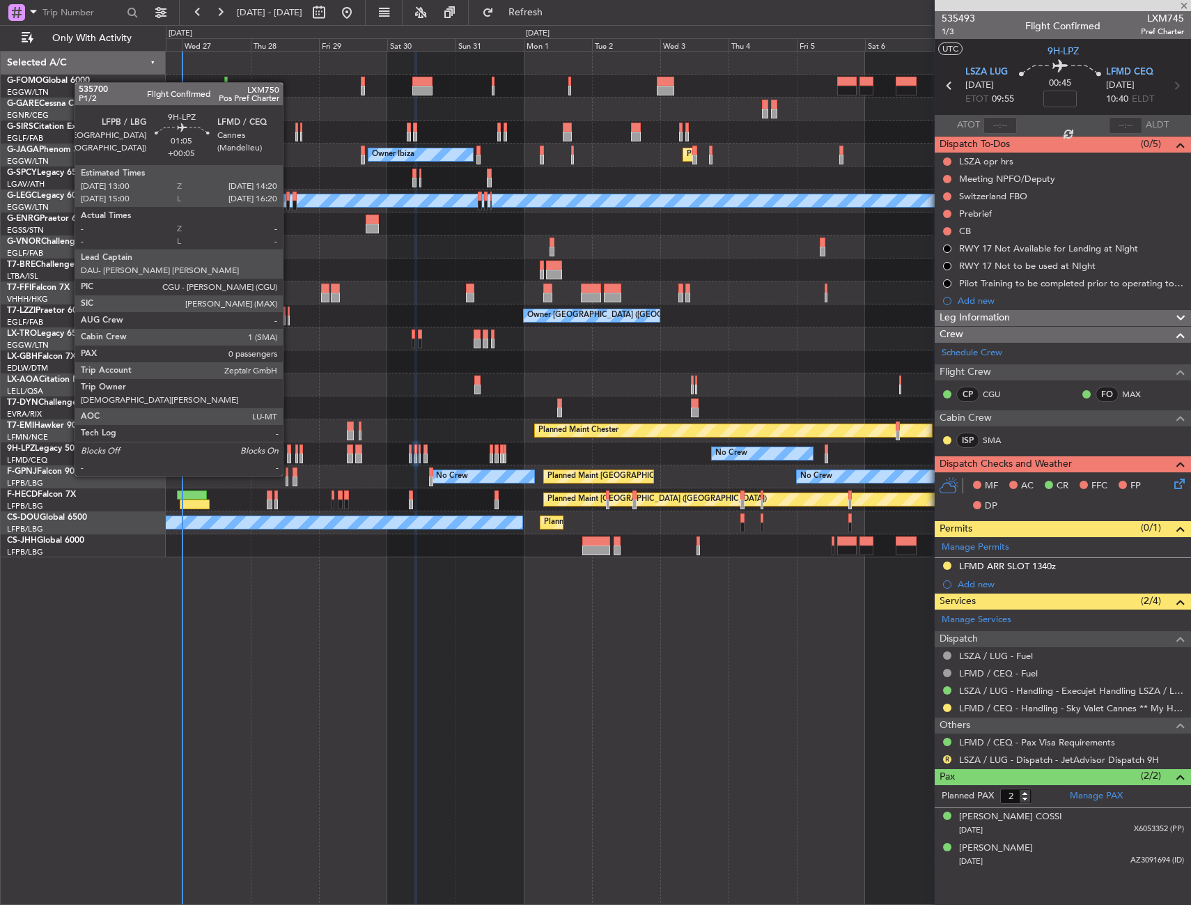
type input "+00:05"
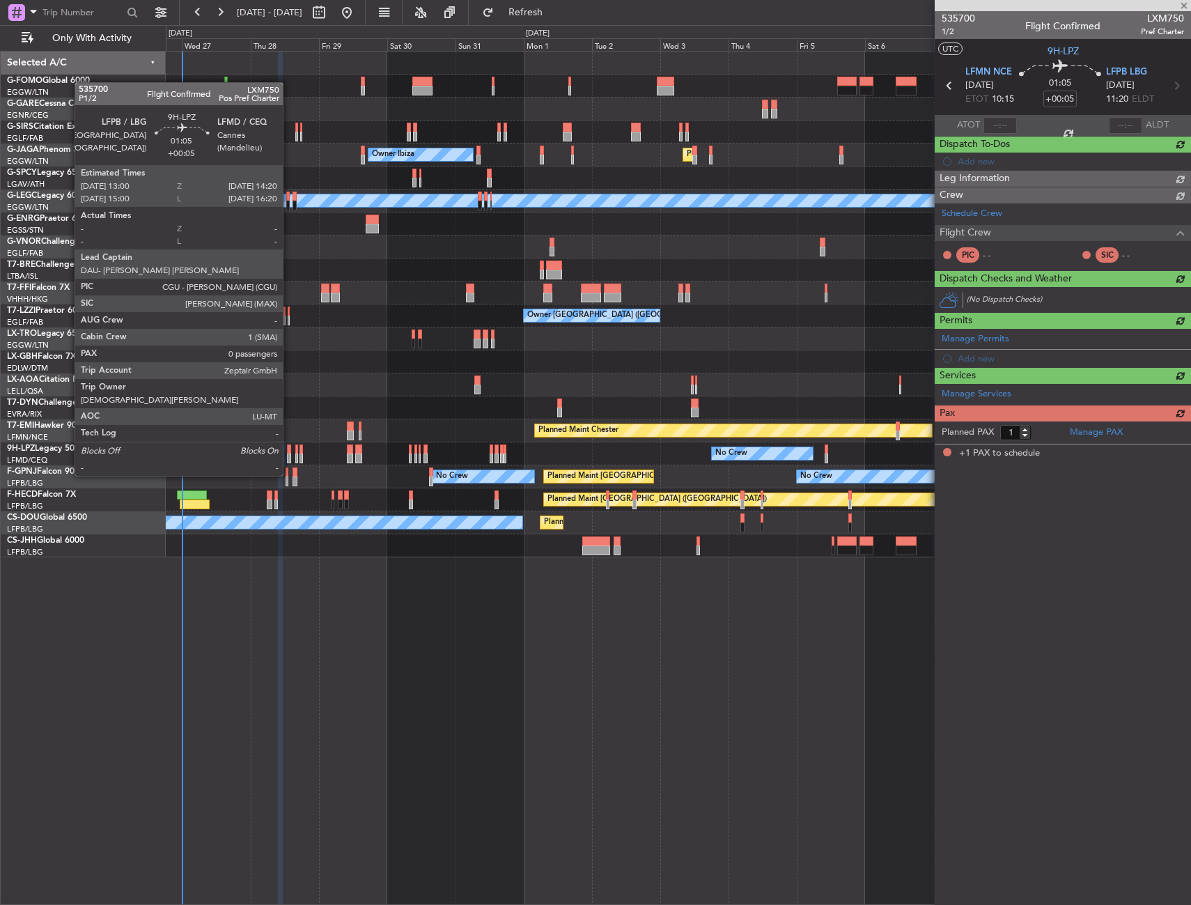
click at [289, 449] on div at bounding box center [289, 449] width 4 height 10
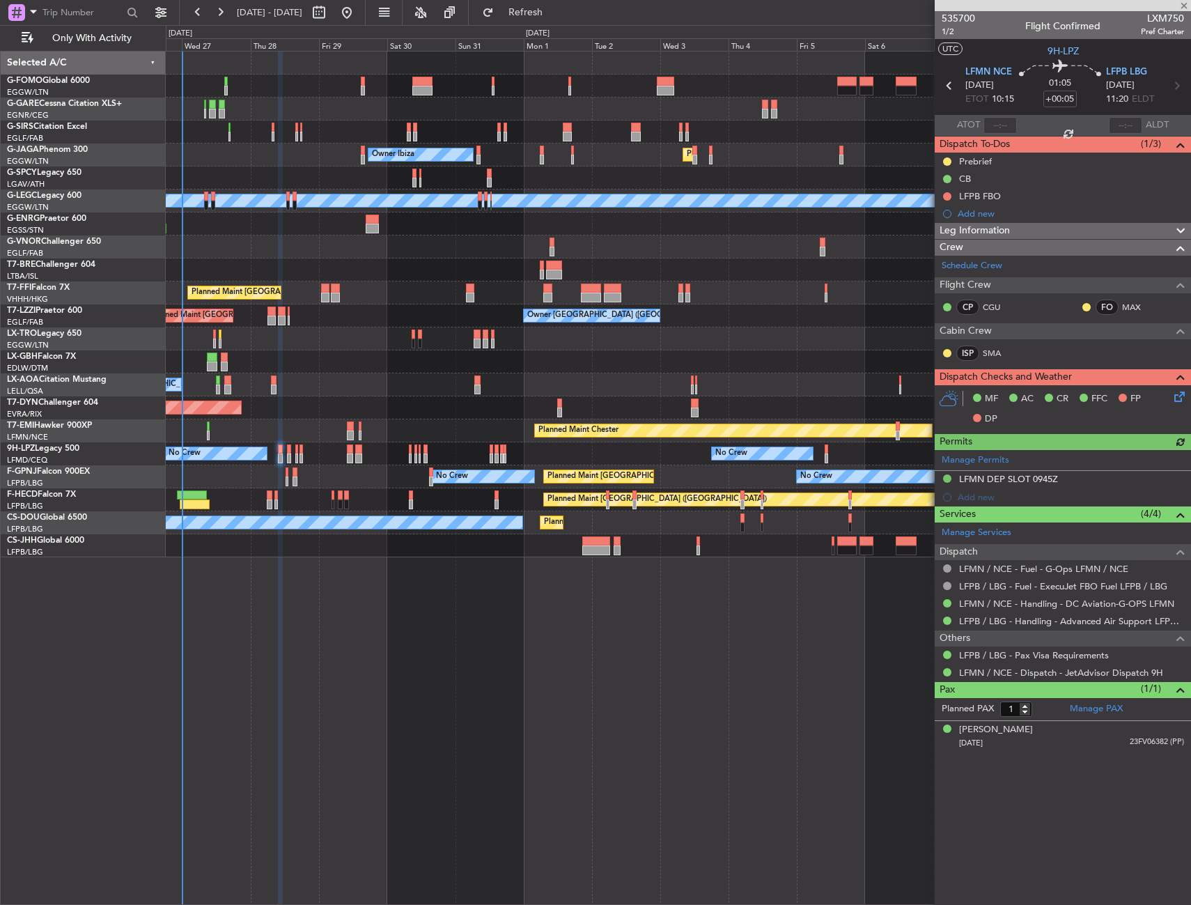
type input "0"
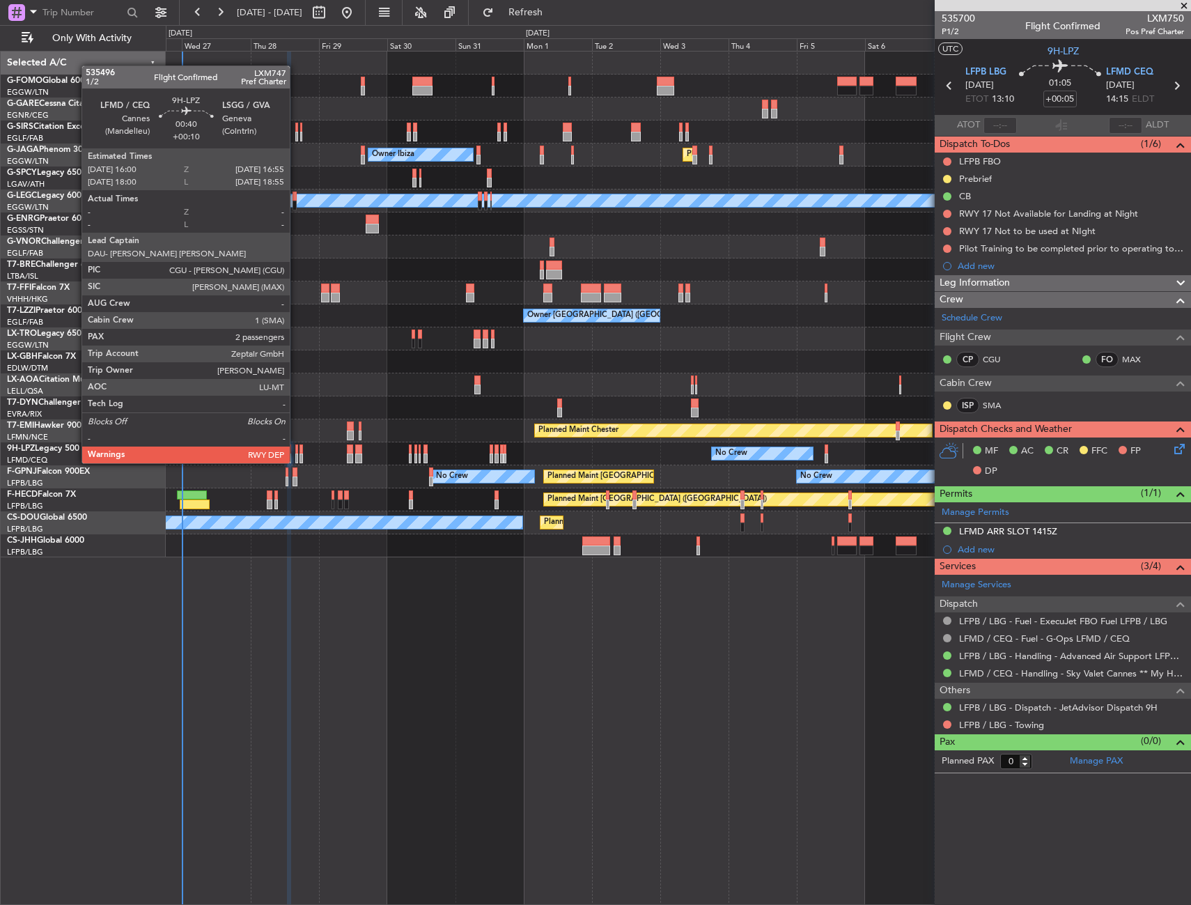
click at [296, 449] on div at bounding box center [296, 449] width 3 height 10
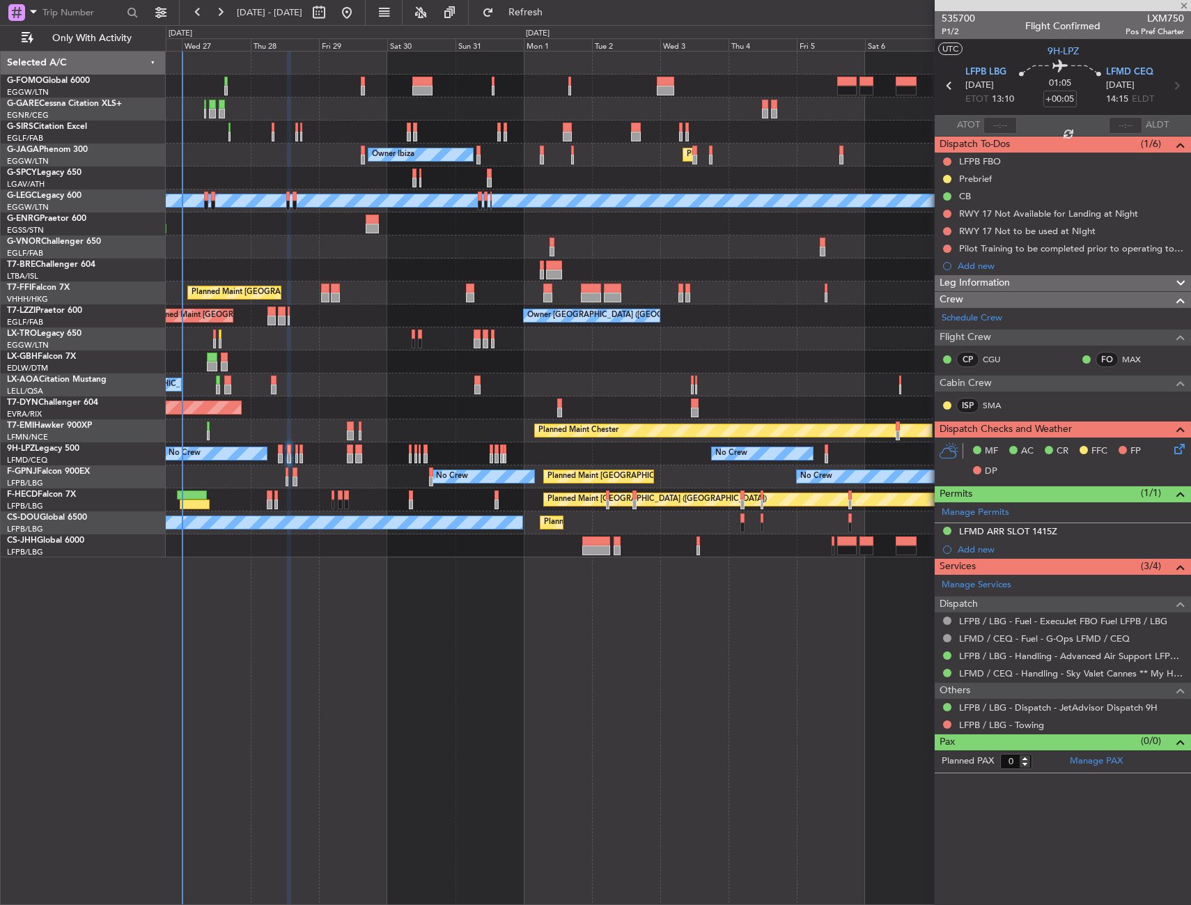
type input "+00:10"
type input "2"
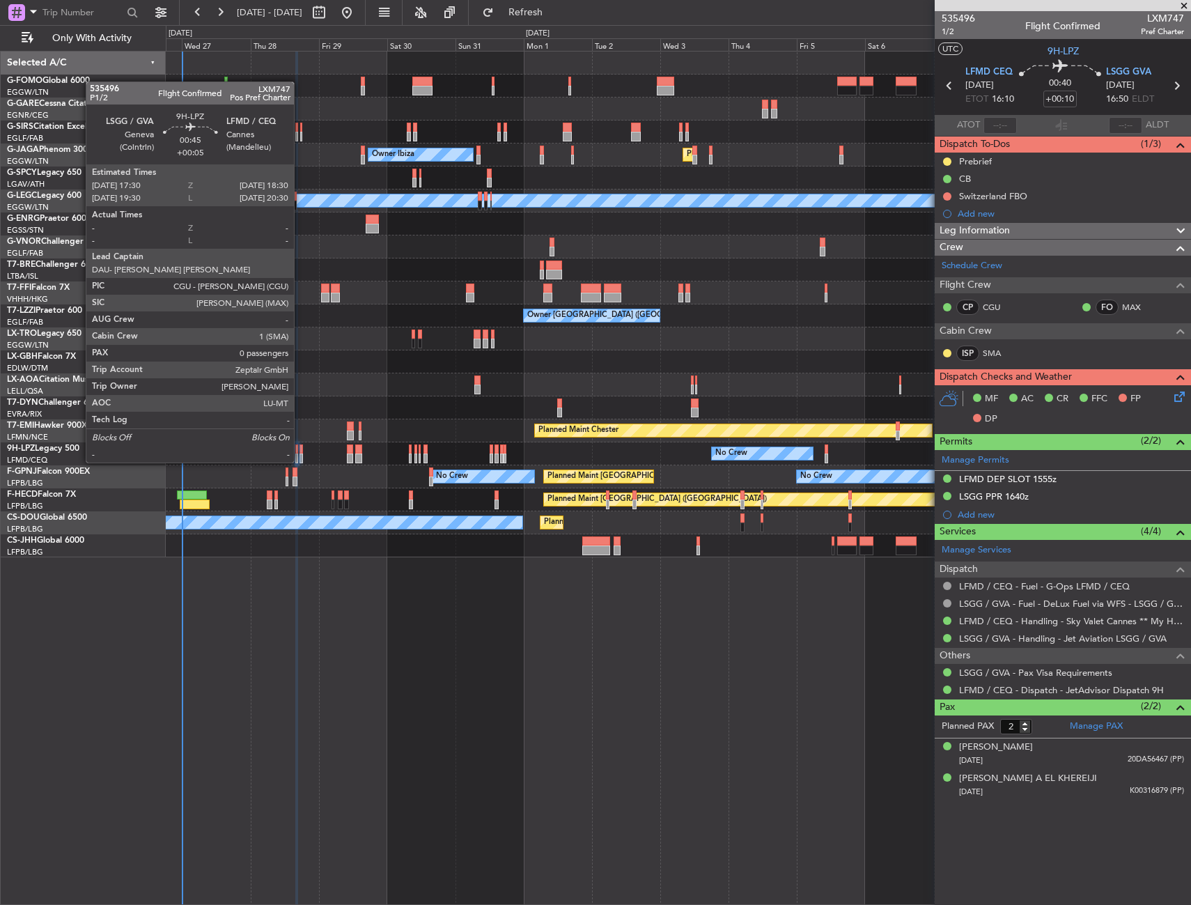
click at [300, 449] on div at bounding box center [301, 449] width 3 height 10
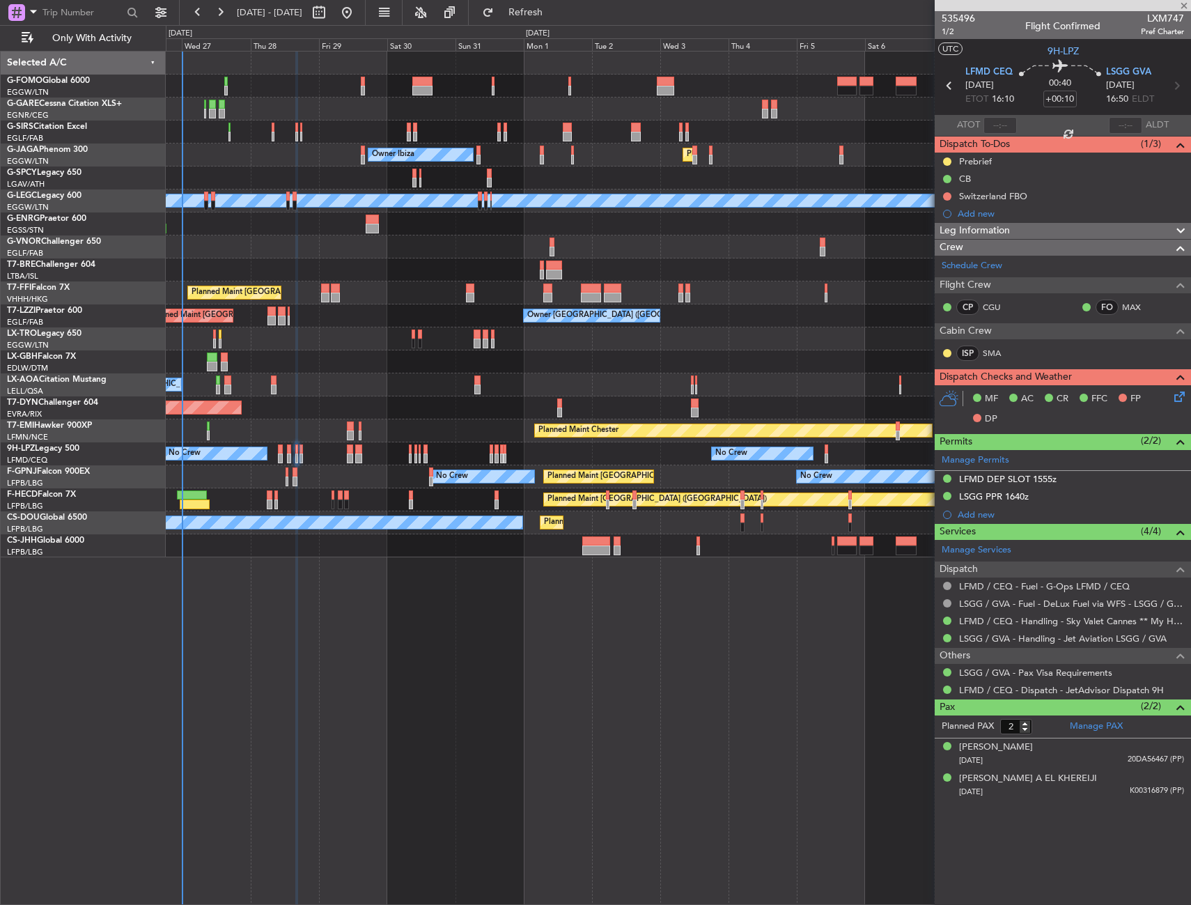
type input "+00:05"
type input "0"
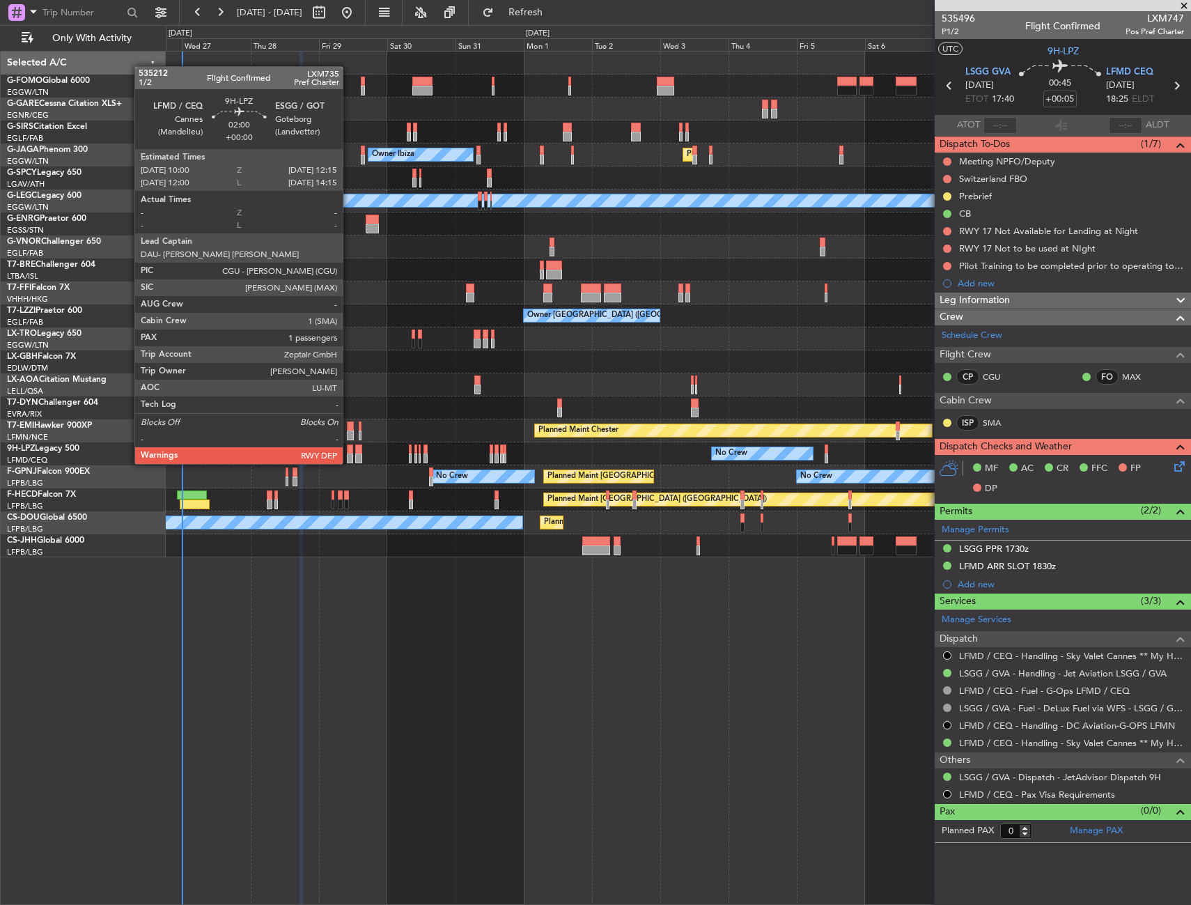
click at [349, 450] on div at bounding box center [350, 449] width 7 height 10
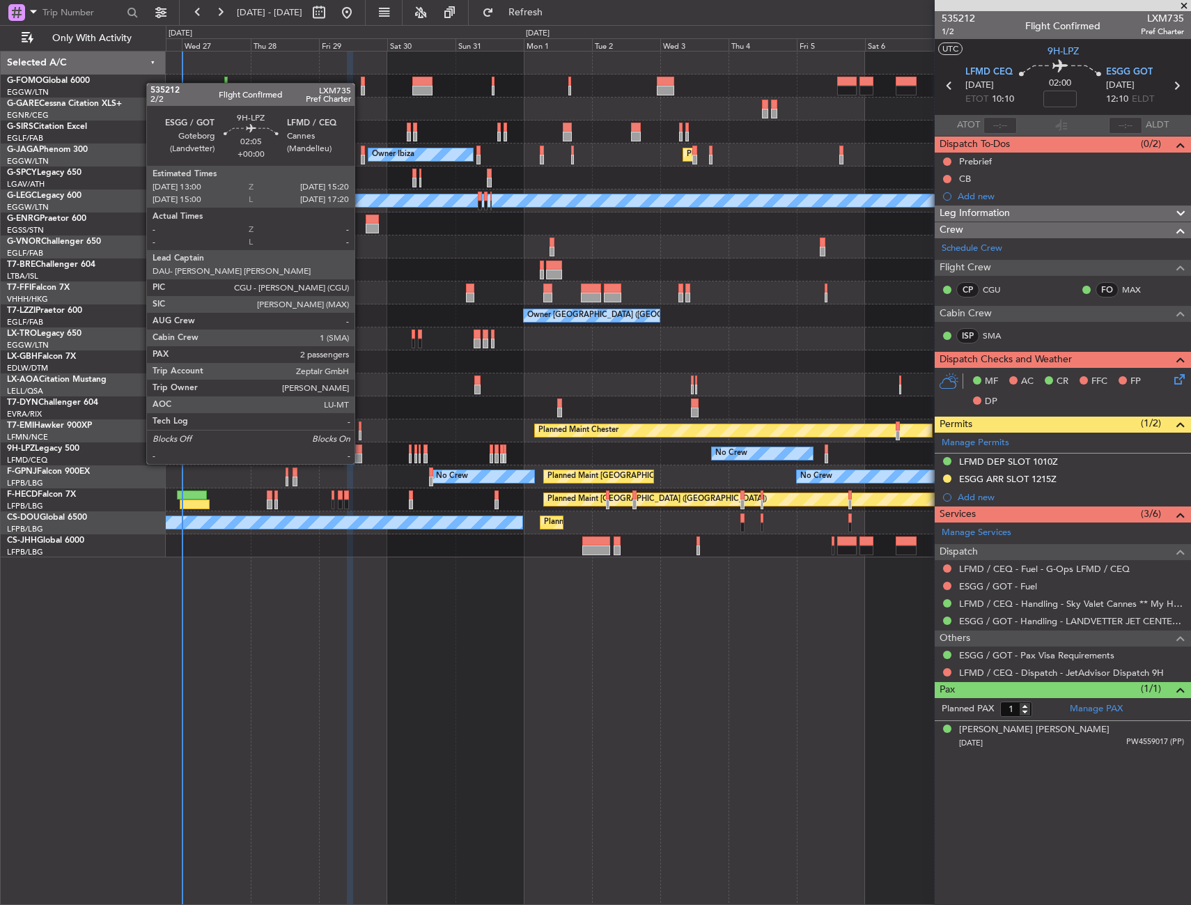
click at [361, 450] on div at bounding box center [358, 449] width 7 height 10
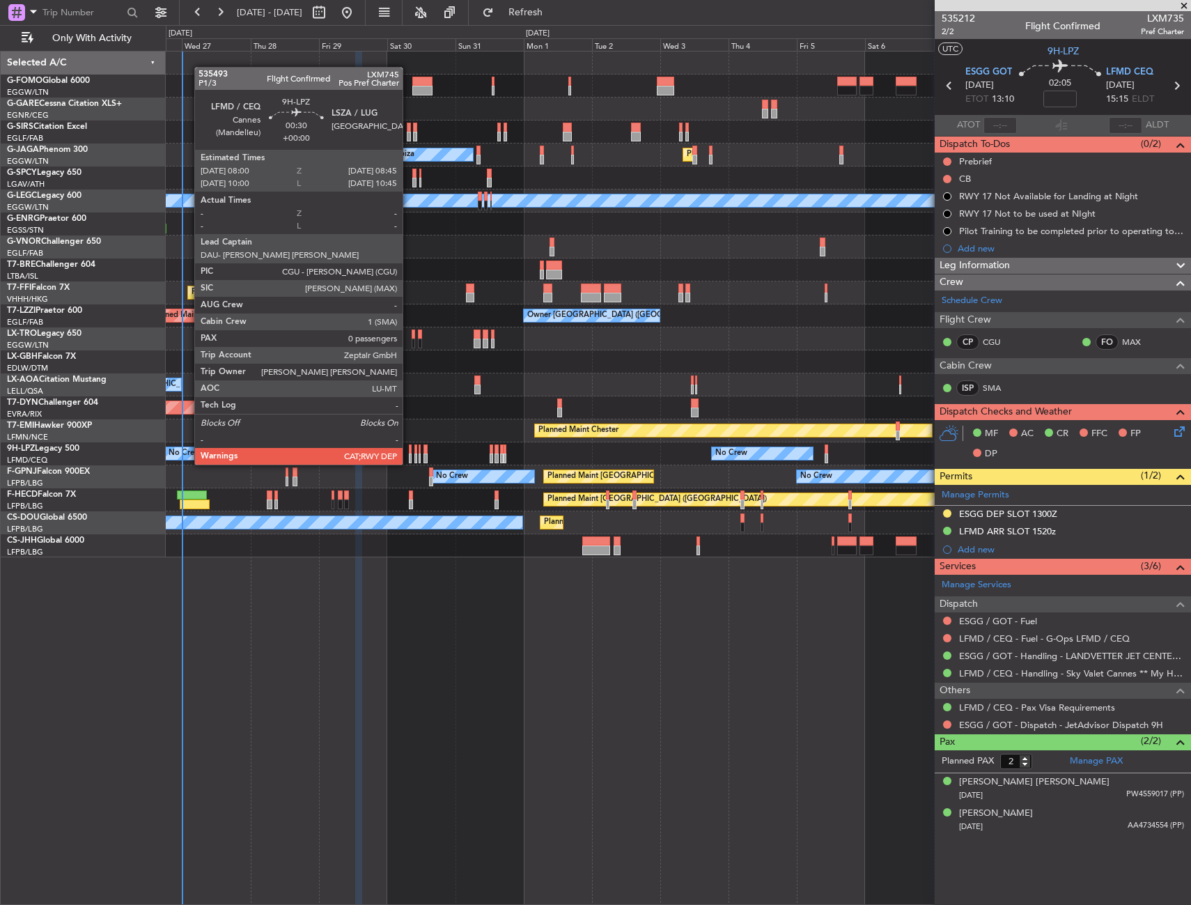
click at [409, 451] on div at bounding box center [410, 449] width 3 height 10
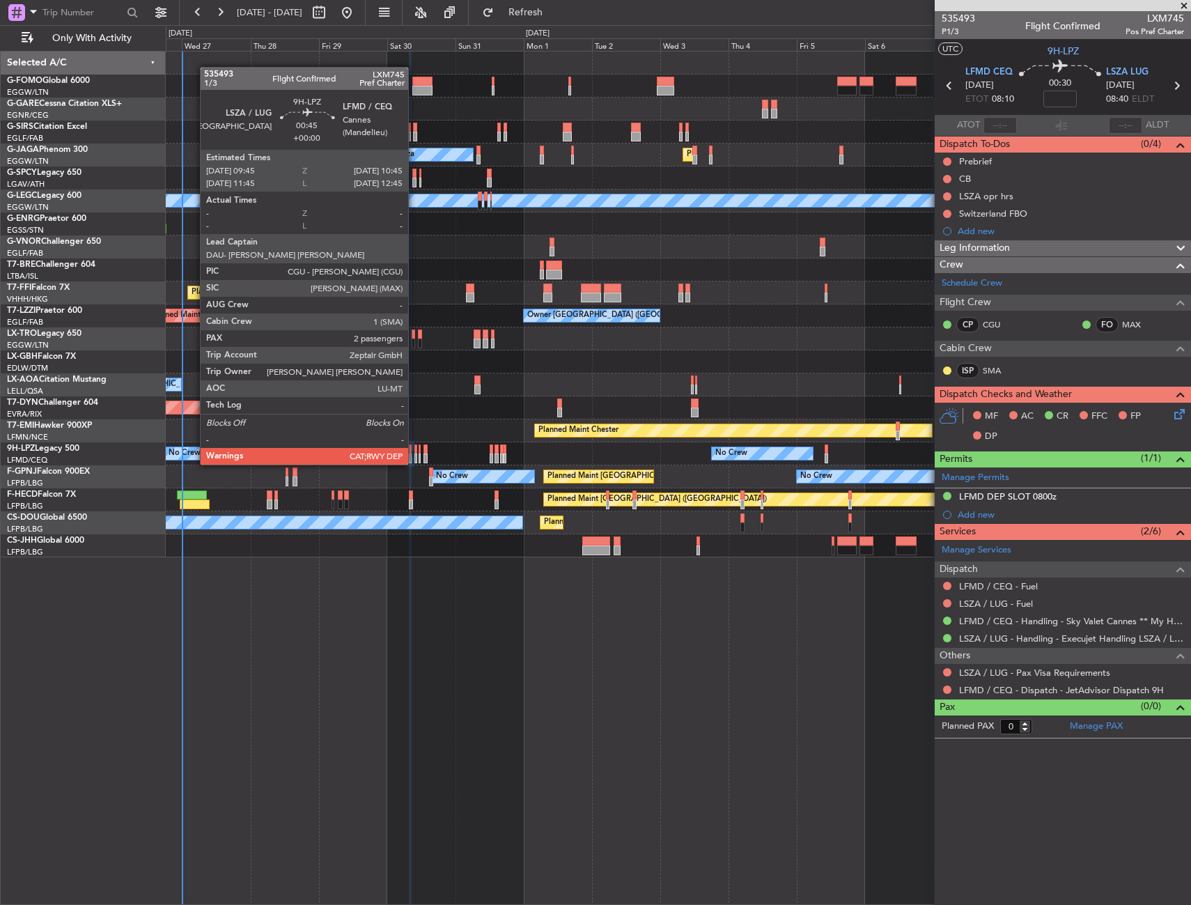
click at [414, 451] on div at bounding box center [415, 449] width 3 height 10
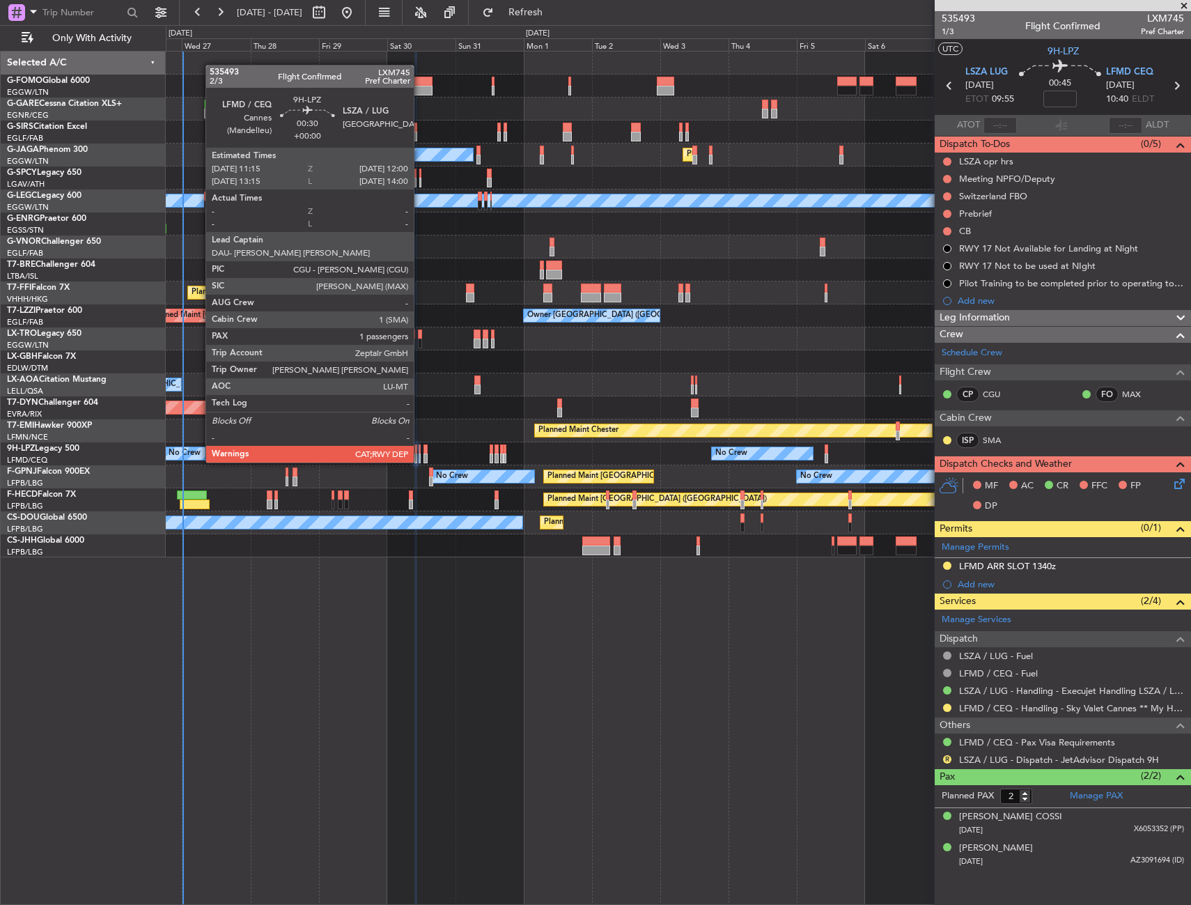
click at [420, 449] on div at bounding box center [420, 449] width 3 height 10
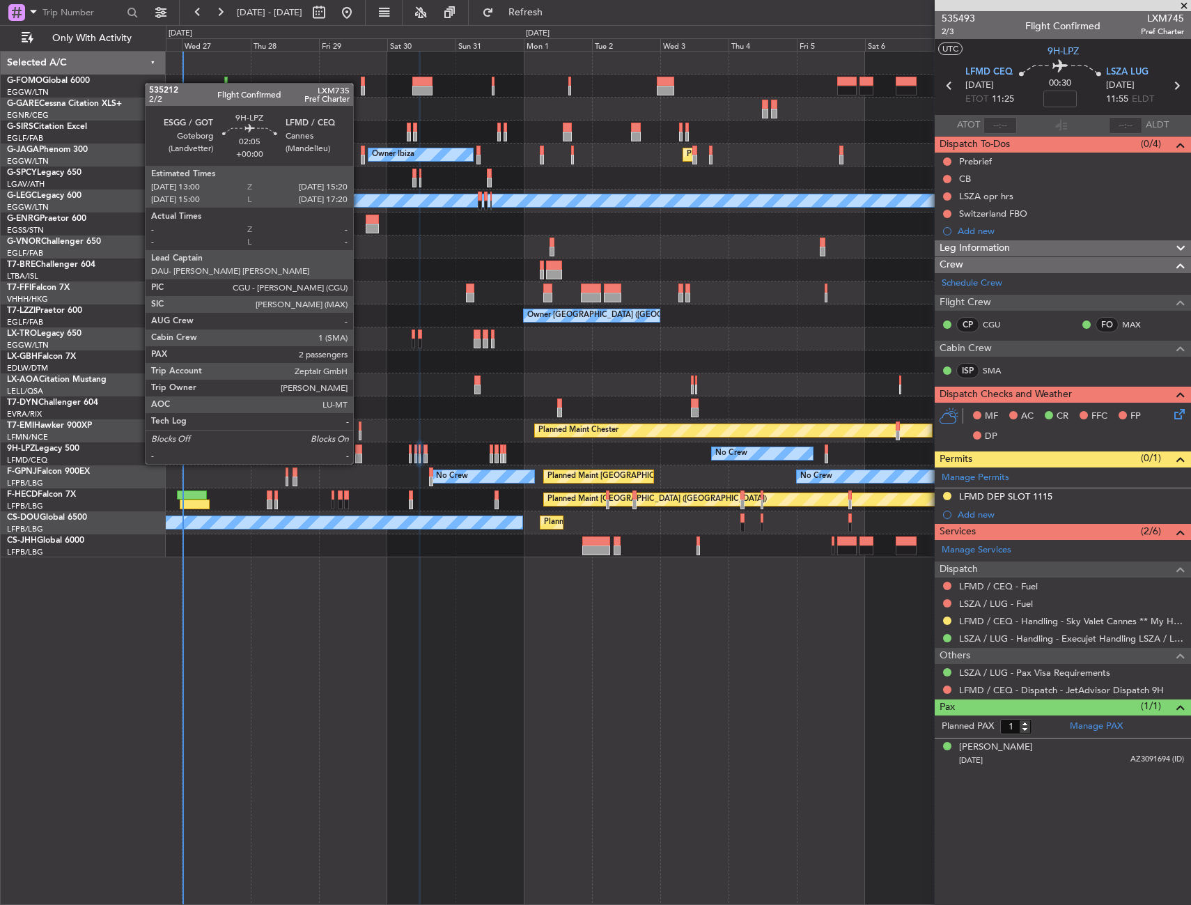
click at [359, 450] on div at bounding box center [358, 449] width 7 height 10
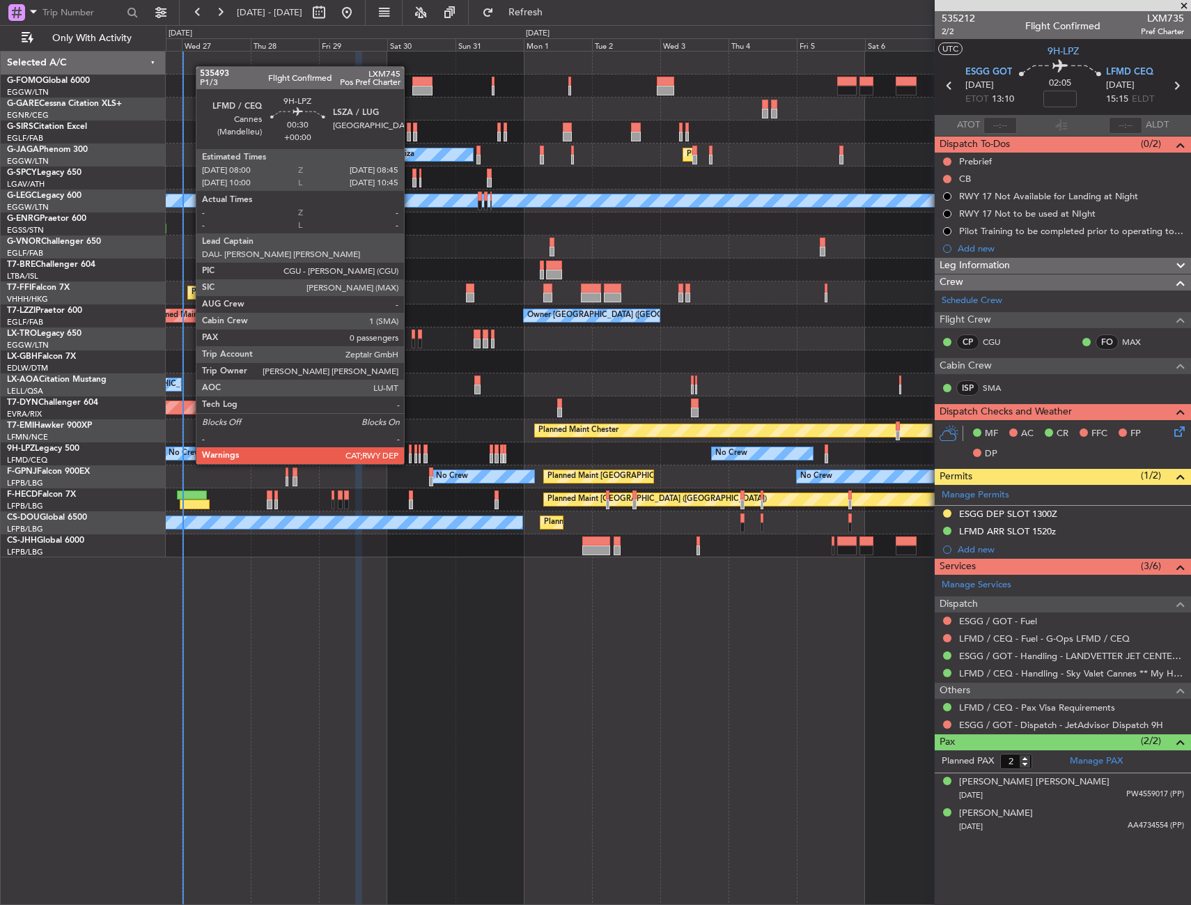
click at [410, 450] on div at bounding box center [410, 449] width 3 height 10
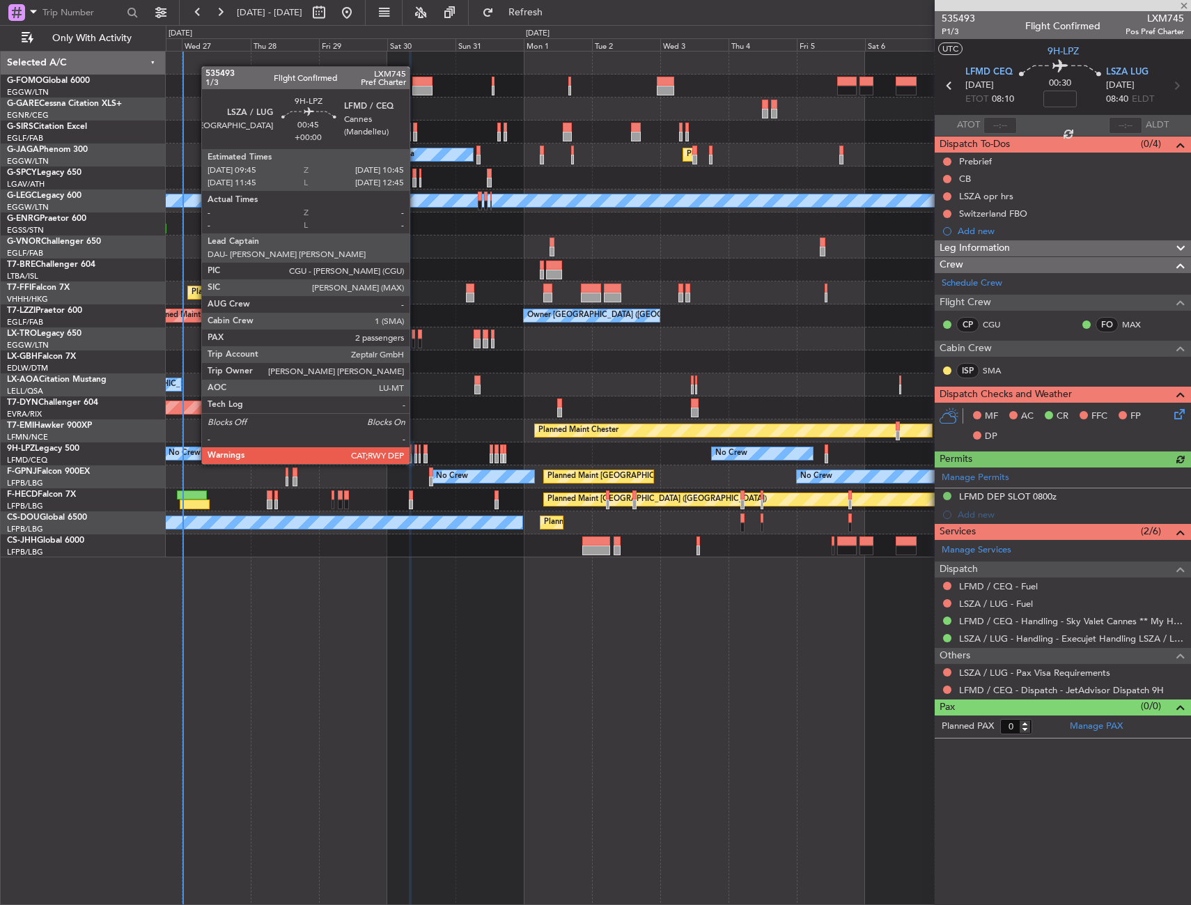
click at [416, 450] on div at bounding box center [415, 449] width 3 height 10
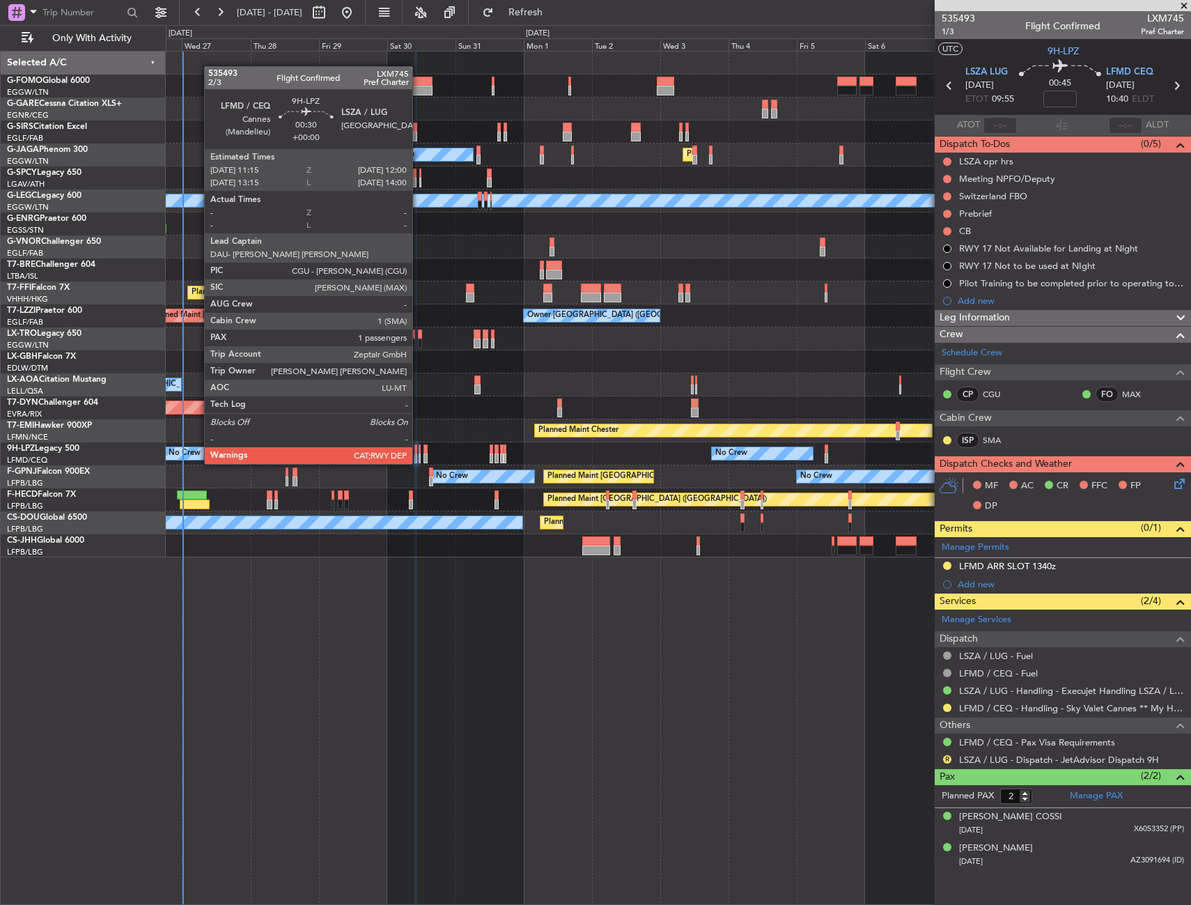
click at [419, 450] on div at bounding box center [420, 449] width 3 height 10
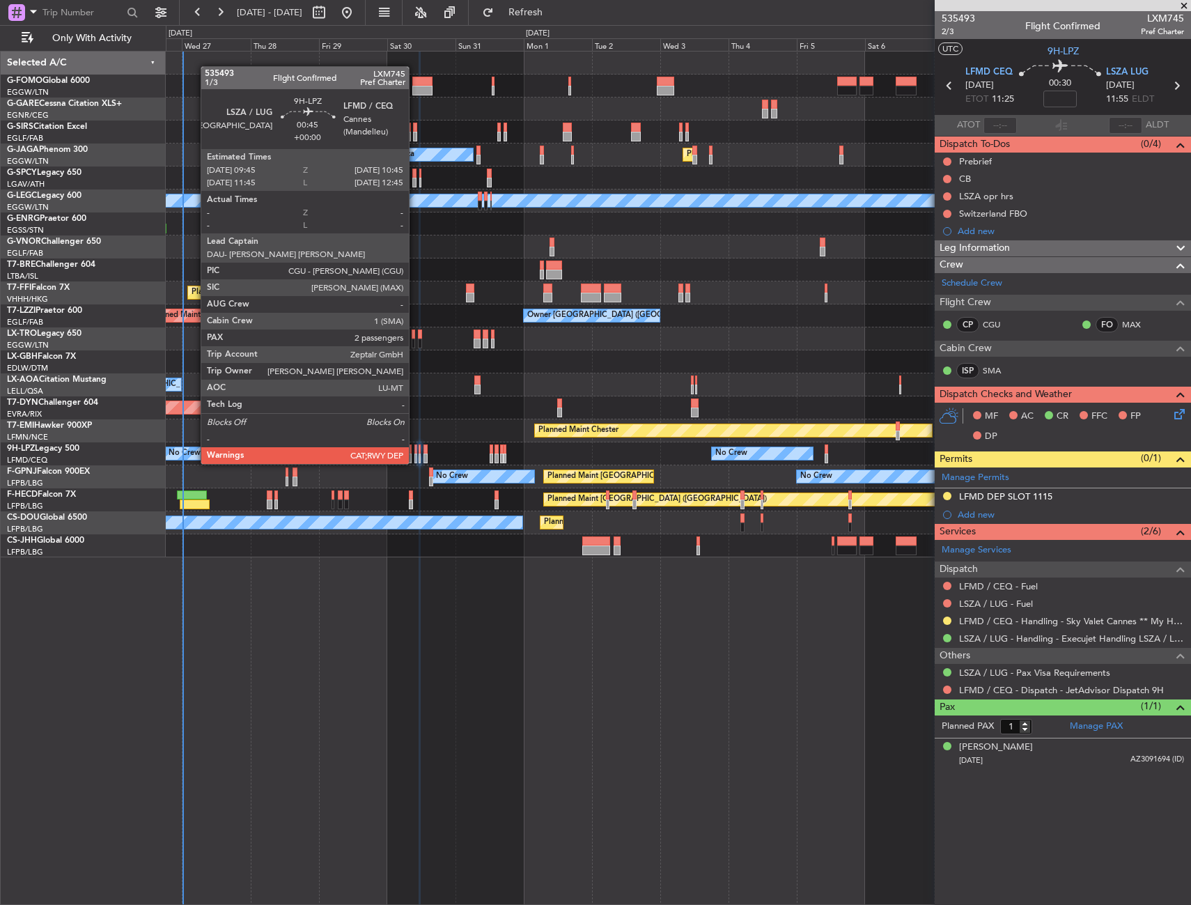
click at [415, 450] on div at bounding box center [415, 449] width 3 height 10
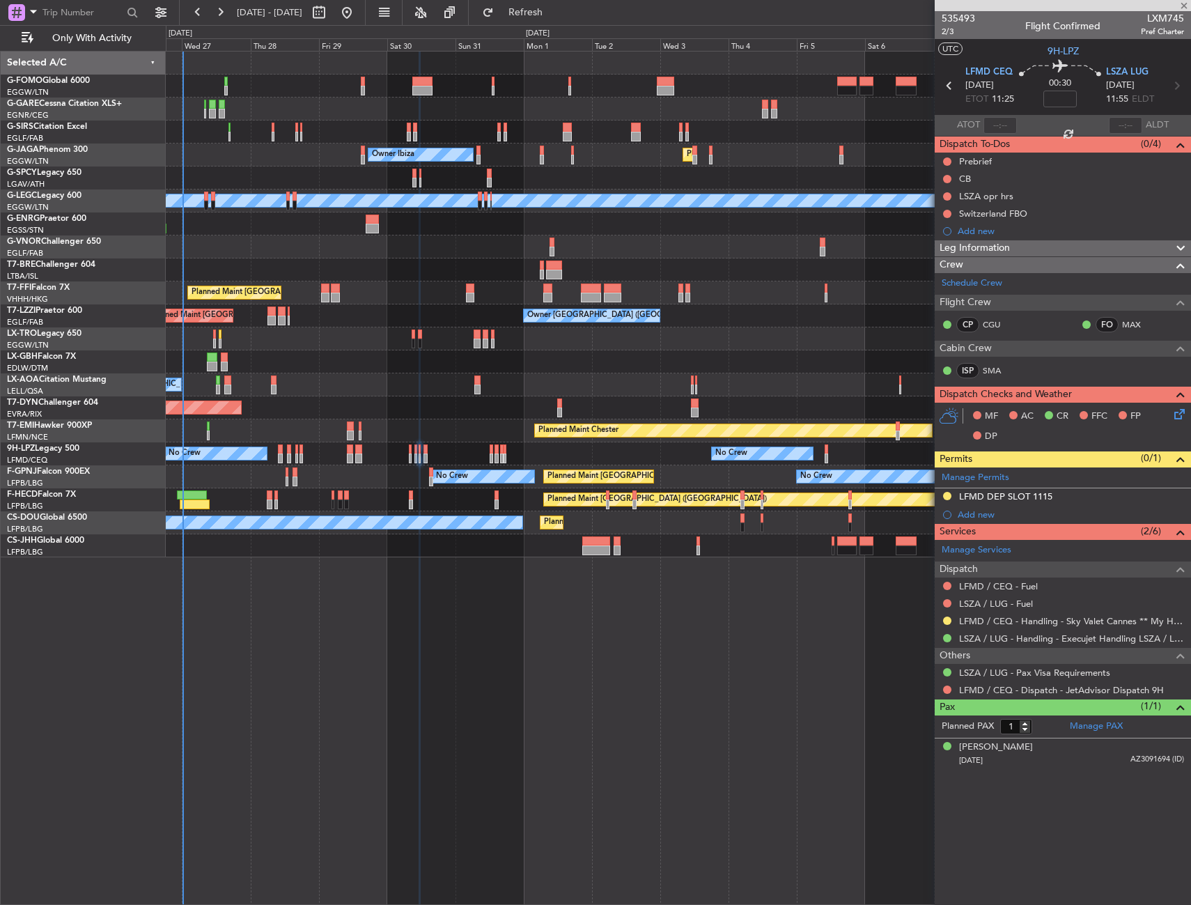
type input "2"
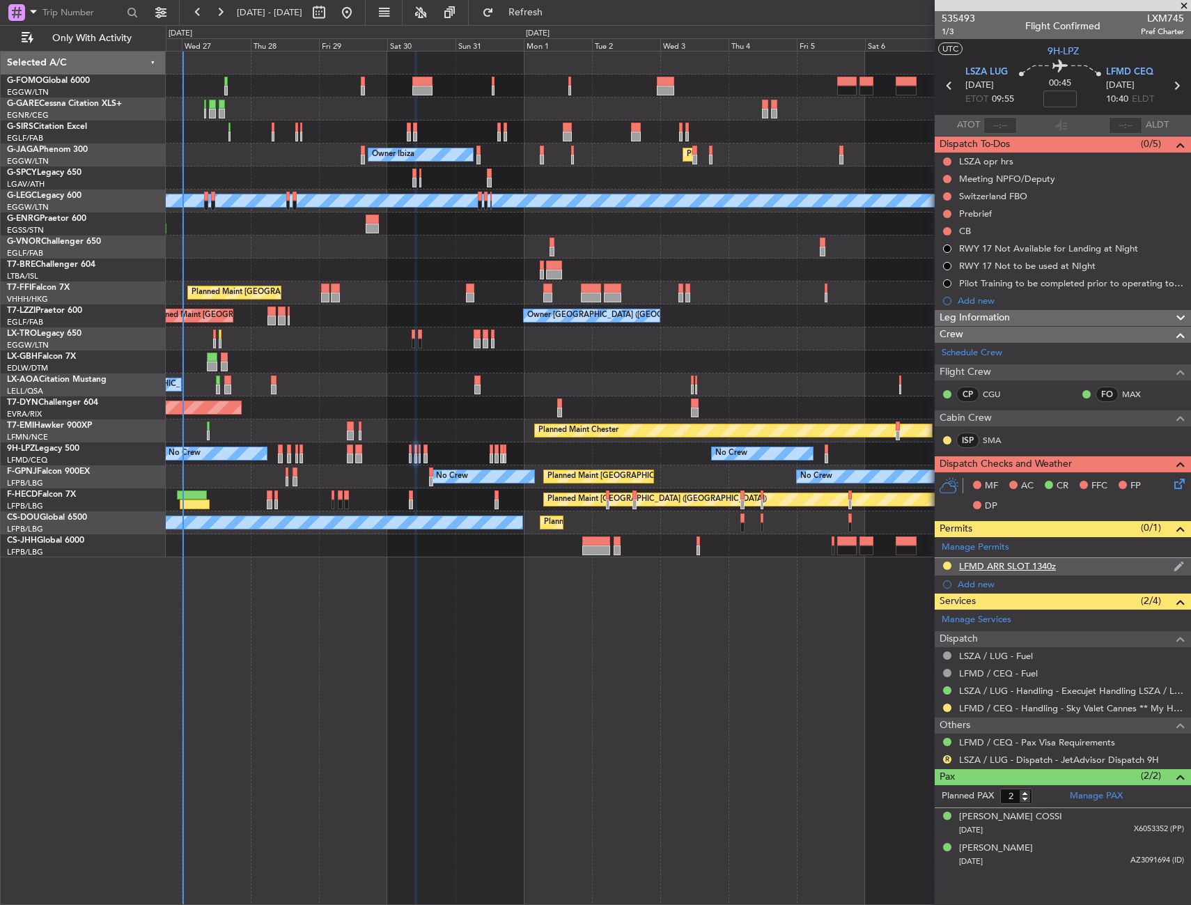
click at [1094, 564] on div "LFMD ARR SLOT 1340z" at bounding box center [1063, 566] width 256 height 17
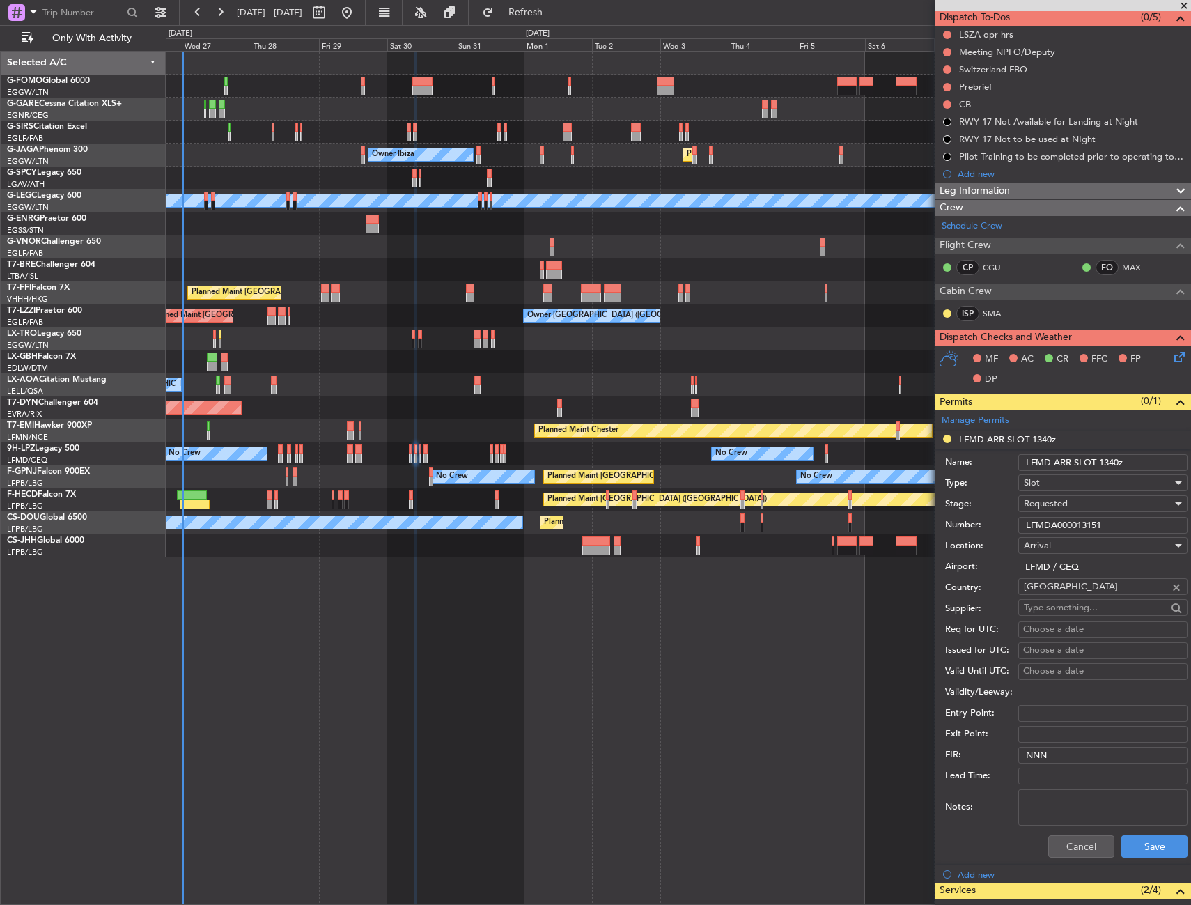
scroll to position [139, 0]
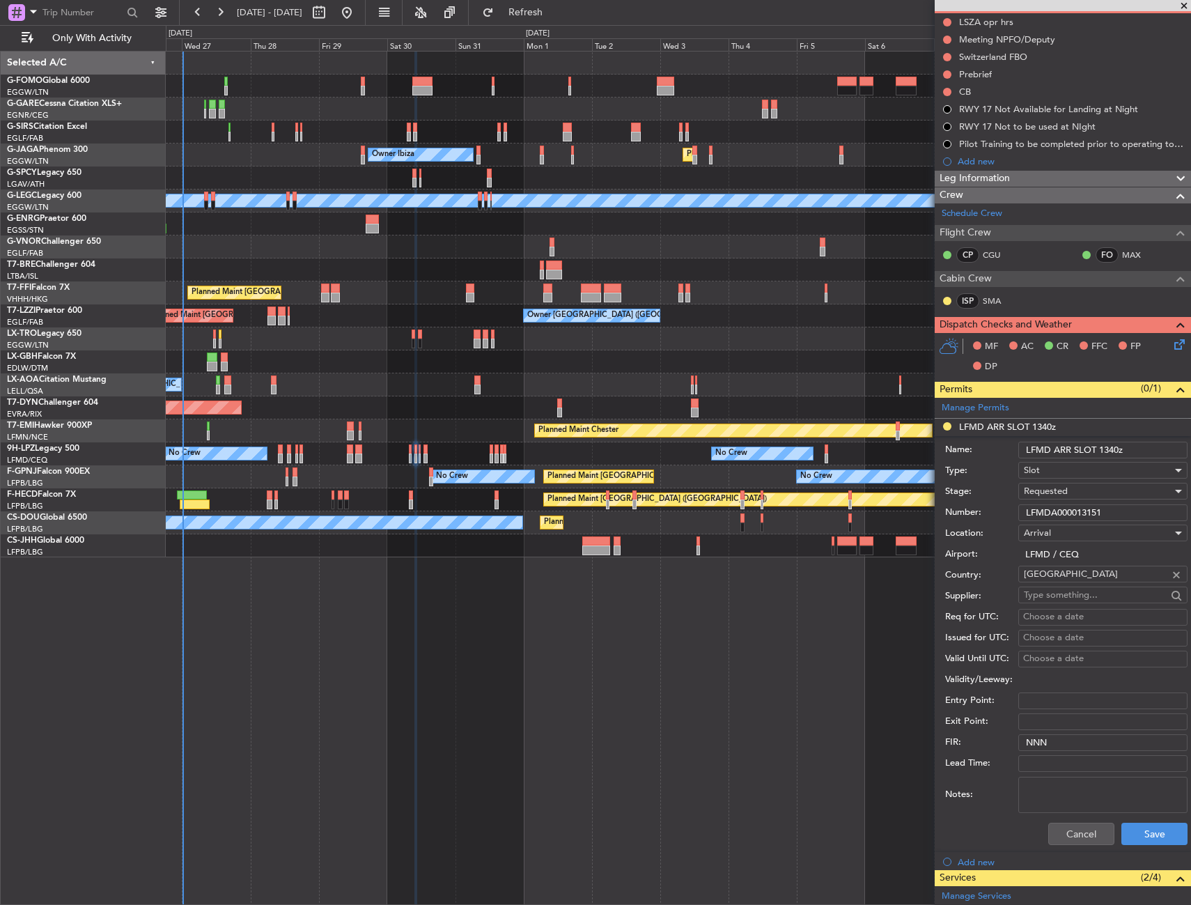
click at [1111, 446] on input "LFMD ARR SLOT 1340z" at bounding box center [1102, 450] width 169 height 17
type input "LFMD ARR SLOT 1040z"
click at [1153, 828] on button "Save" at bounding box center [1154, 834] width 66 height 22
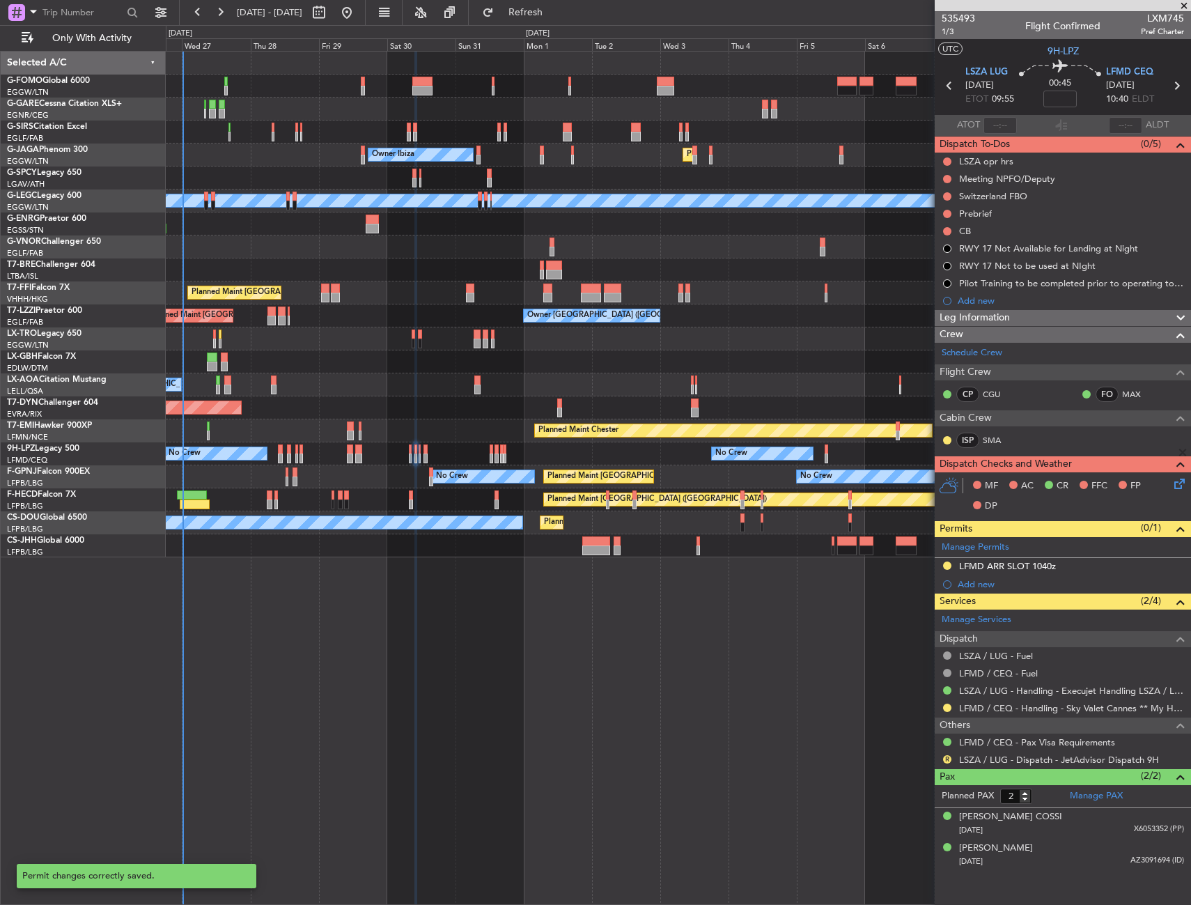
scroll to position [0, 0]
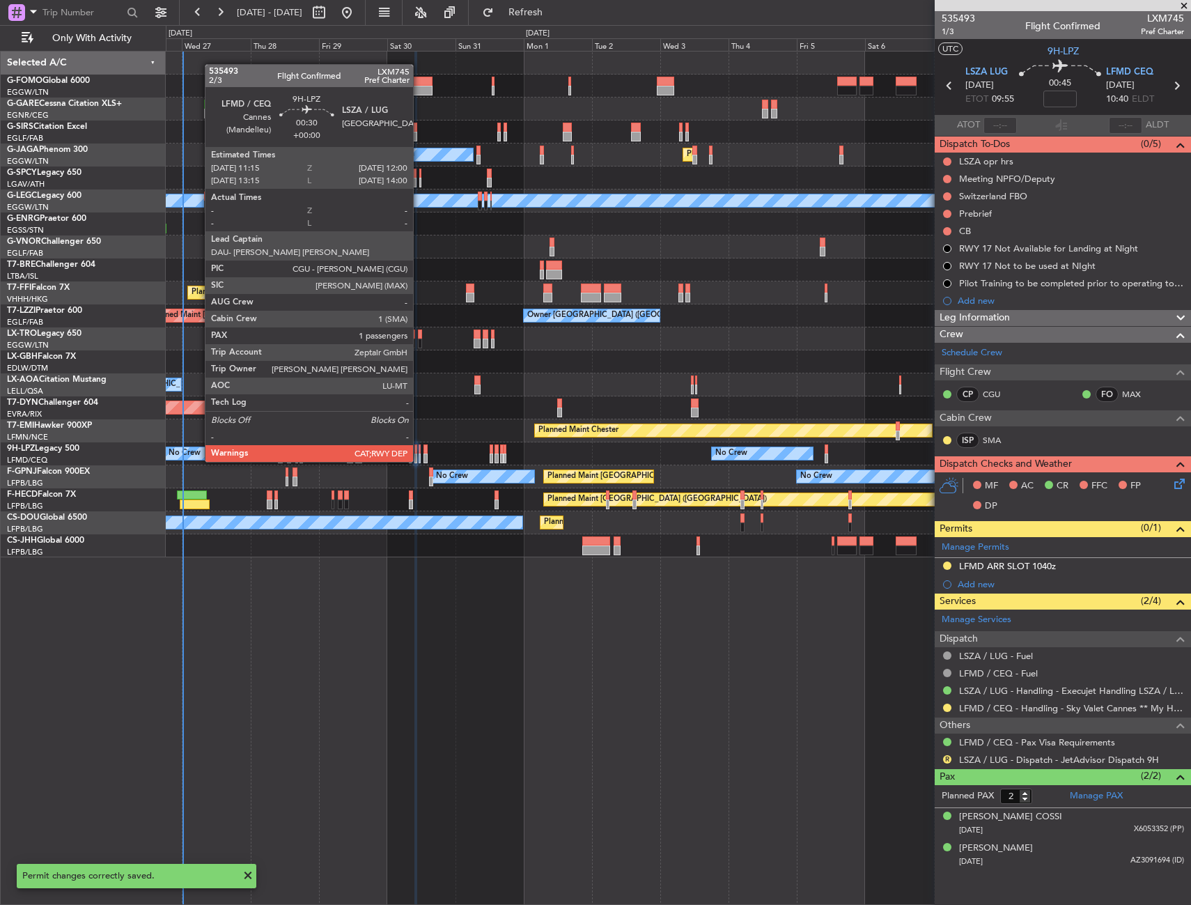
click at [419, 448] on div at bounding box center [420, 449] width 3 height 10
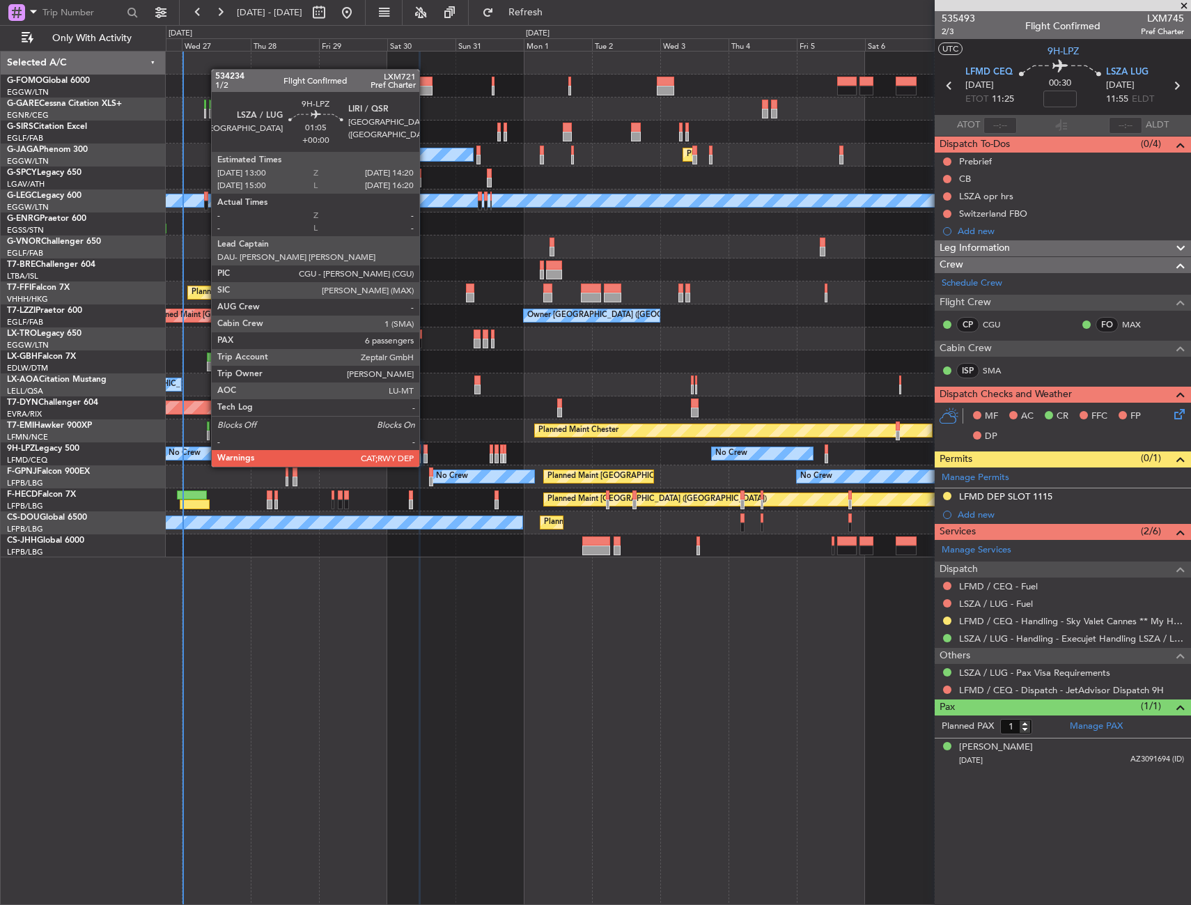
click at [426, 453] on div at bounding box center [426, 449] width 4 height 10
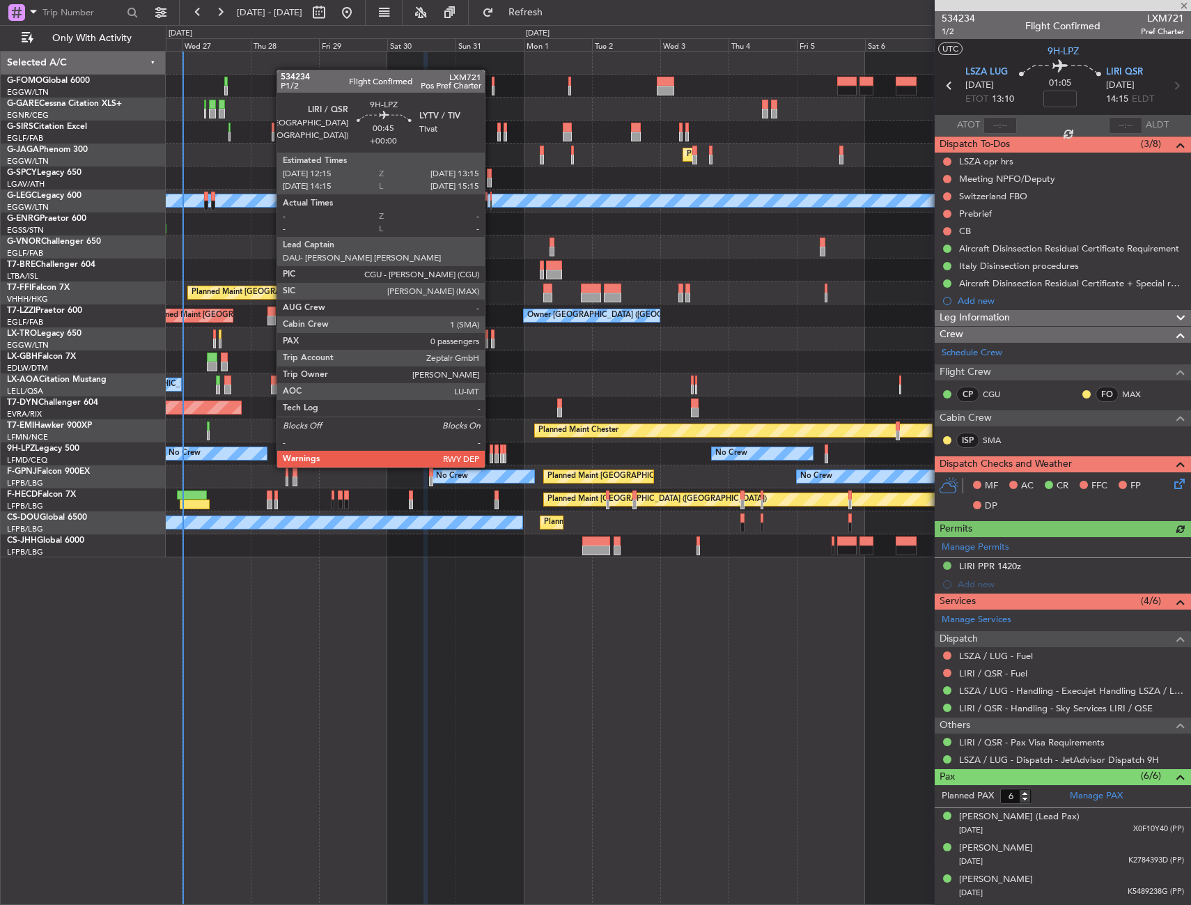
click at [491, 453] on div at bounding box center [491, 458] width 3 height 10
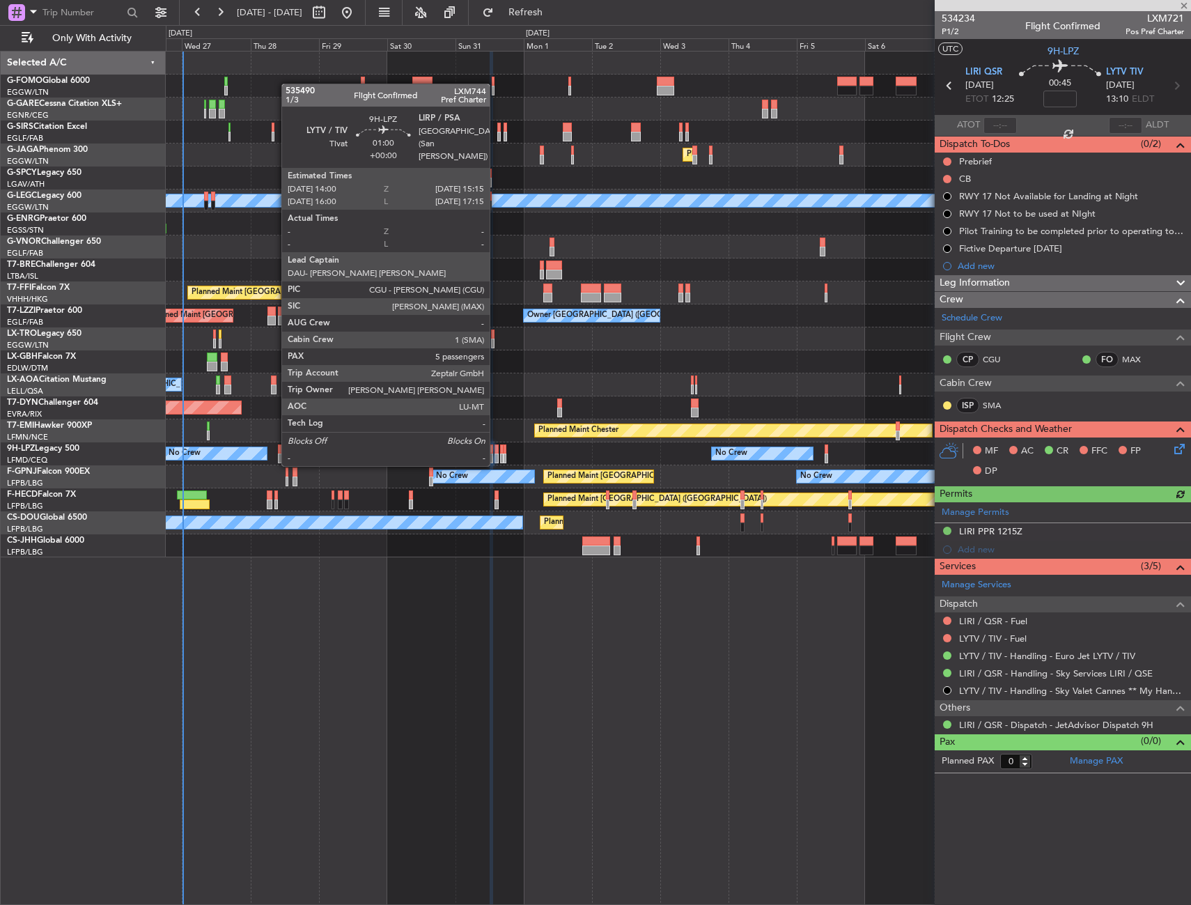
click at [496, 451] on div at bounding box center [497, 449] width 4 height 10
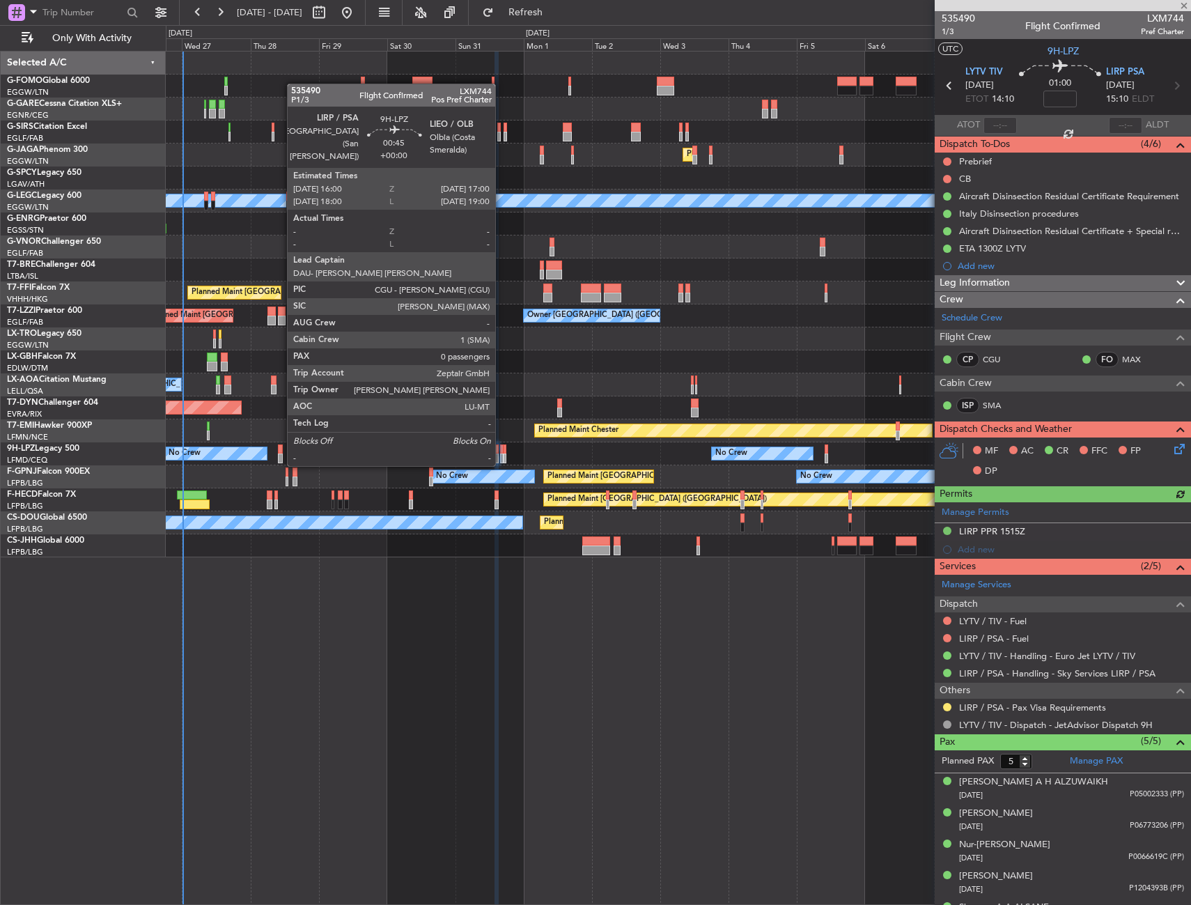
click at [502, 451] on div at bounding box center [501, 449] width 3 height 10
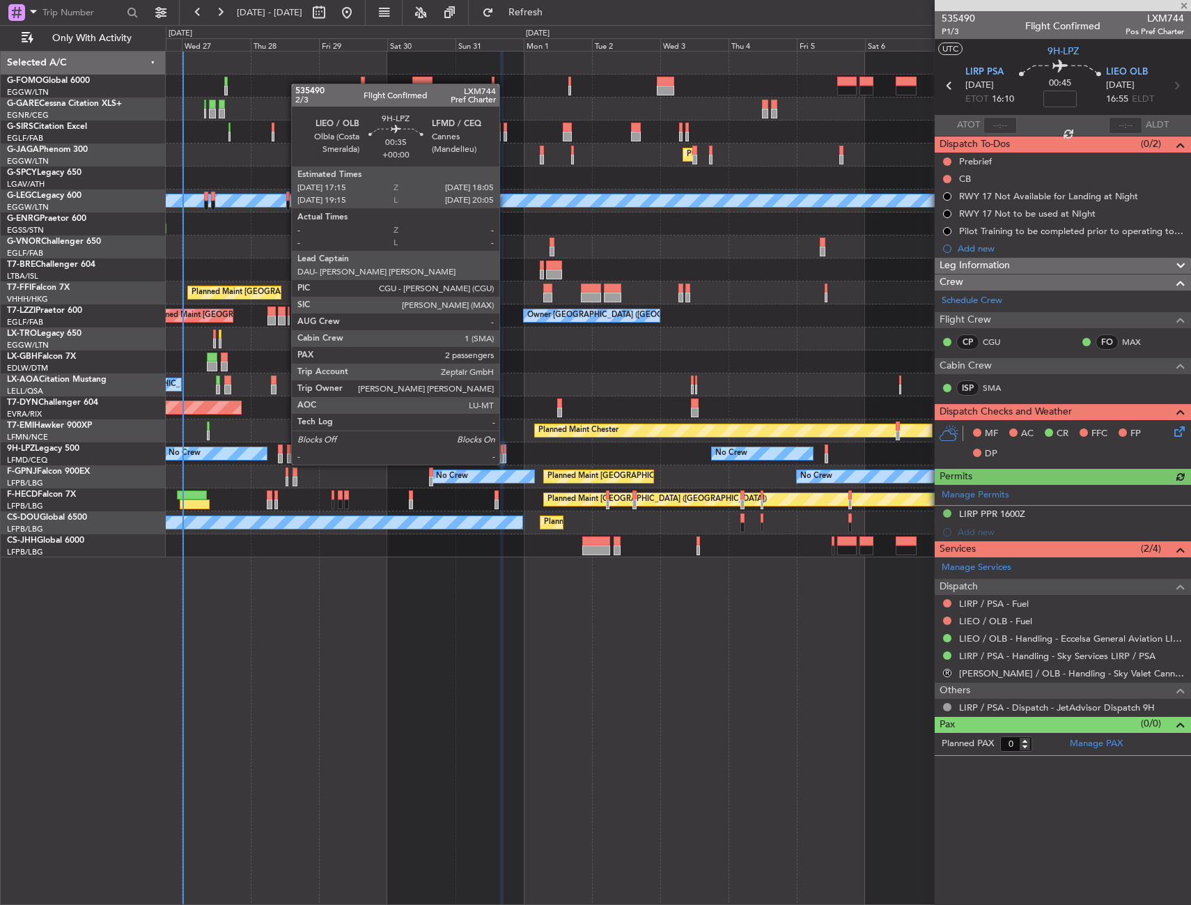
click at [506, 451] on div at bounding box center [505, 449] width 3 height 10
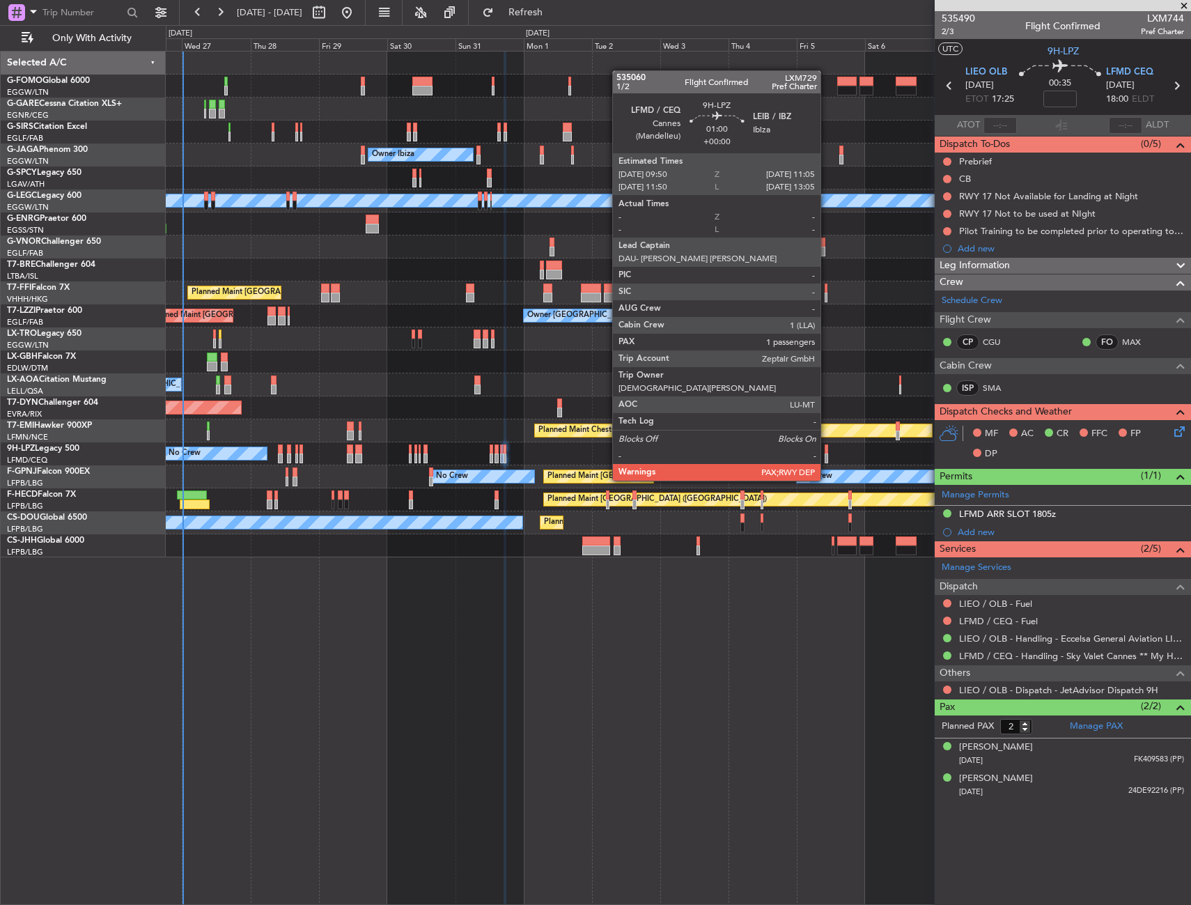
click at [827, 454] on div at bounding box center [827, 458] width 4 height 10
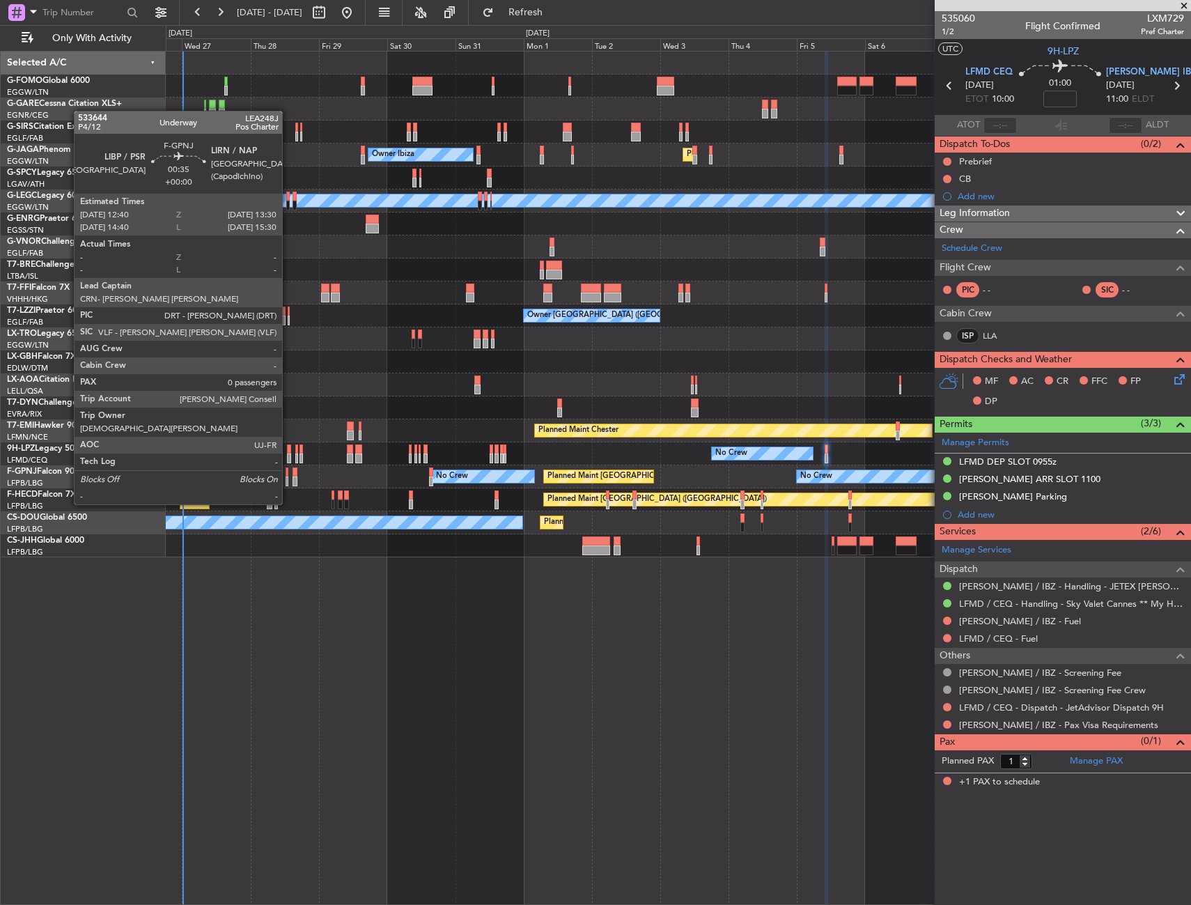
click at [288, 478] on div at bounding box center [287, 481] width 3 height 10
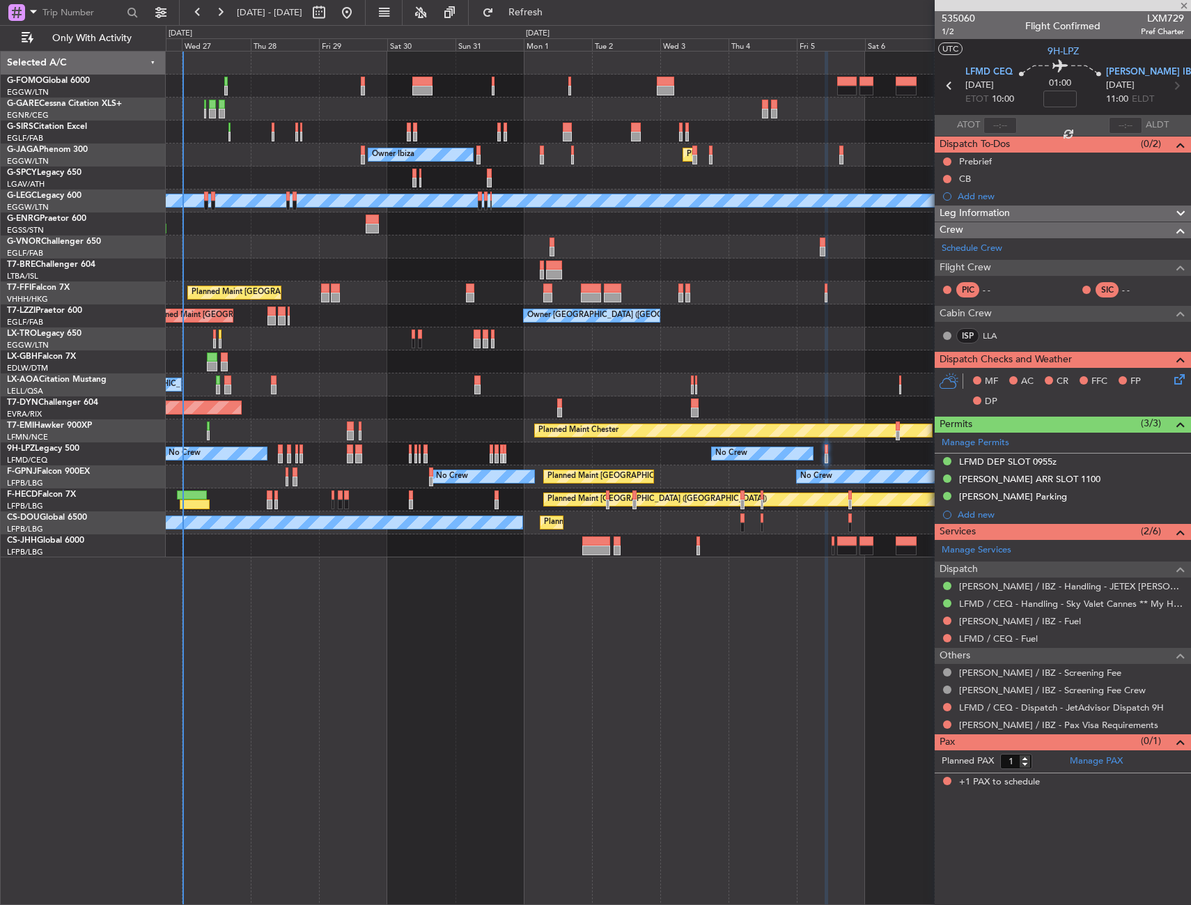
type input "0"
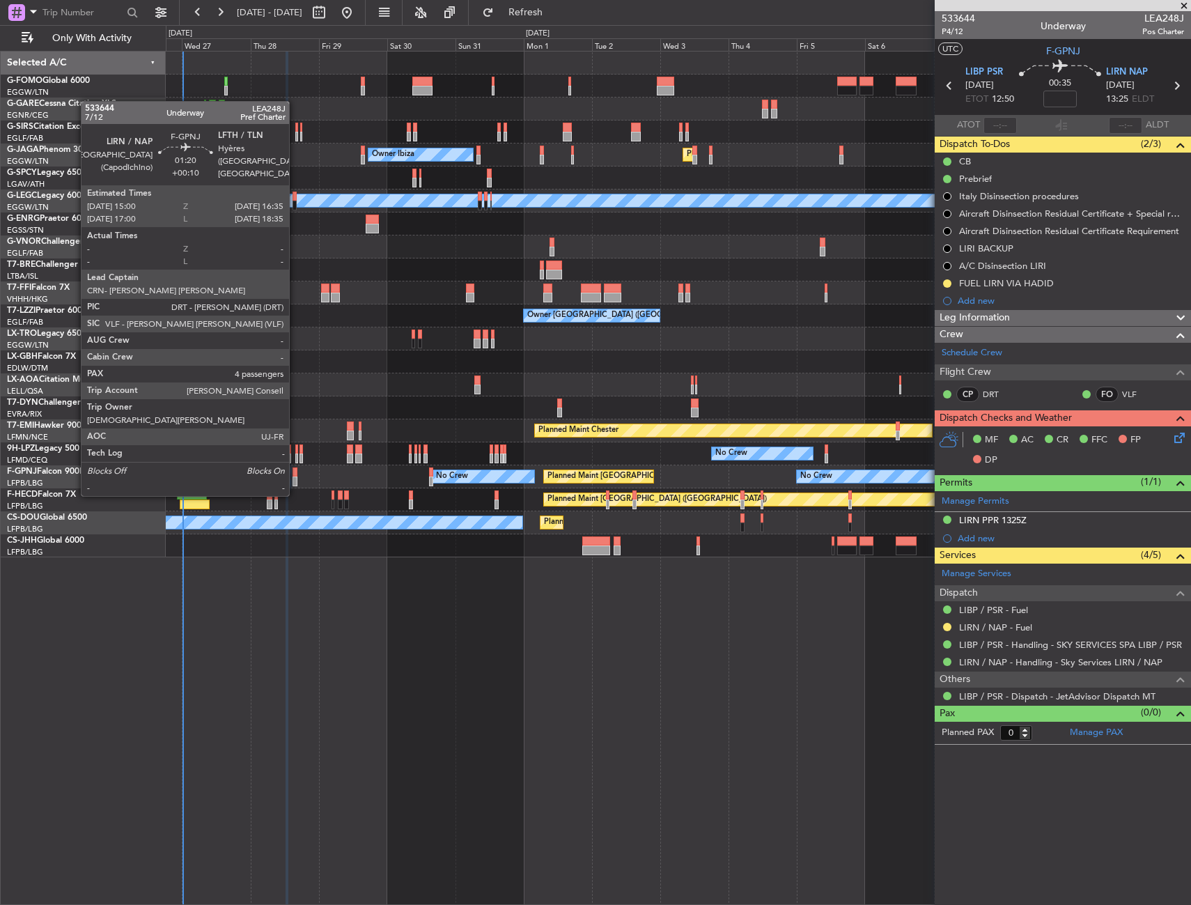
click at [295, 468] on div at bounding box center [295, 472] width 5 height 10
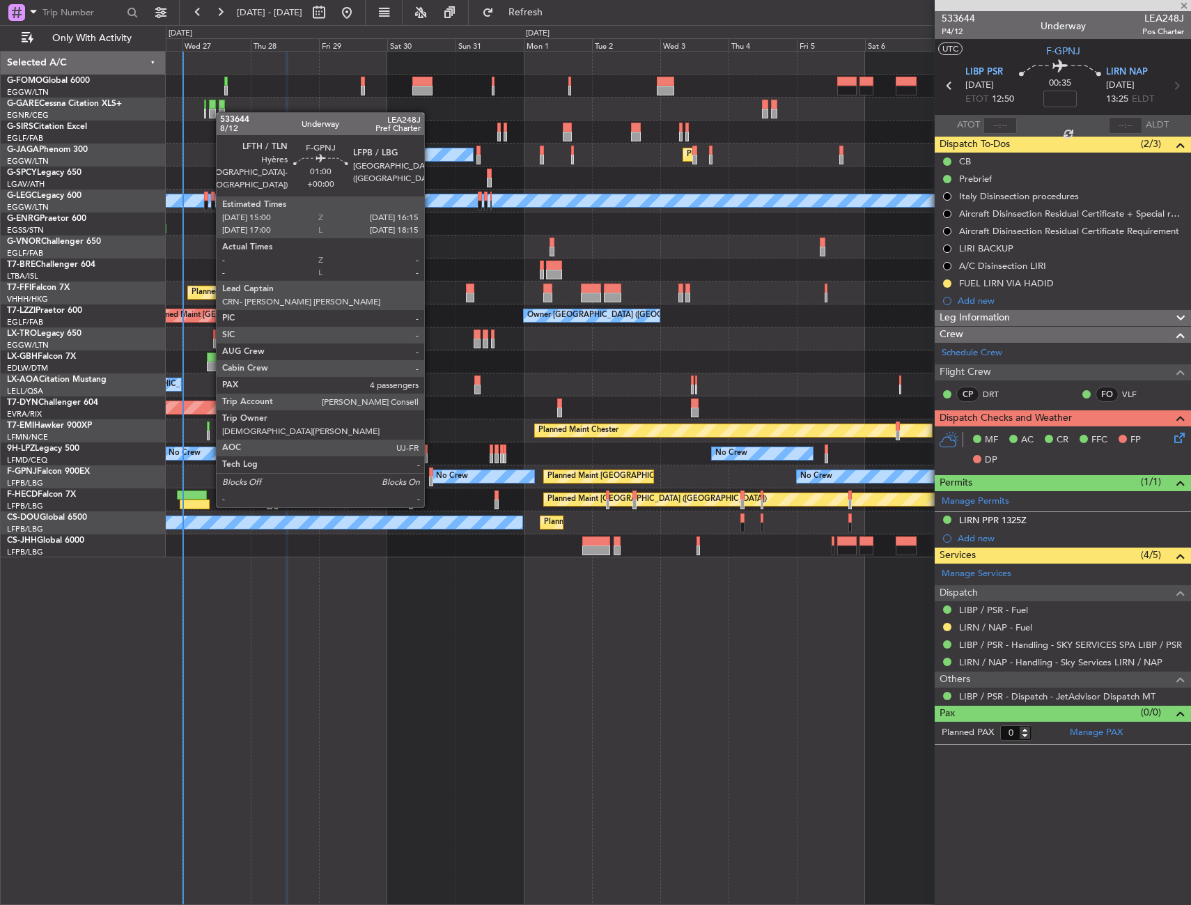
type input "+00:10"
type input "4"
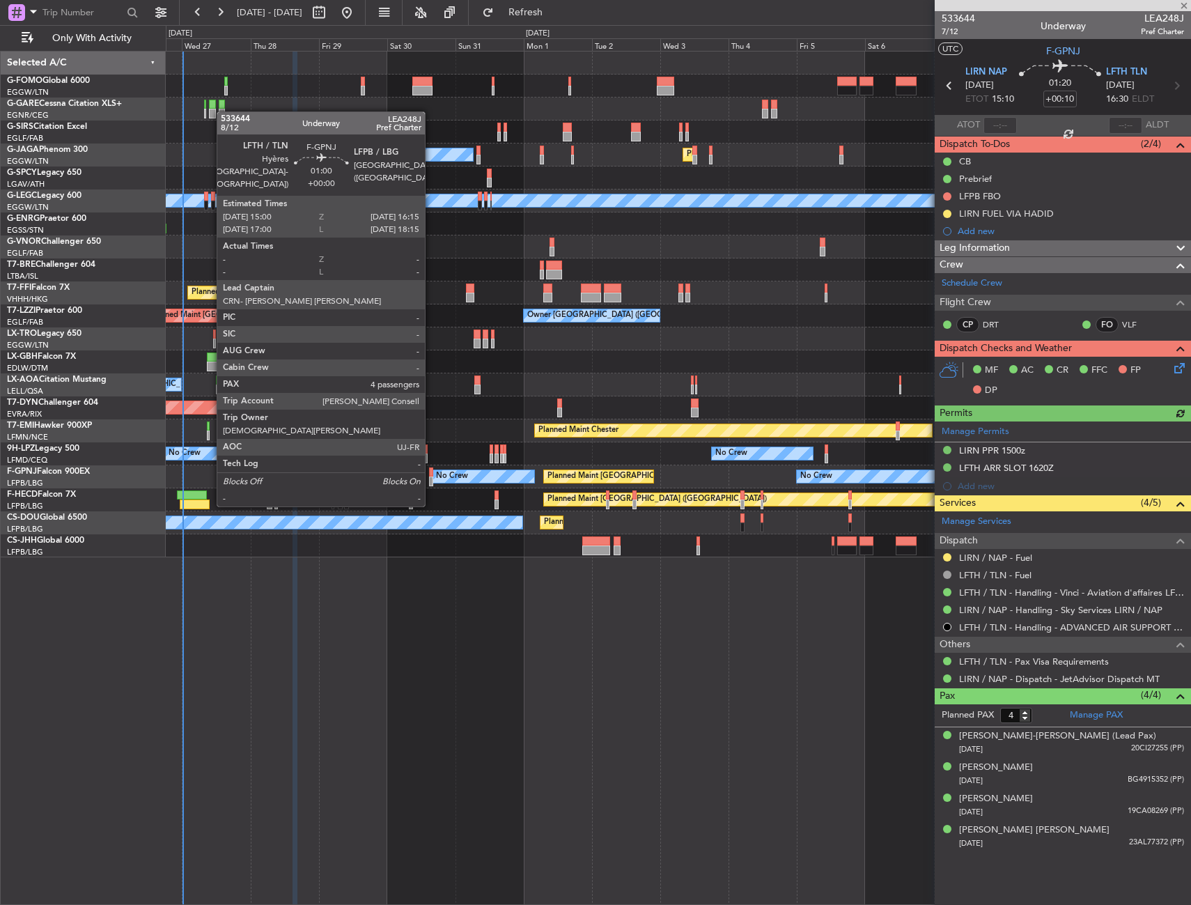
click at [431, 479] on div at bounding box center [431, 481] width 4 height 10
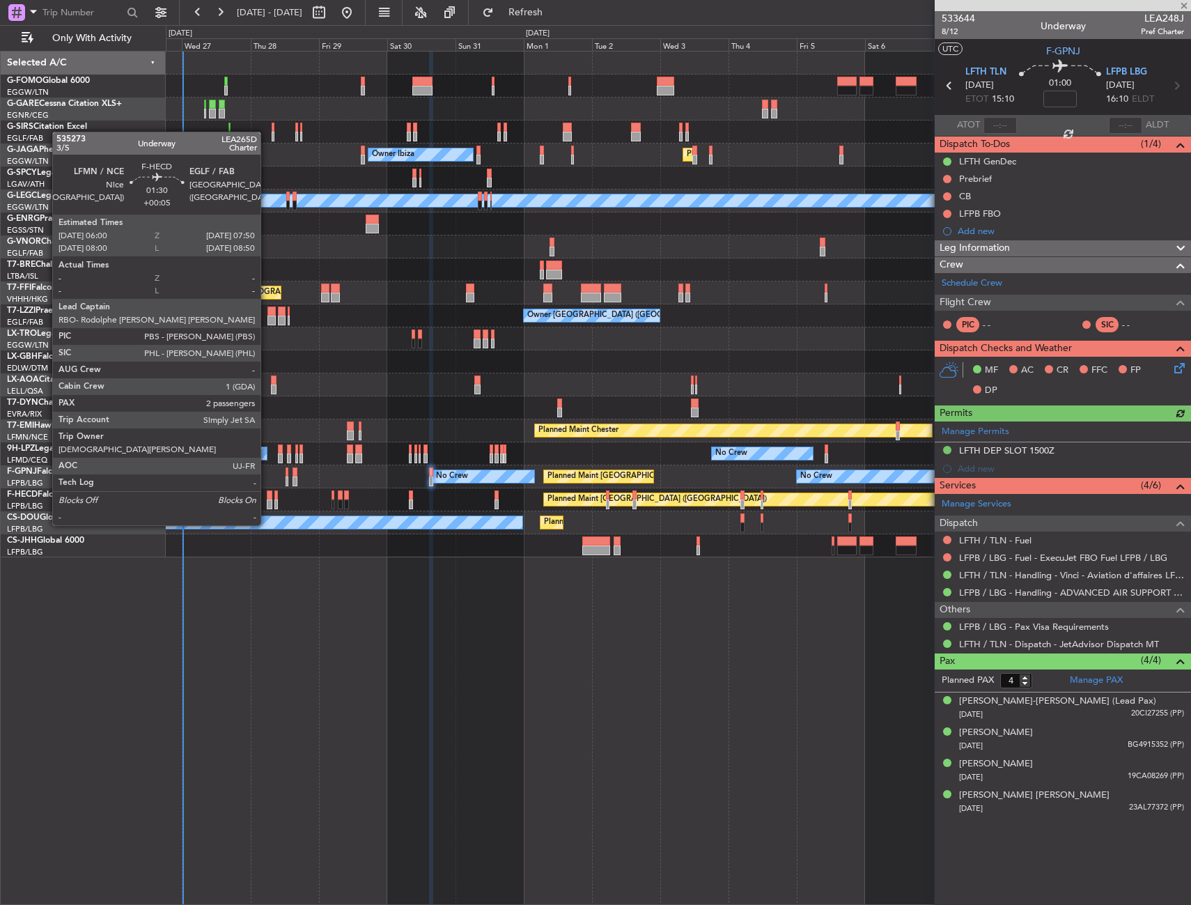
click at [267, 499] on div at bounding box center [270, 495] width 6 height 10
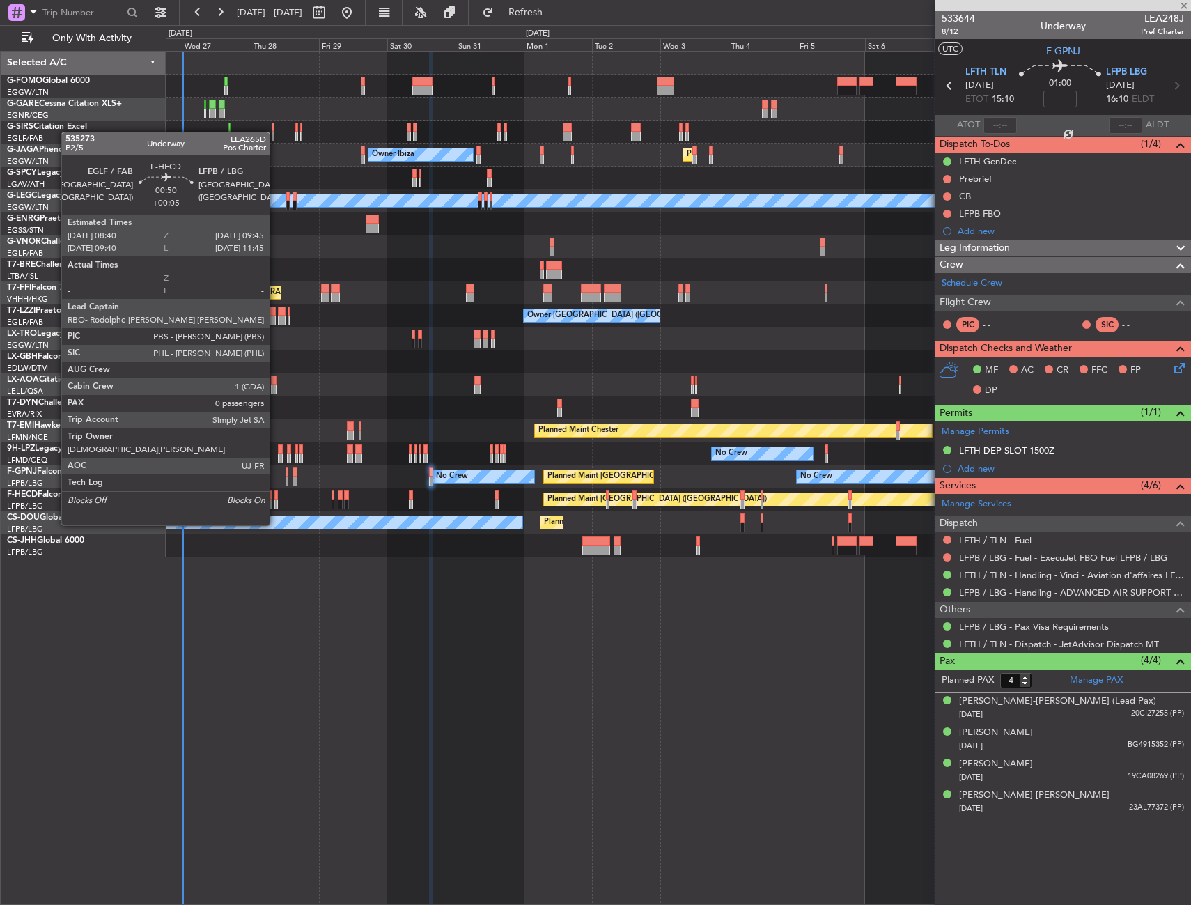
type input "+00:05"
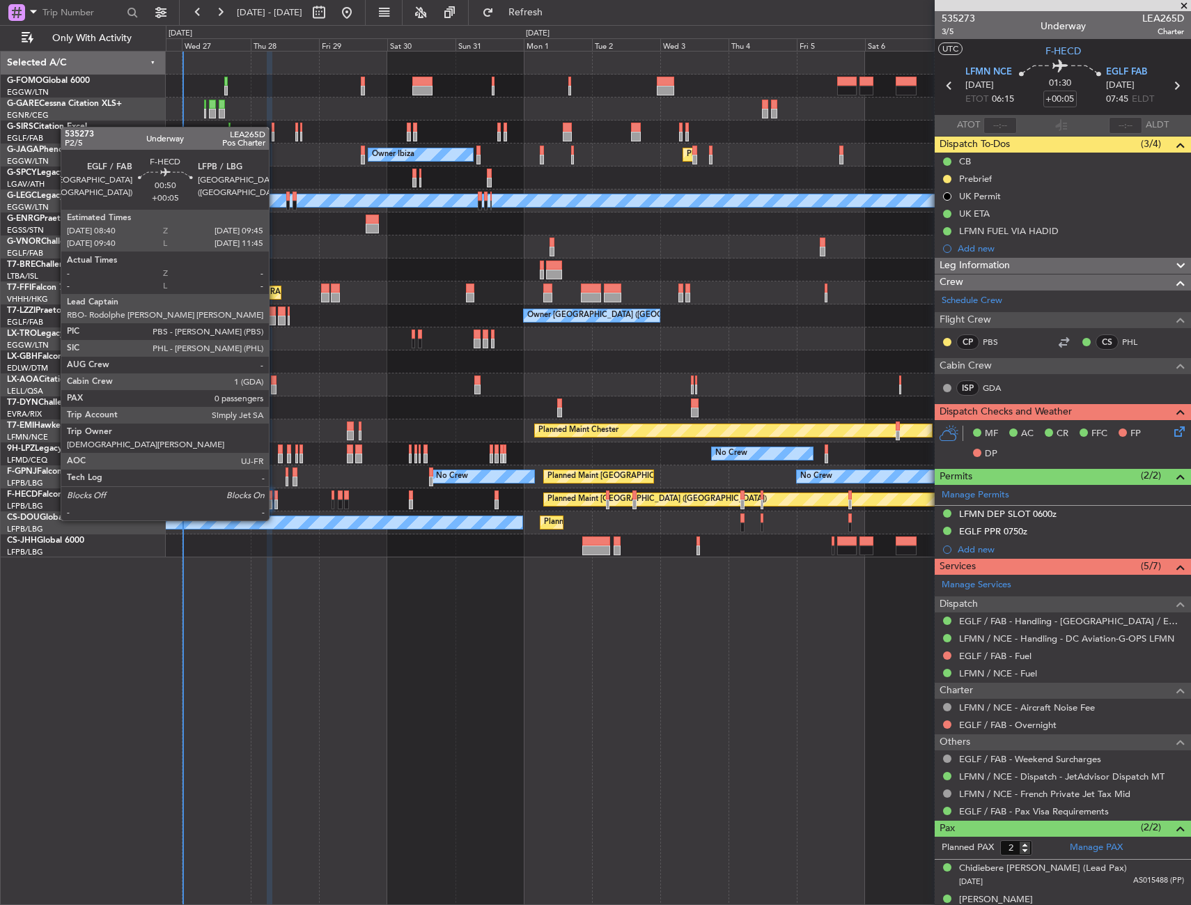
click at [275, 494] on div at bounding box center [275, 495] width 3 height 10
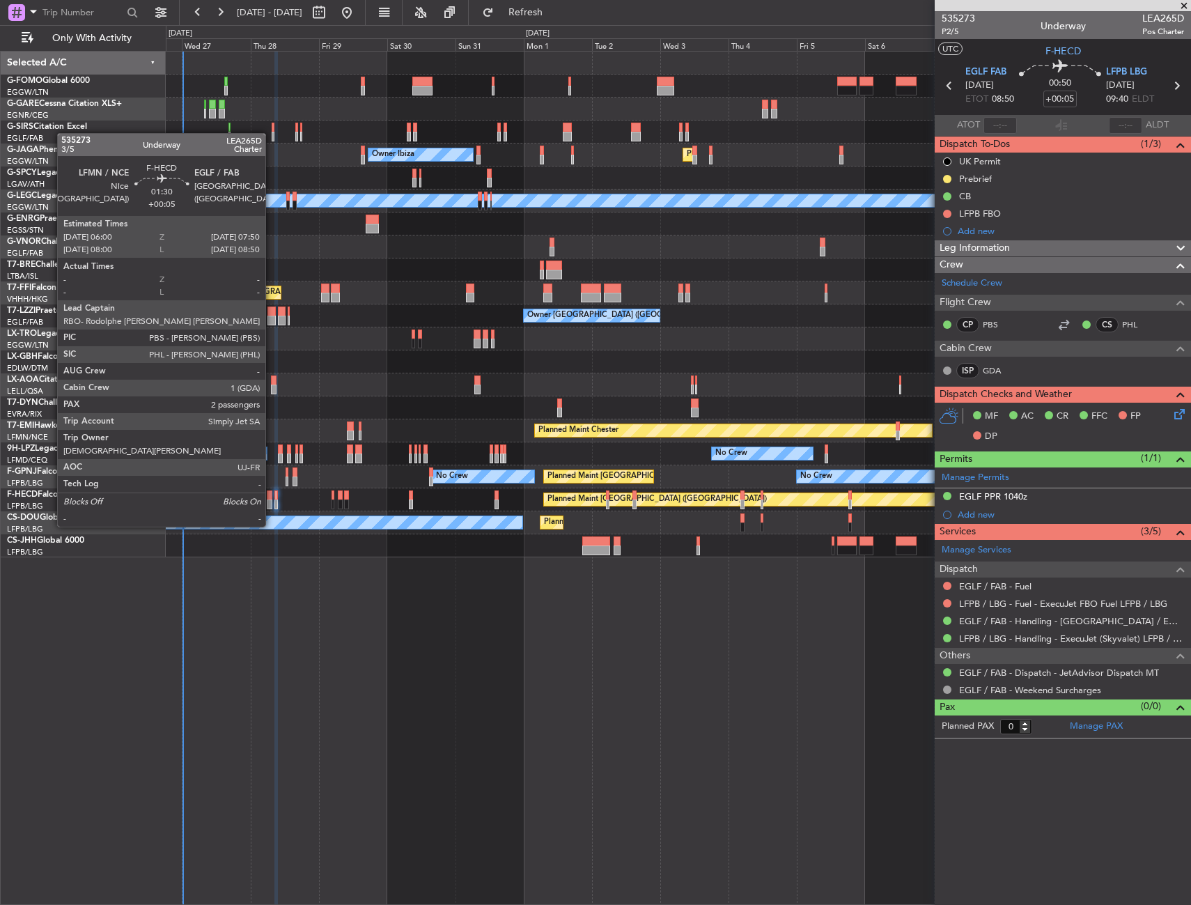
click at [272, 500] on div at bounding box center [270, 504] width 6 height 10
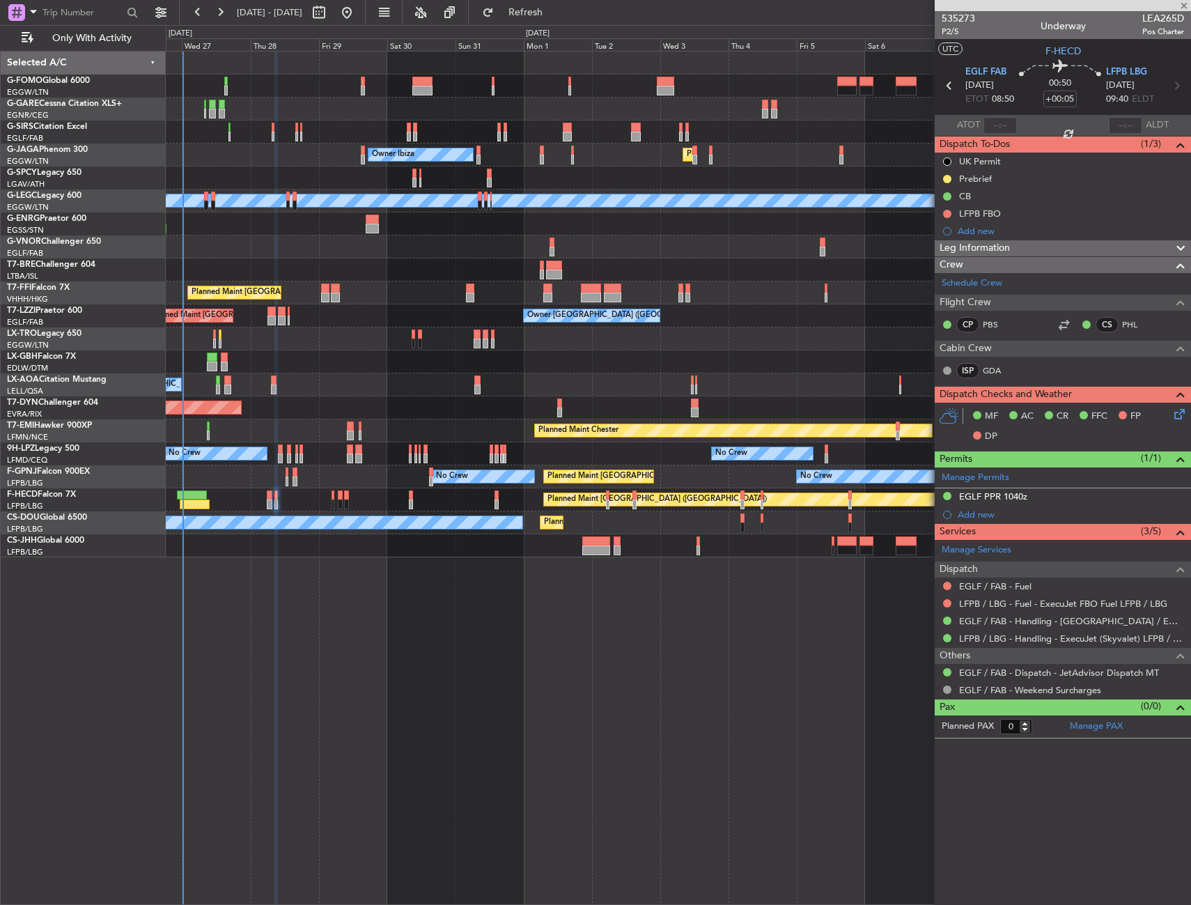
type input "2"
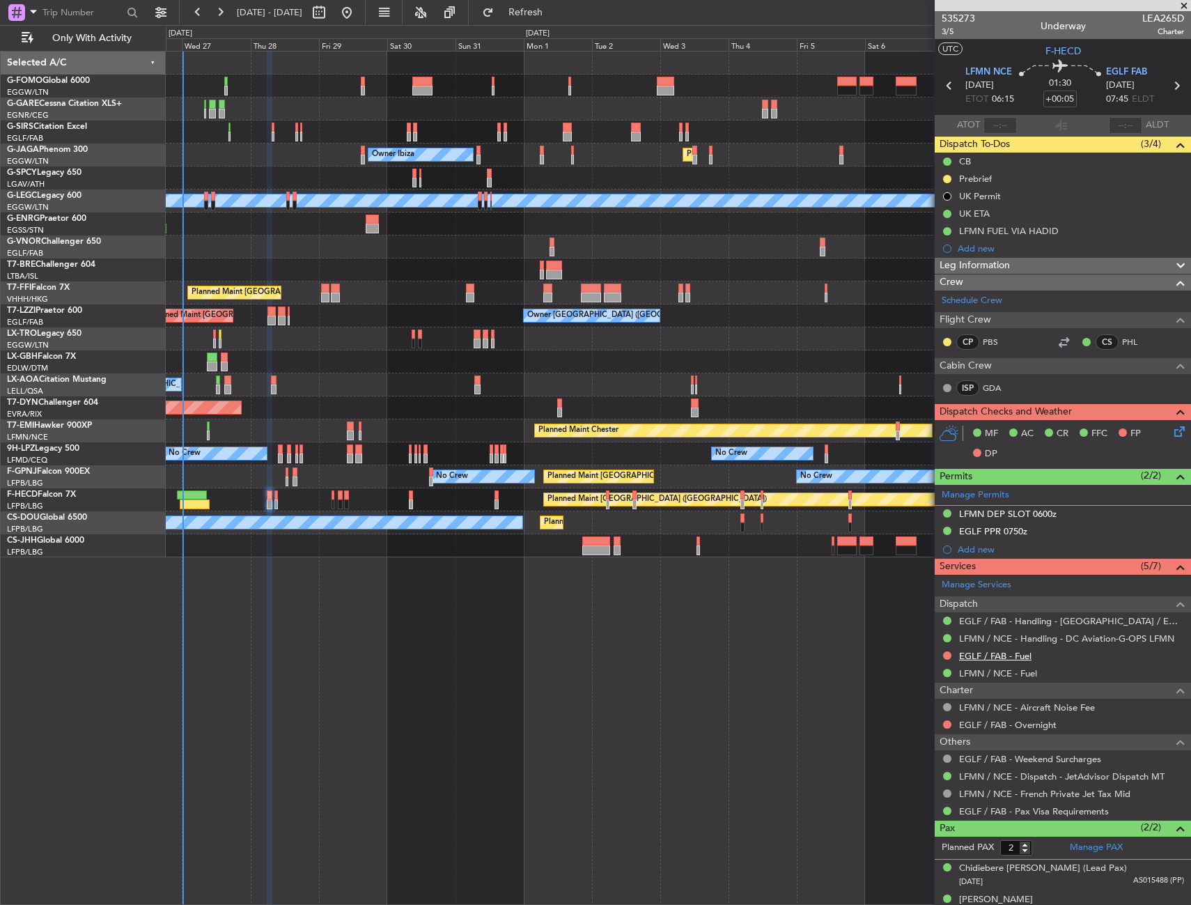
click at [964, 653] on link "EGLF / FAB - Fuel" at bounding box center [995, 656] width 72 height 12
click at [945, 658] on button at bounding box center [947, 655] width 8 height 8
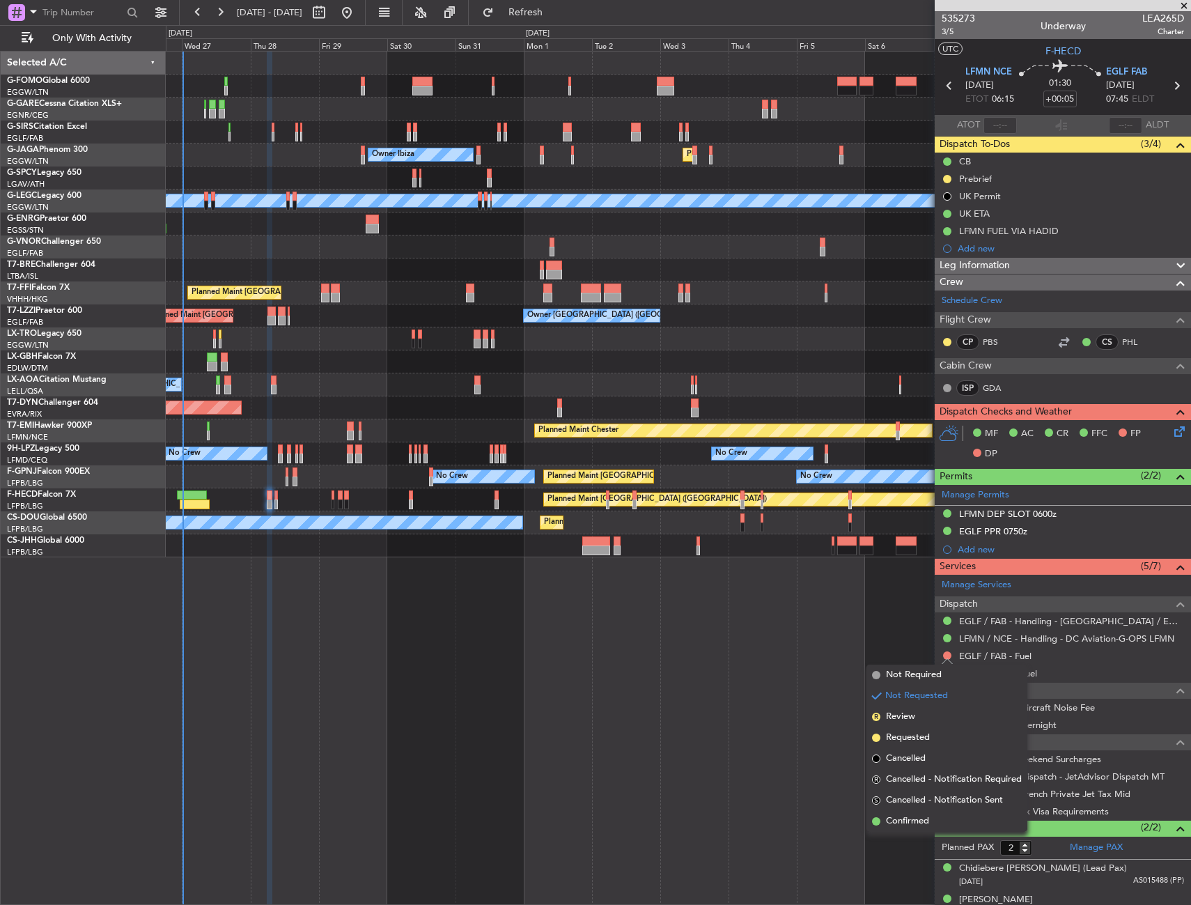
click at [900, 734] on span "Requested" at bounding box center [908, 738] width 44 height 14
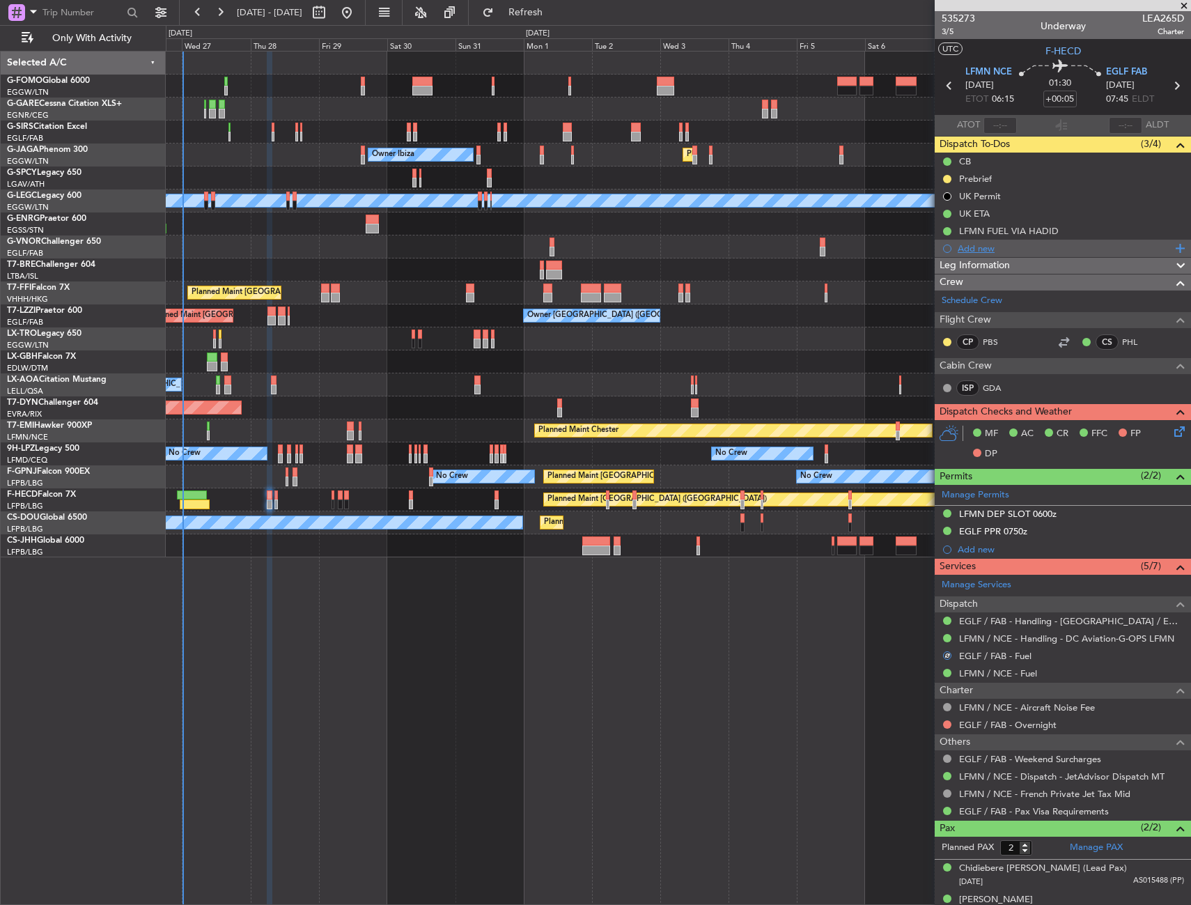
click at [993, 250] on div "Add new" at bounding box center [1065, 248] width 214 height 12
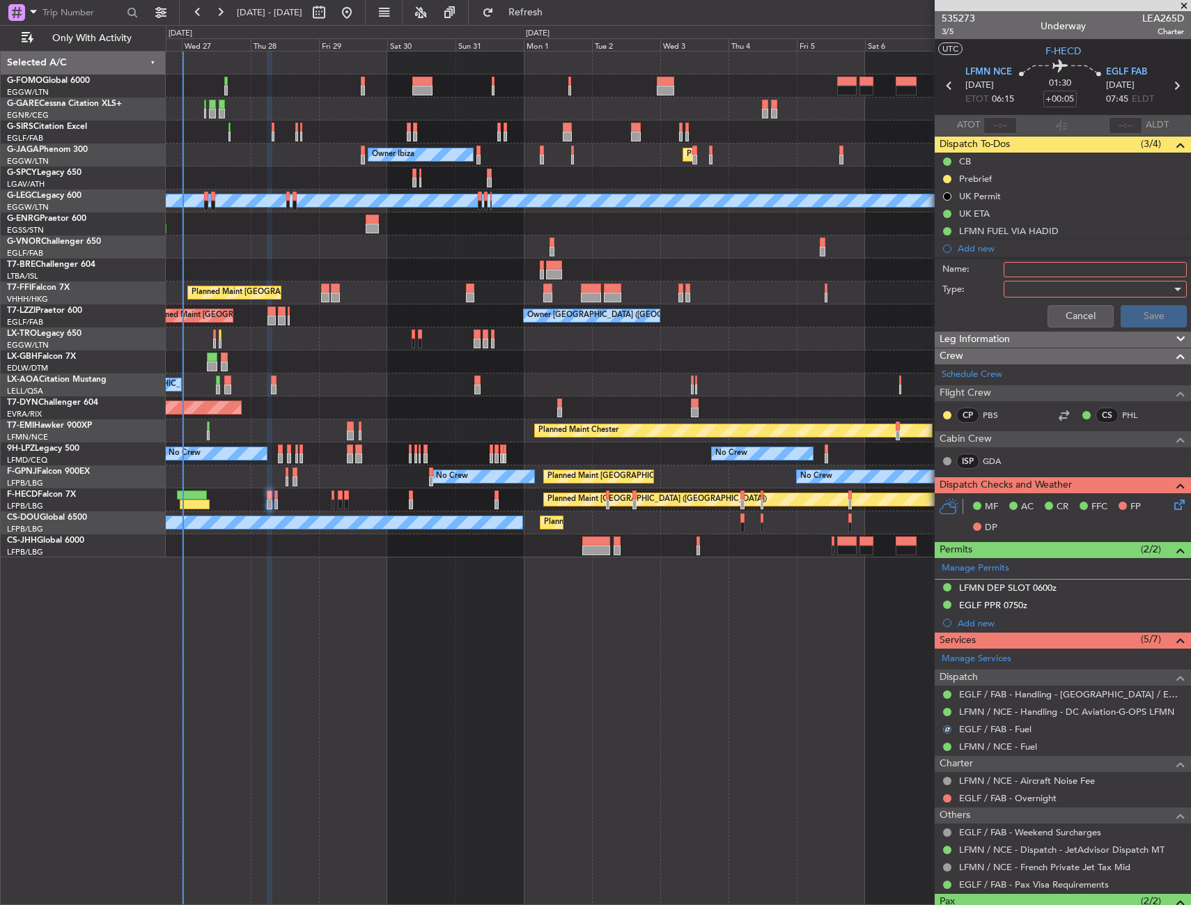
click at [1012, 270] on input "Name:" at bounding box center [1095, 269] width 183 height 15
type input "EGLF FUEL VIA HADID"
click at [1015, 295] on div at bounding box center [1090, 289] width 162 height 21
click at [1024, 314] on span "Generic" at bounding box center [1088, 317] width 163 height 21
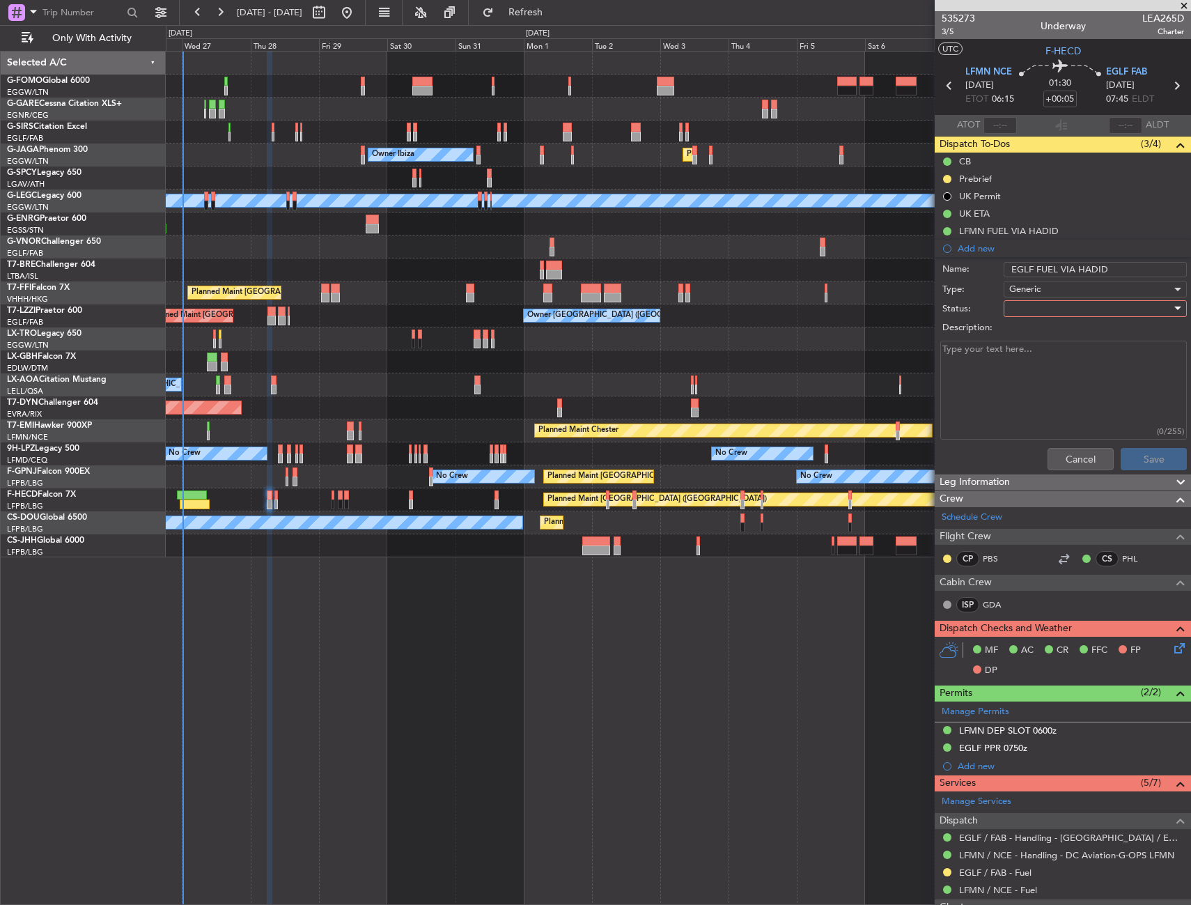
click at [1024, 314] on div at bounding box center [1090, 308] width 162 height 21
click at [1024, 355] on span "In Progress" at bounding box center [1088, 357] width 163 height 21
click at [1133, 453] on button "Save" at bounding box center [1154, 459] width 66 height 22
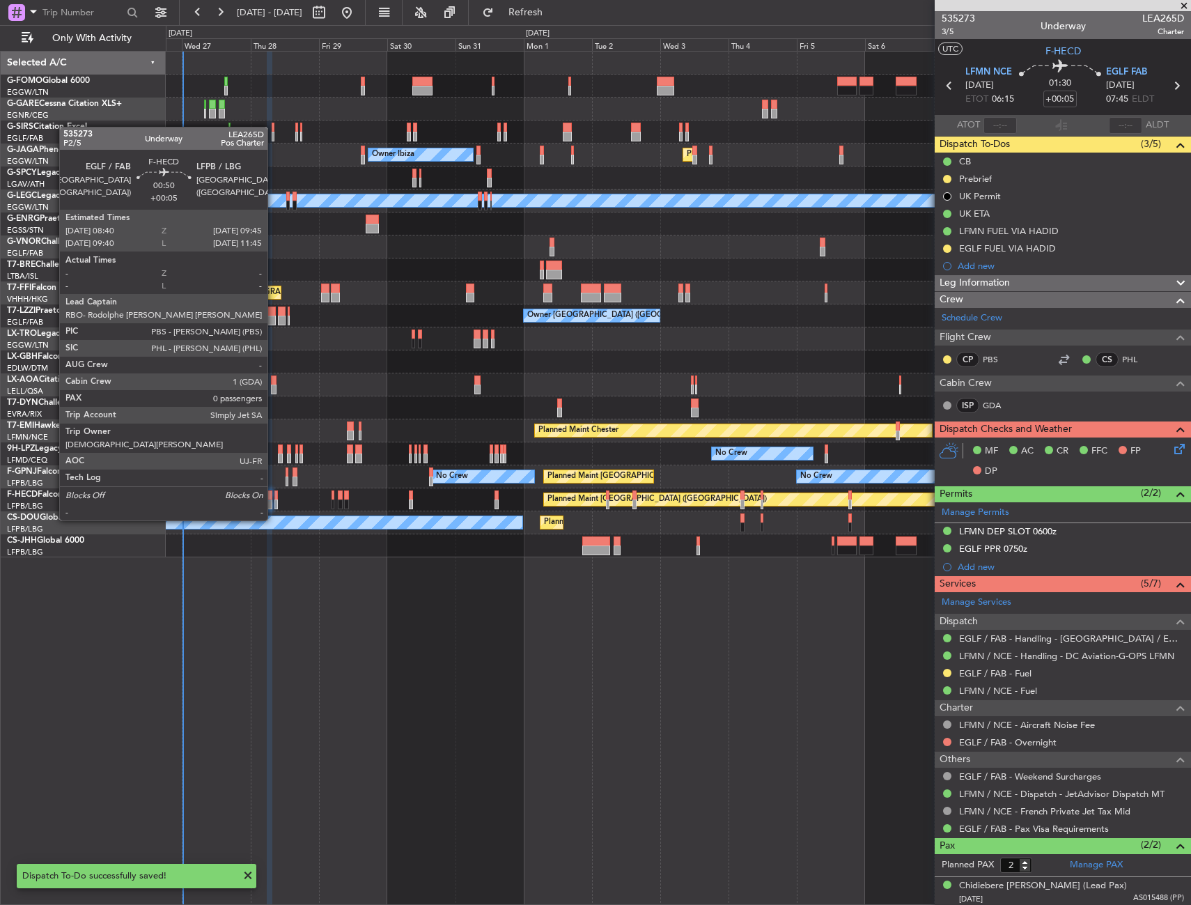
click at [274, 494] on div at bounding box center [275, 495] width 3 height 10
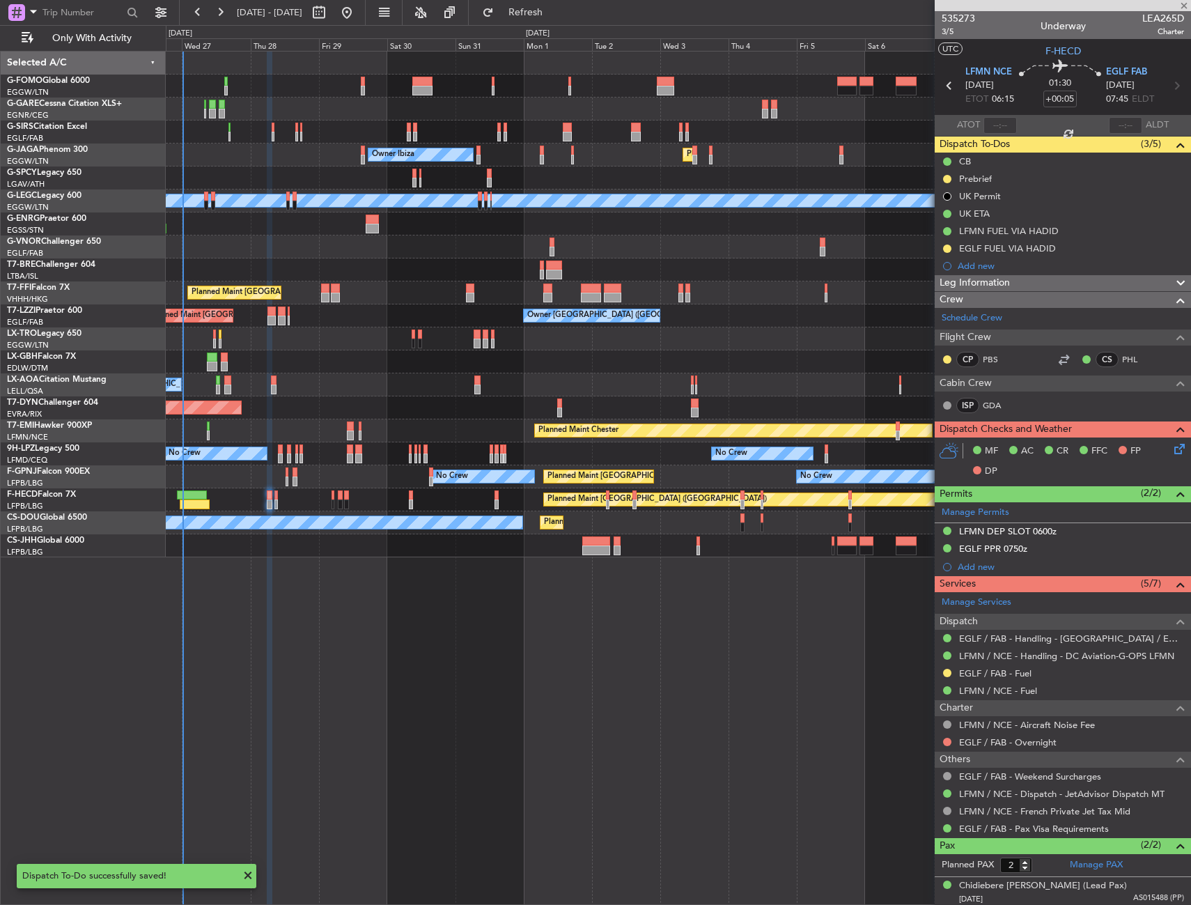
click at [275, 495] on div at bounding box center [275, 495] width 3 height 10
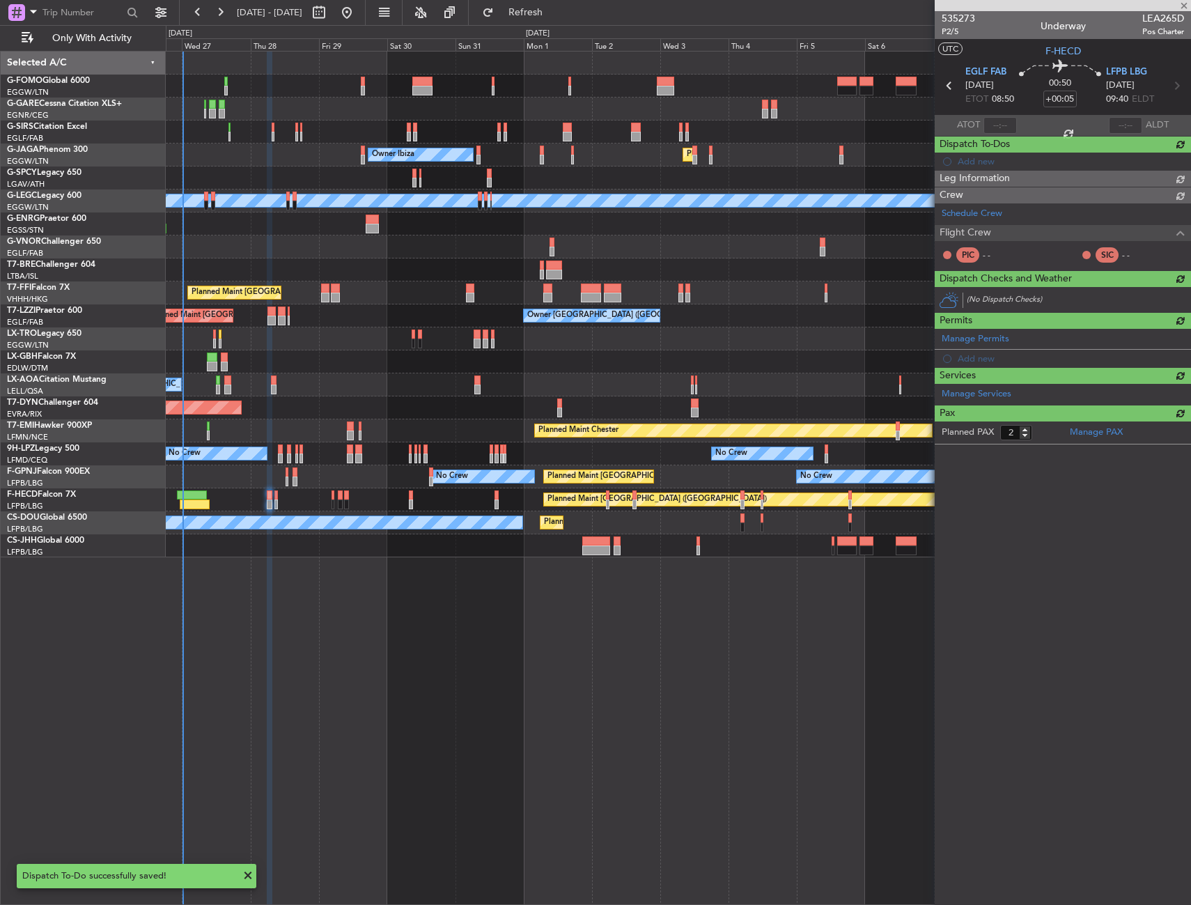
type input "0"
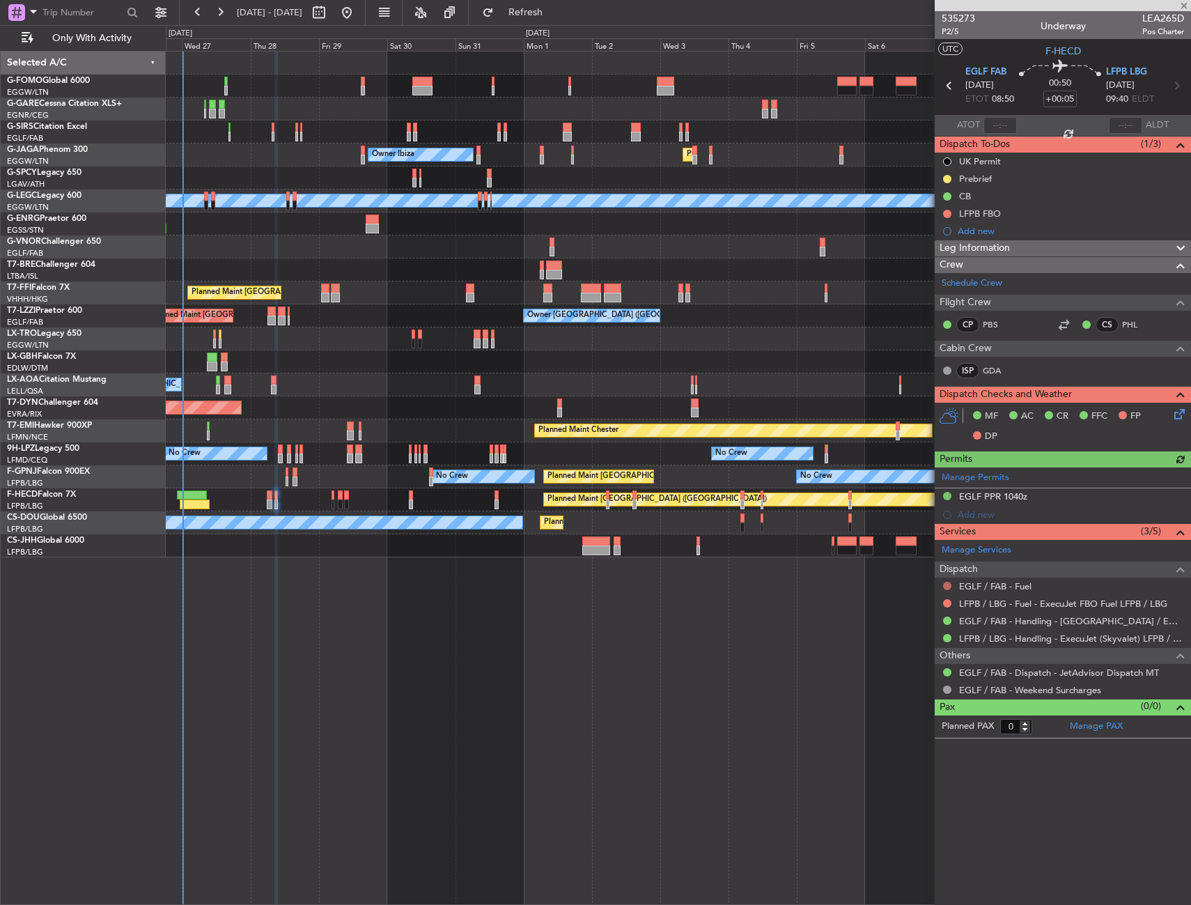
click at [947, 584] on button at bounding box center [947, 586] width 8 height 8
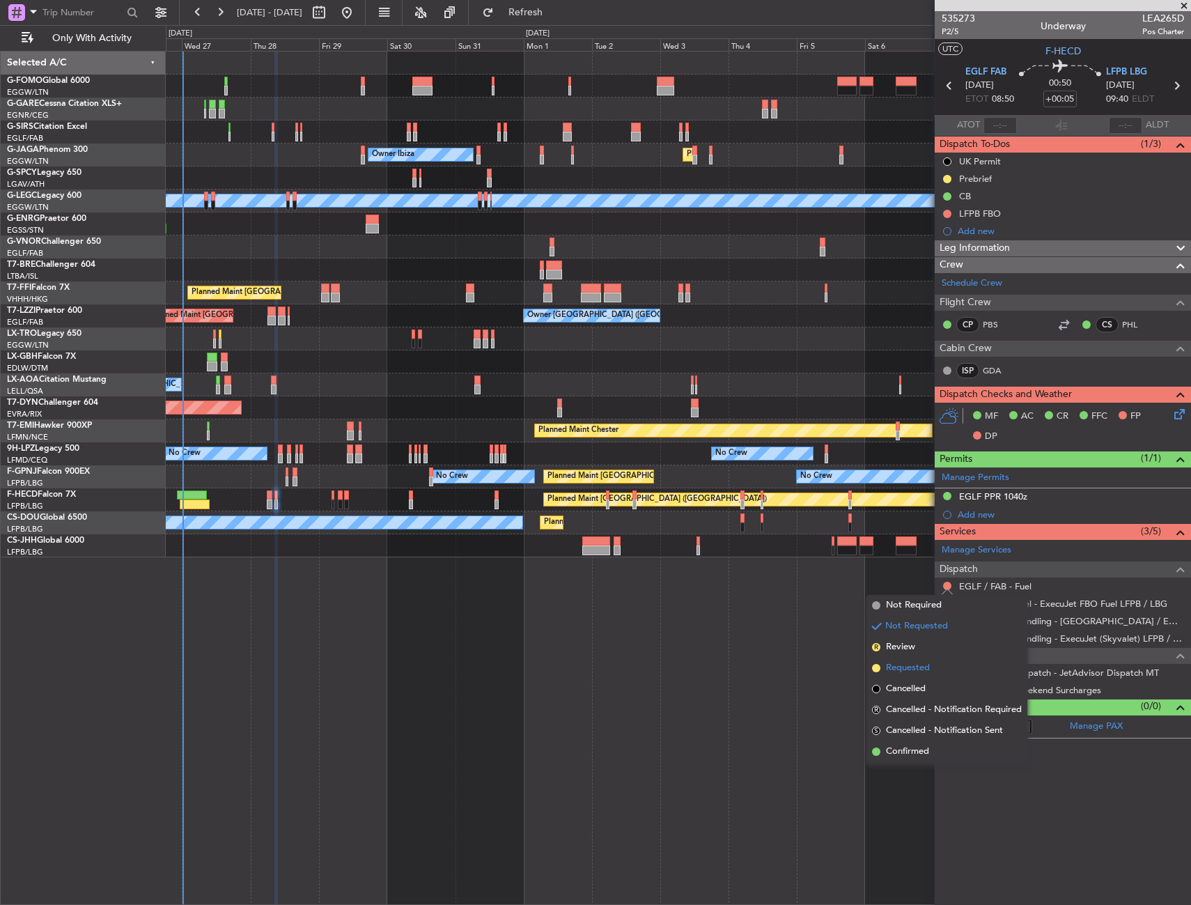
click at [906, 663] on span "Requested" at bounding box center [908, 668] width 44 height 14
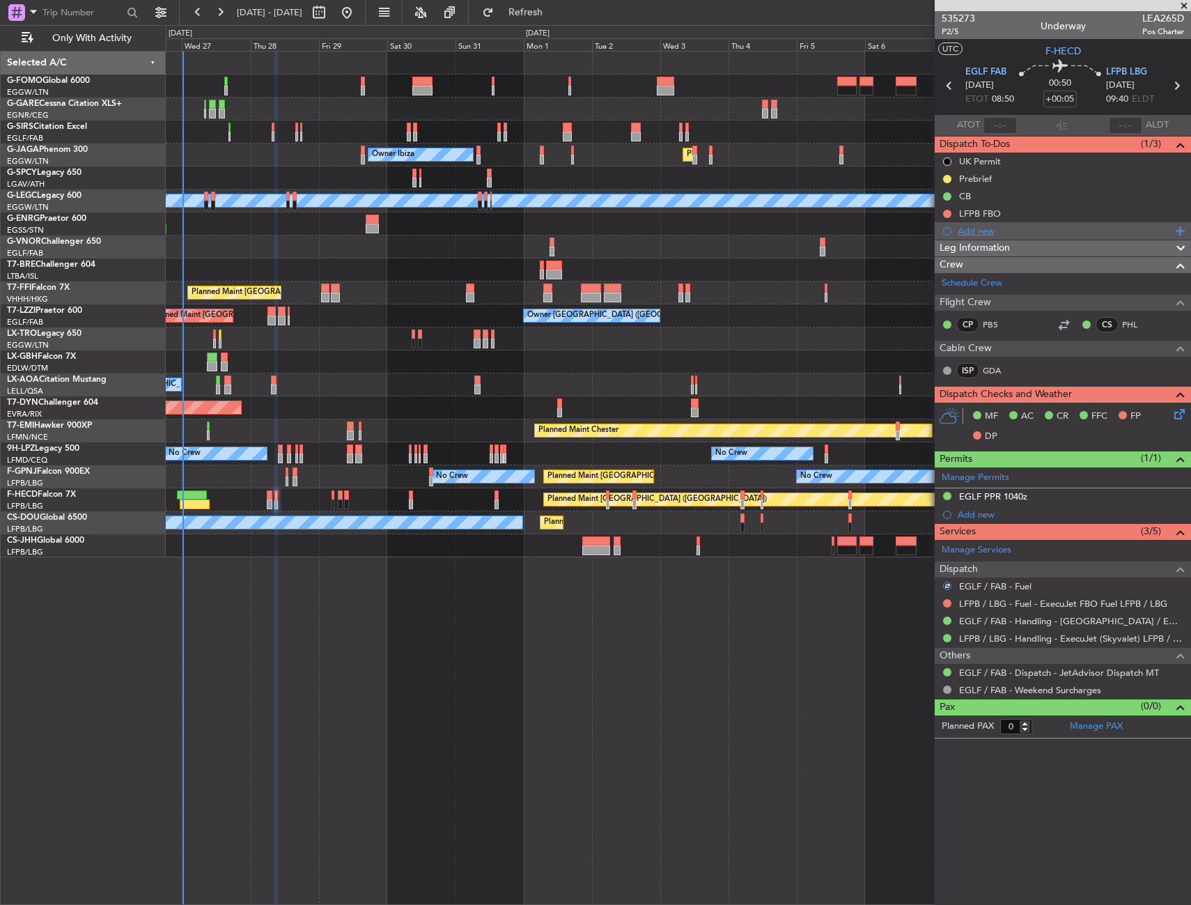
click at [995, 231] on div "Add new" at bounding box center [1065, 231] width 214 height 12
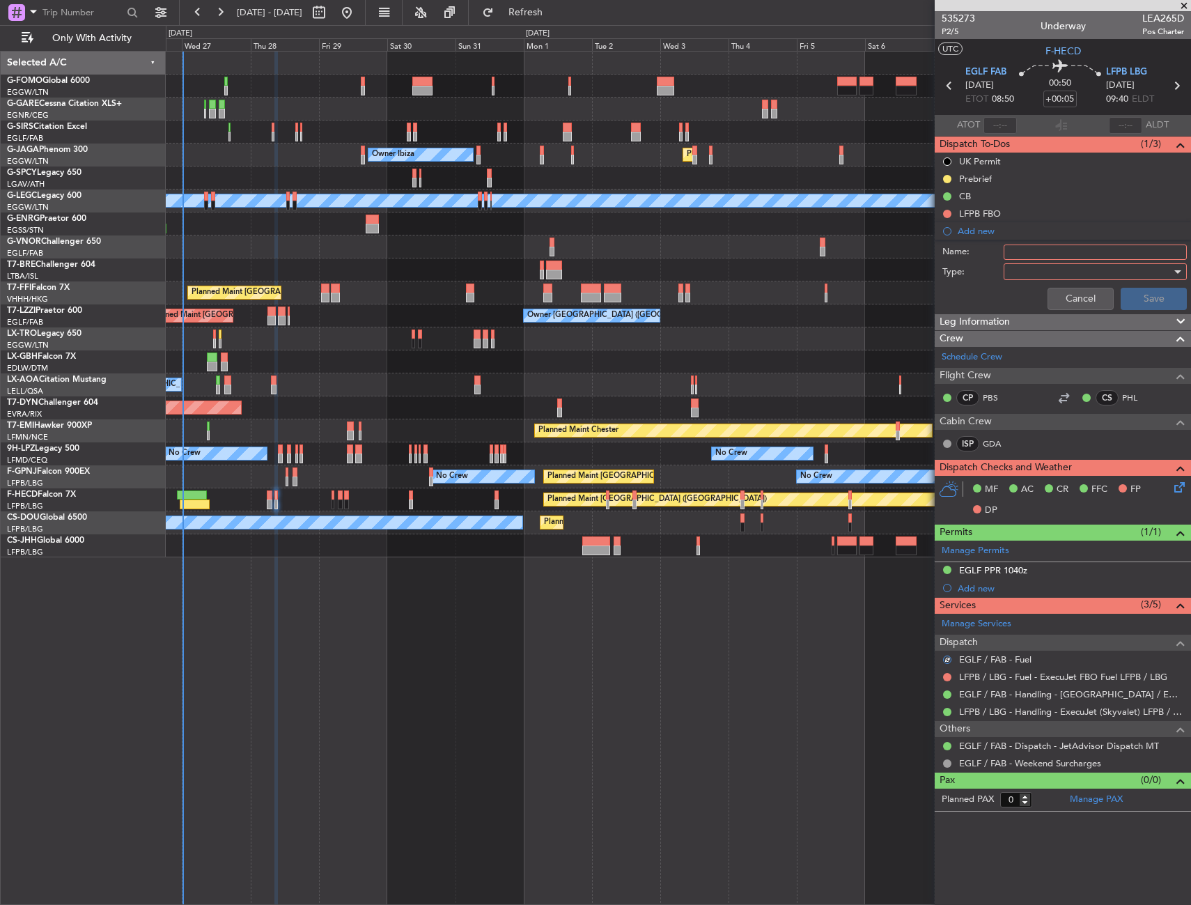
click at [1020, 255] on input "Name:" at bounding box center [1095, 252] width 183 height 15
type input "EGLF FUEL VIA HADID"
click at [1035, 277] on div at bounding box center [1090, 271] width 162 height 21
click at [1038, 304] on span "Generic" at bounding box center [1088, 300] width 171 height 21
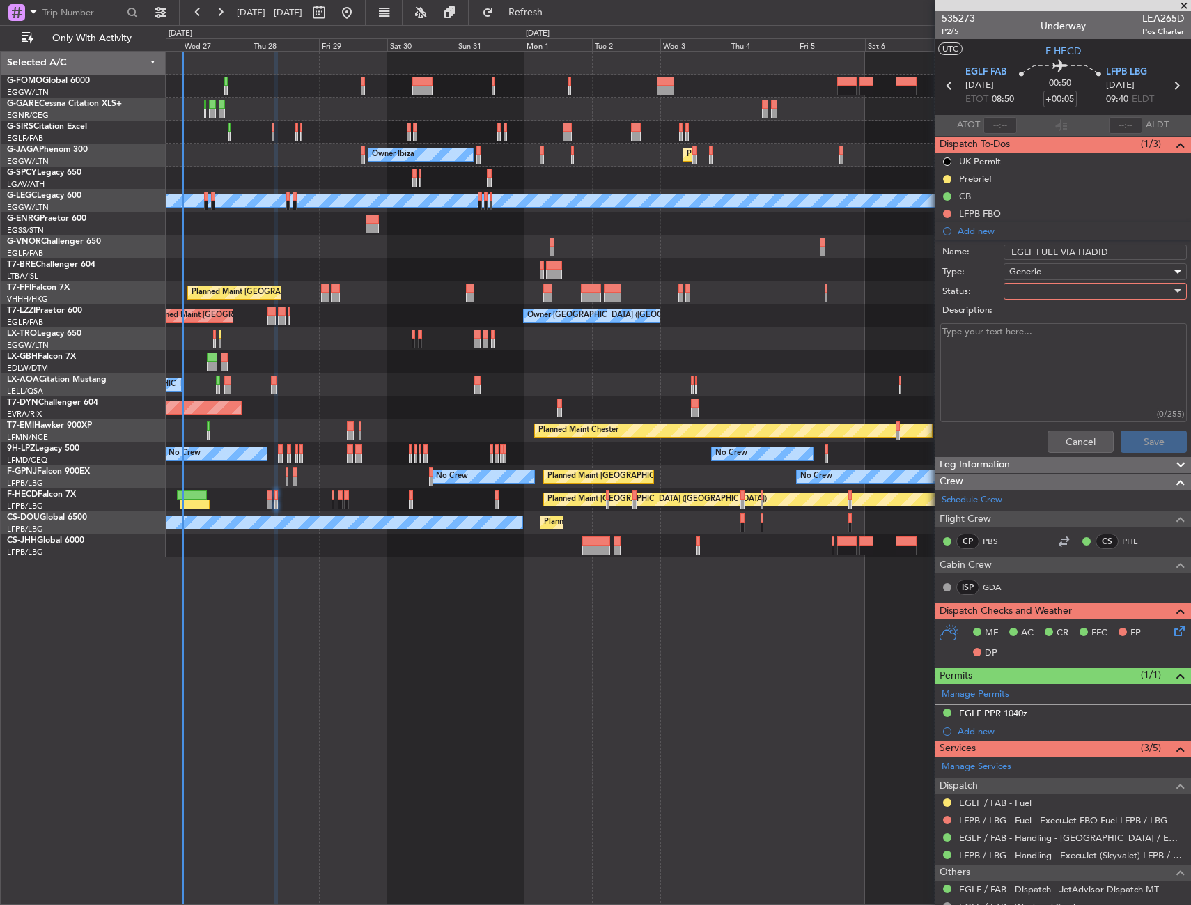
click at [1038, 292] on div at bounding box center [1090, 291] width 162 height 21
click at [1037, 338] on span "In Progress" at bounding box center [1088, 339] width 163 height 21
click at [1131, 438] on button "Save" at bounding box center [1154, 441] width 66 height 22
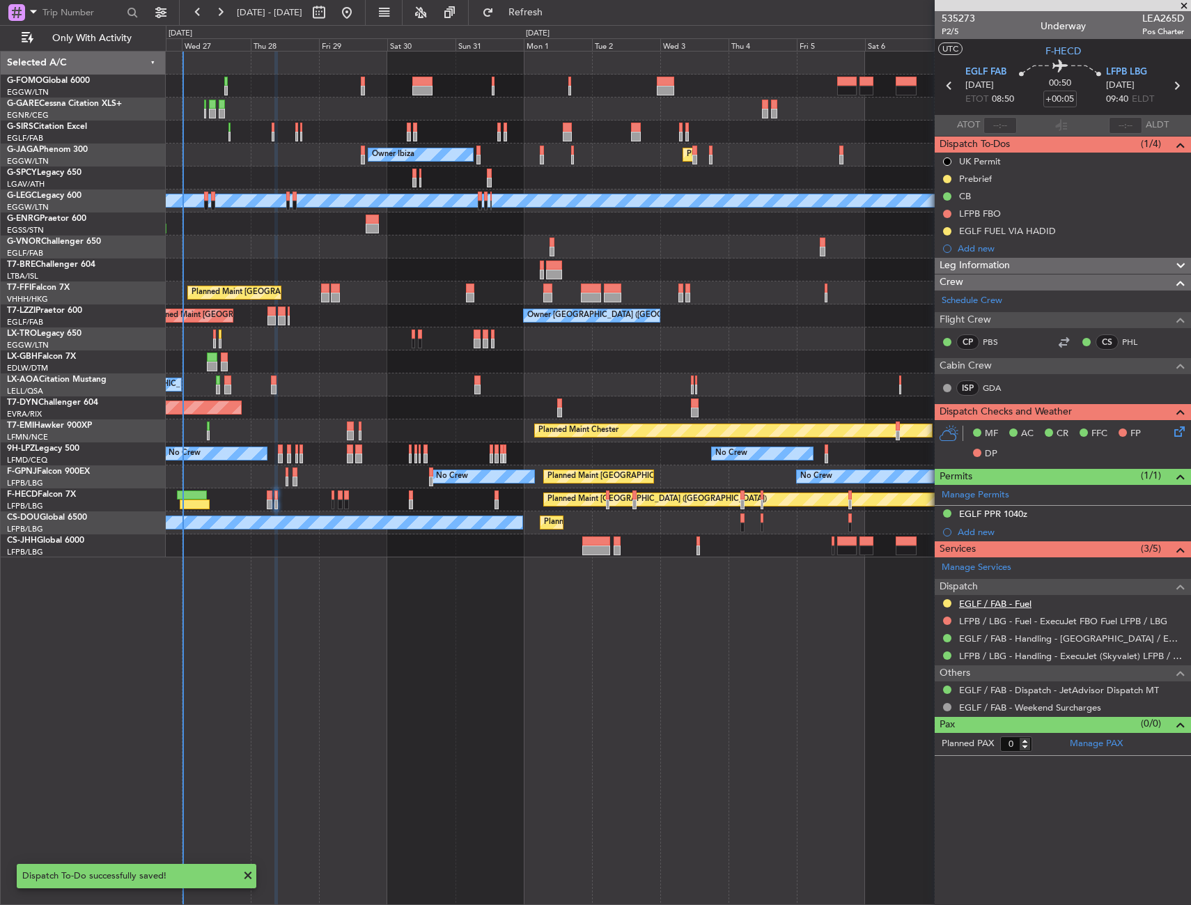
click at [993, 624] on mat-tooltip-component "EGLF / FAB - Fuel" at bounding box center [995, 627] width 86 height 37
click at [971, 621] on link "LFPB / LBG - Fuel - ExecuJet FBO Fuel LFPB / LBG" at bounding box center [1063, 621] width 208 height 12
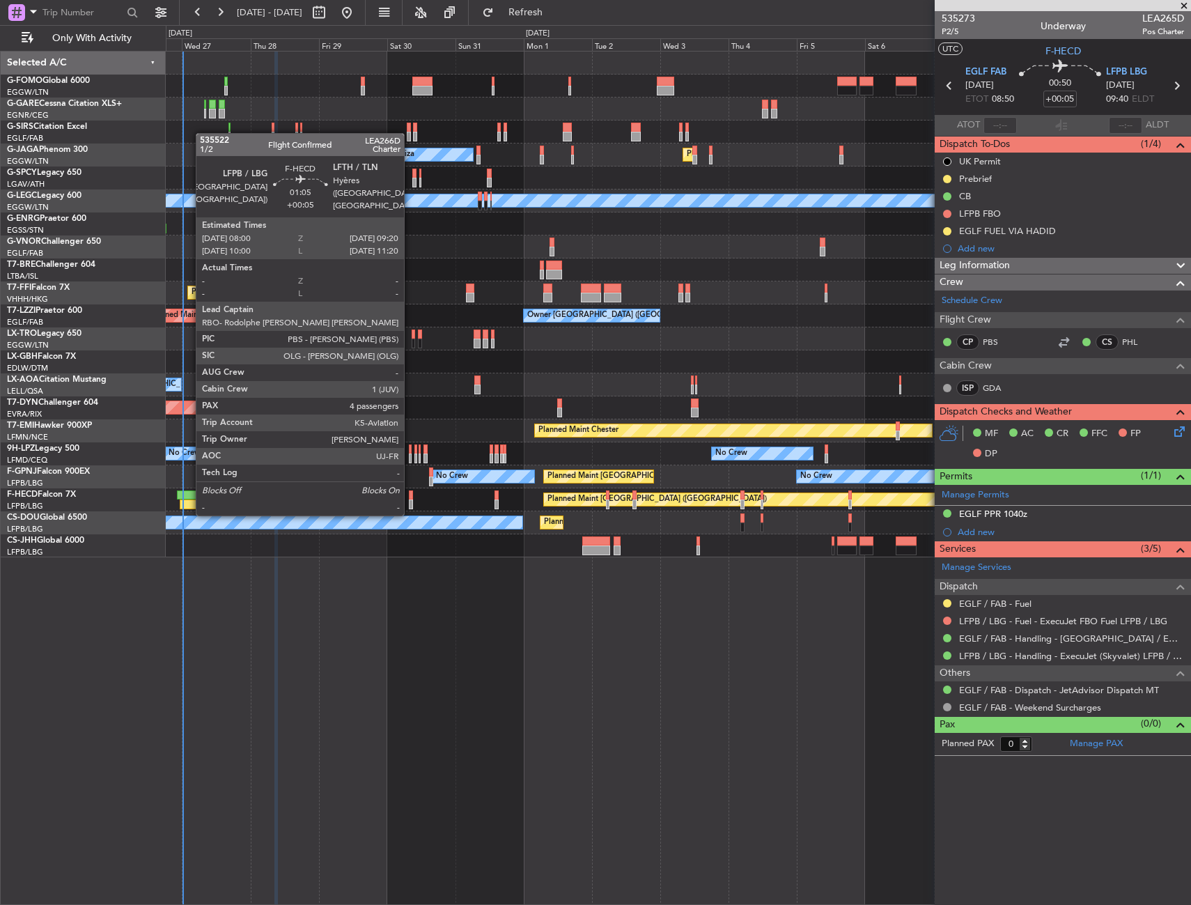
click at [410, 500] on div at bounding box center [411, 504] width 4 height 10
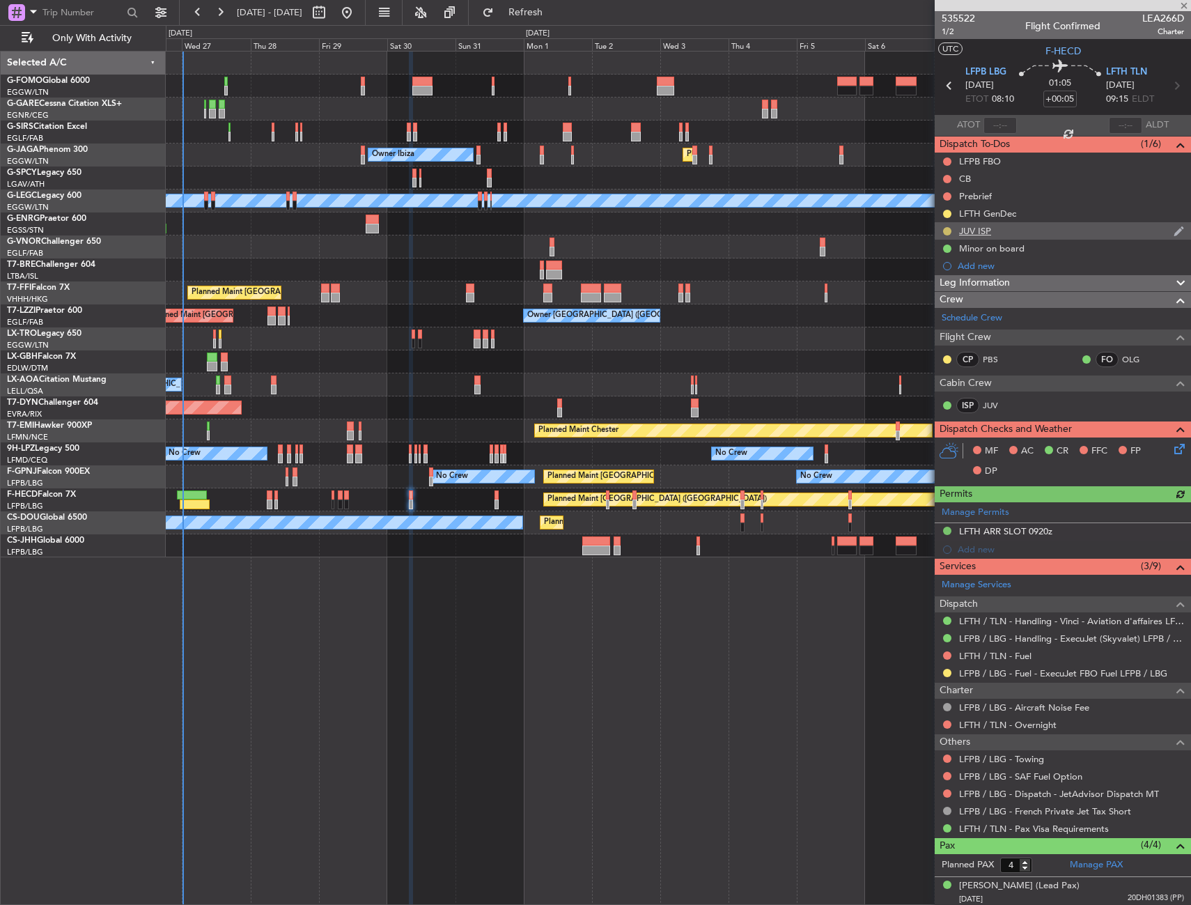
click at [948, 229] on button at bounding box center [947, 231] width 8 height 8
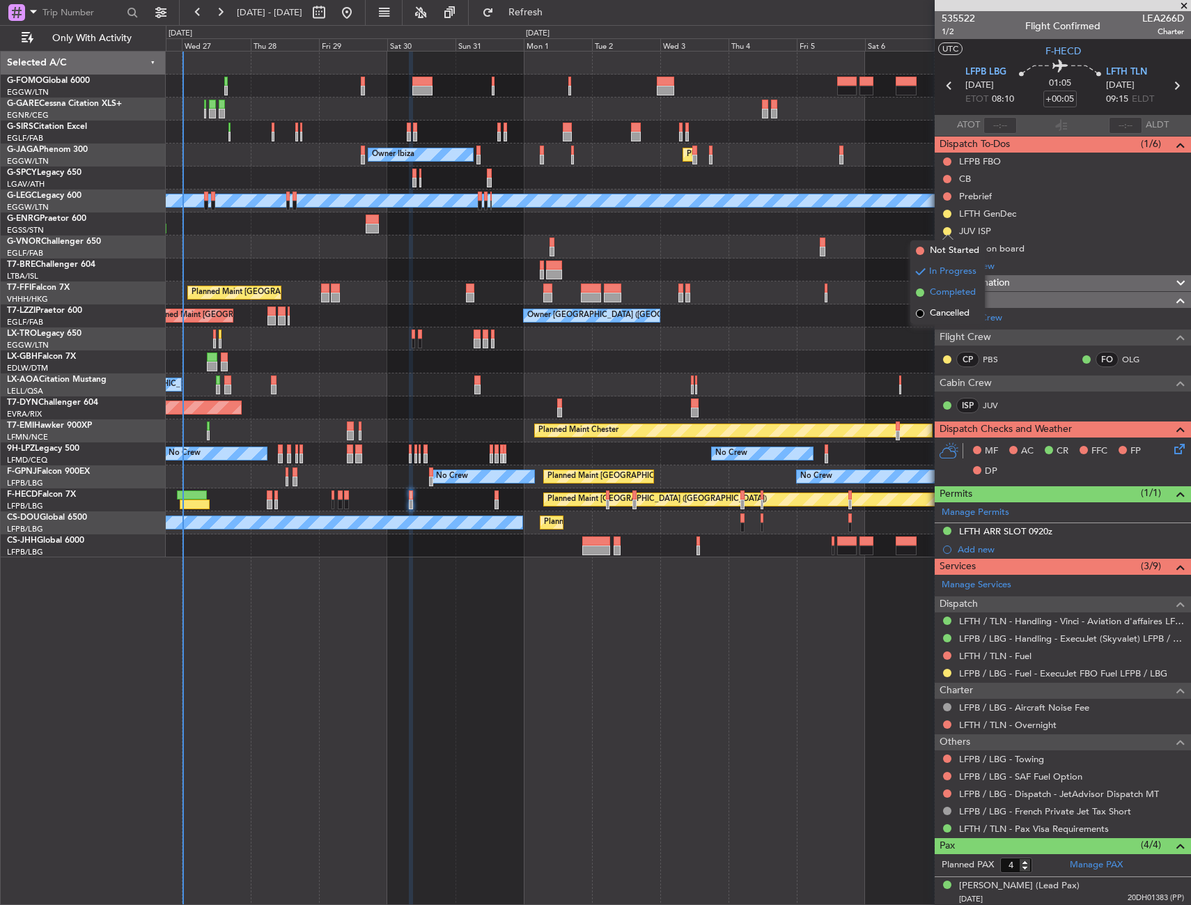
click at [936, 290] on span "Completed" at bounding box center [953, 293] width 46 height 14
click at [948, 792] on button at bounding box center [947, 793] width 8 height 8
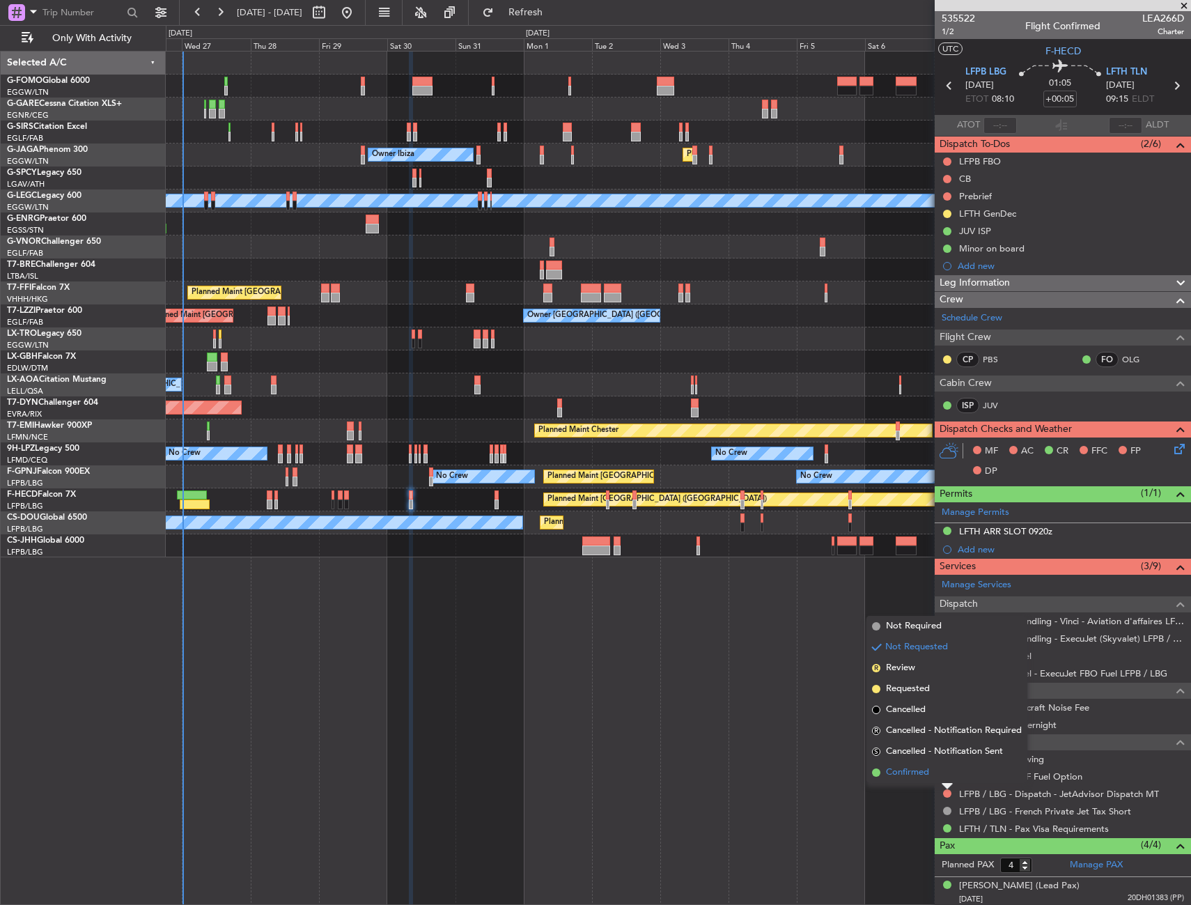
click at [912, 773] on span "Confirmed" at bounding box center [907, 773] width 43 height 14
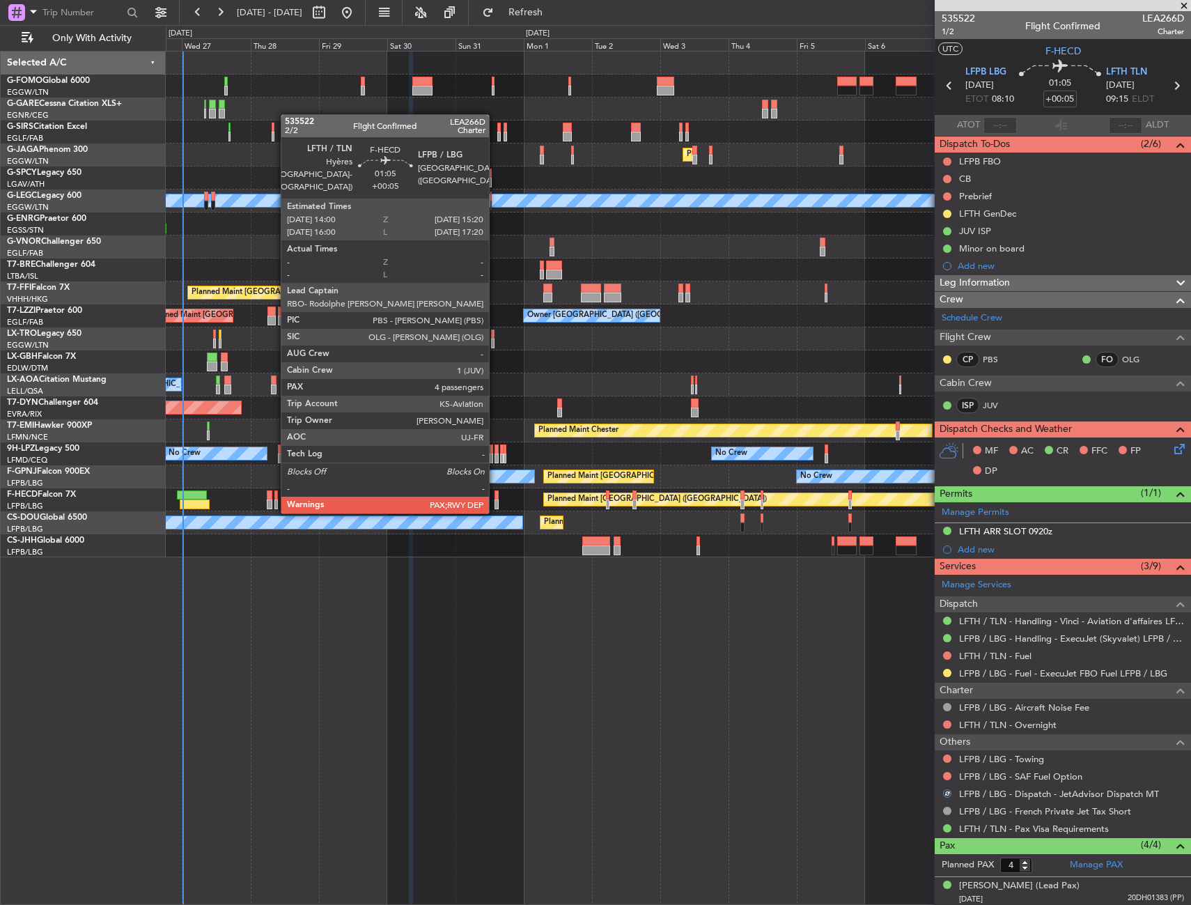
click at [495, 498] on div at bounding box center [497, 495] width 4 height 10
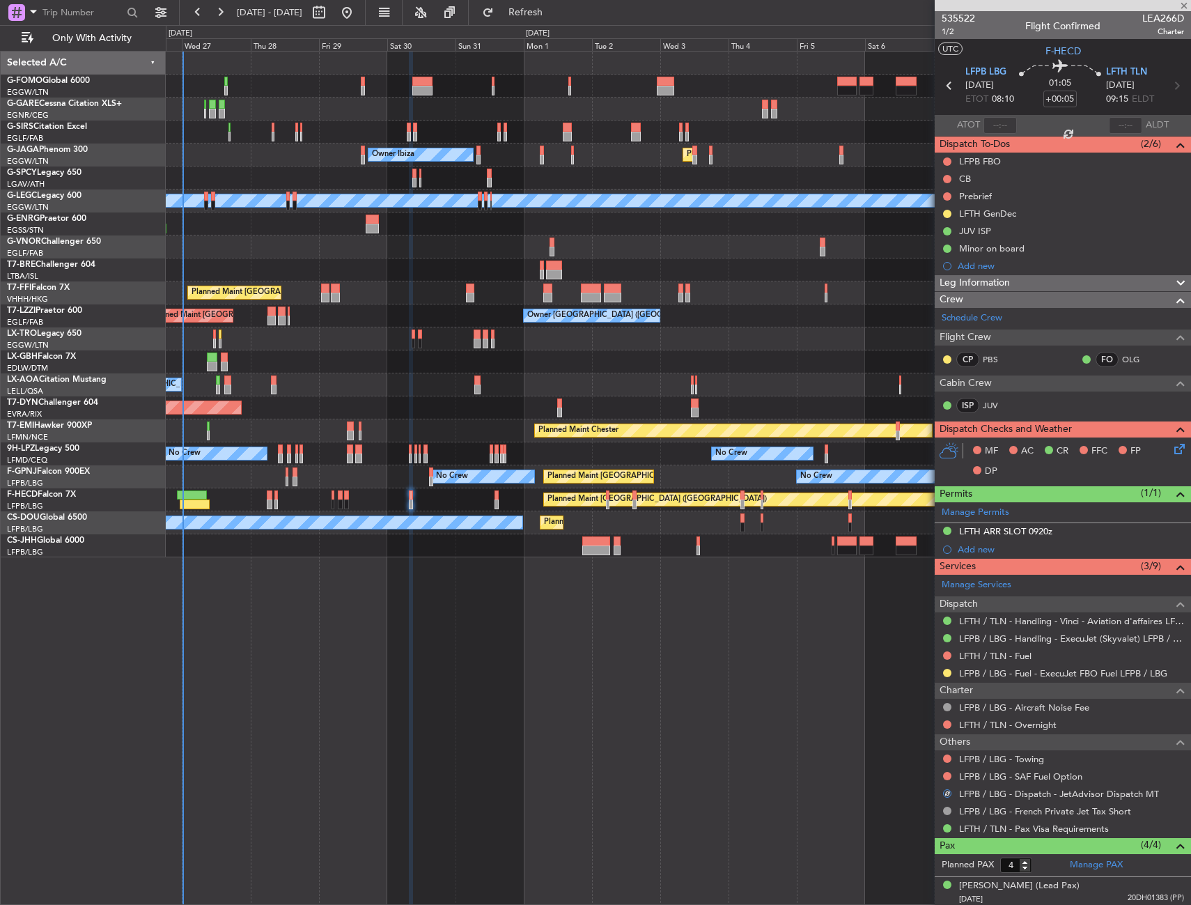
type input "7"
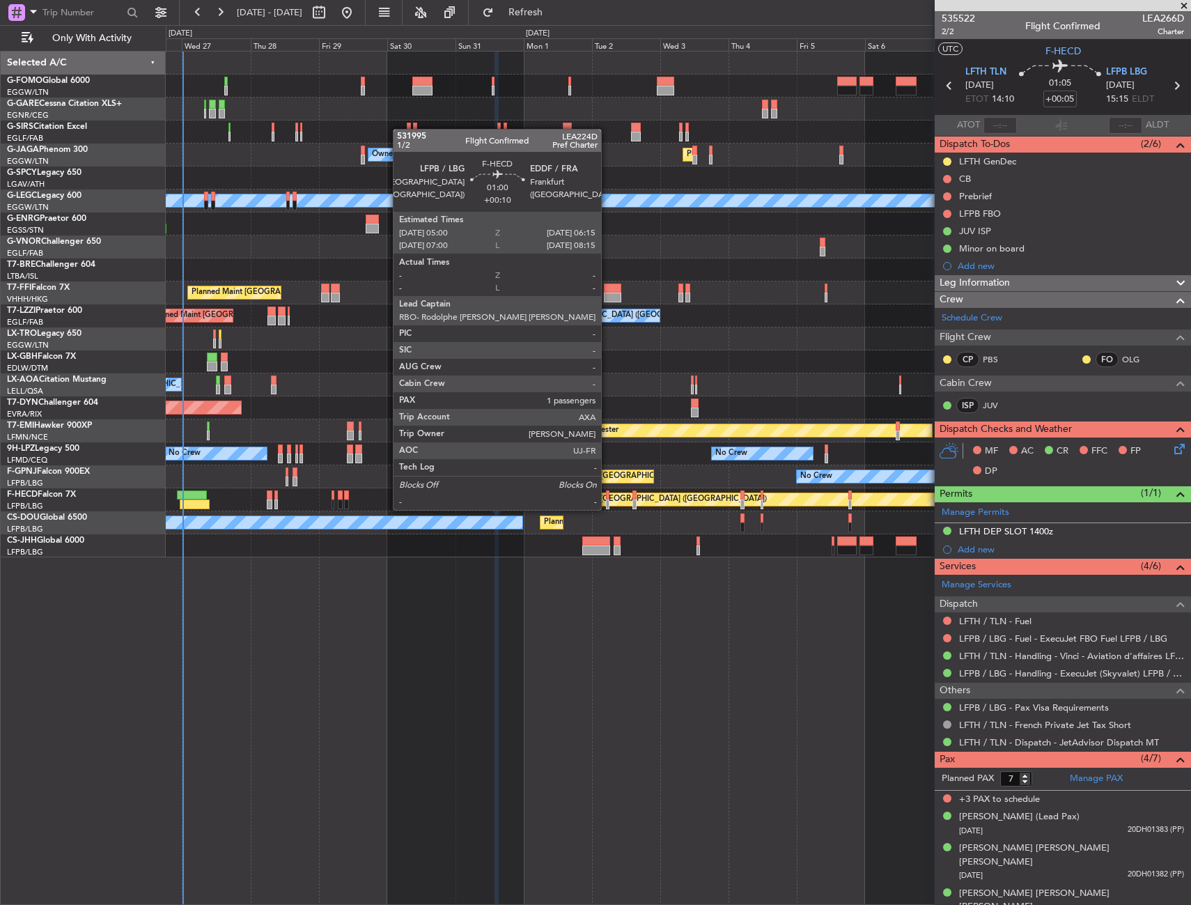
click at [607, 496] on div at bounding box center [608, 495] width 4 height 10
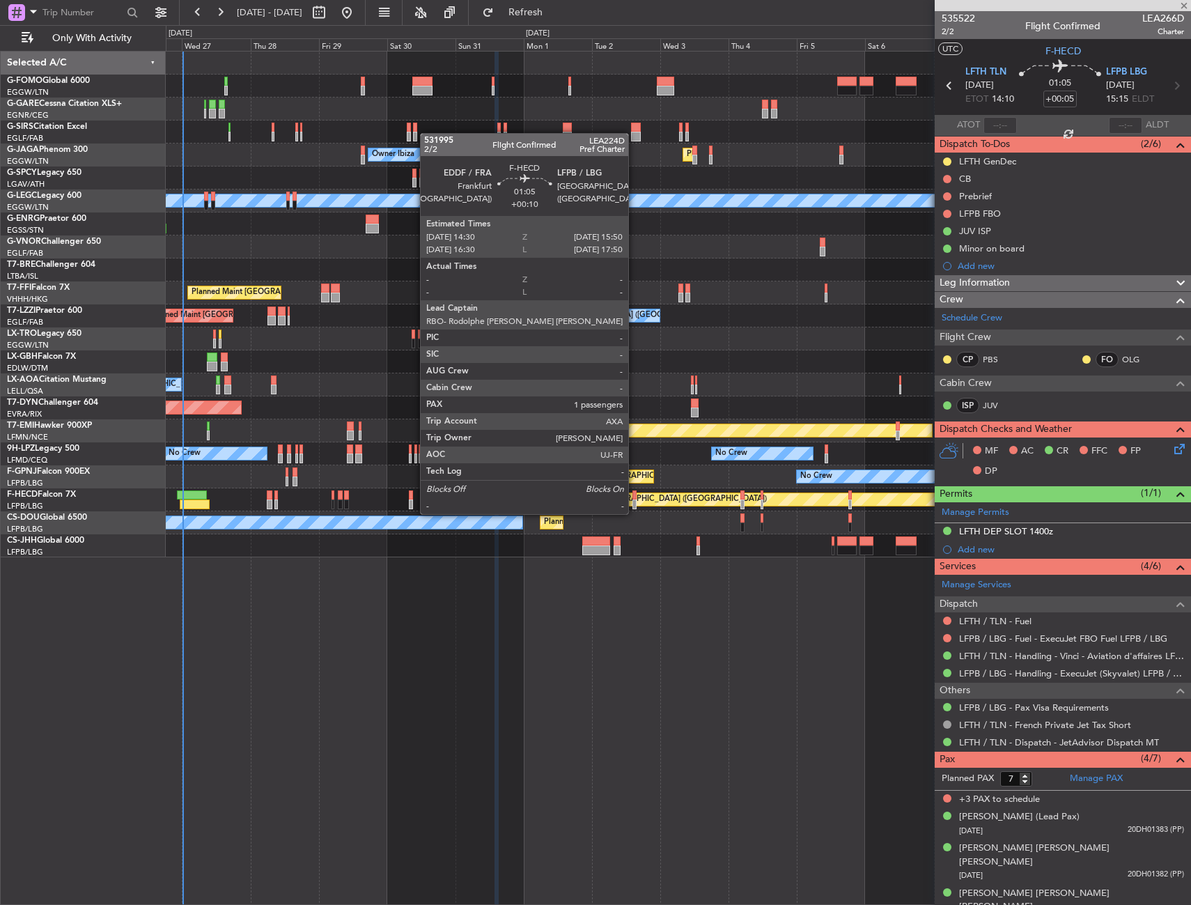
type input "+00:10"
type input "1"
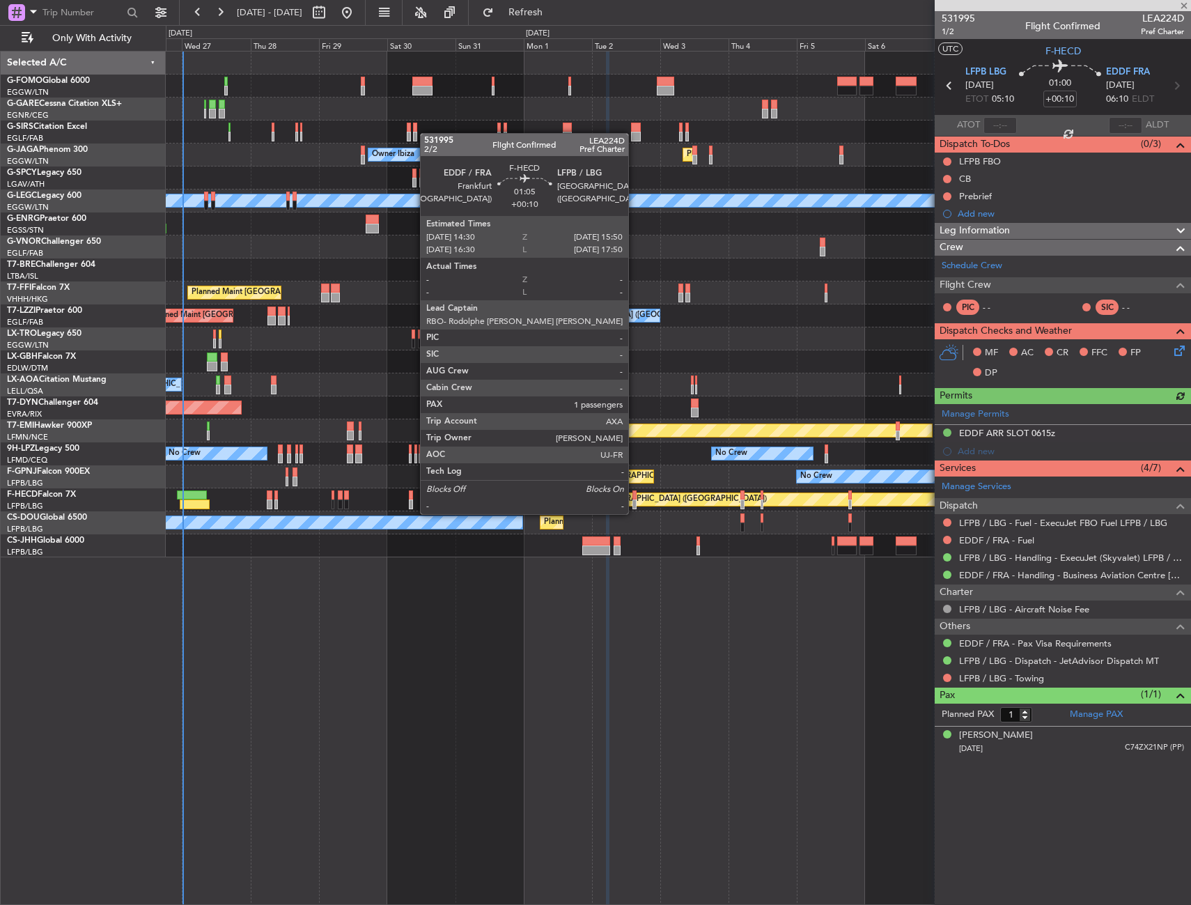
click at [635, 500] on div at bounding box center [634, 504] width 4 height 10
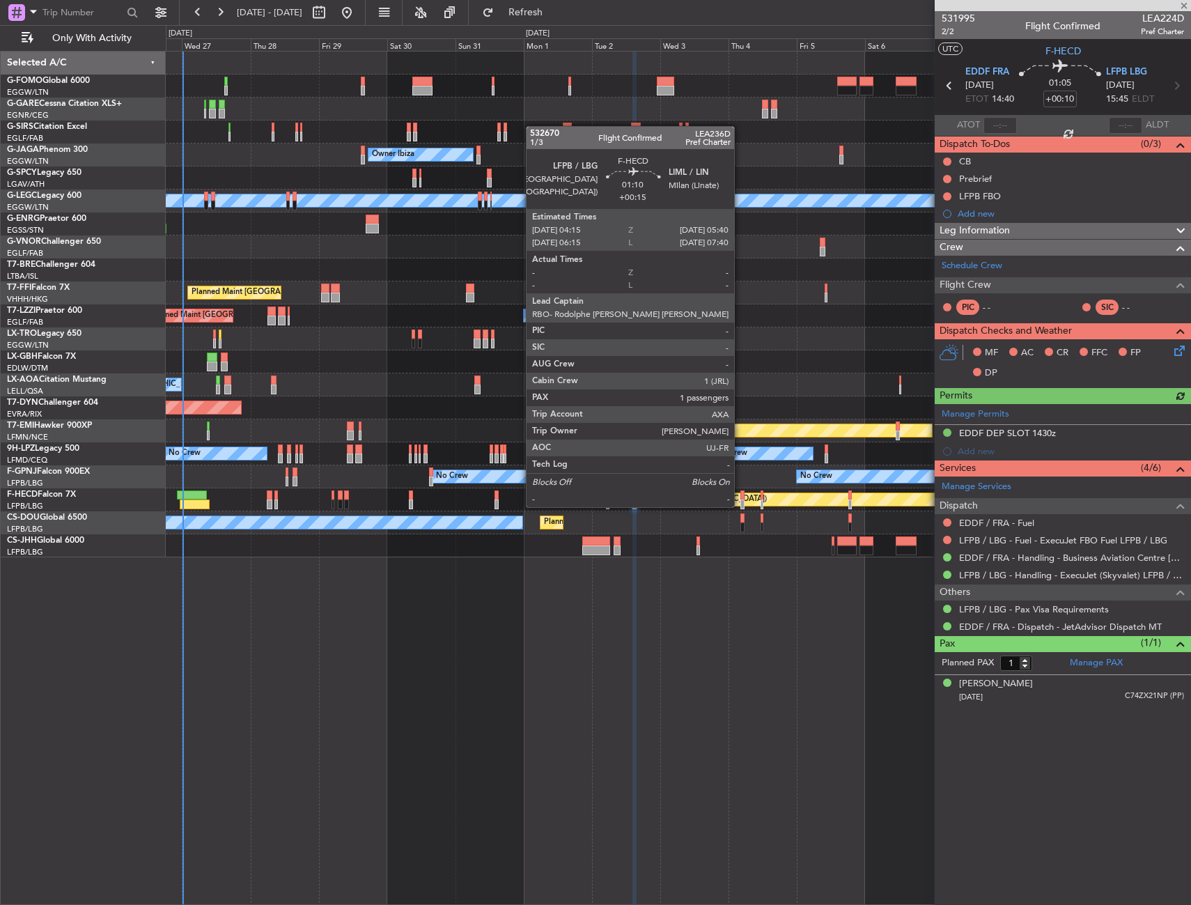
click at [740, 493] on div at bounding box center [742, 495] width 4 height 10
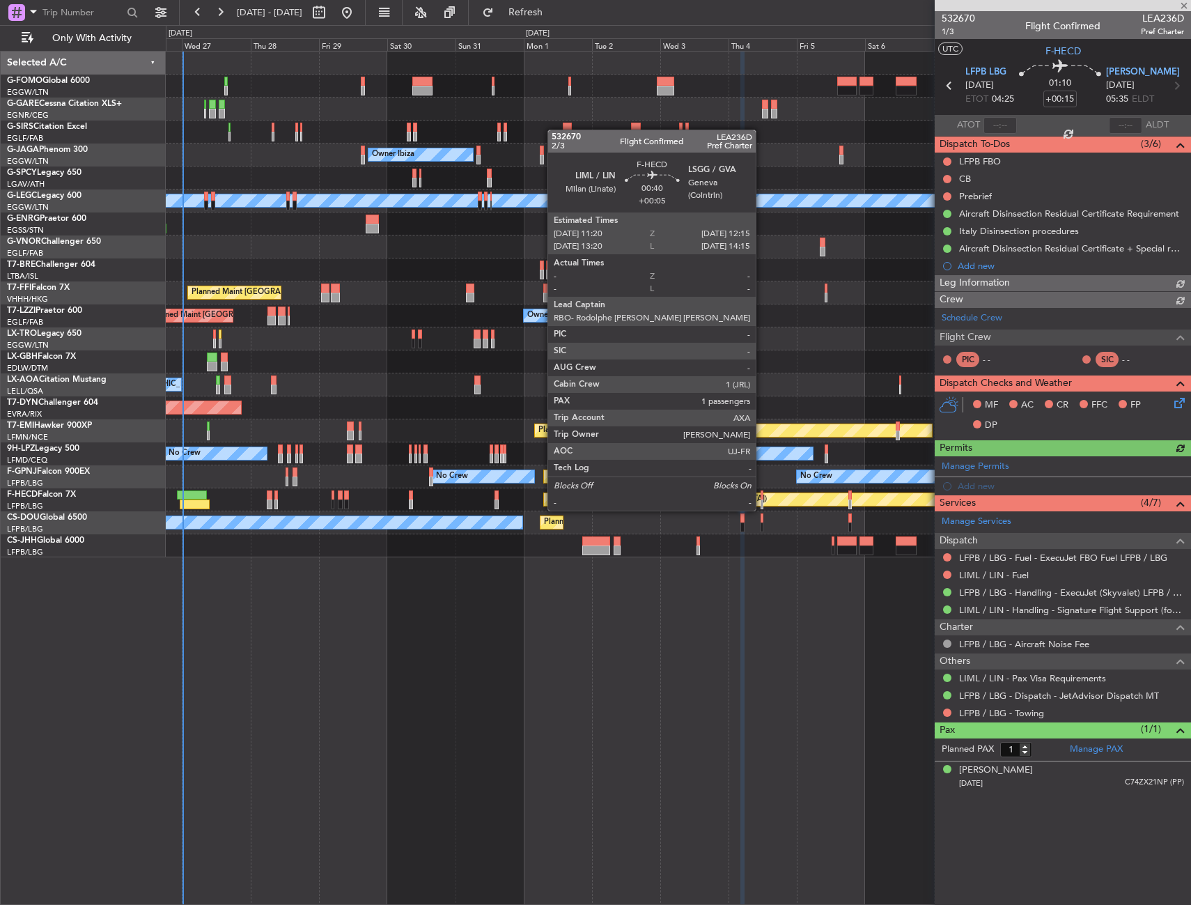
click at [762, 497] on div at bounding box center [762, 495] width 3 height 10
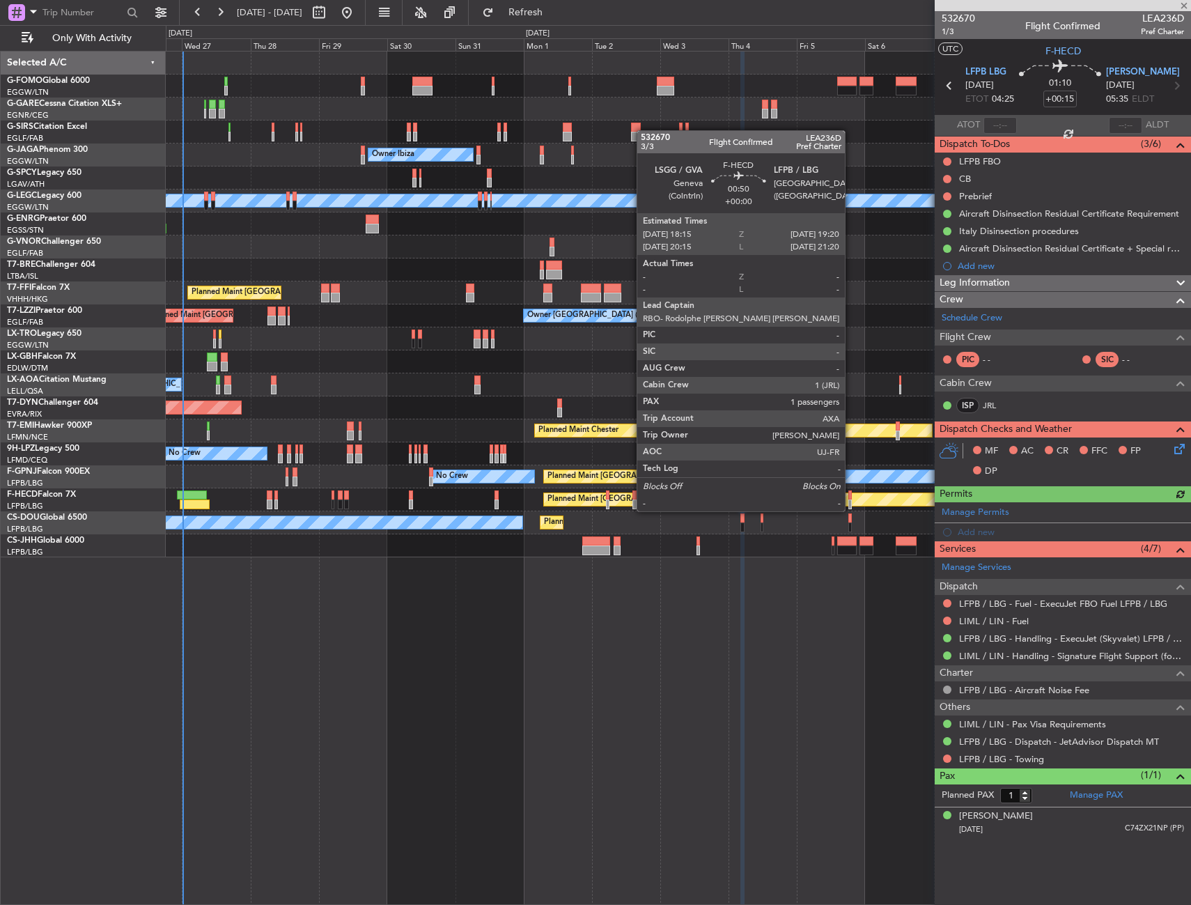
type input "+00:05"
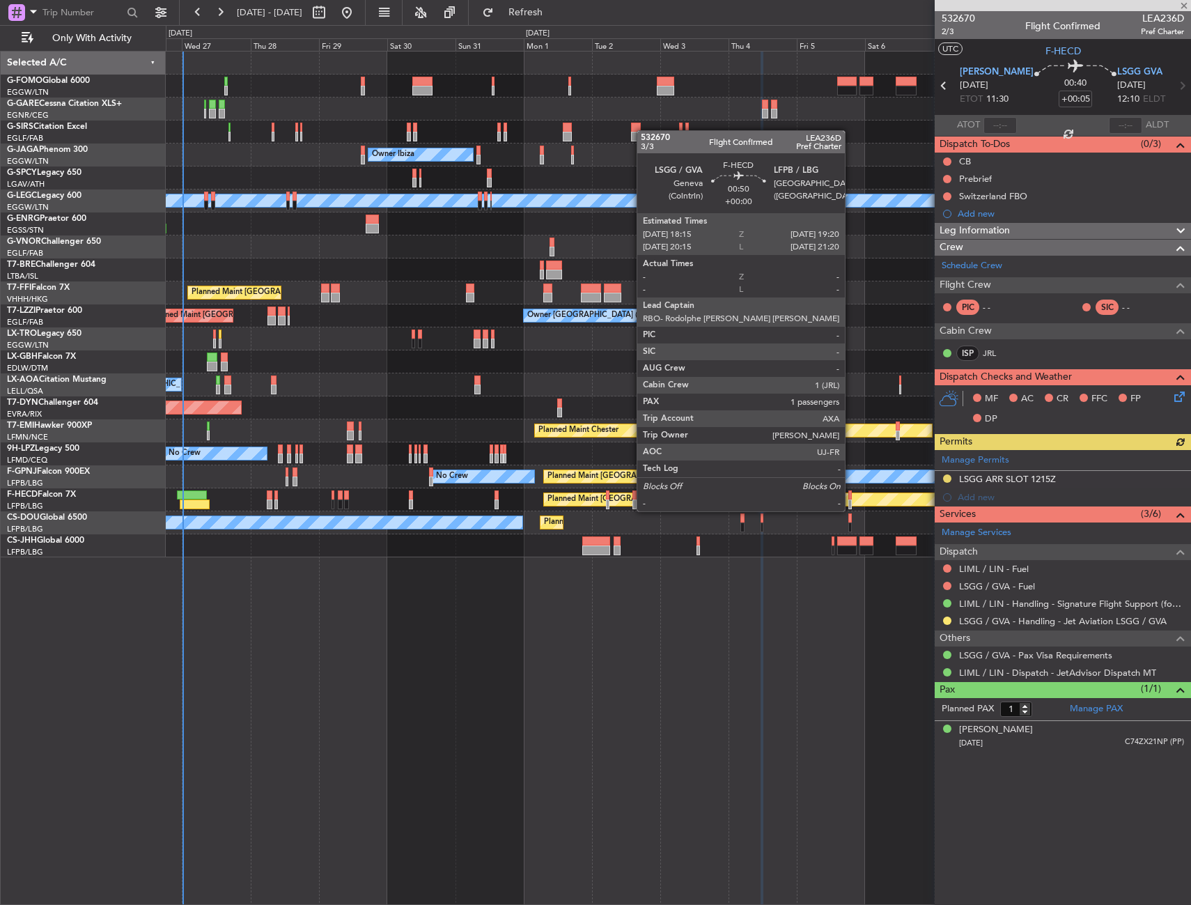
click at [851, 497] on div at bounding box center [849, 495] width 3 height 10
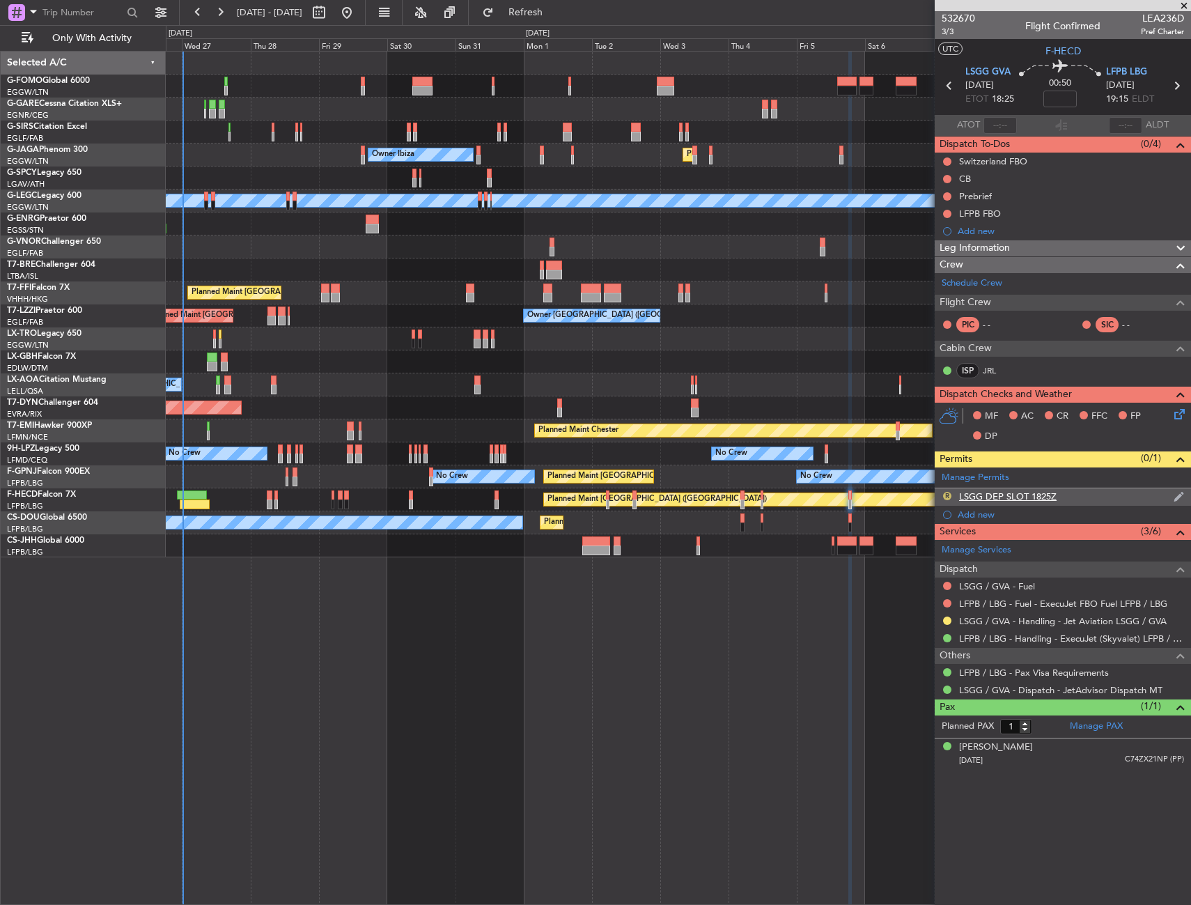
click at [947, 495] on button "R" at bounding box center [947, 496] width 8 height 8
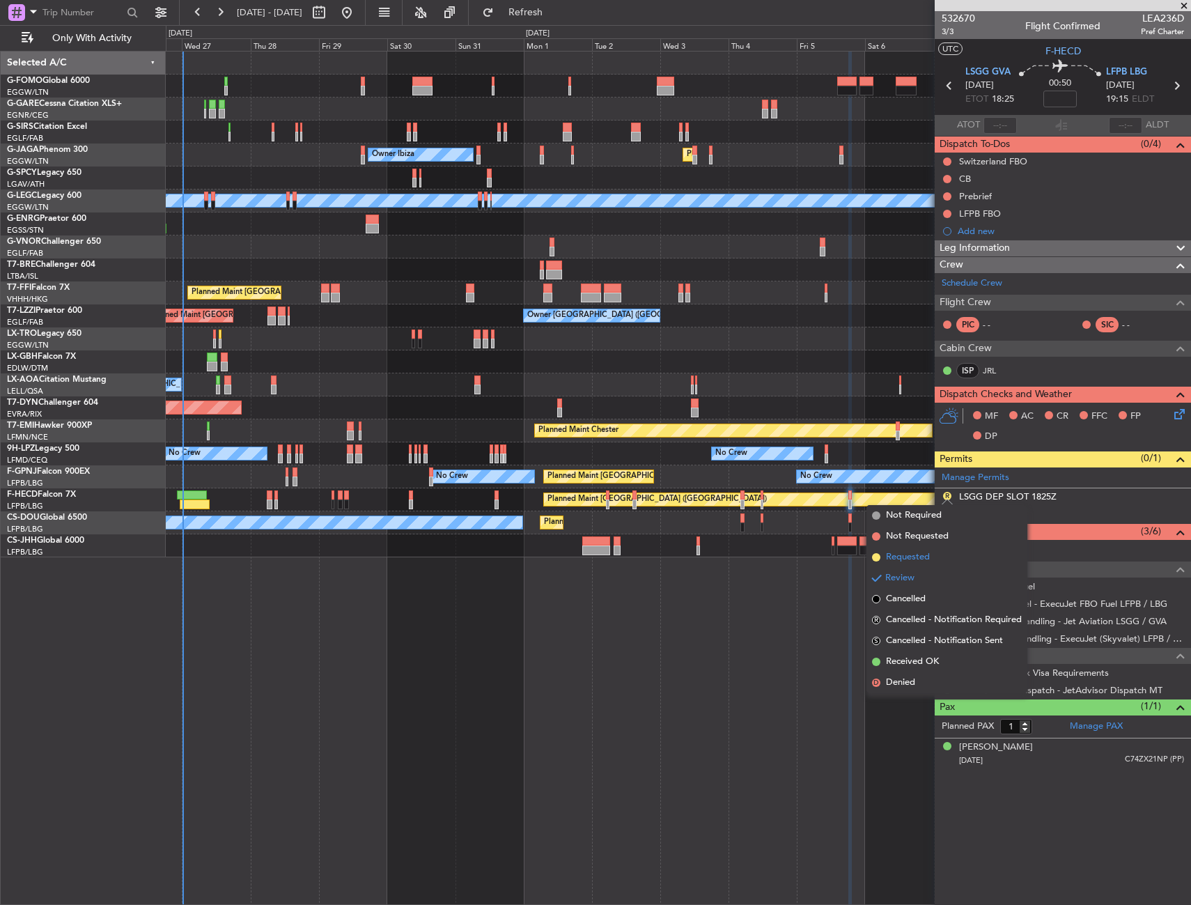
click at [938, 559] on li "Requested" at bounding box center [947, 557] width 161 height 21
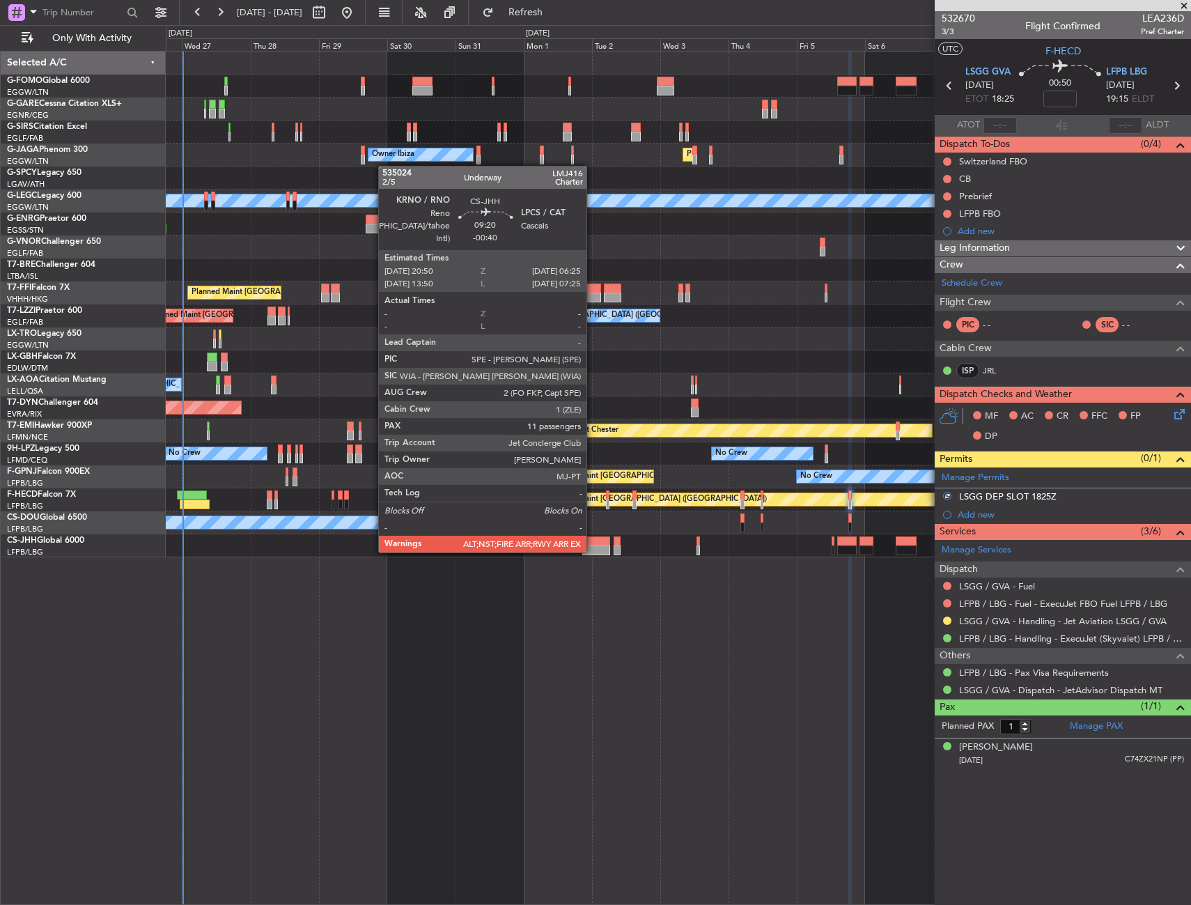
click at [593, 551] on div at bounding box center [596, 550] width 28 height 10
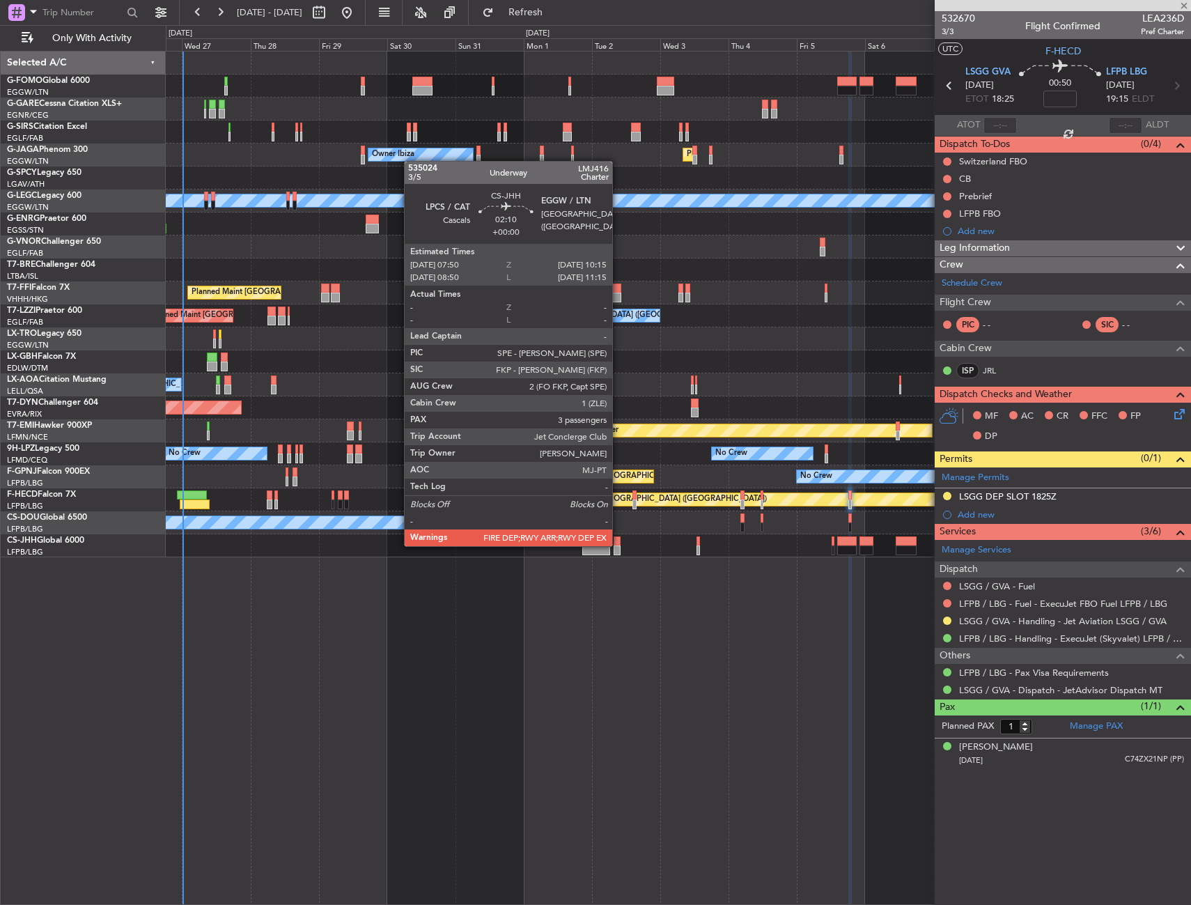
type input "-00:40"
type input "11"
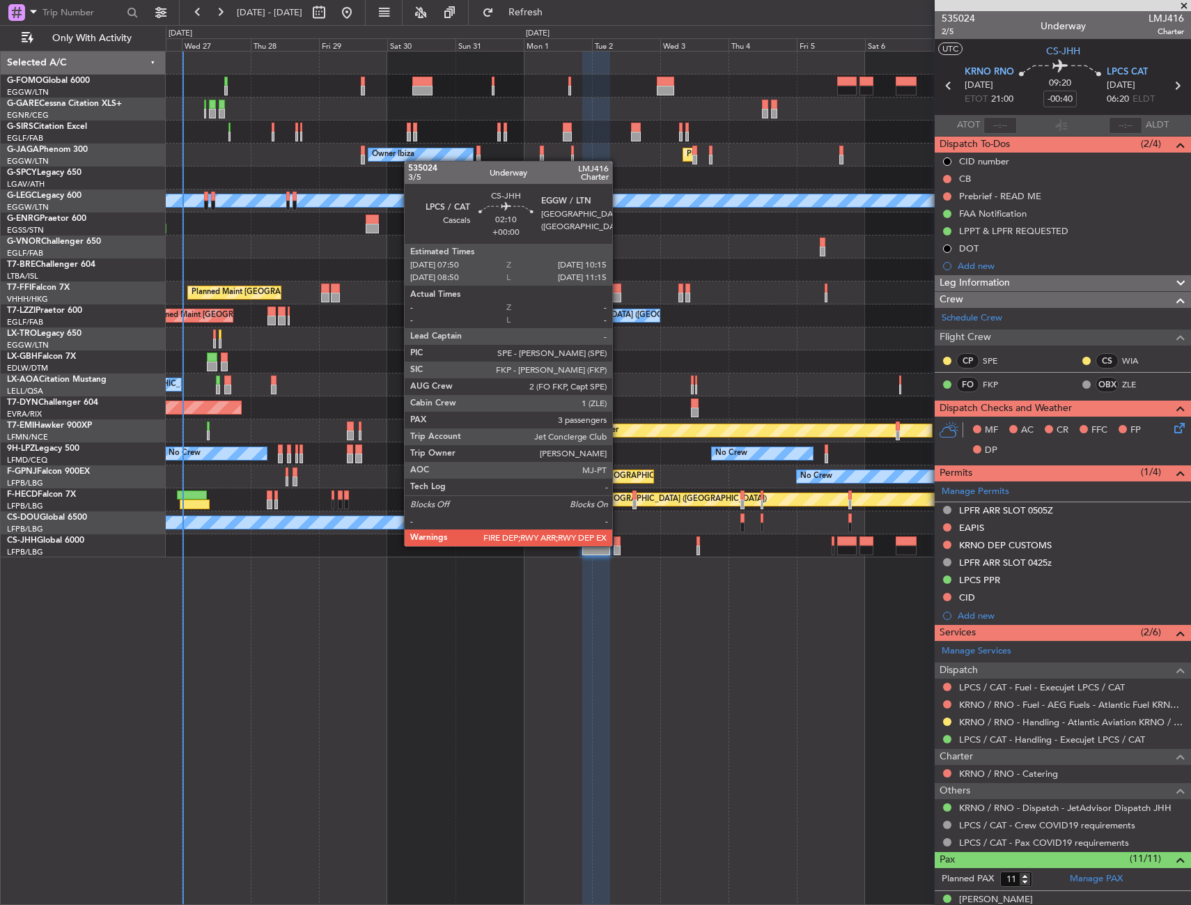
click at [619, 545] on div at bounding box center [617, 541] width 7 height 10
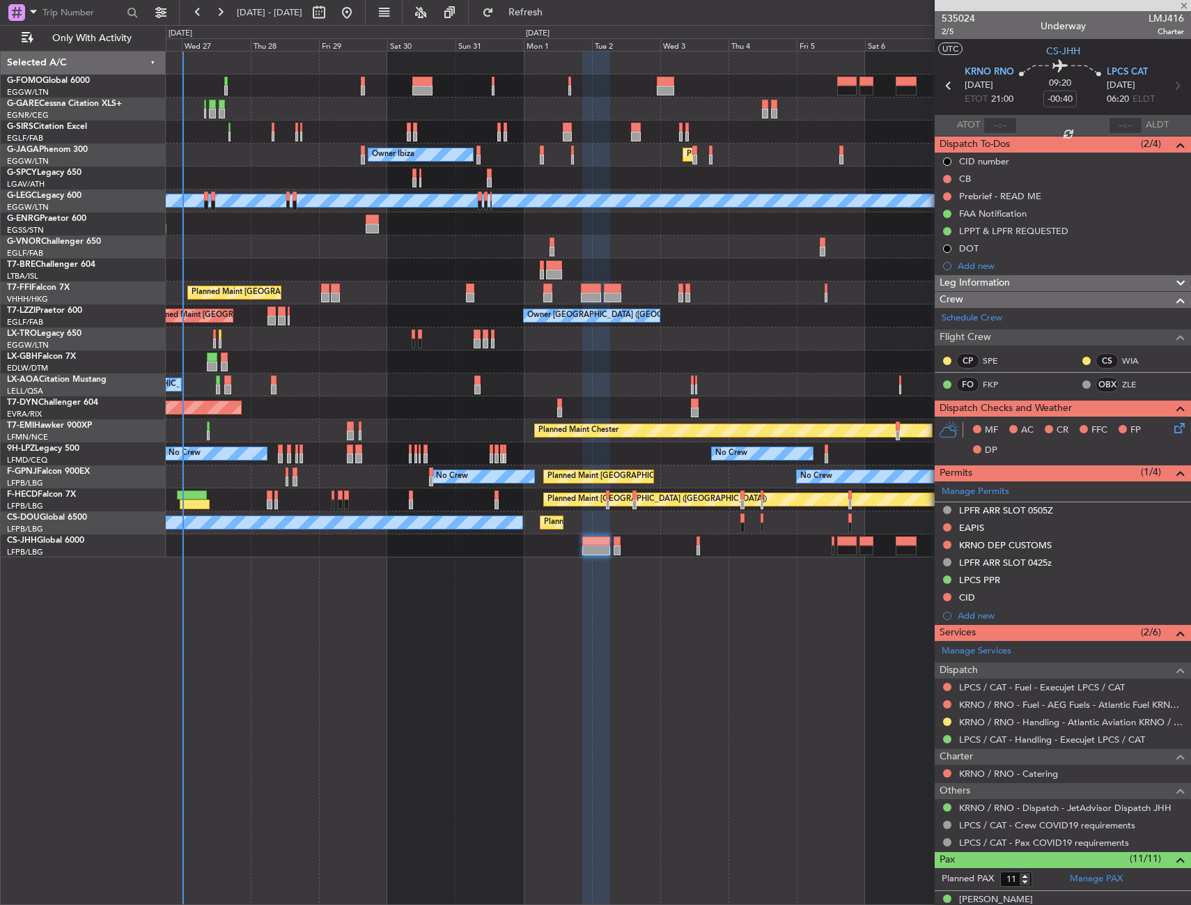
type input "3"
